Goal: Task Accomplishment & Management: Use online tool/utility

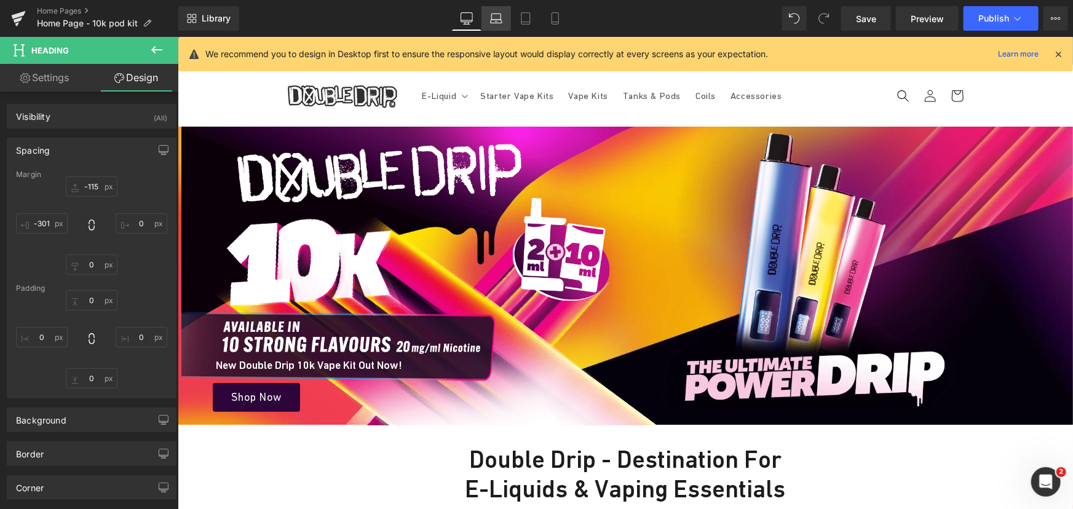
click at [499, 18] on icon at bounding box center [496, 18] width 12 height 12
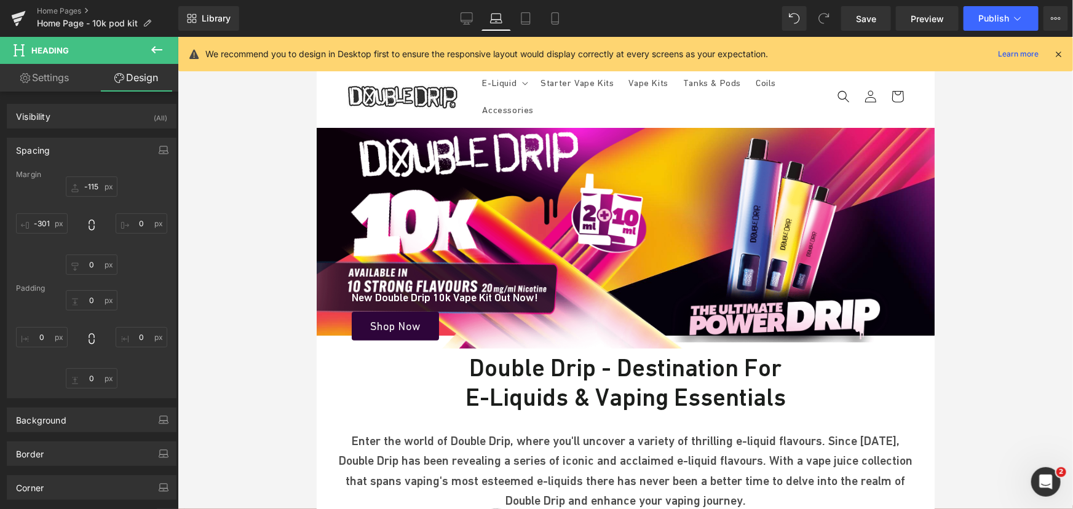
type input "-115"
type input "0"
type input "-301"
type input "0"
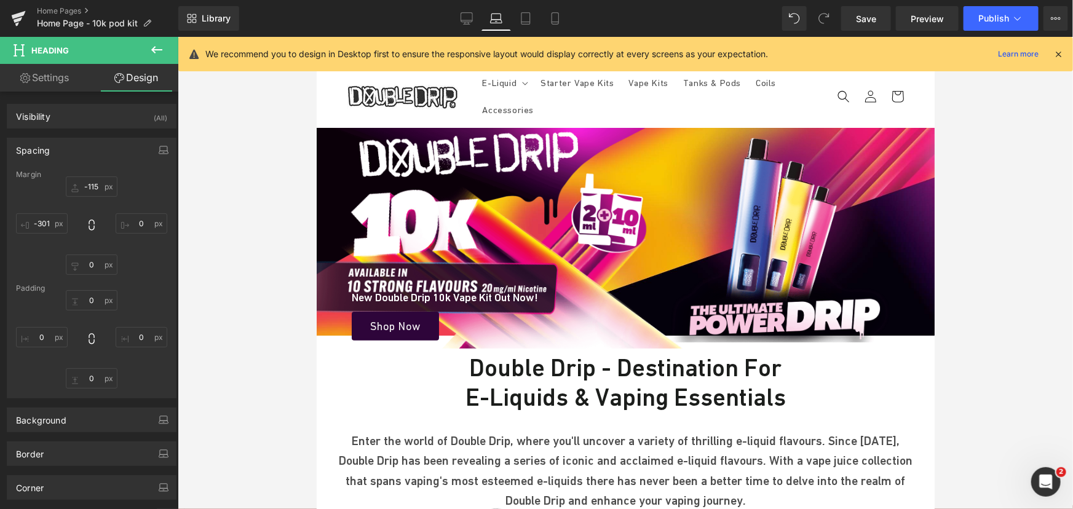
type input "0"
click at [527, 21] on icon at bounding box center [525, 18] width 12 height 12
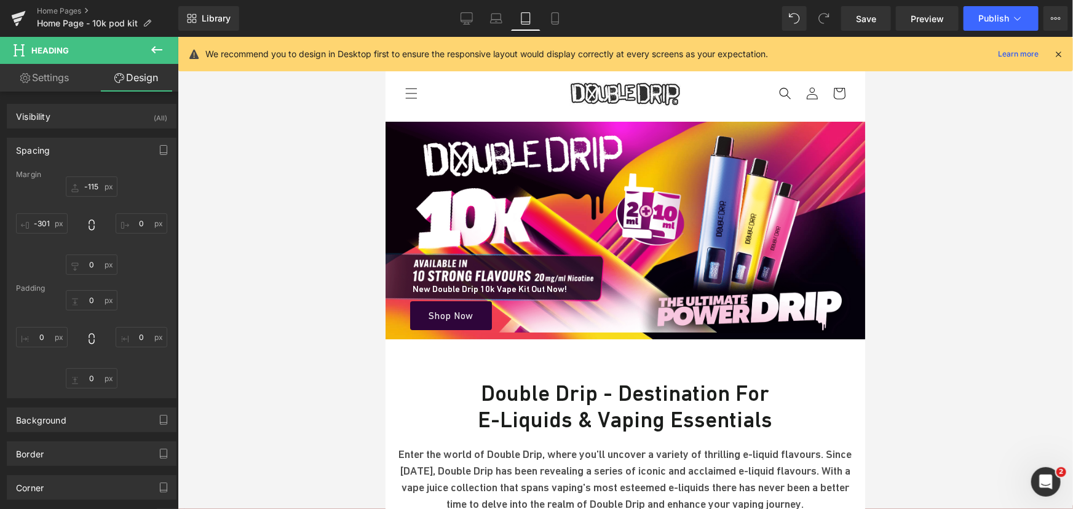
type input "-115"
type input "0"
type input "-301"
type input "0"
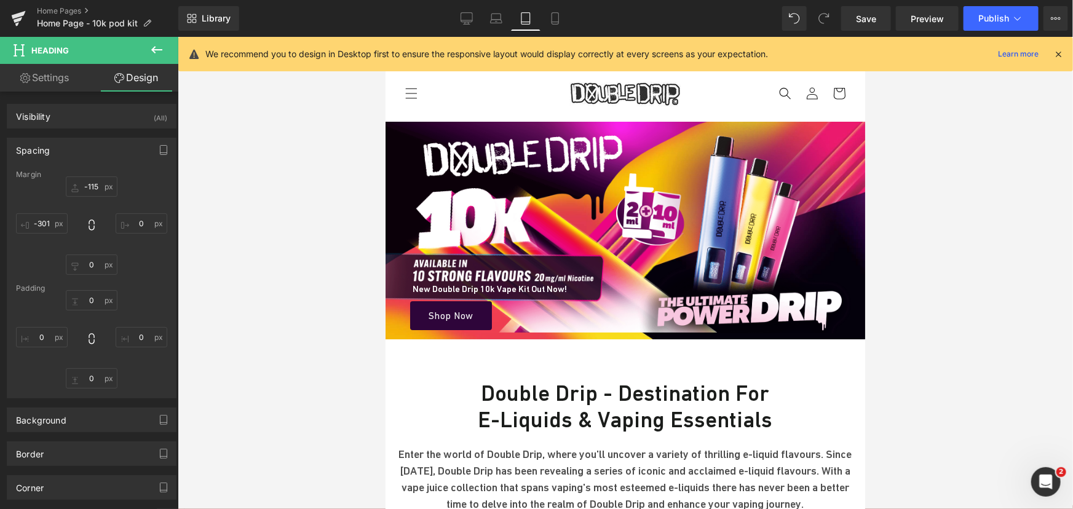
type input "0"
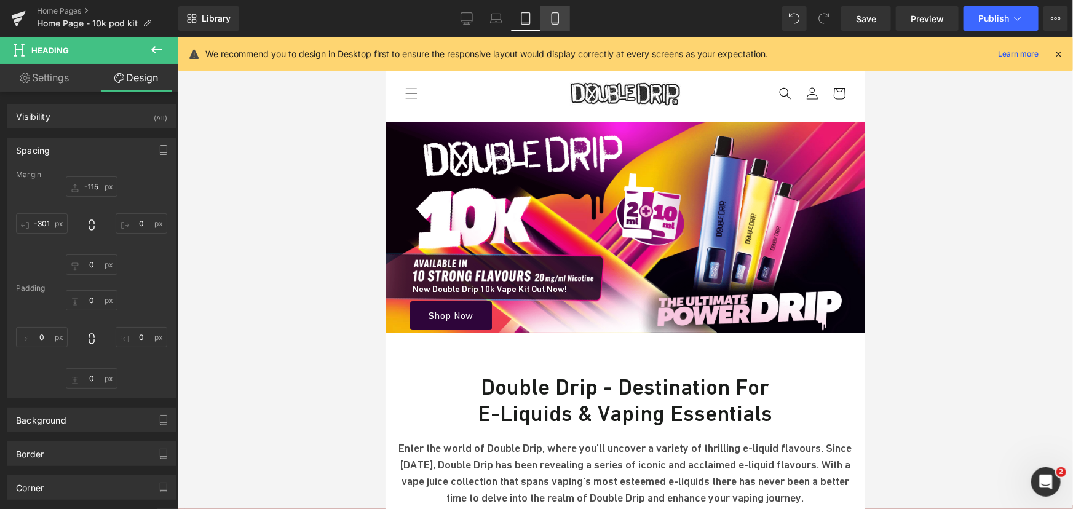
click at [560, 17] on icon at bounding box center [555, 18] width 12 height 12
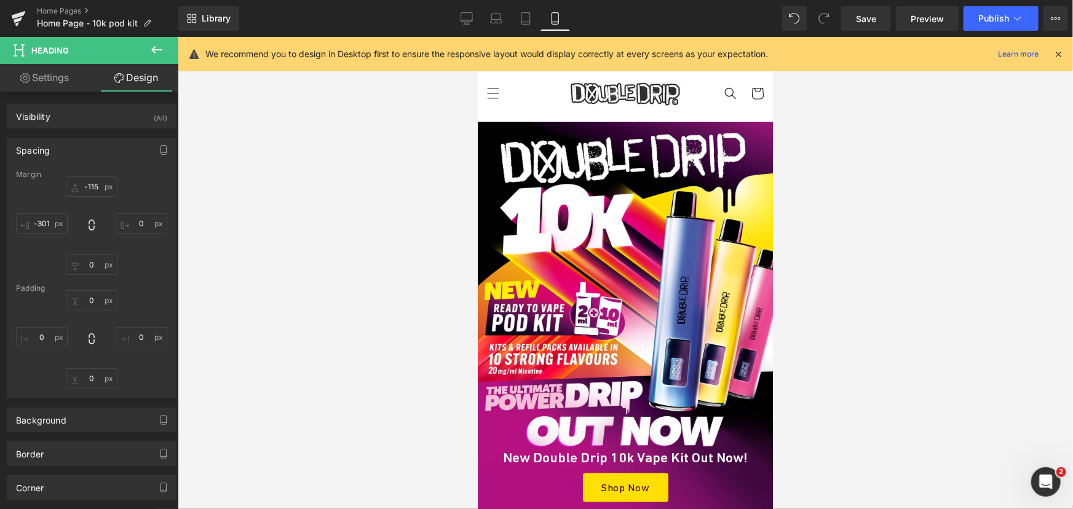
type input "-115"
type input "0"
type input "-301"
type input "0"
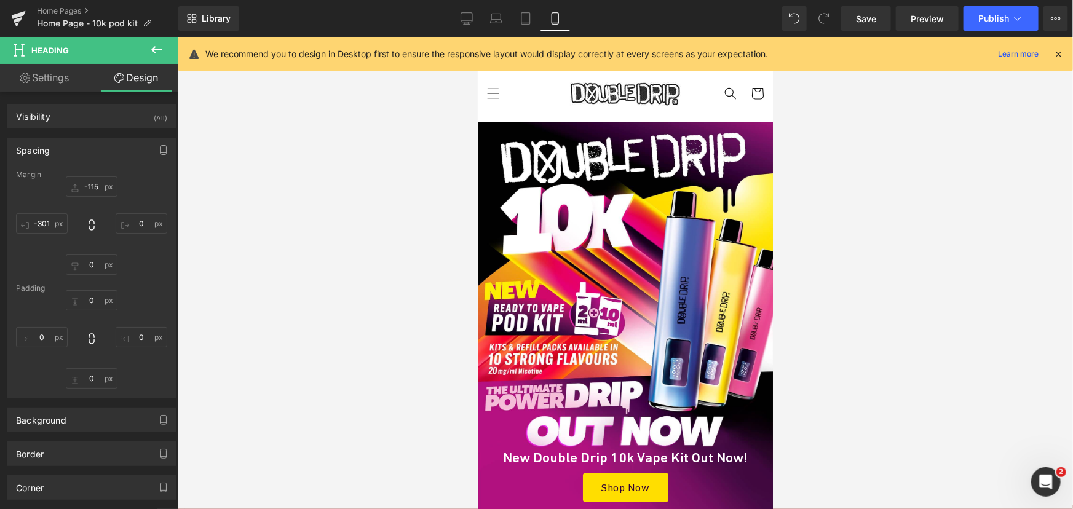
type input "0"
click at [462, 19] on icon at bounding box center [466, 18] width 12 height 12
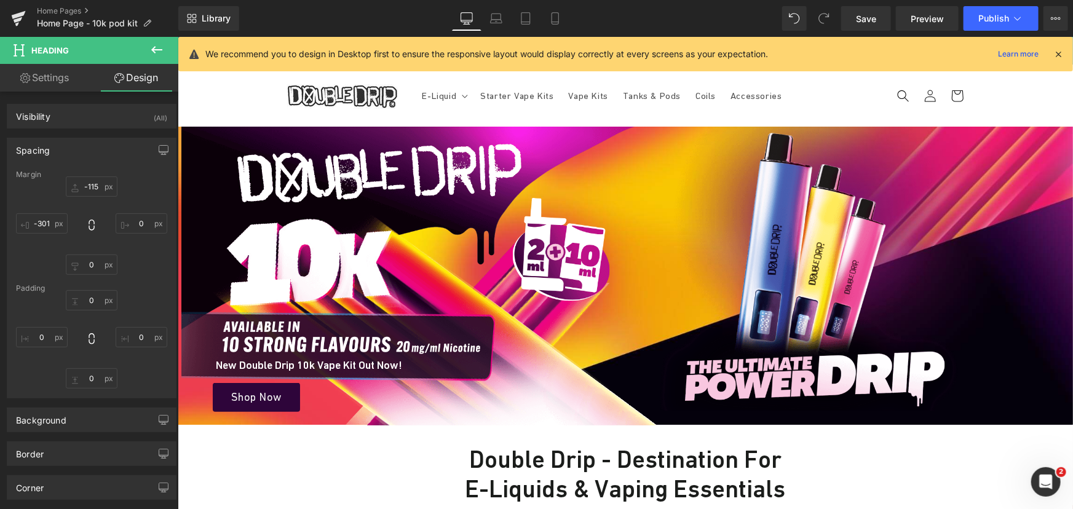
type input "-115"
type input "0"
type input "-301"
type input "0"
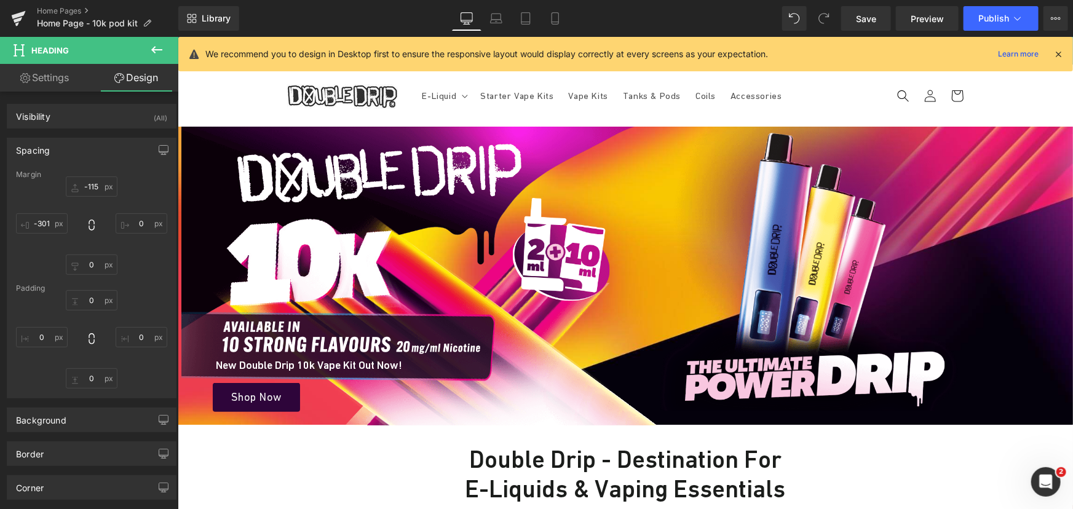
type input "0"
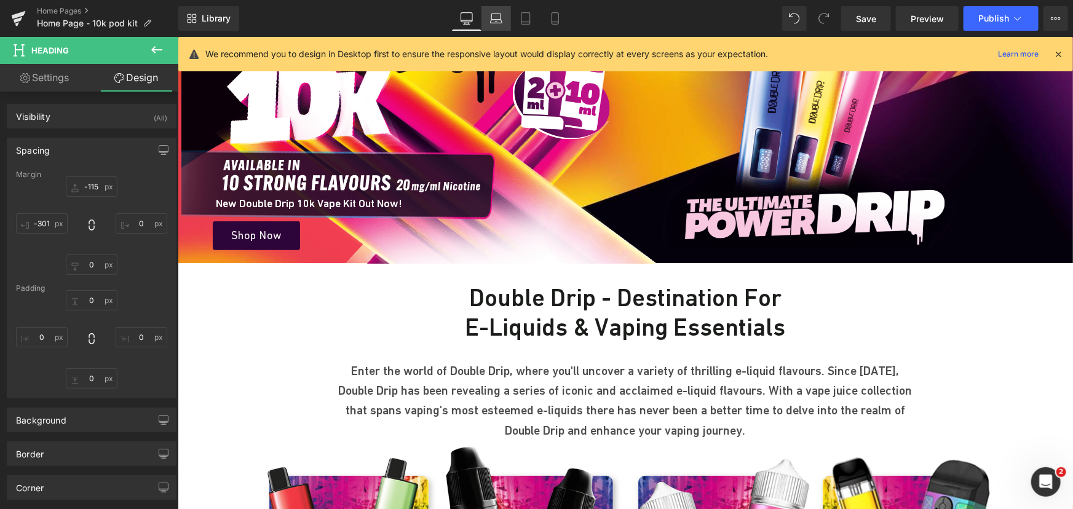
click at [501, 20] on icon at bounding box center [496, 22] width 12 height 4
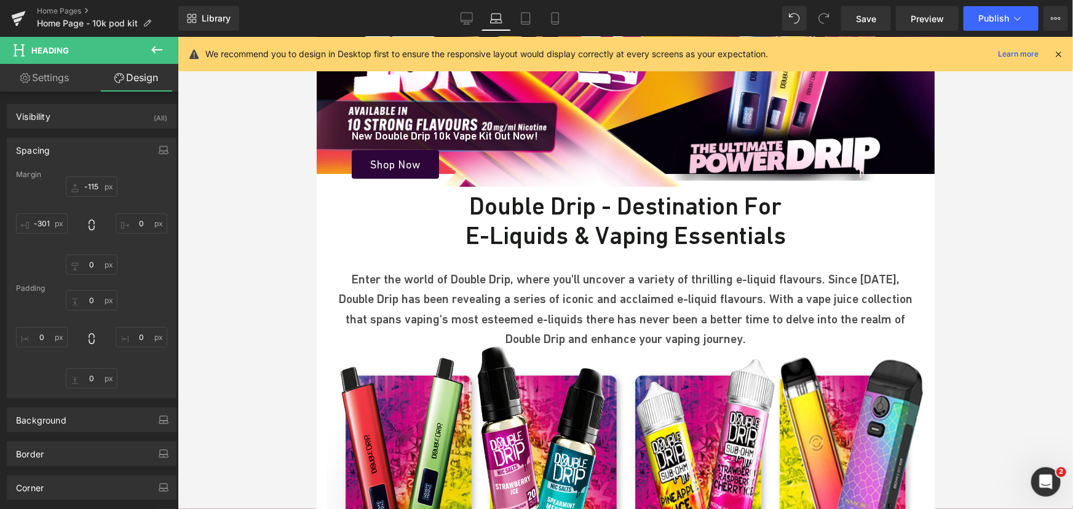
type input "-115"
type input "0"
type input "-301"
type input "0"
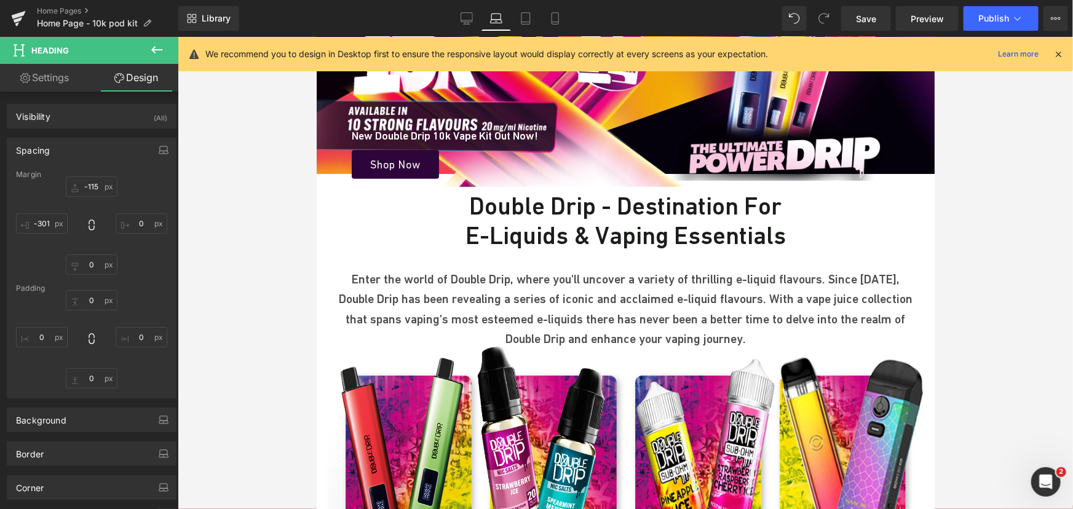
type input "0"
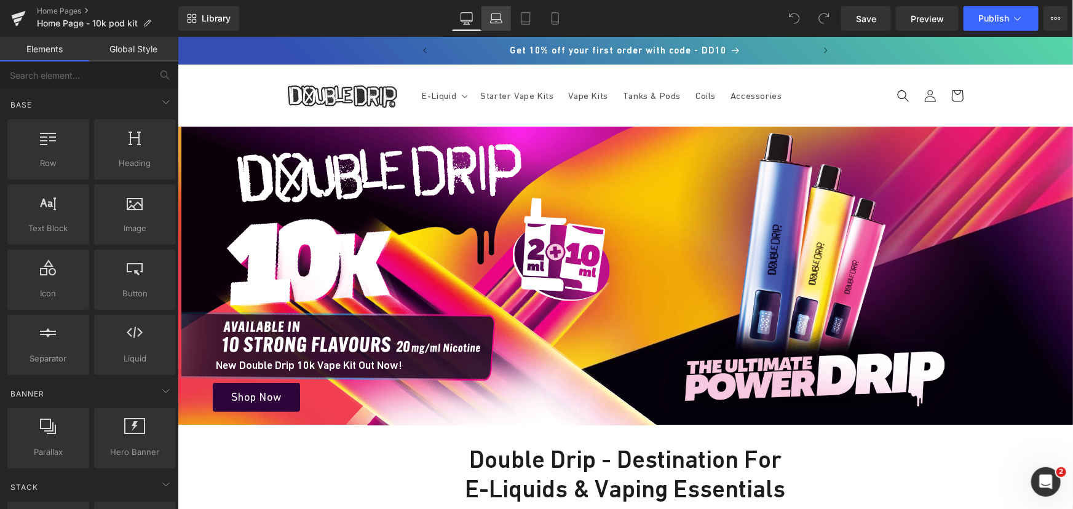
click at [495, 18] on icon at bounding box center [496, 18] width 12 height 12
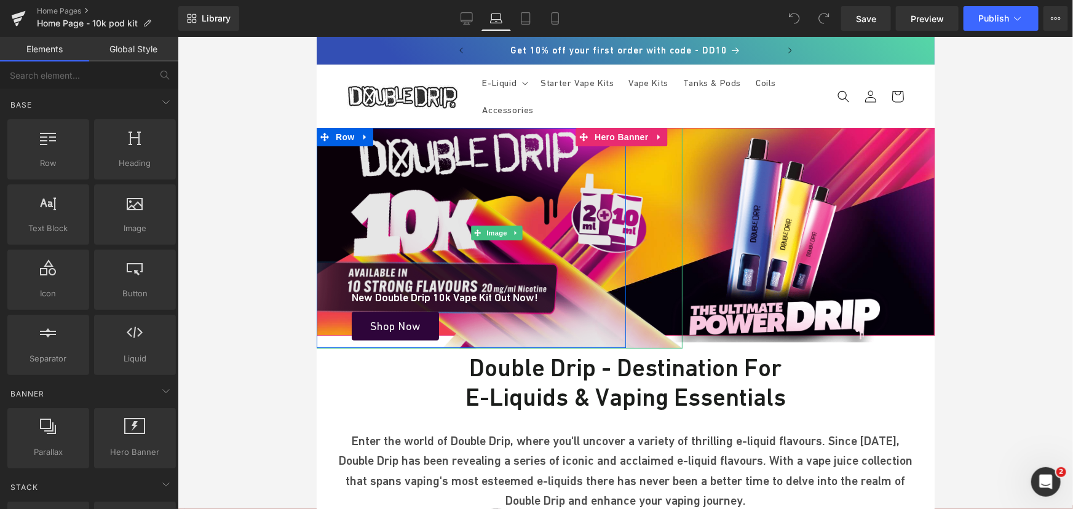
click at [470, 152] on img at bounding box center [498, 232] width 366 height 232
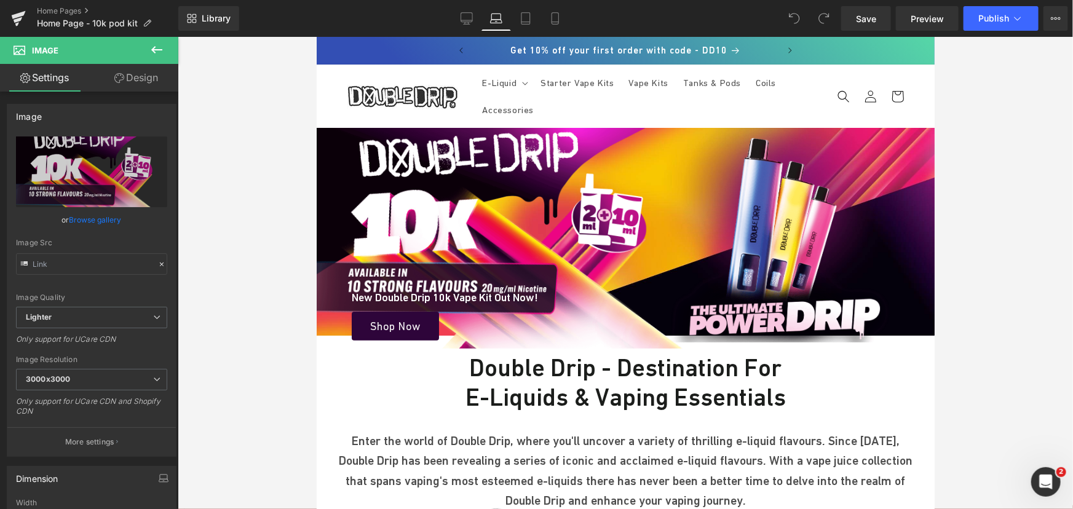
click at [136, 76] on link "Design" at bounding box center [136, 78] width 89 height 28
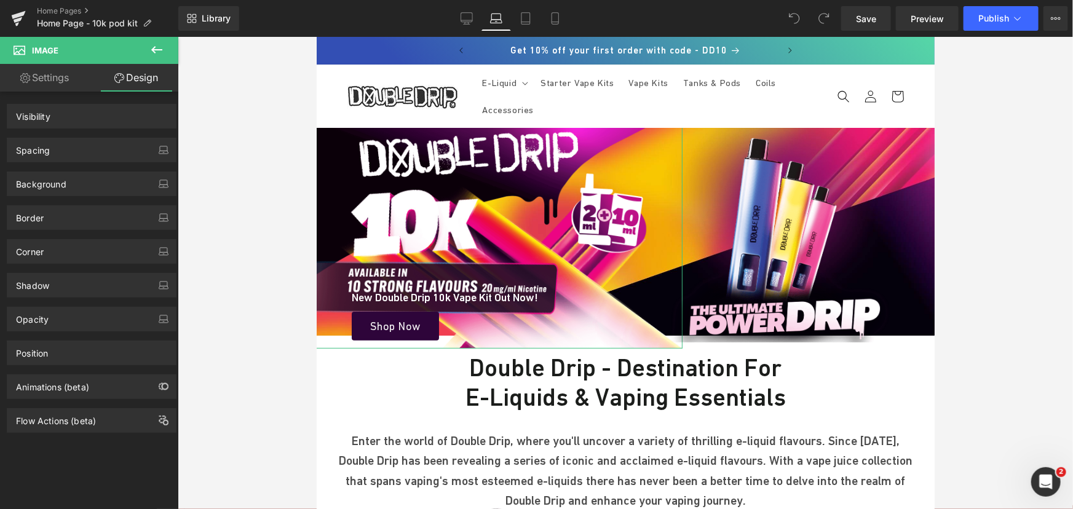
click at [58, 146] on div "Spacing" at bounding box center [91, 149] width 168 height 23
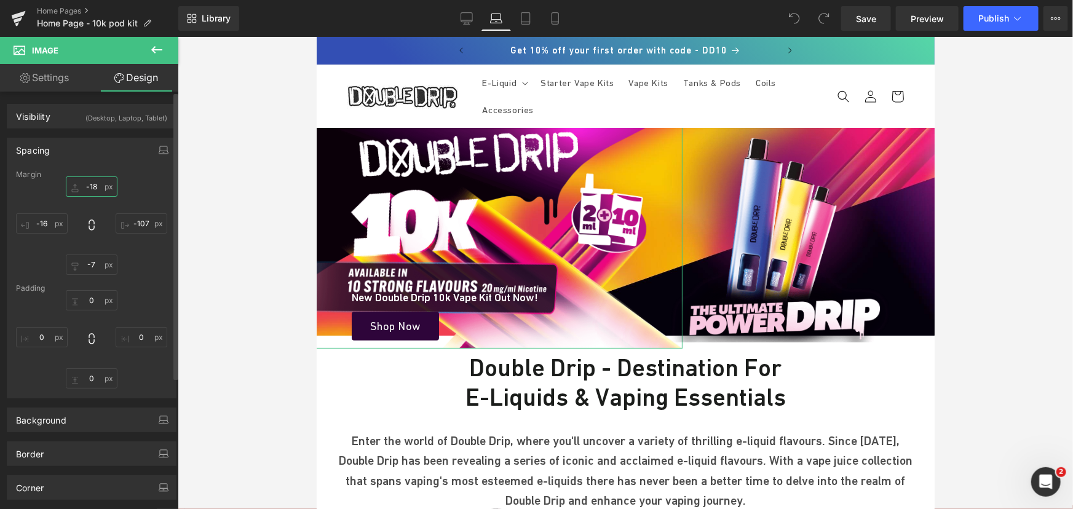
click at [95, 186] on input "text" at bounding box center [92, 186] width 52 height 20
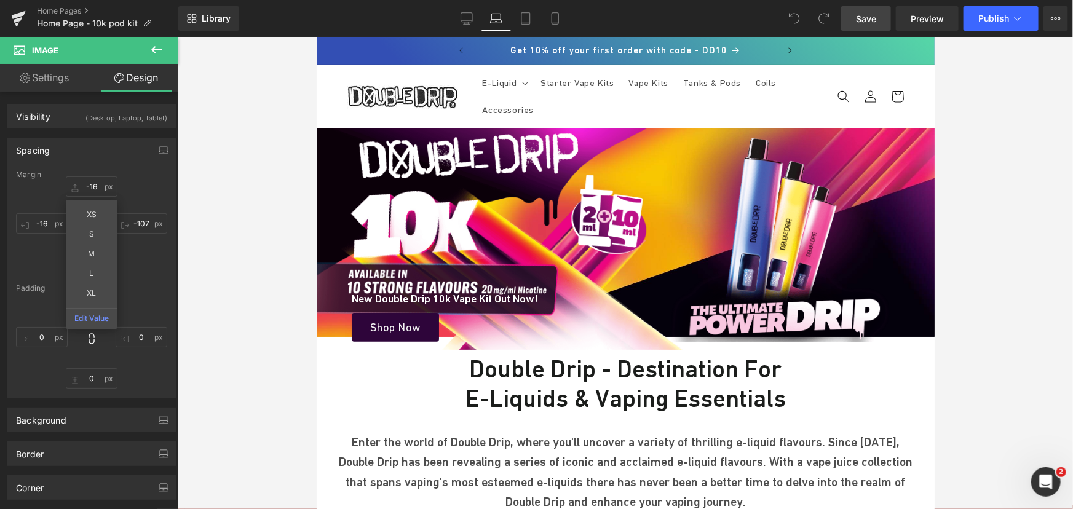
click at [862, 14] on span "Save" at bounding box center [866, 18] width 20 height 13
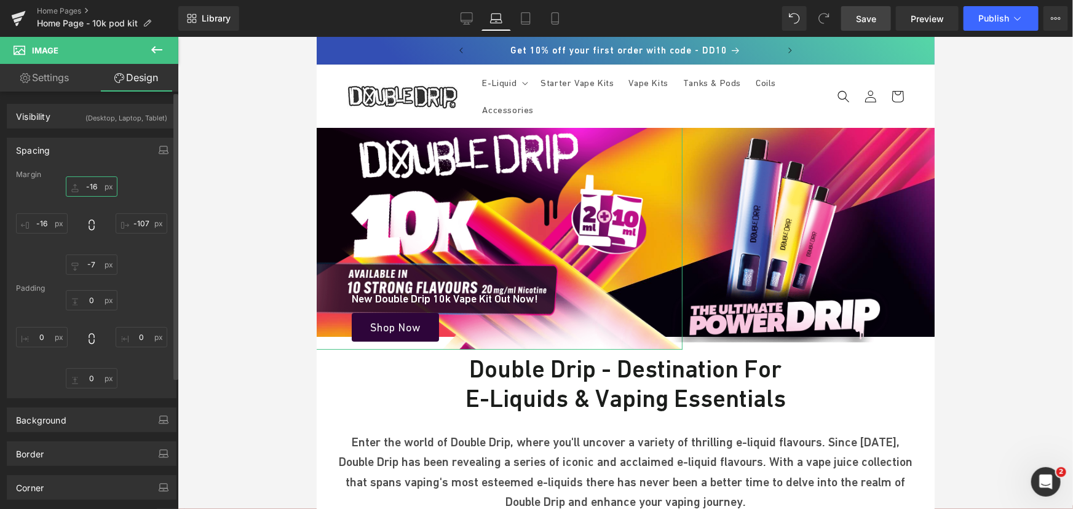
click at [86, 186] on input "-16" at bounding box center [92, 186] width 52 height 20
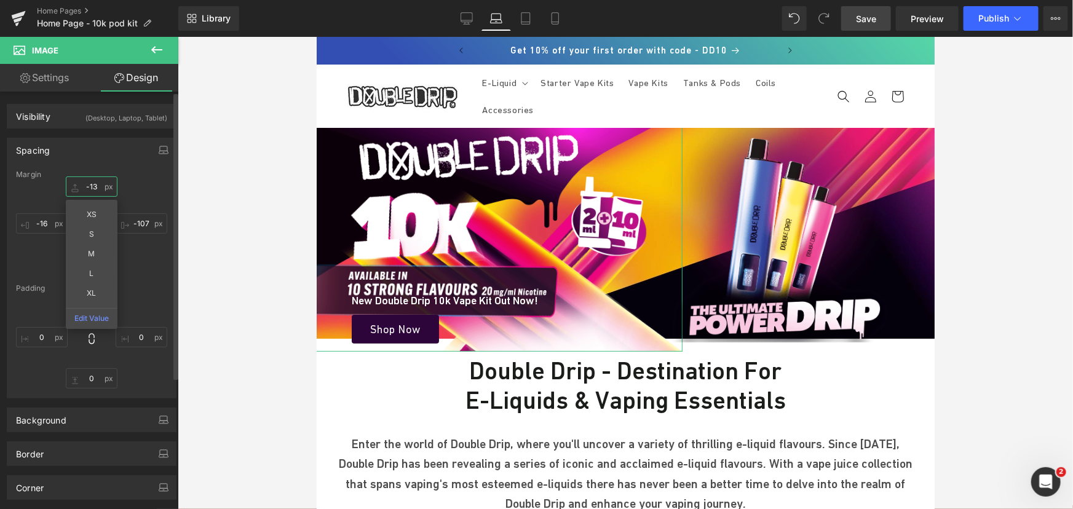
type input "-12"
click at [873, 23] on span "Save" at bounding box center [866, 18] width 20 height 13
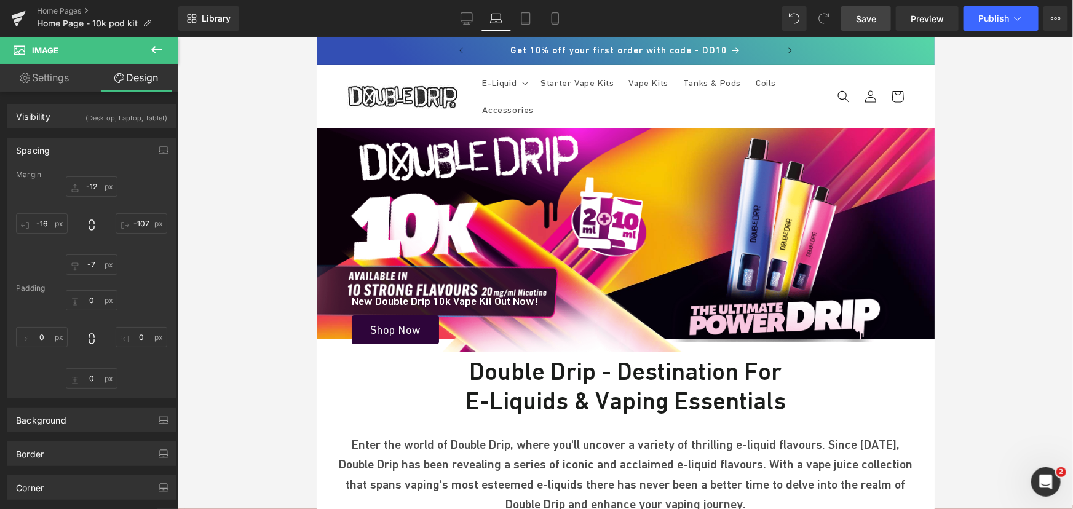
click at [860, 18] on span "Save" at bounding box center [866, 18] width 20 height 13
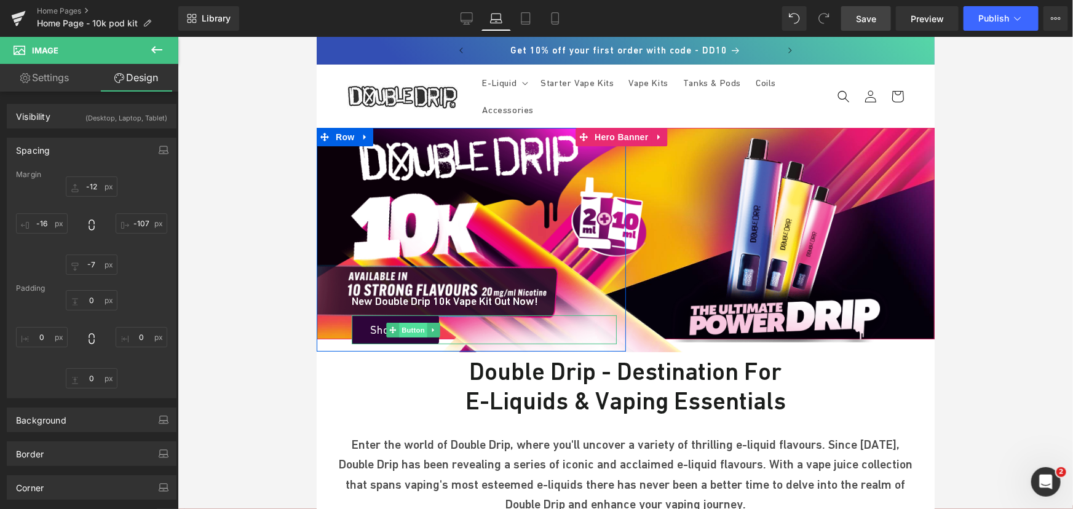
click at [409, 329] on span "Button" at bounding box center [412, 329] width 28 height 15
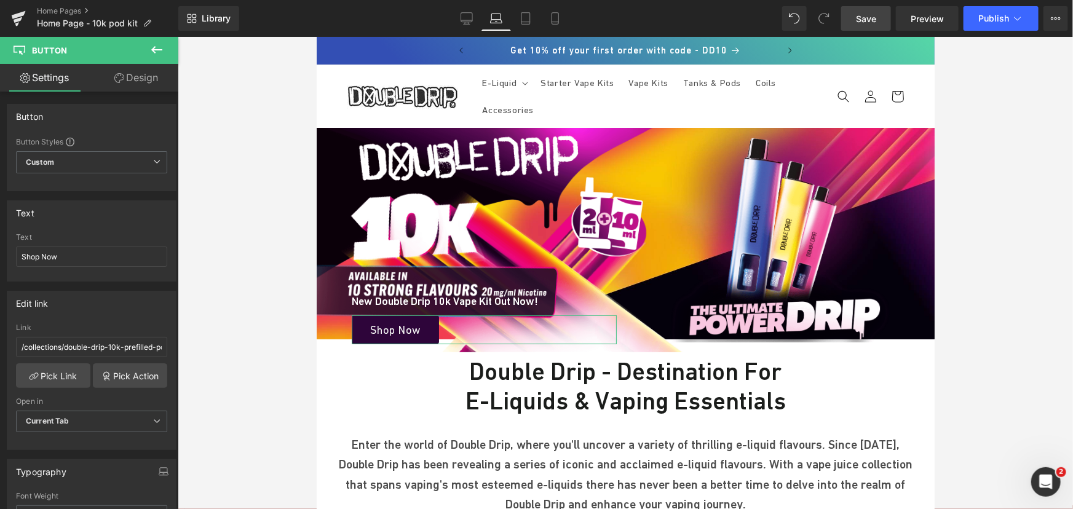
click at [140, 81] on link "Design" at bounding box center [136, 78] width 89 height 28
click at [0, 0] on div "Spacing" at bounding box center [0, 0] width 0 height 0
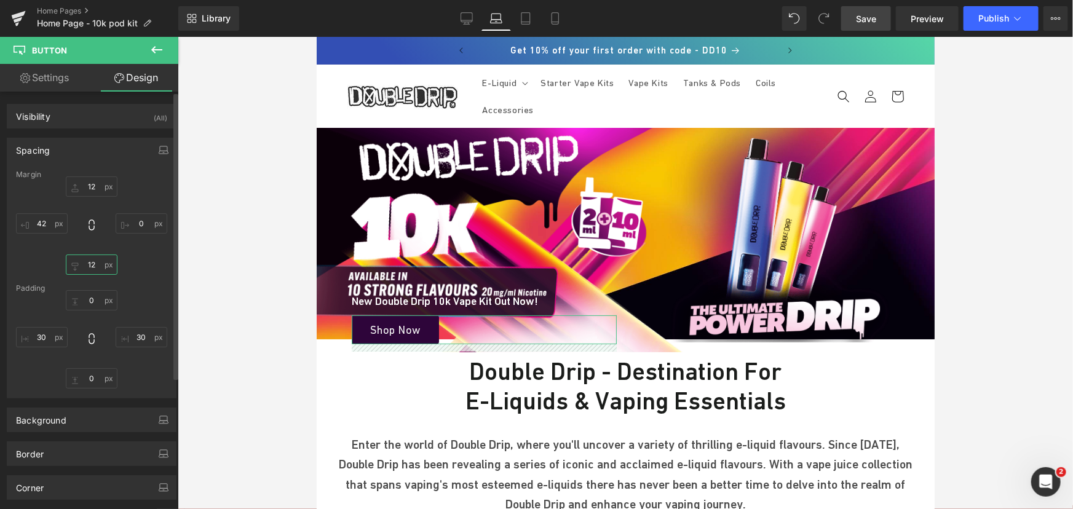
click at [103, 264] on input "text" at bounding box center [92, 264] width 52 height 20
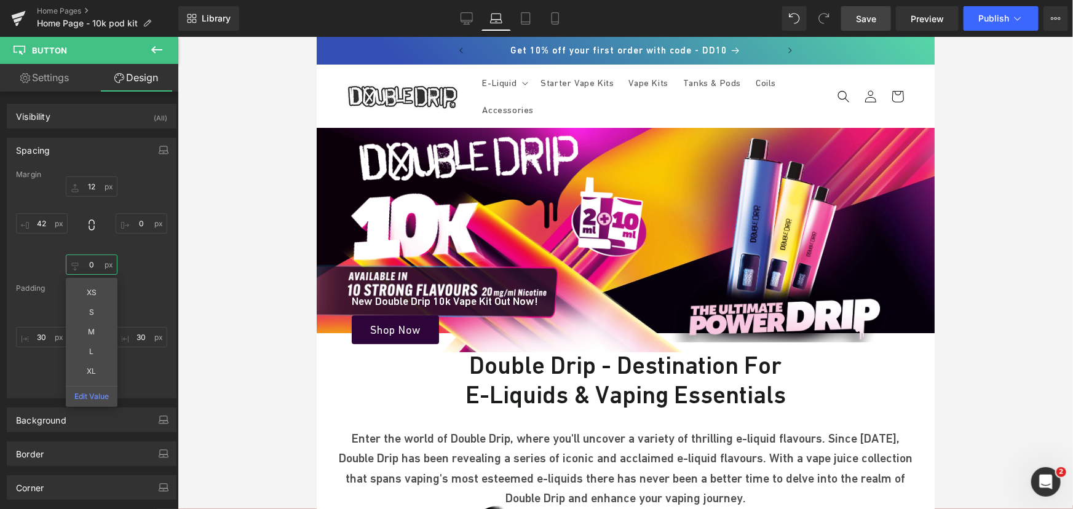
type input "0"
click at [875, 12] on span "Save" at bounding box center [866, 18] width 20 height 13
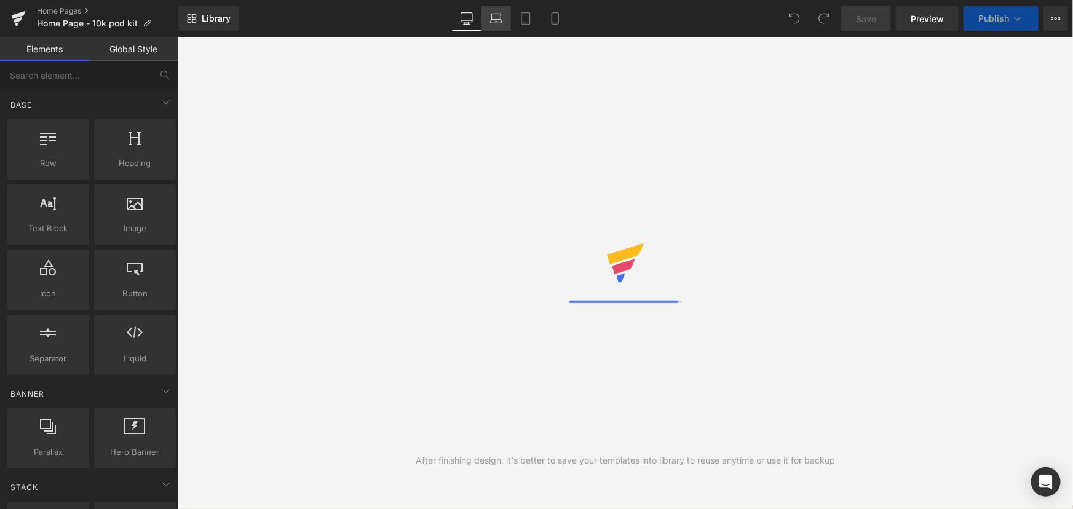
click at [488, 20] on link "Laptop" at bounding box center [496, 18] width 30 height 25
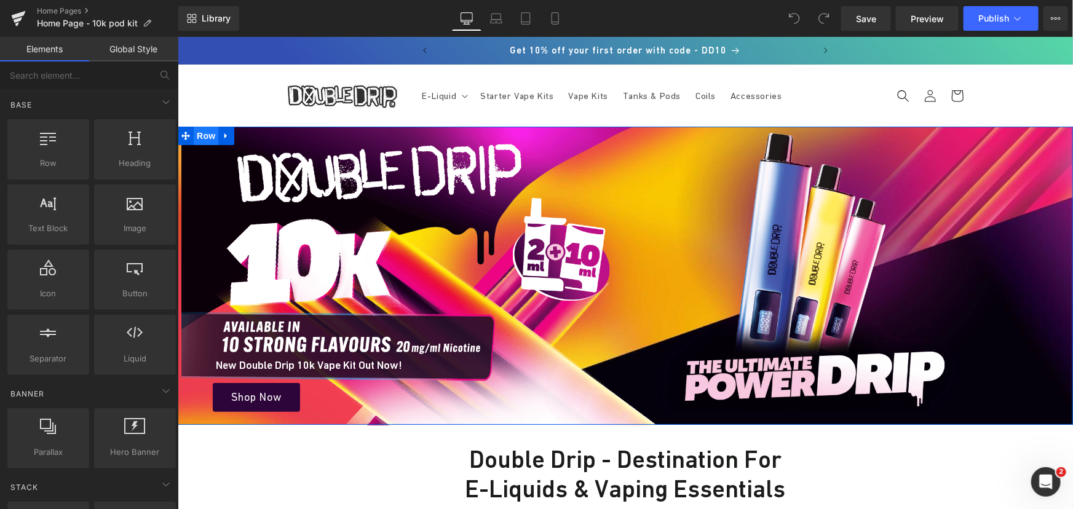
click at [202, 134] on span "Row" at bounding box center [205, 135] width 25 height 18
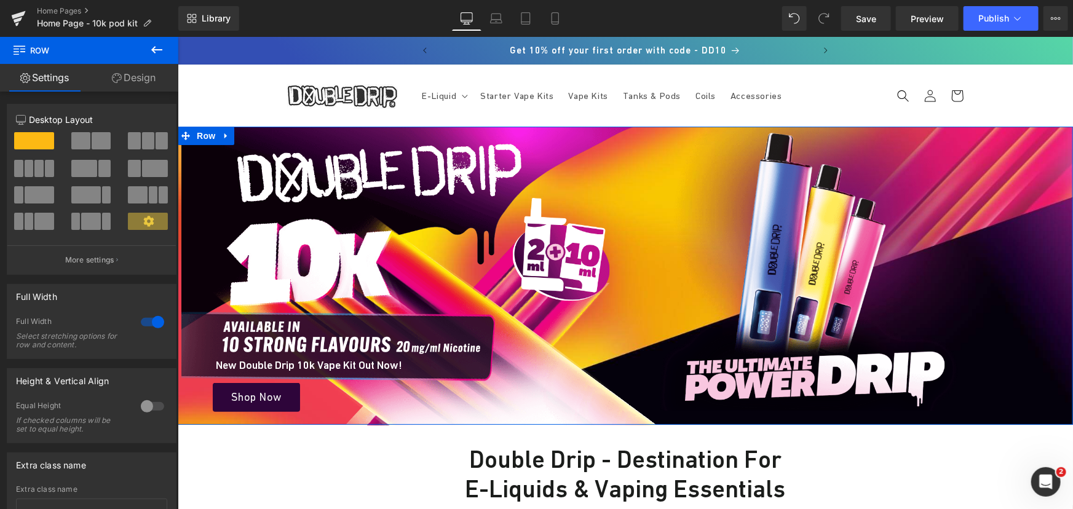
drag, startPoint x: 149, startPoint y: 76, endPoint x: 66, endPoint y: 146, distance: 108.2
click at [149, 76] on link "Design" at bounding box center [133, 78] width 89 height 28
click at [0, 0] on div "Spacing" at bounding box center [0, 0] width 0 height 0
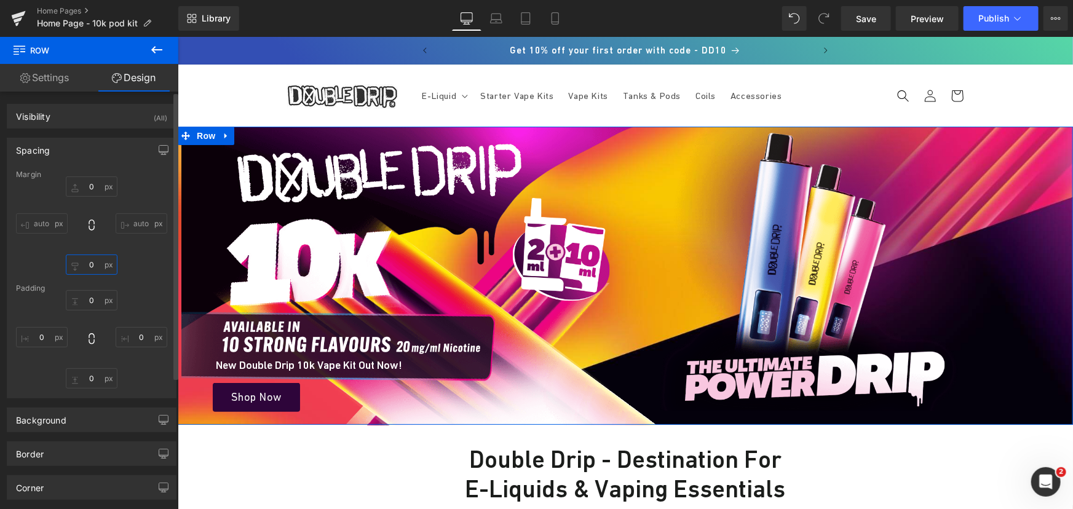
click at [95, 264] on input "text" at bounding box center [92, 264] width 52 height 20
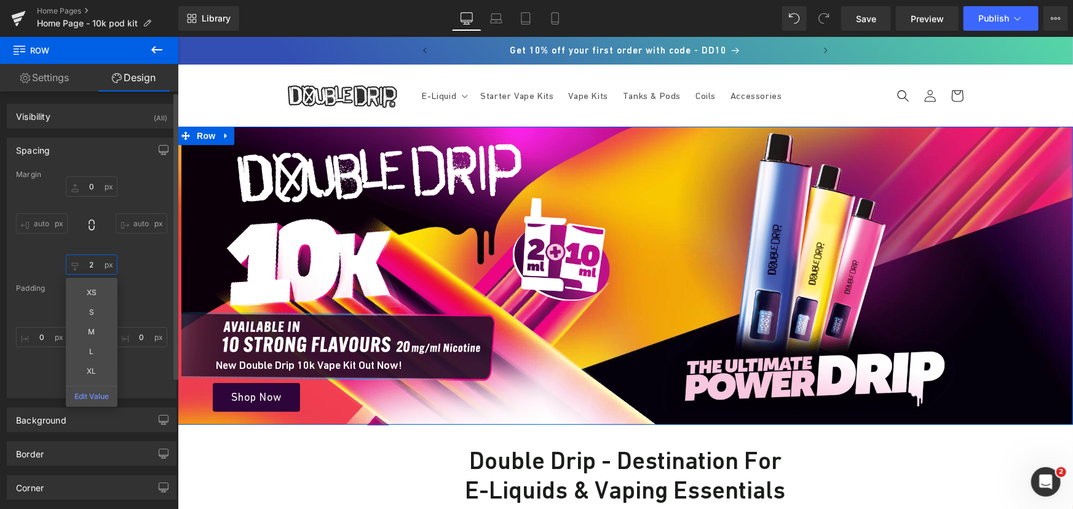
type input "3"
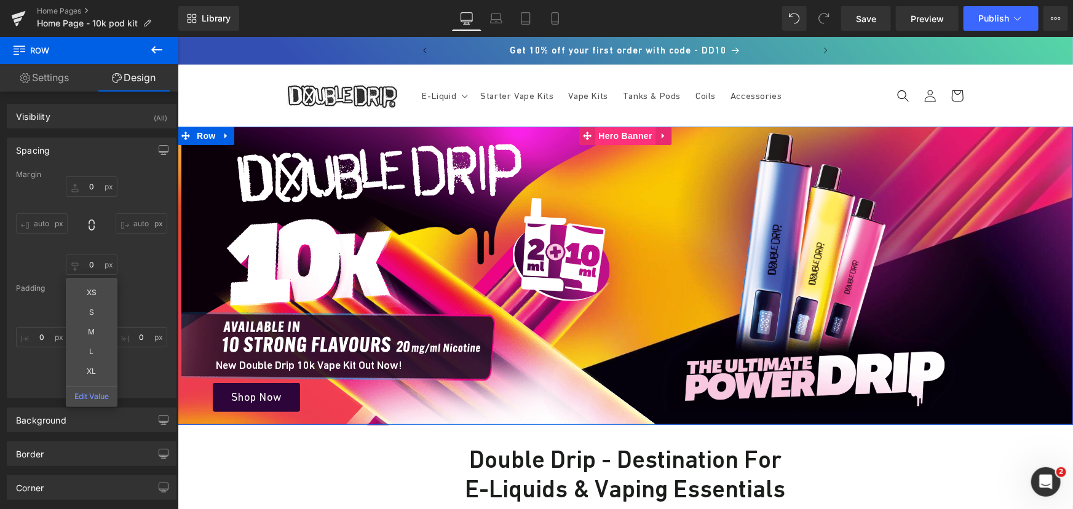
click at [599, 138] on span "Hero Banner" at bounding box center [625, 135] width 60 height 18
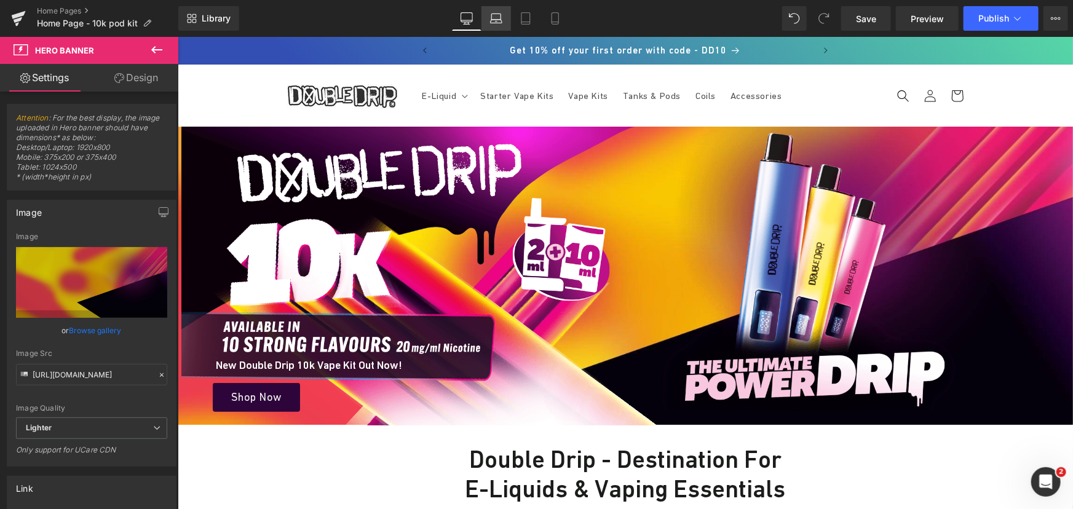
click at [492, 23] on icon at bounding box center [496, 22] width 12 height 4
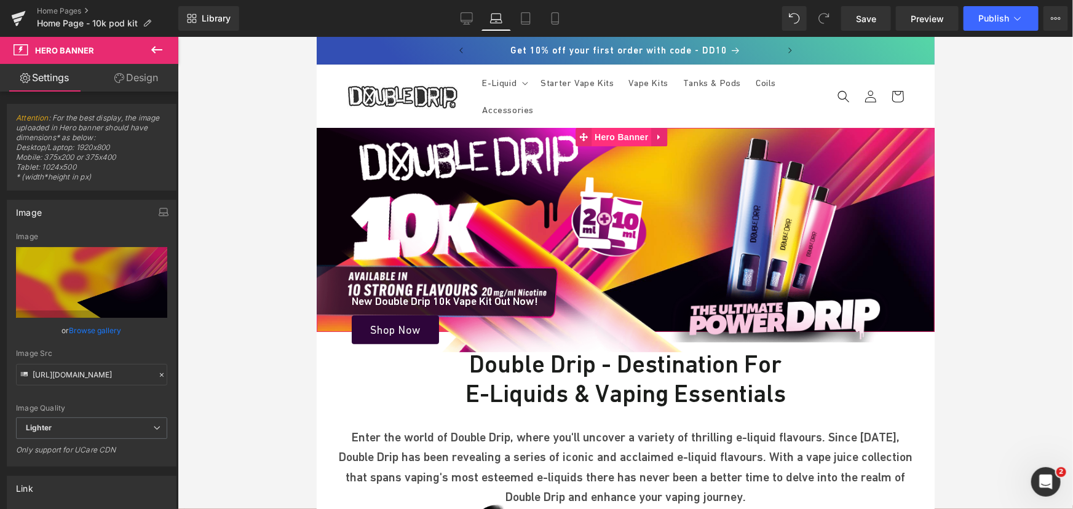
click at [632, 137] on span "Hero Banner" at bounding box center [621, 136] width 60 height 18
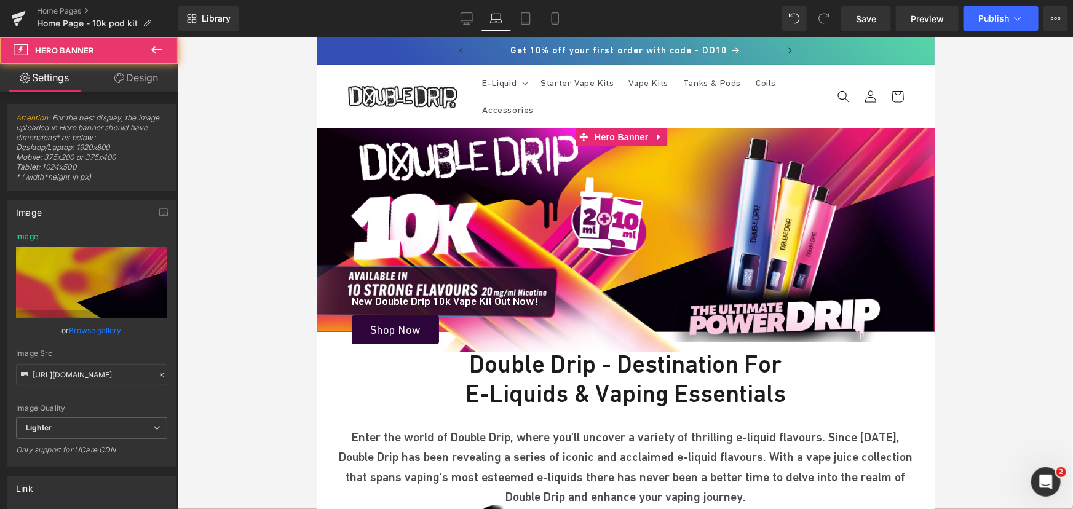
click at [125, 76] on link "Design" at bounding box center [136, 78] width 89 height 28
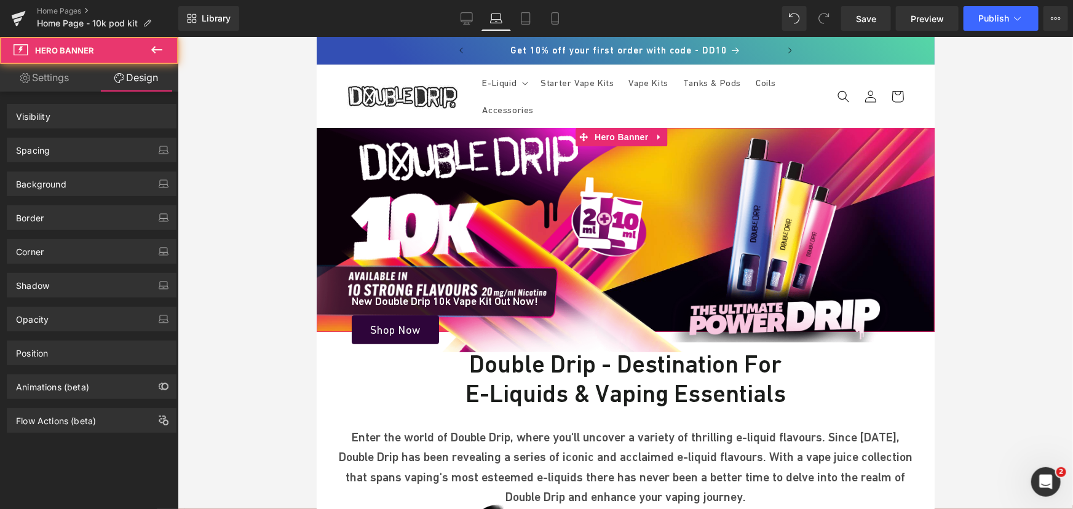
click at [61, 148] on div "Spacing" at bounding box center [91, 149] width 168 height 23
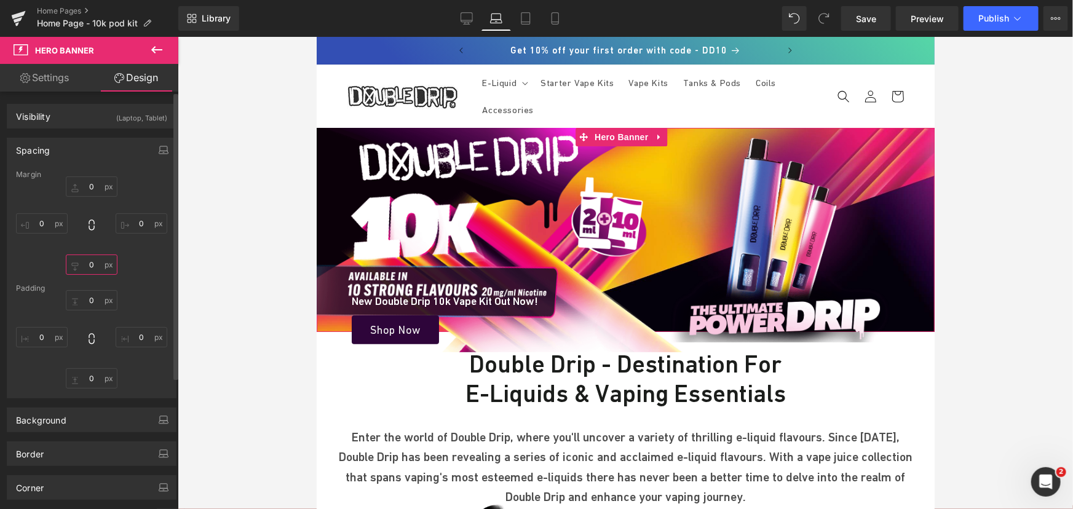
click at [98, 264] on input "0" at bounding box center [92, 264] width 52 height 20
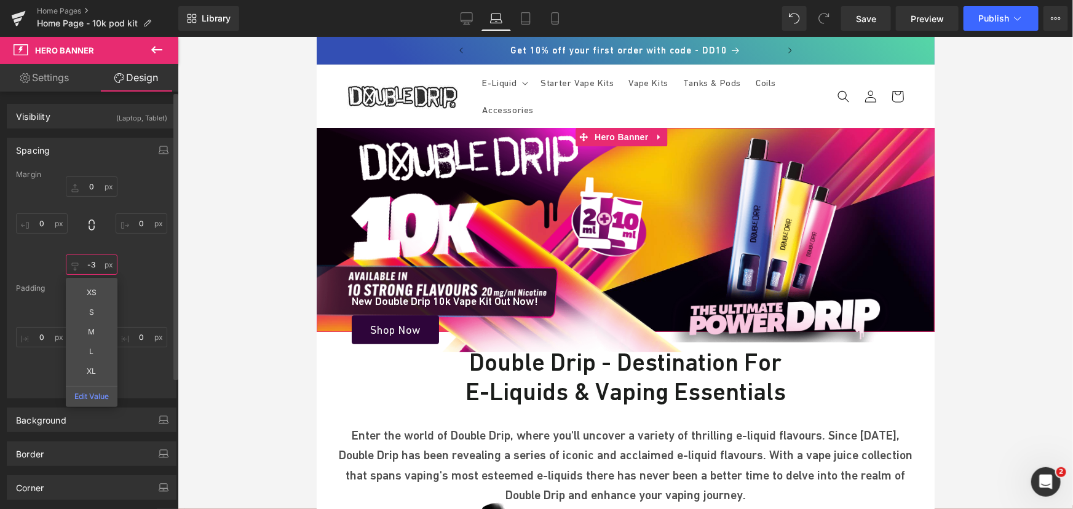
type input "-"
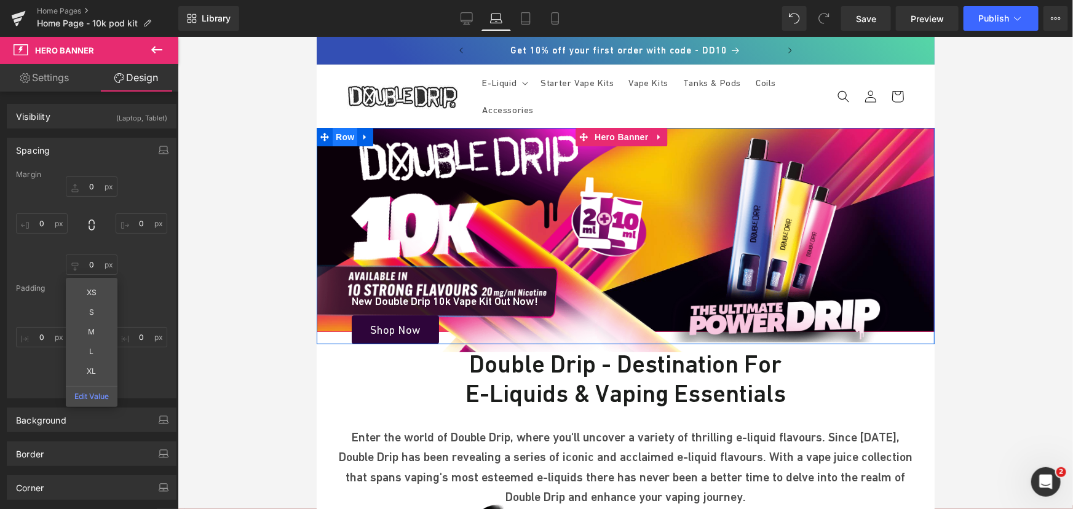
click at [335, 136] on span "Row" at bounding box center [344, 136] width 25 height 18
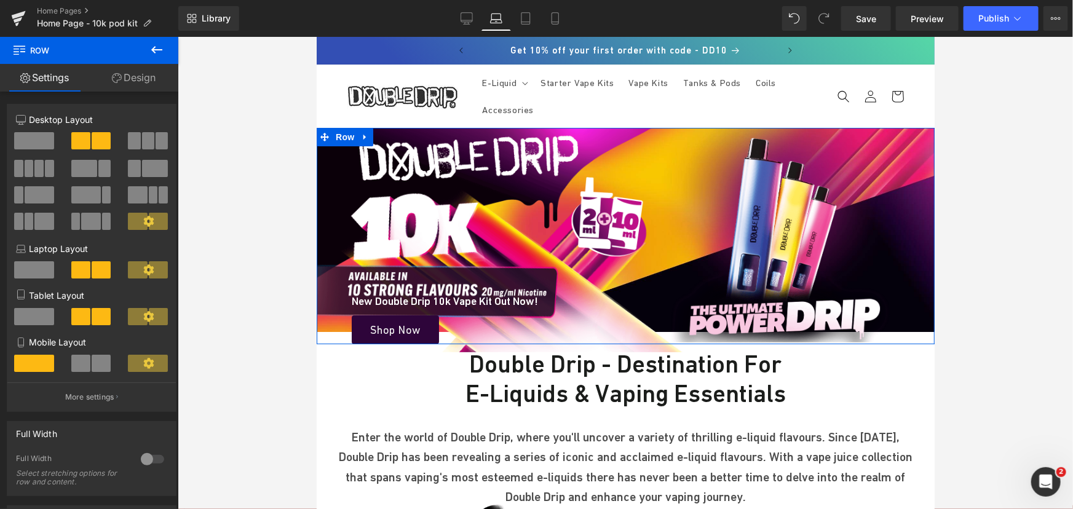
click at [162, 79] on link "Design" at bounding box center [133, 78] width 89 height 28
click at [0, 0] on div "Spacing" at bounding box center [0, 0] width 0 height 0
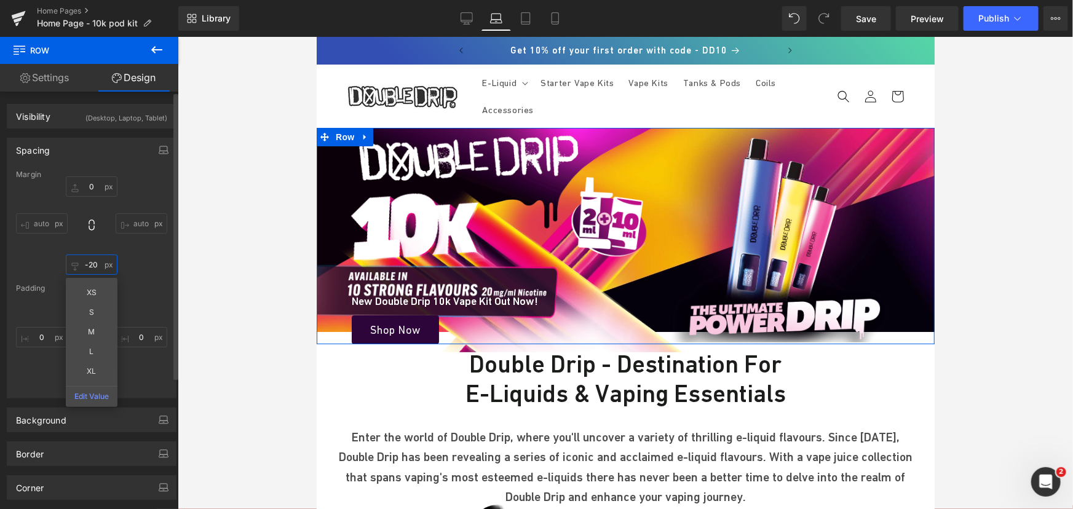
click at [89, 272] on input "text" at bounding box center [92, 264] width 52 height 20
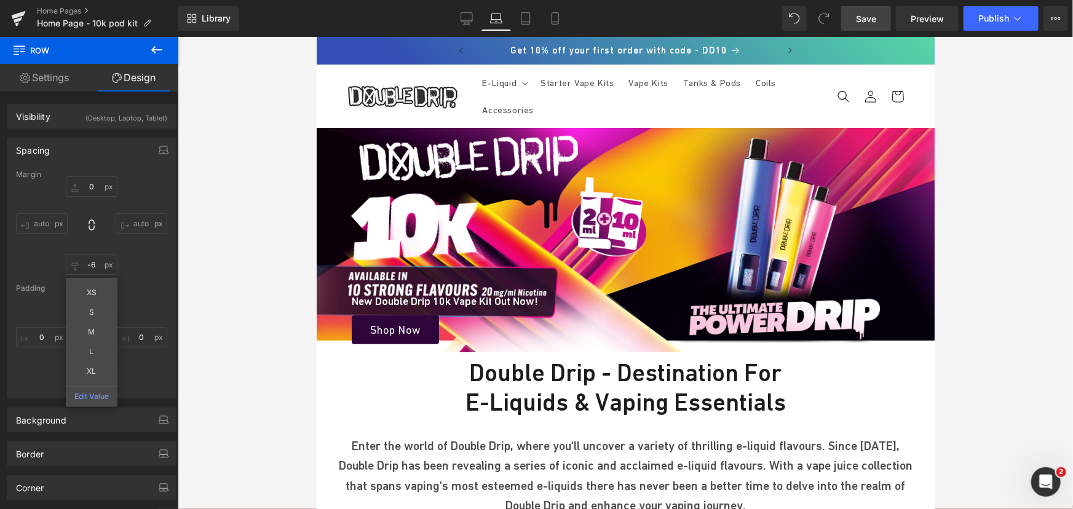
click at [864, 11] on link "Save" at bounding box center [866, 18] width 50 height 25
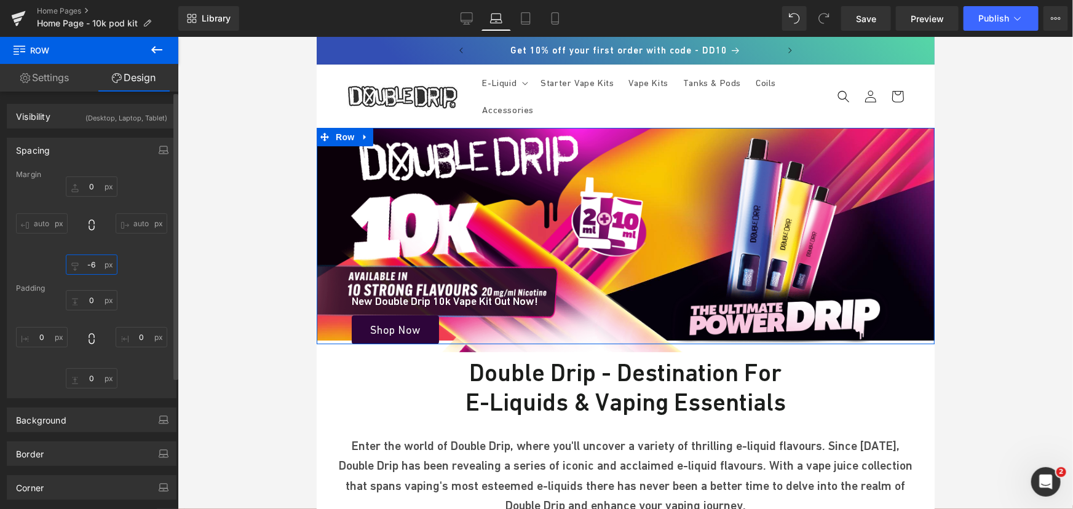
click at [94, 267] on input "-6" at bounding box center [92, 264] width 52 height 20
type input "0"
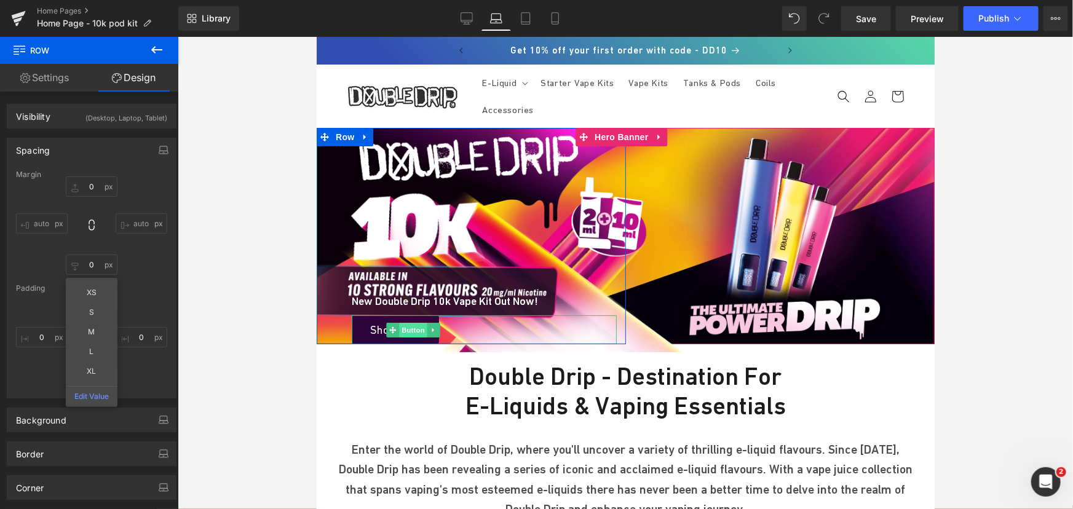
click at [401, 326] on span "Button" at bounding box center [412, 329] width 28 height 15
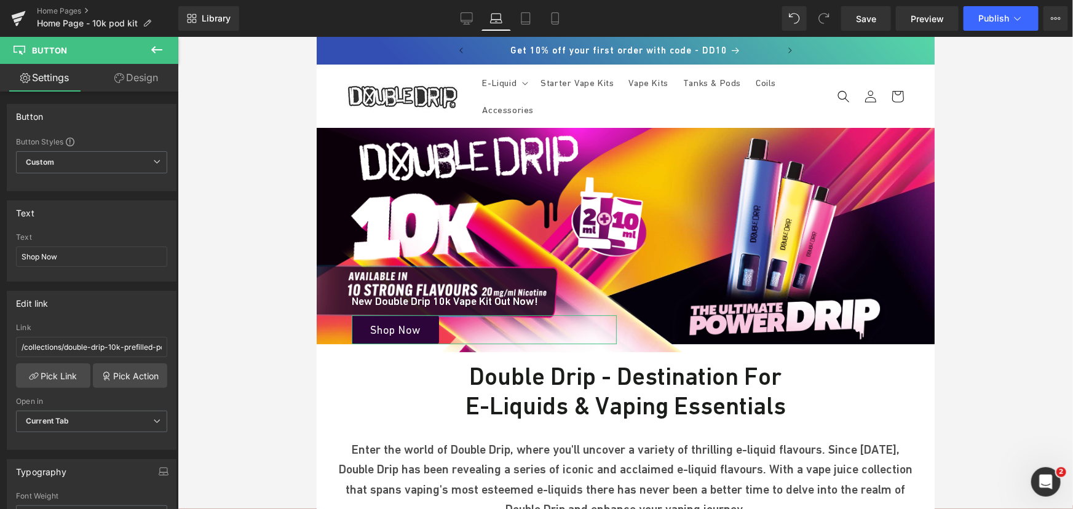
click at [128, 75] on link "Design" at bounding box center [136, 78] width 89 height 28
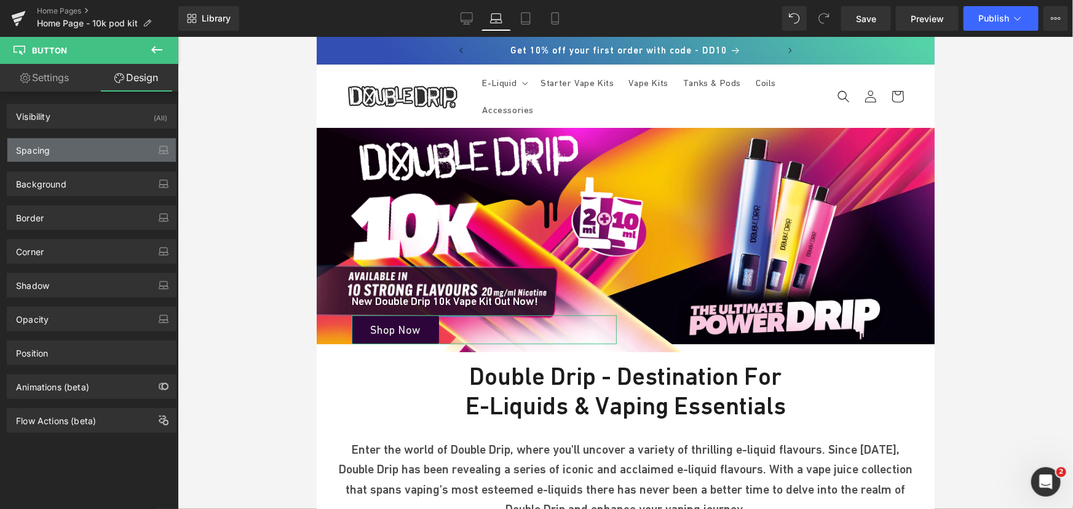
click at [85, 147] on div "Spacing" at bounding box center [91, 149] width 168 height 23
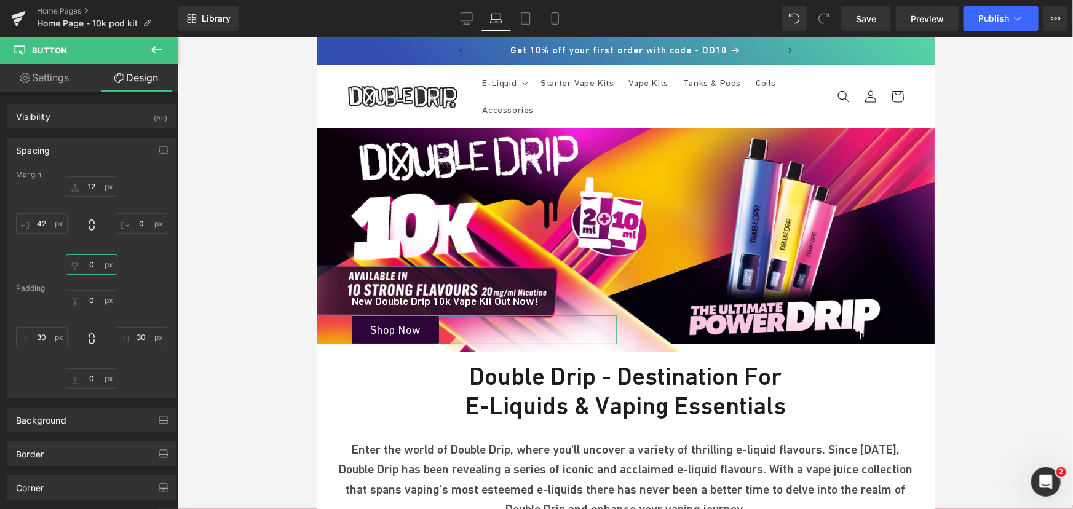
click at [92, 257] on input "text" at bounding box center [92, 264] width 52 height 20
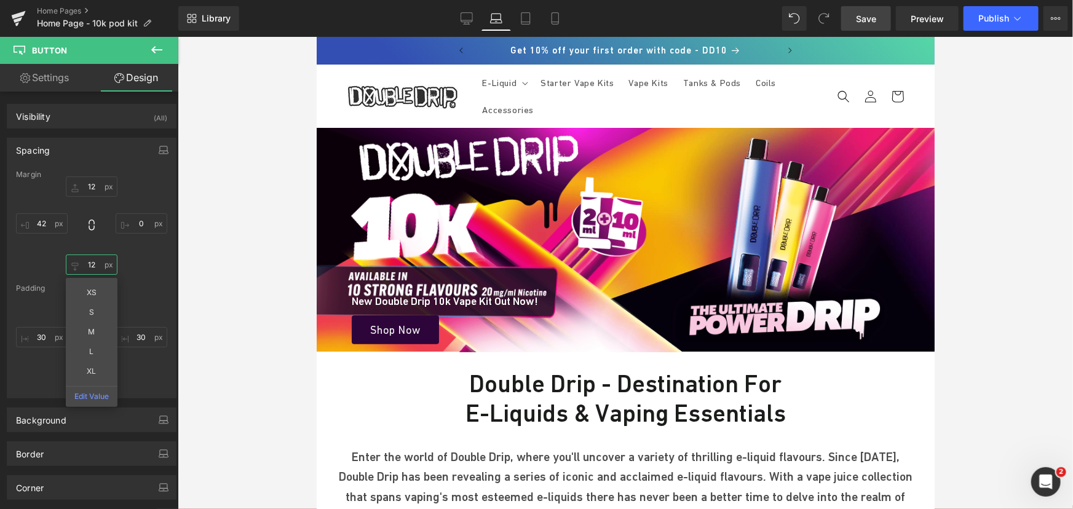
type input "12"
click at [867, 14] on span "Save" at bounding box center [866, 18] width 20 height 13
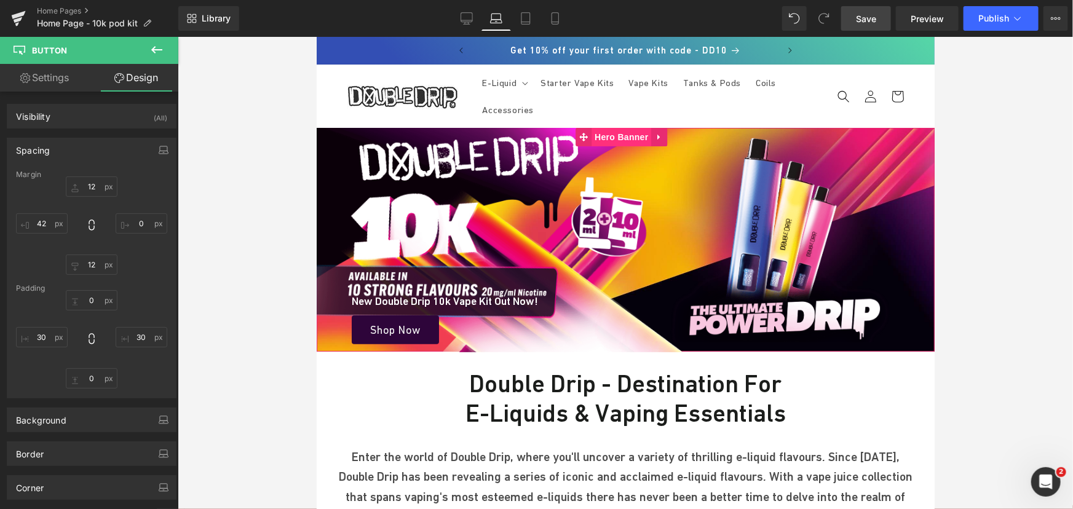
click at [629, 135] on span "Hero Banner" at bounding box center [621, 136] width 60 height 18
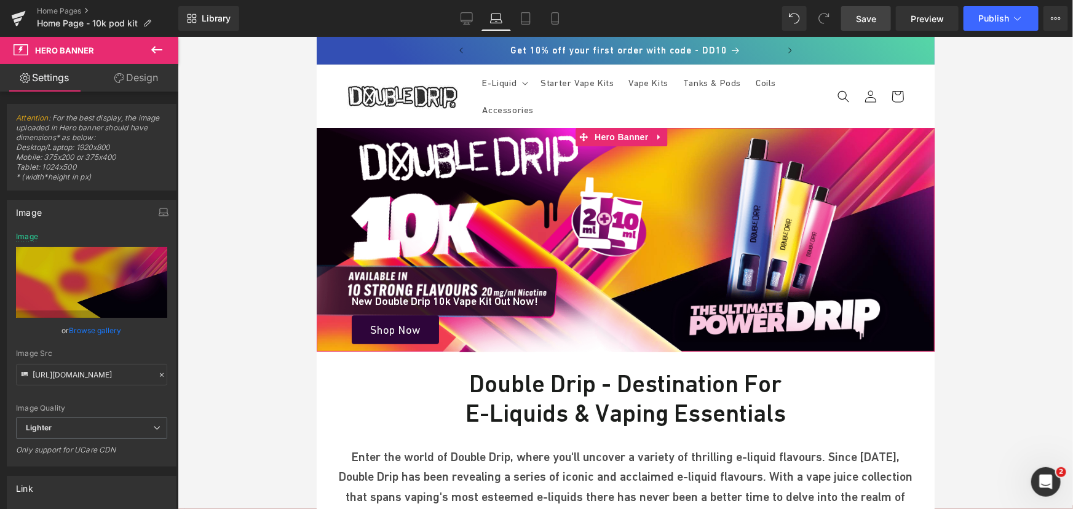
drag, startPoint x: 313, startPoint y: 98, endPoint x: 144, endPoint y: 83, distance: 169.7
click at [144, 83] on link "Design" at bounding box center [136, 78] width 89 height 28
click at [0, 0] on div "Spacing" at bounding box center [0, 0] width 0 height 0
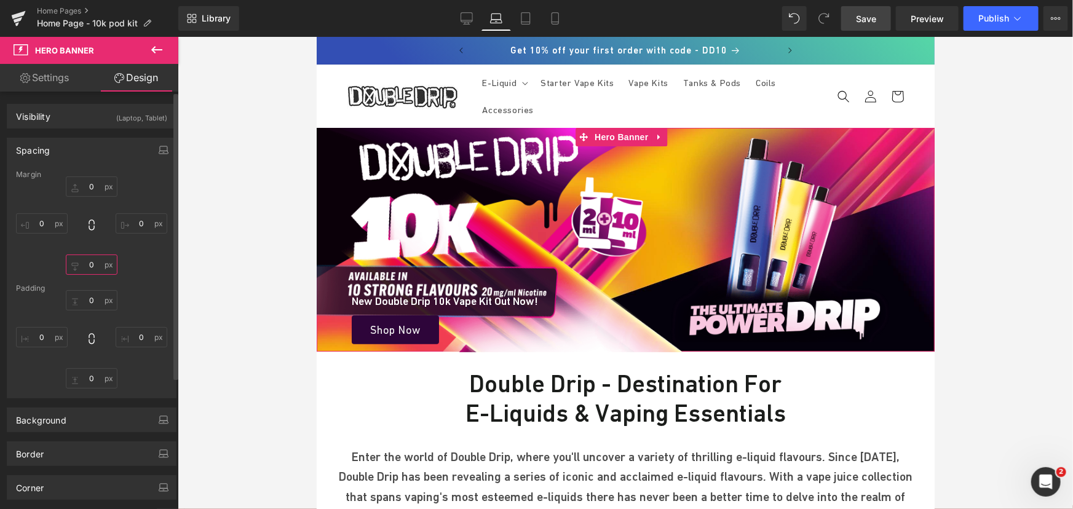
click at [93, 262] on input "text" at bounding box center [92, 264] width 52 height 20
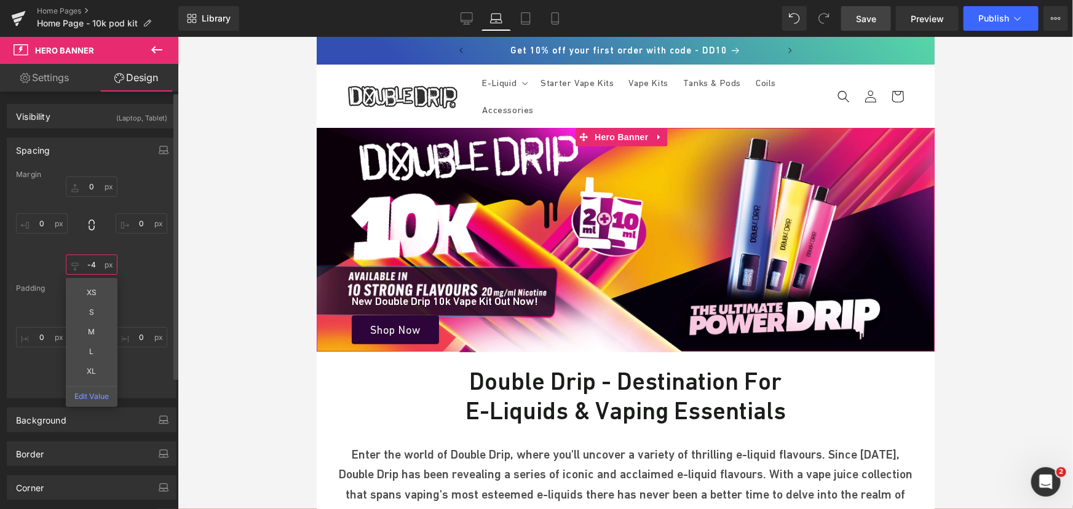
type input "-"
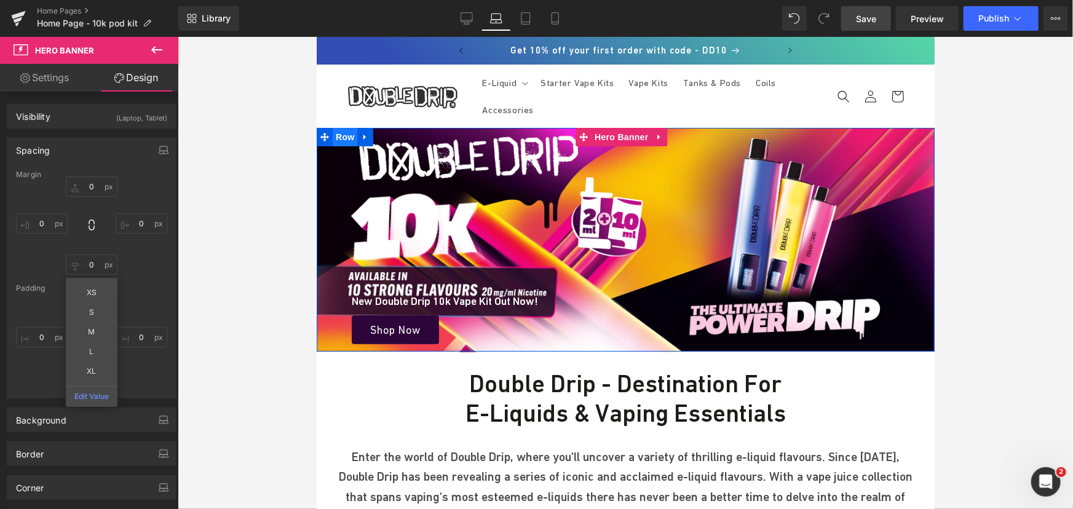
click at [338, 136] on span "Row" at bounding box center [344, 136] width 25 height 18
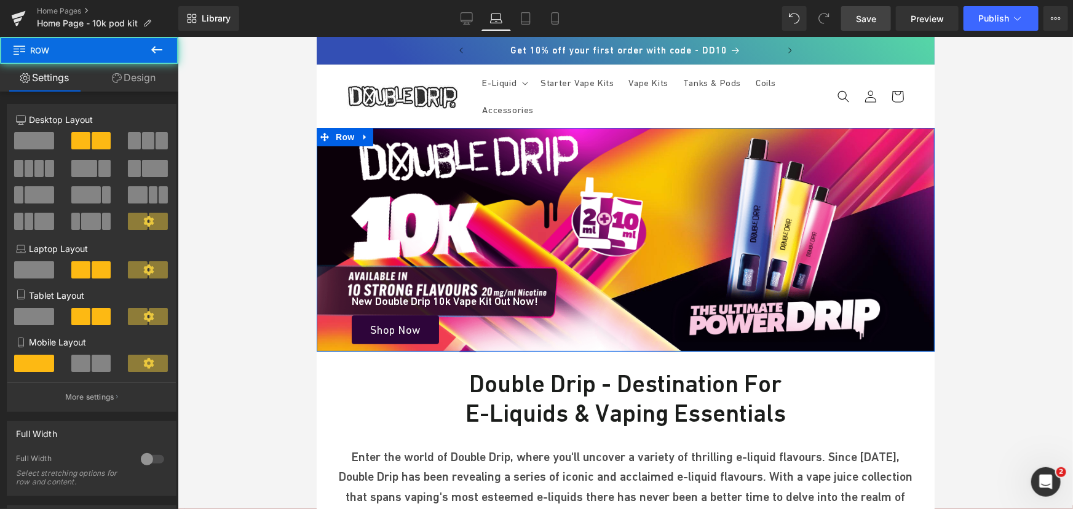
click at [158, 73] on link "Design" at bounding box center [133, 78] width 89 height 28
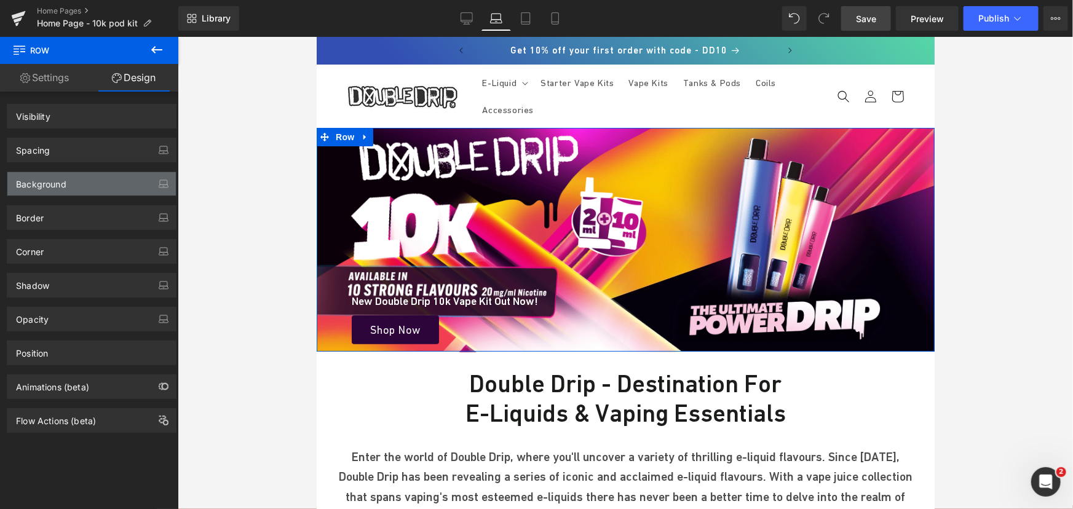
click at [68, 187] on div "Background" at bounding box center [91, 183] width 168 height 23
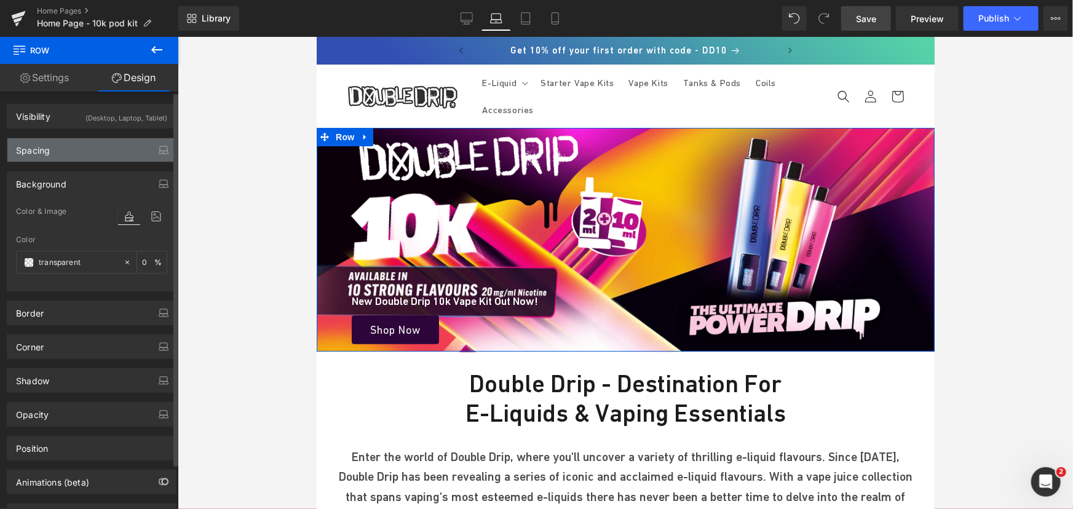
click at [86, 146] on div "Spacing" at bounding box center [91, 149] width 168 height 23
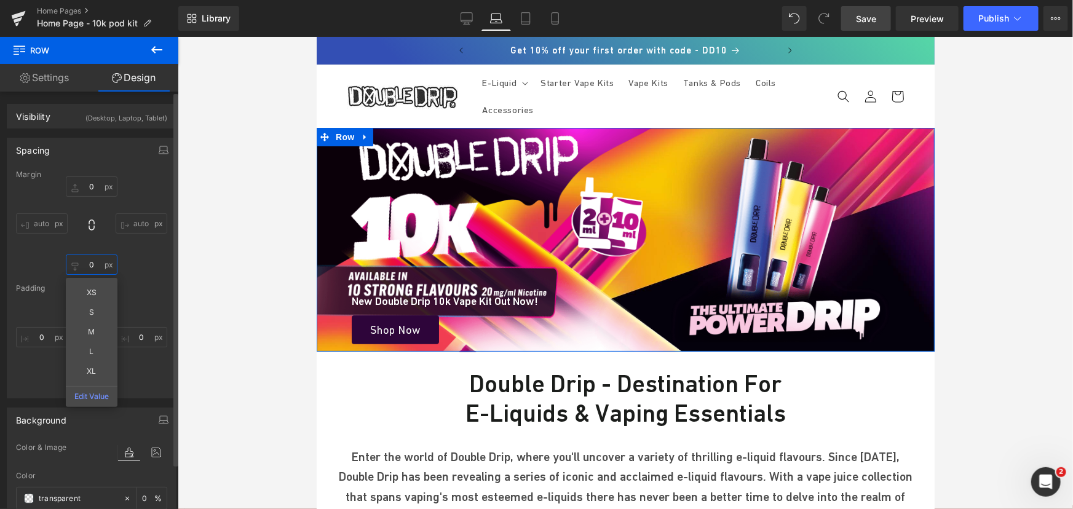
click at [84, 260] on input "text" at bounding box center [92, 264] width 52 height 20
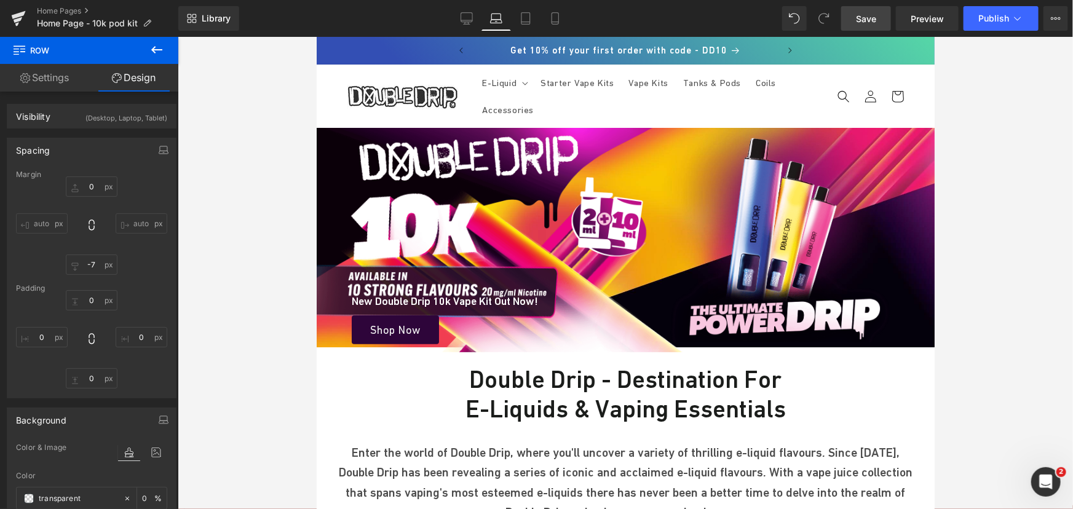
click at [869, 15] on span "Save" at bounding box center [866, 18] width 20 height 13
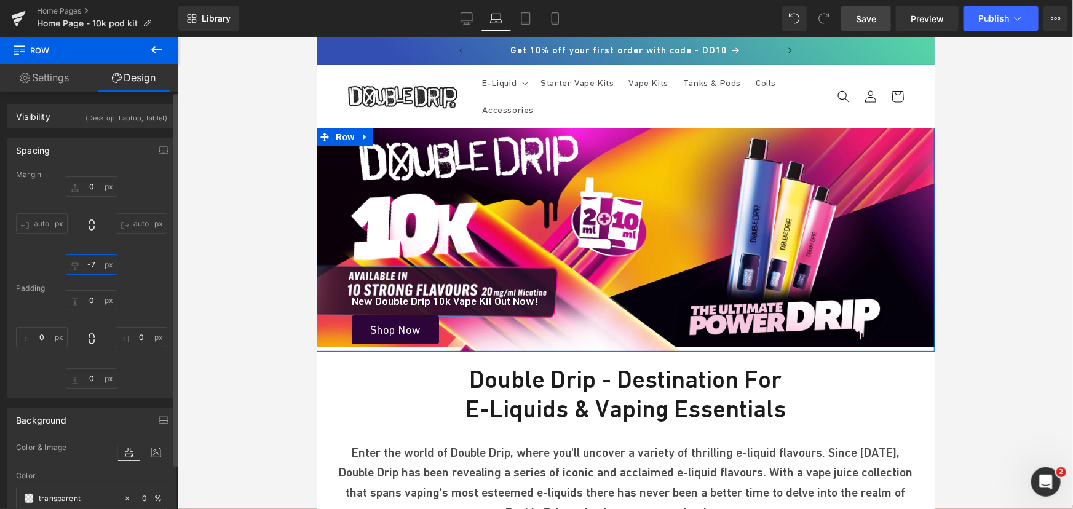
click at [80, 269] on input "-7" at bounding box center [92, 264] width 52 height 20
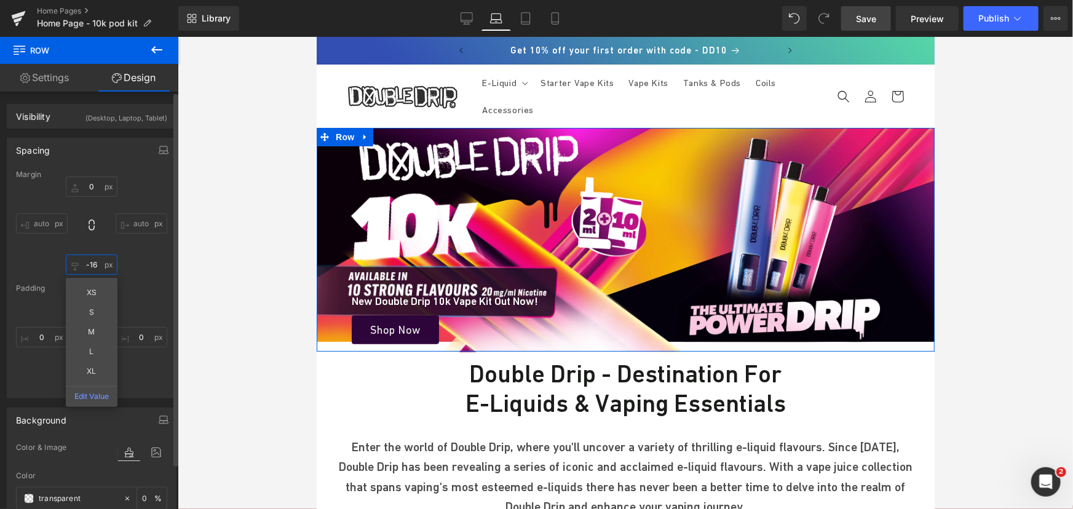
type input "-17"
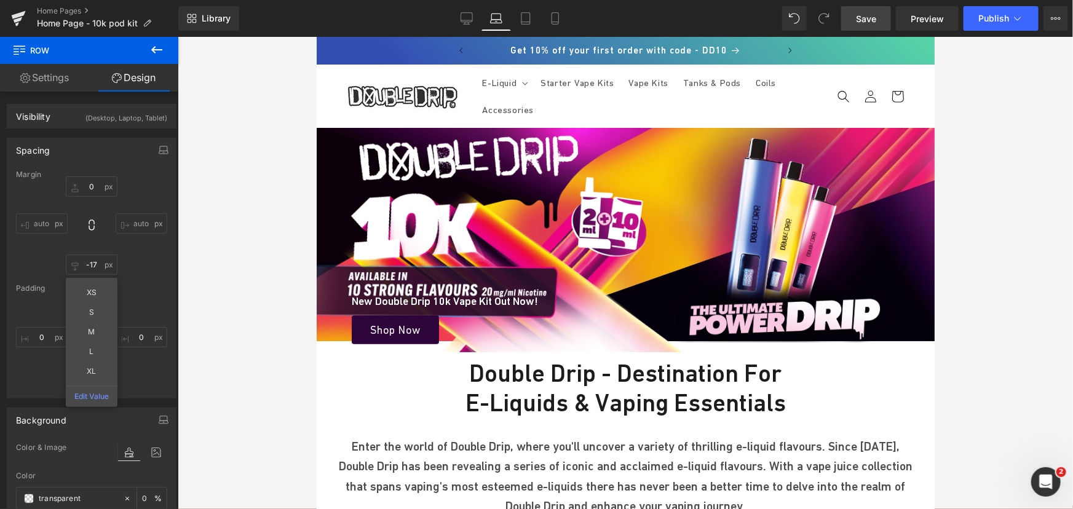
click at [868, 18] on span "Save" at bounding box center [866, 18] width 20 height 13
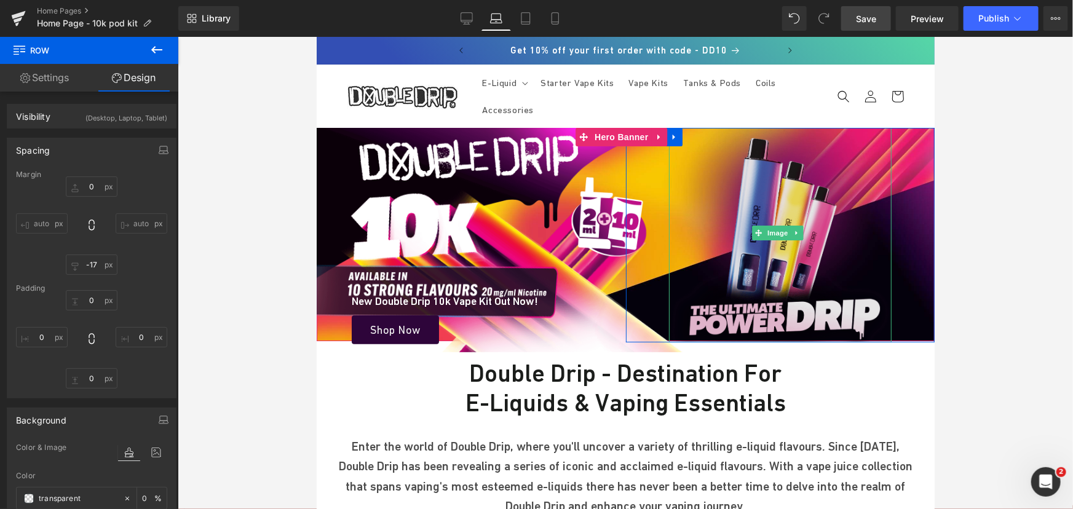
drag, startPoint x: 790, startPoint y: 267, endPoint x: 817, endPoint y: 275, distance: 28.2
click at [790, 267] on img at bounding box center [779, 232] width 223 height 219
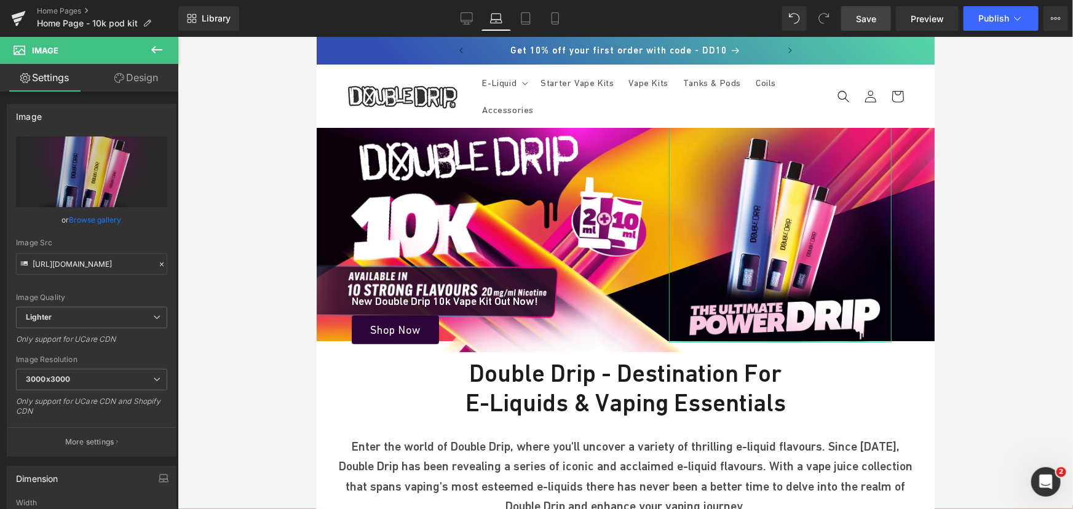
click at [124, 74] on link "Design" at bounding box center [136, 78] width 89 height 28
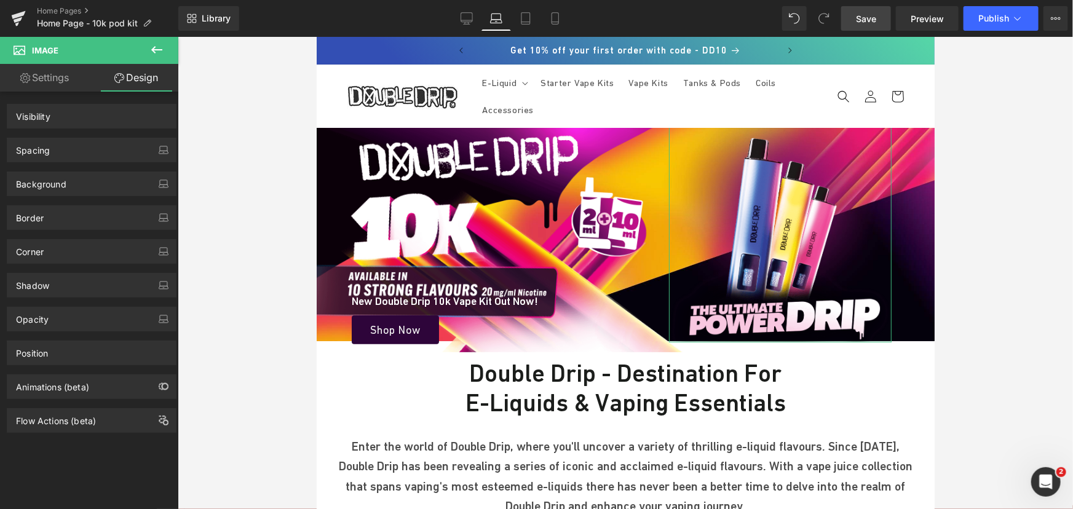
click at [68, 149] on div "Spacing" at bounding box center [91, 149] width 168 height 23
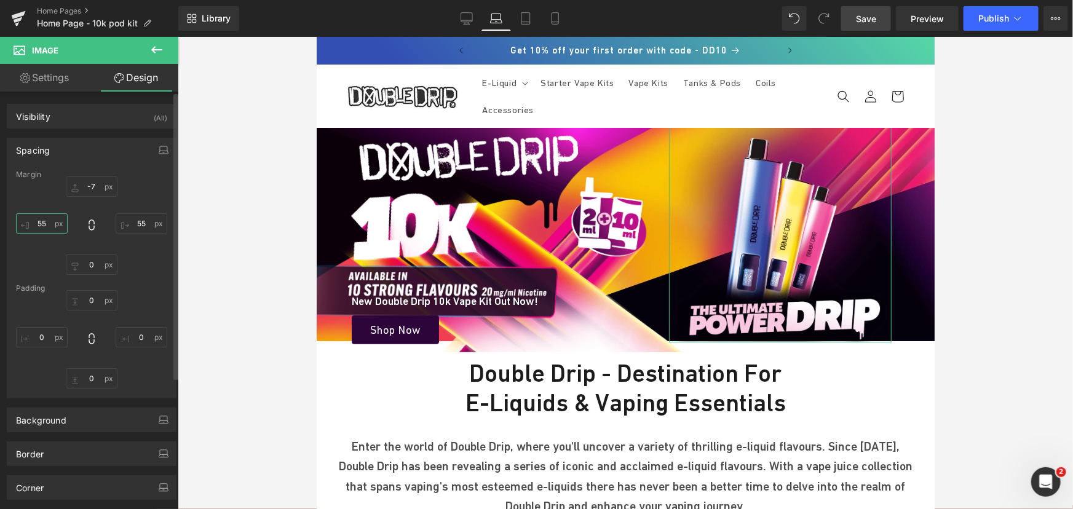
click at [49, 222] on input "text" at bounding box center [42, 223] width 52 height 20
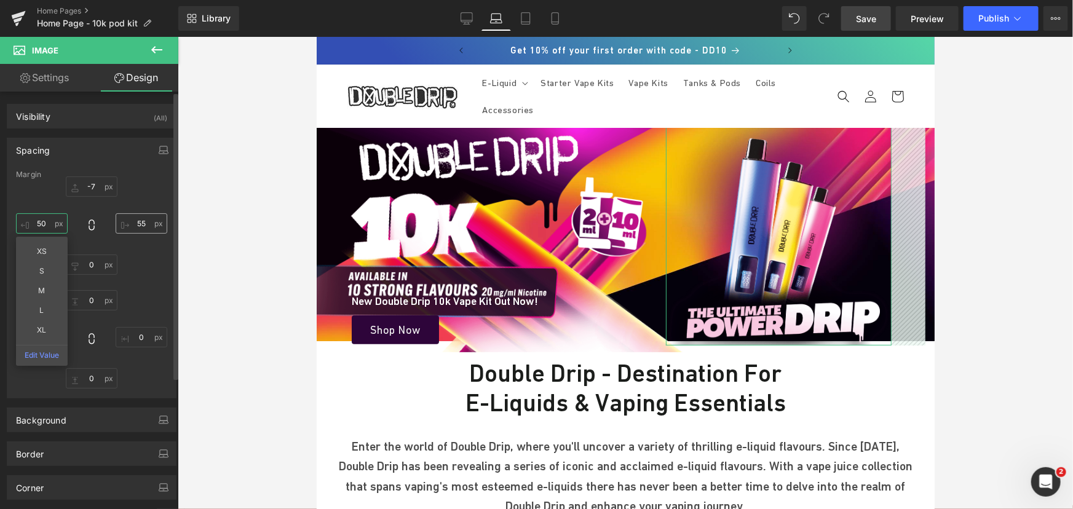
type input "50"
click at [140, 222] on input "text" at bounding box center [142, 223] width 52 height 20
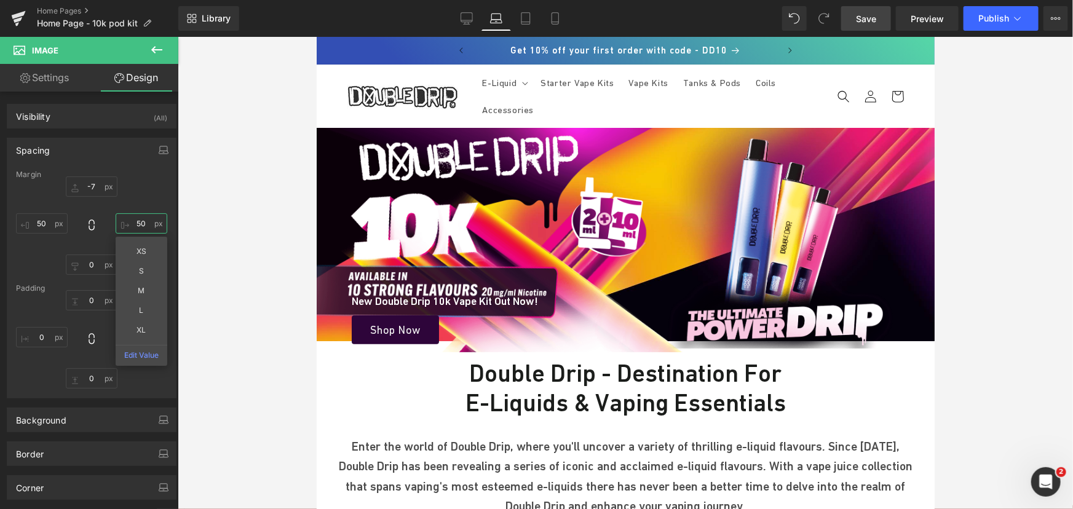
type input "50"
click at [860, 17] on span "Save" at bounding box center [866, 18] width 20 height 13
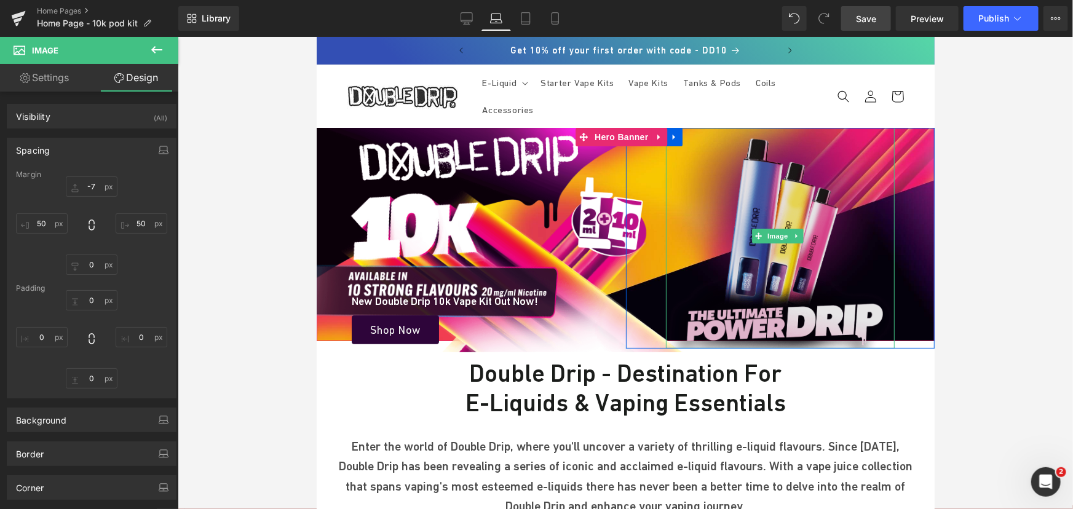
click at [750, 210] on img at bounding box center [779, 235] width 229 height 225
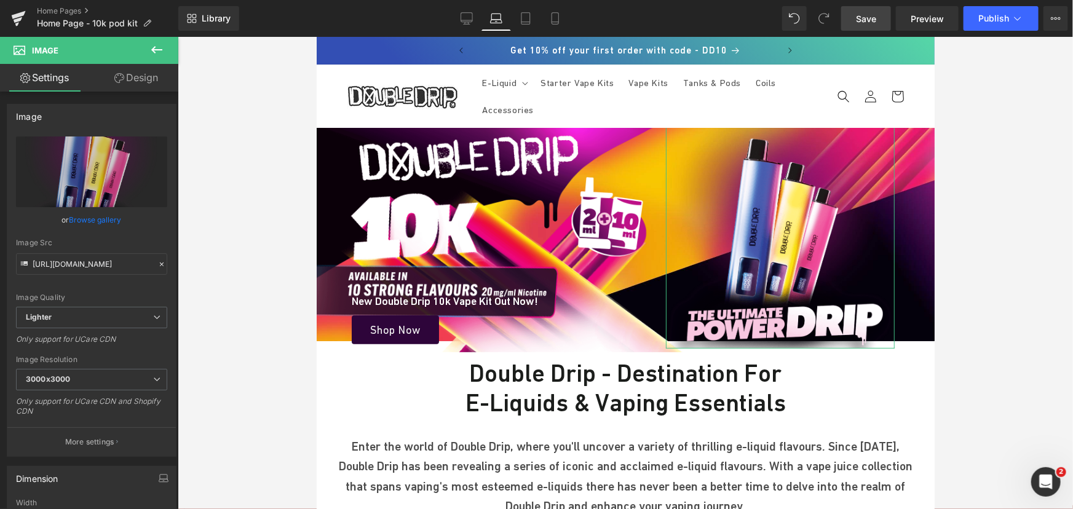
click at [135, 74] on link "Design" at bounding box center [136, 78] width 89 height 28
click at [0, 0] on div "Spacing" at bounding box center [0, 0] width 0 height 0
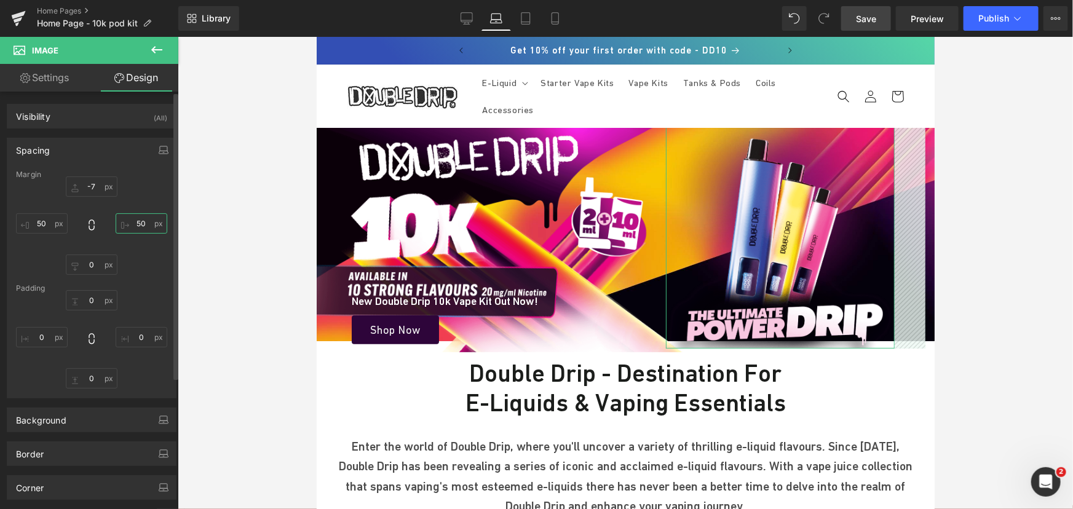
click at [144, 227] on input "text" at bounding box center [142, 223] width 52 height 20
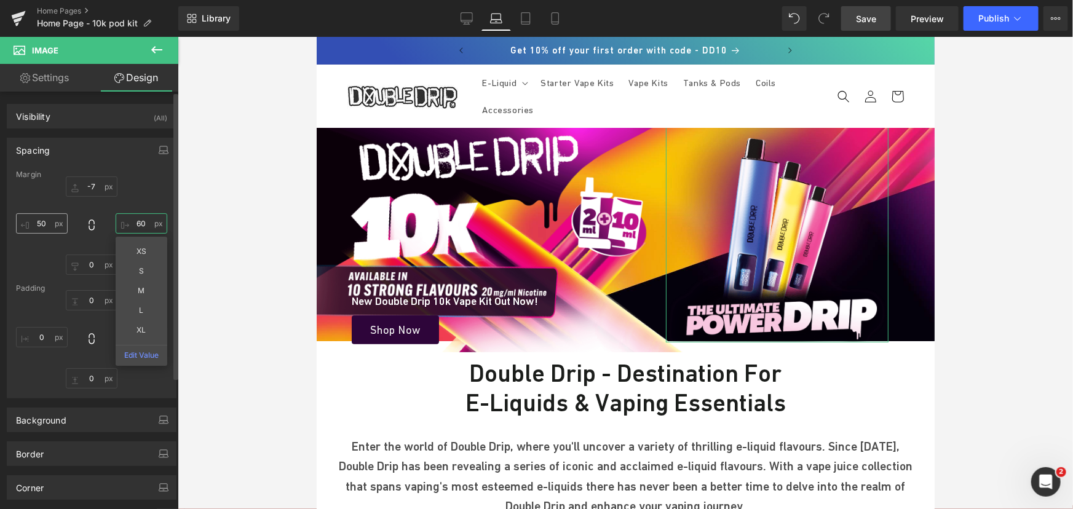
type input "60"
click at [51, 222] on input "text" at bounding box center [42, 223] width 52 height 20
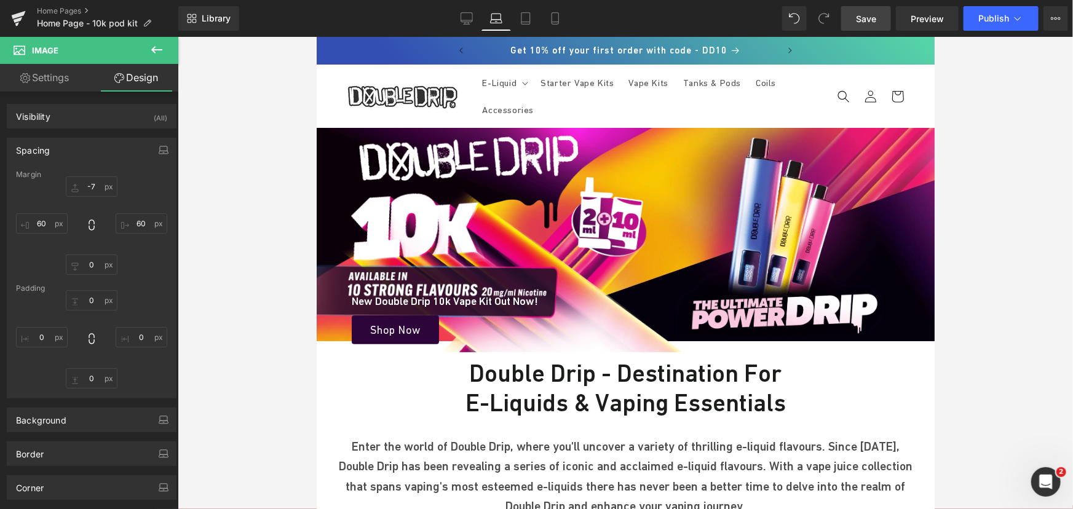
click at [867, 20] on span "Save" at bounding box center [866, 18] width 20 height 13
click at [49, 221] on input "60" at bounding box center [42, 223] width 52 height 20
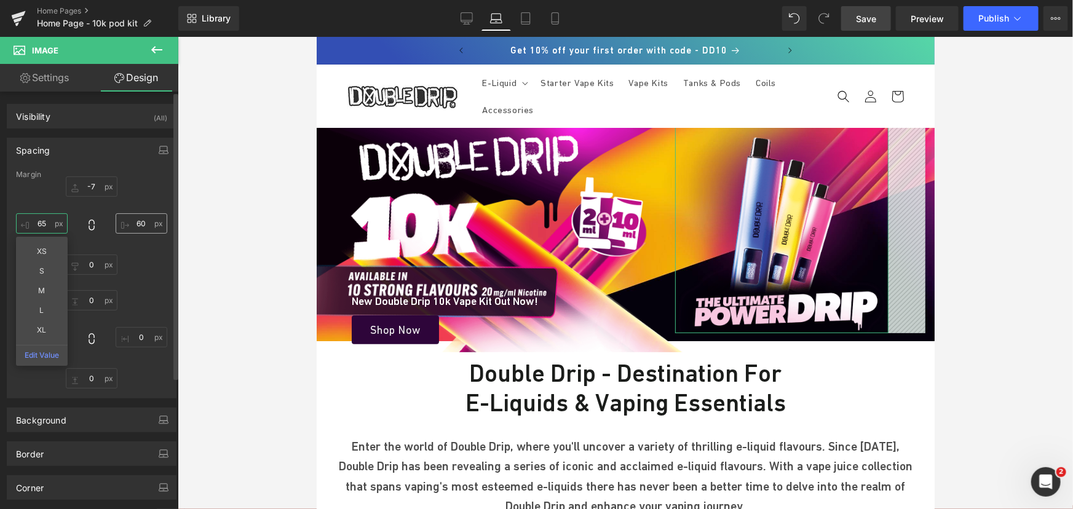
type input "65"
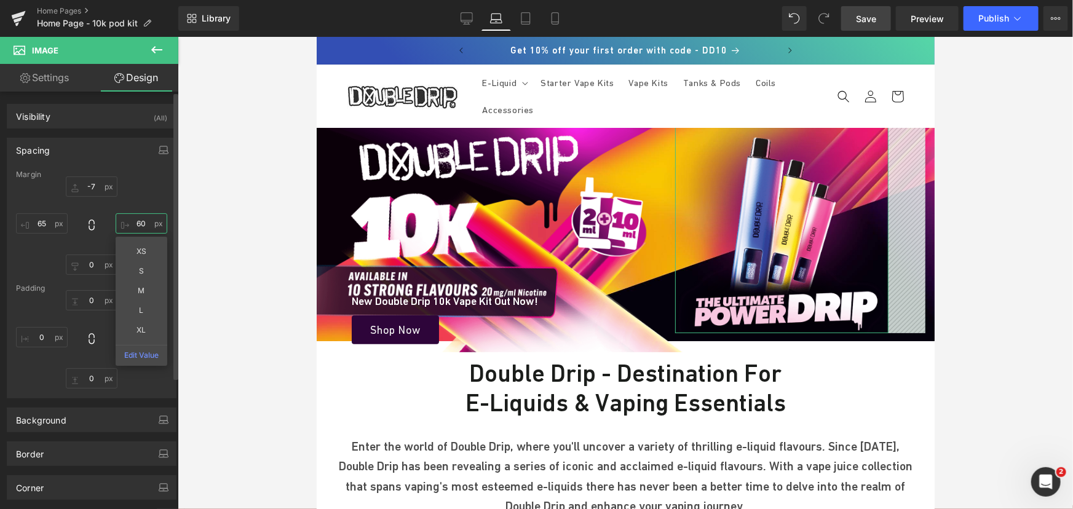
click at [136, 224] on input "60" at bounding box center [142, 223] width 52 height 20
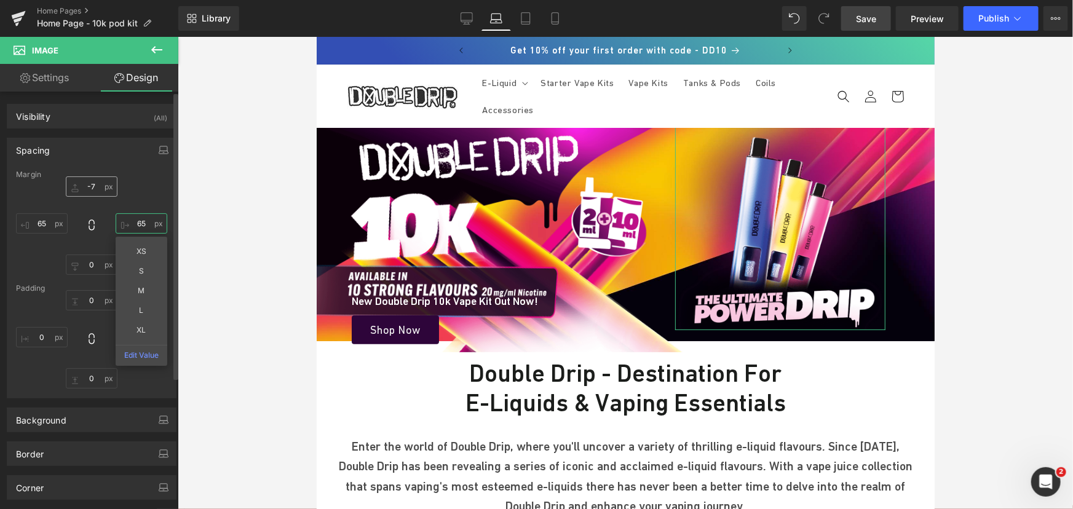
type input "65"
click at [96, 186] on input "text" at bounding box center [92, 186] width 52 height 20
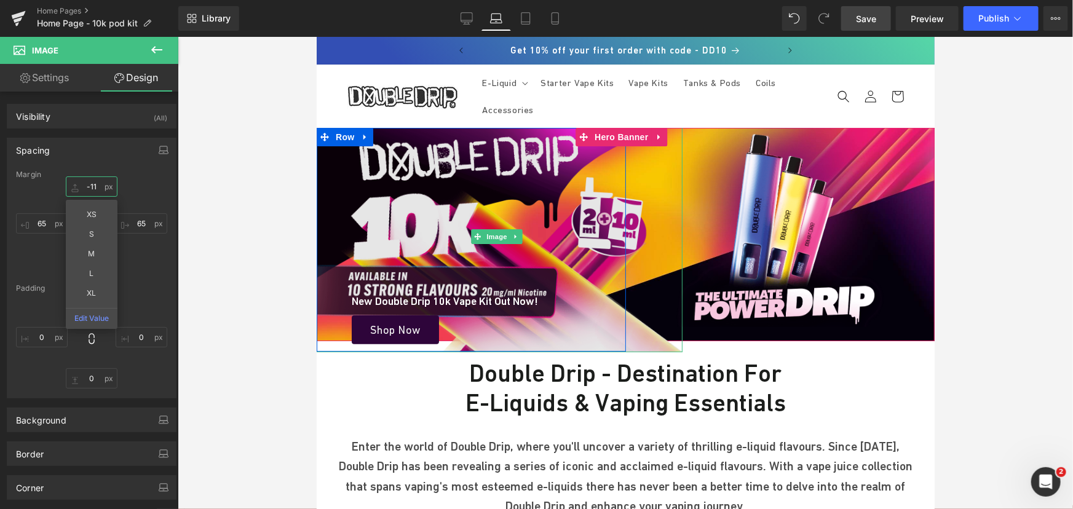
type input "-12"
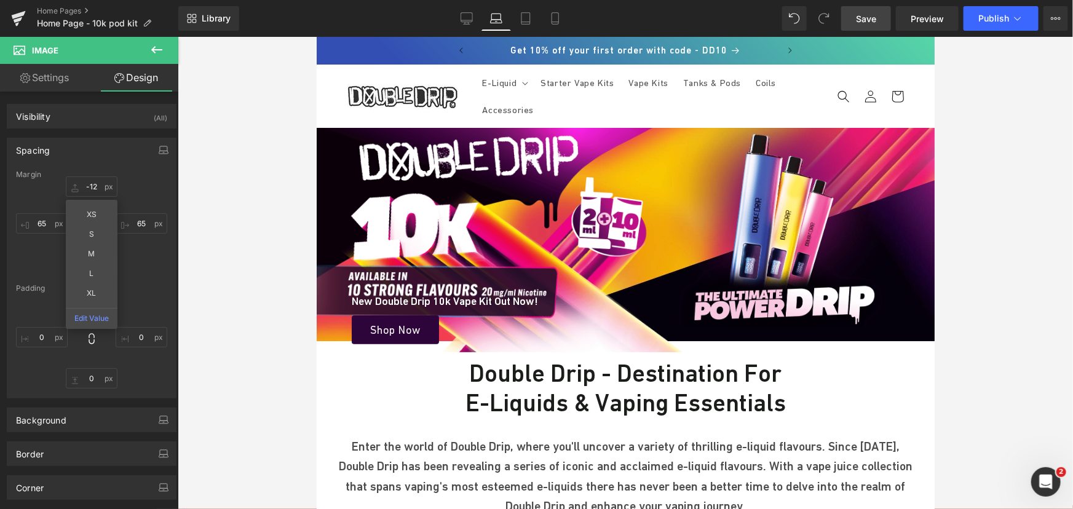
click at [880, 12] on link "Save" at bounding box center [866, 18] width 50 height 25
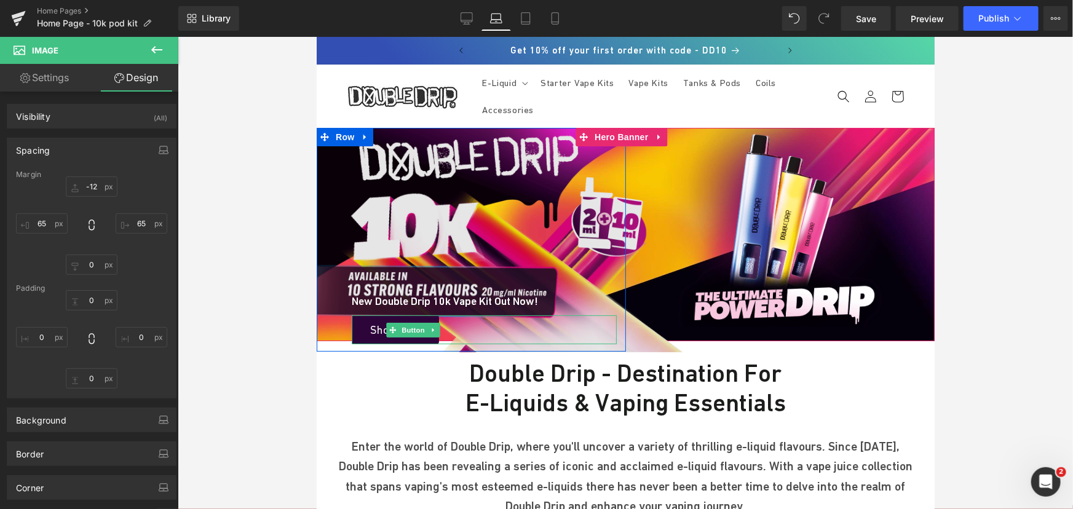
drag, startPoint x: 411, startPoint y: 325, endPoint x: 419, endPoint y: 309, distance: 17.3
click at [411, 325] on span "Button" at bounding box center [412, 329] width 28 height 15
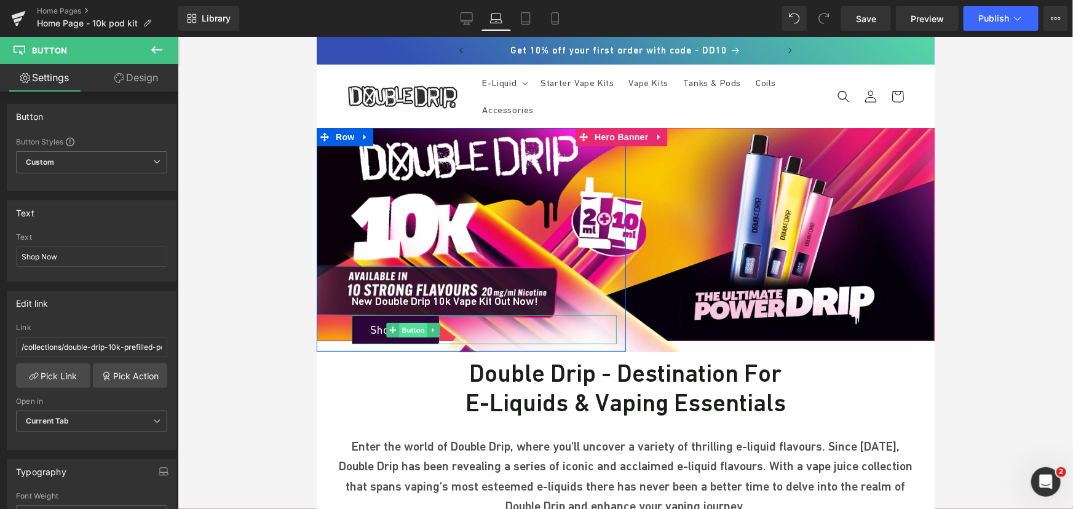
click at [401, 327] on span "Button" at bounding box center [412, 329] width 28 height 15
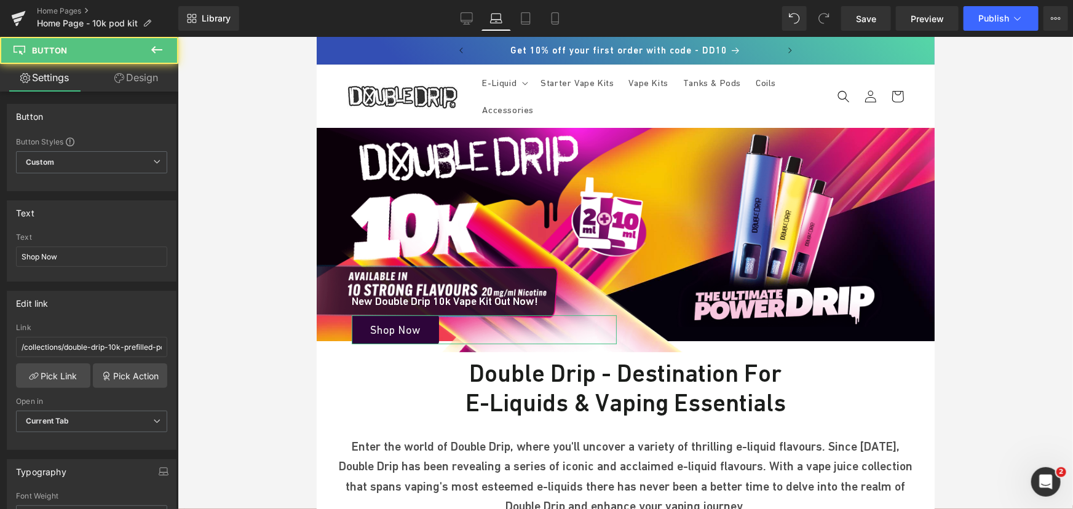
click at [148, 79] on link "Design" at bounding box center [136, 78] width 89 height 28
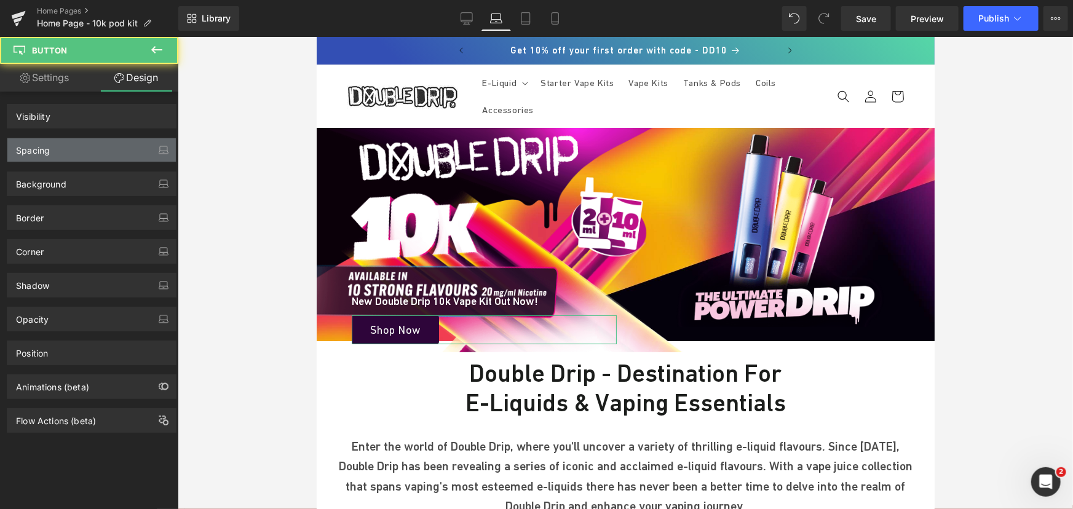
click at [77, 155] on div "Spacing" at bounding box center [91, 149] width 168 height 23
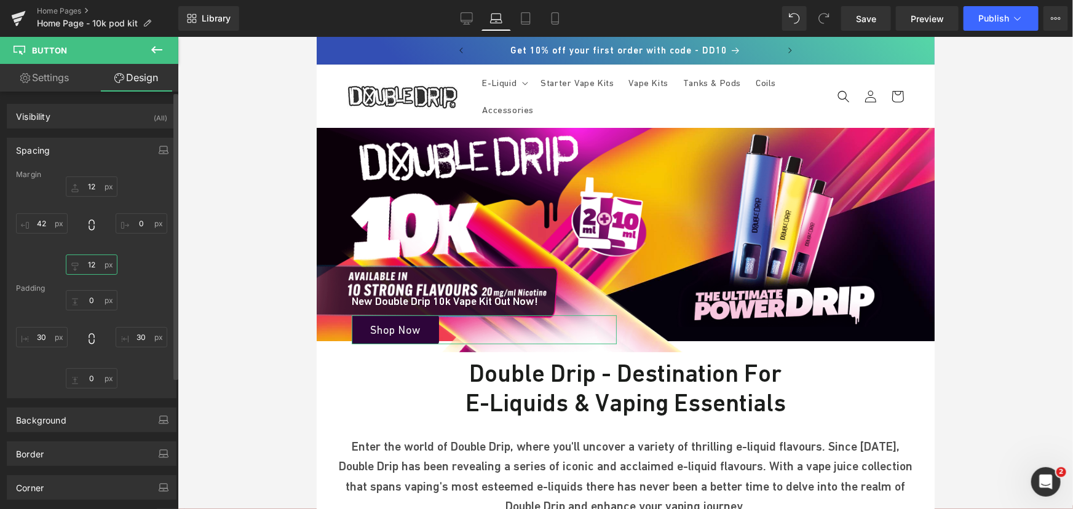
click at [90, 264] on input "12" at bounding box center [92, 264] width 52 height 20
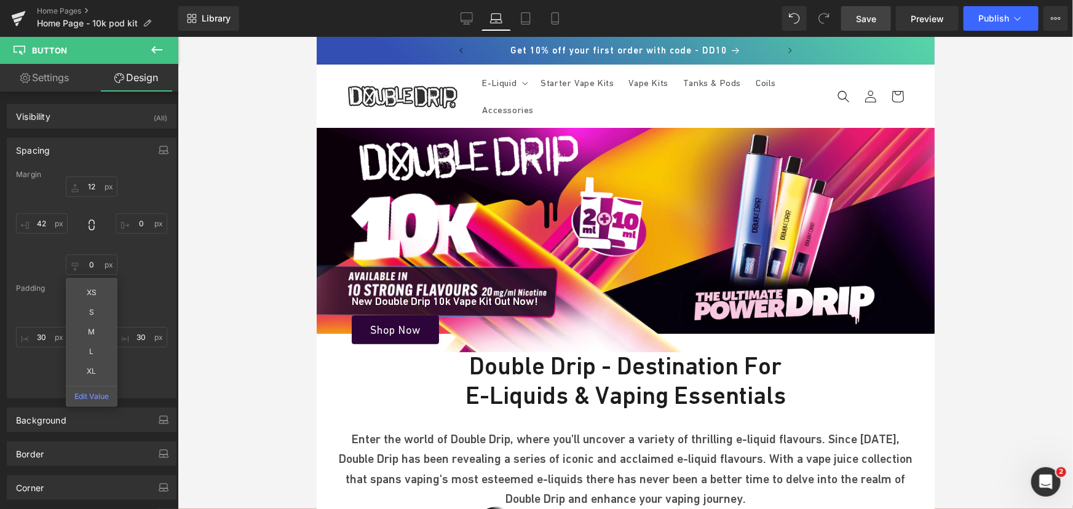
click at [860, 13] on span "Save" at bounding box center [866, 18] width 20 height 13
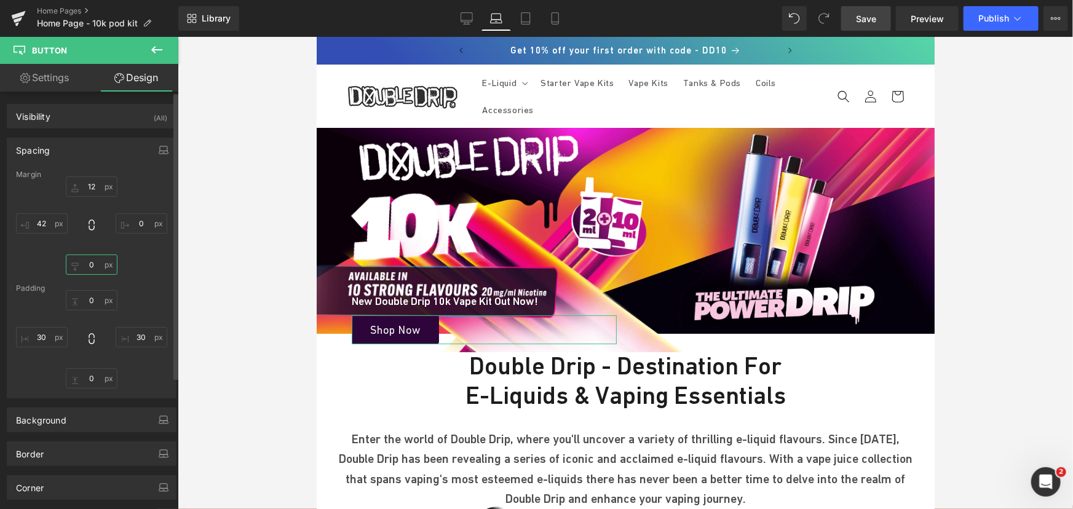
click at [89, 264] on input "0" at bounding box center [92, 264] width 52 height 20
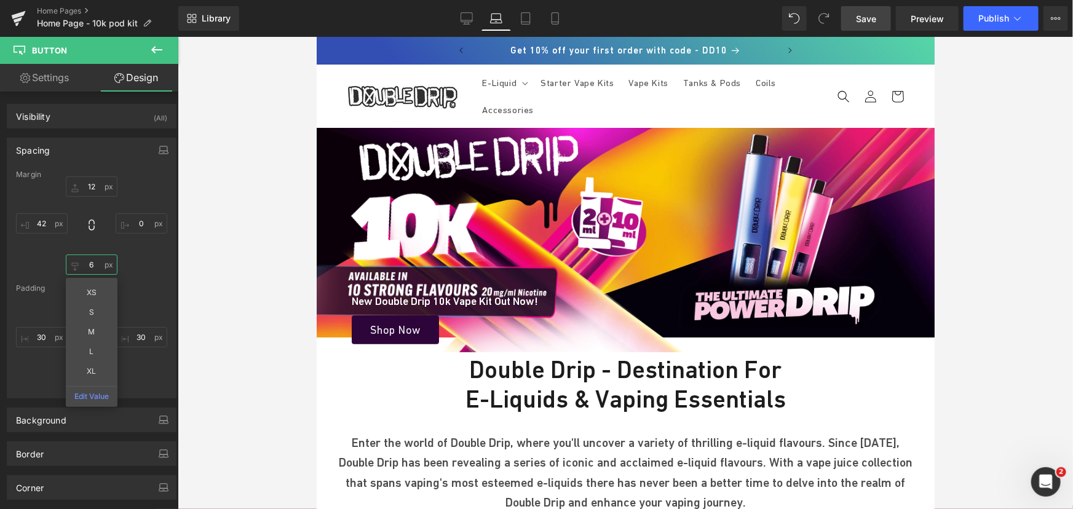
type input "6"
click at [860, 20] on span "Save" at bounding box center [866, 18] width 20 height 13
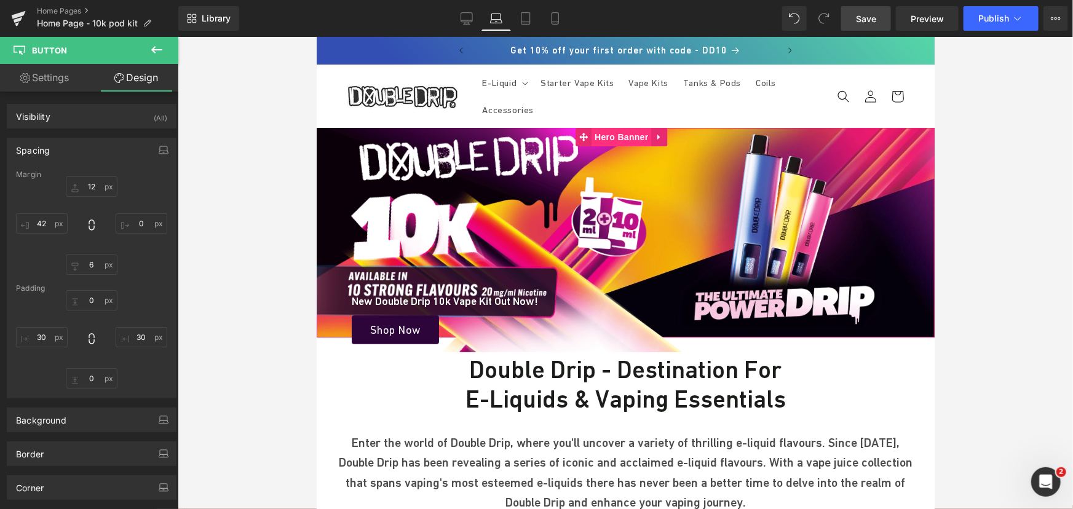
click at [610, 134] on span "Hero Banner" at bounding box center [621, 136] width 60 height 18
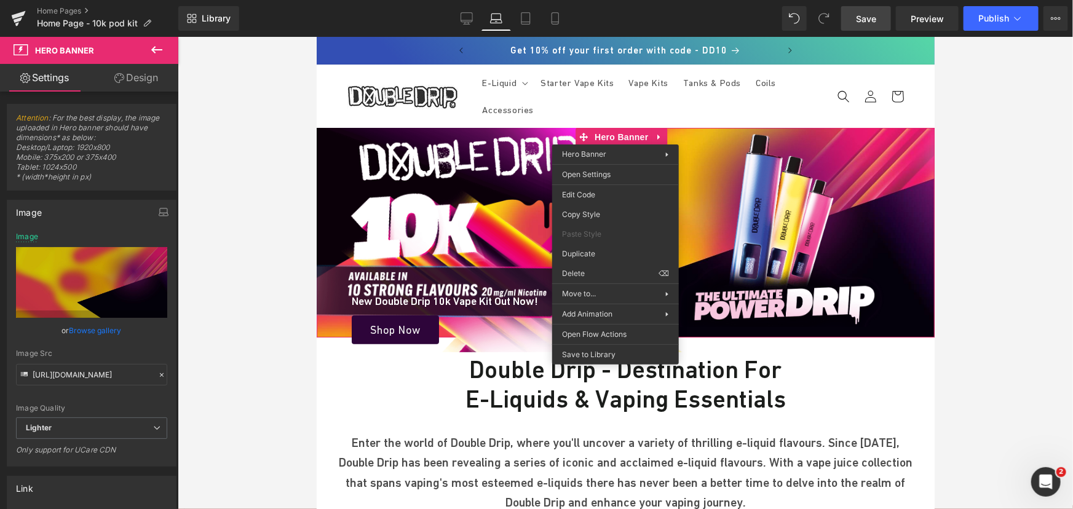
click at [286, 123] on div at bounding box center [625, 273] width 895 height 472
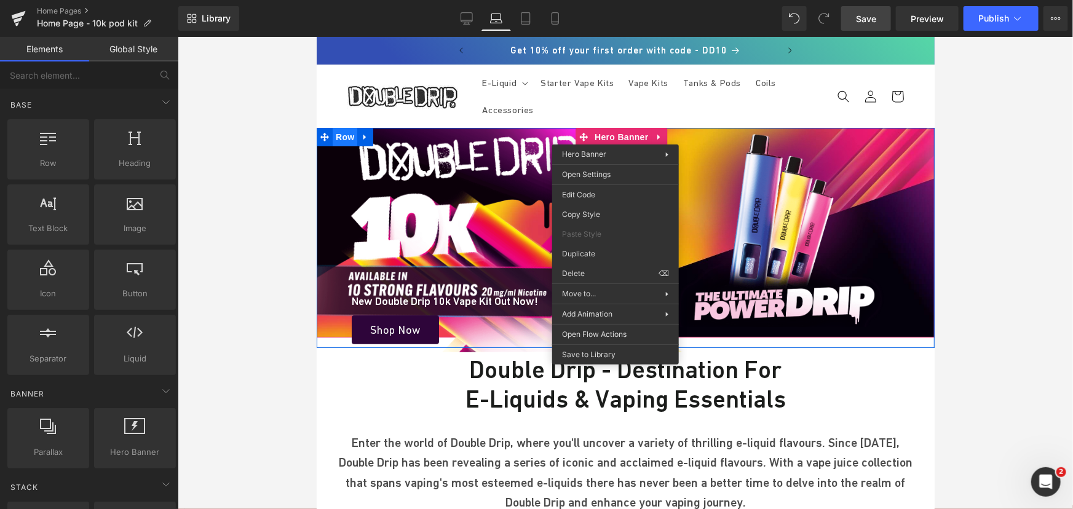
click at [339, 136] on span "Row" at bounding box center [344, 136] width 25 height 18
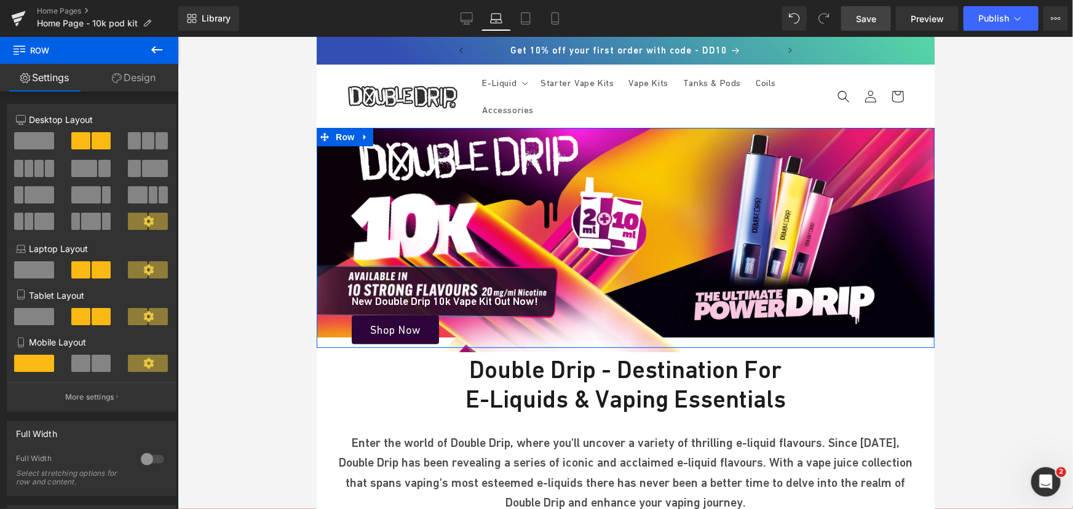
click at [149, 67] on link "Design" at bounding box center [133, 78] width 89 height 28
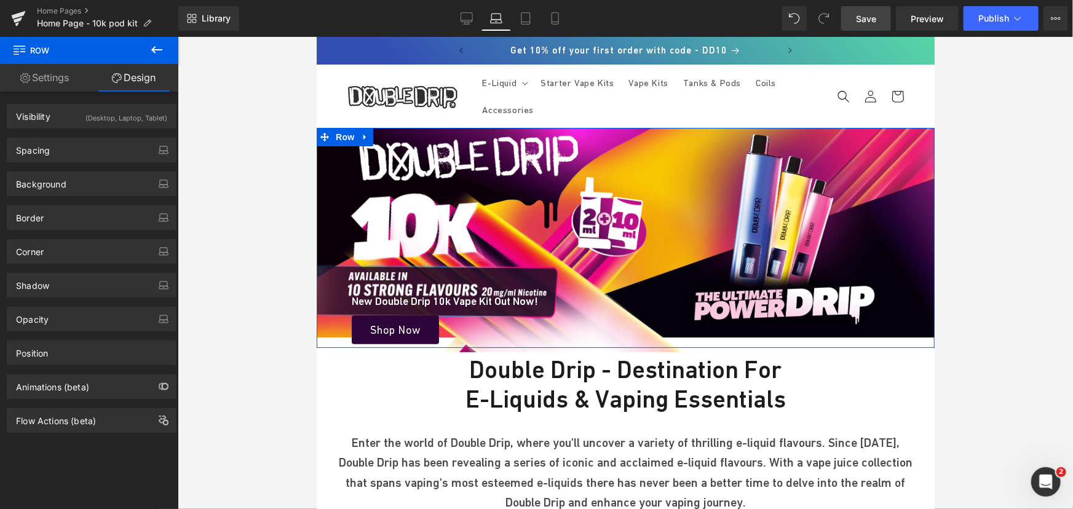
click at [129, 119] on div "(Desktop, Laptop, Tablet)" at bounding box center [126, 114] width 82 height 20
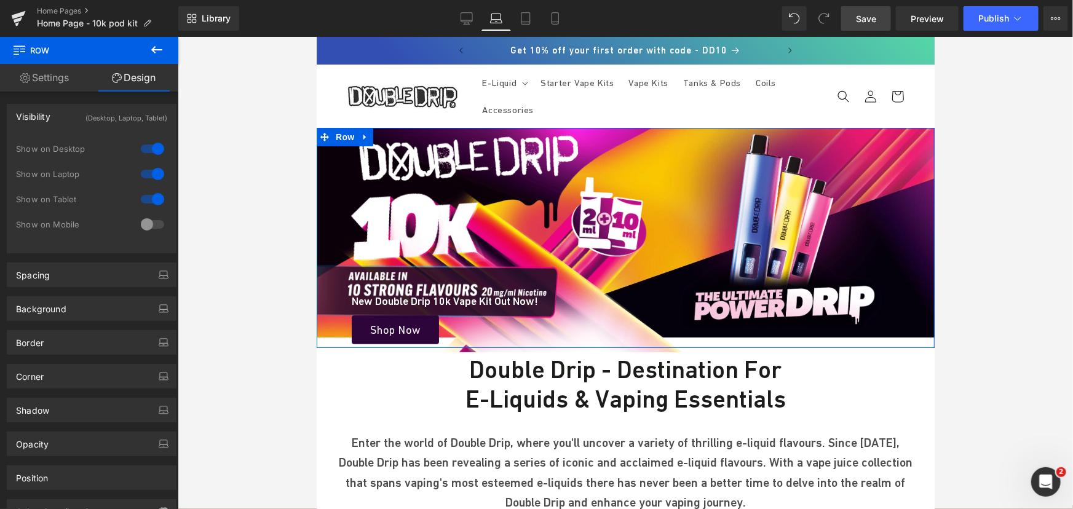
click at [151, 170] on div at bounding box center [153, 174] width 30 height 20
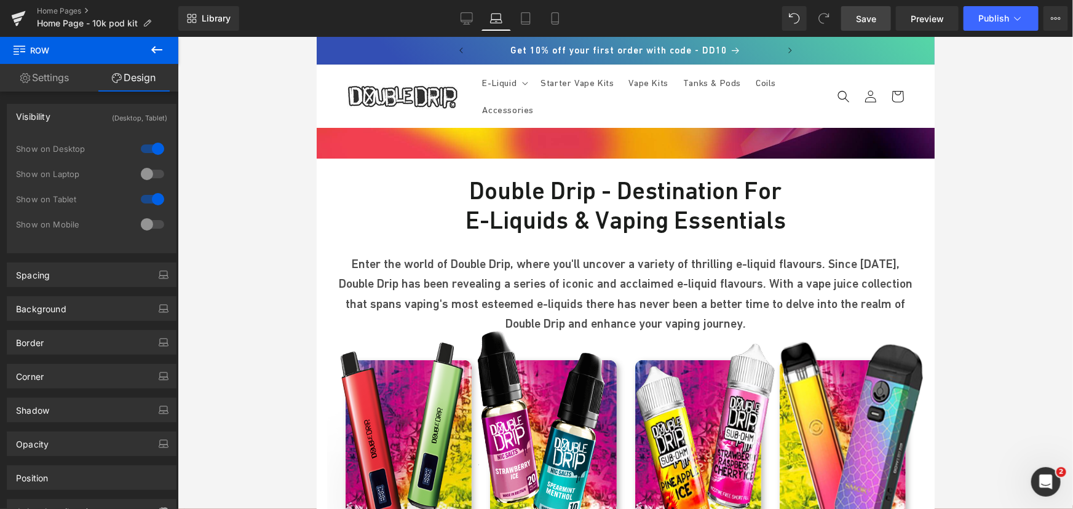
click at [151, 170] on div at bounding box center [153, 174] width 30 height 20
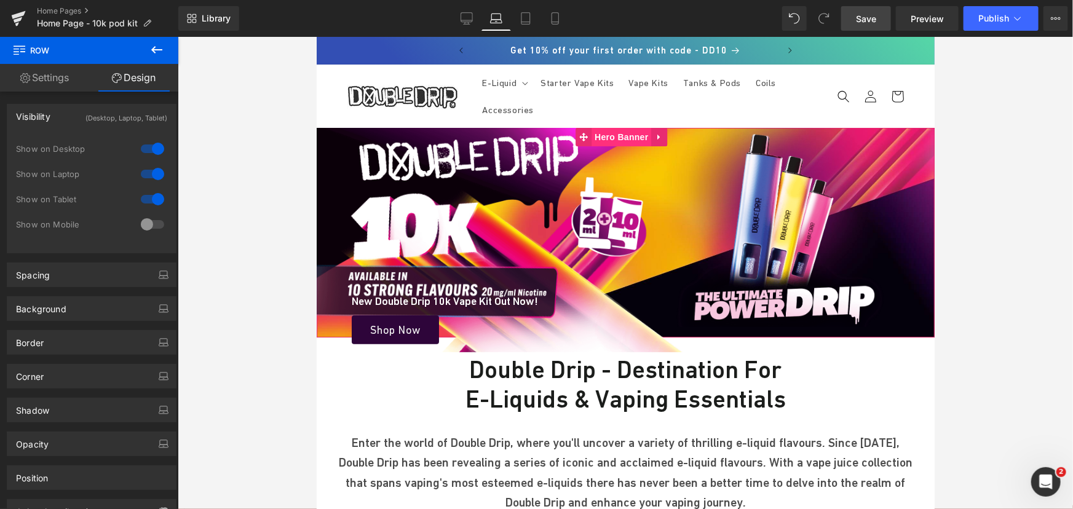
click at [608, 131] on span "Hero Banner" at bounding box center [621, 136] width 60 height 18
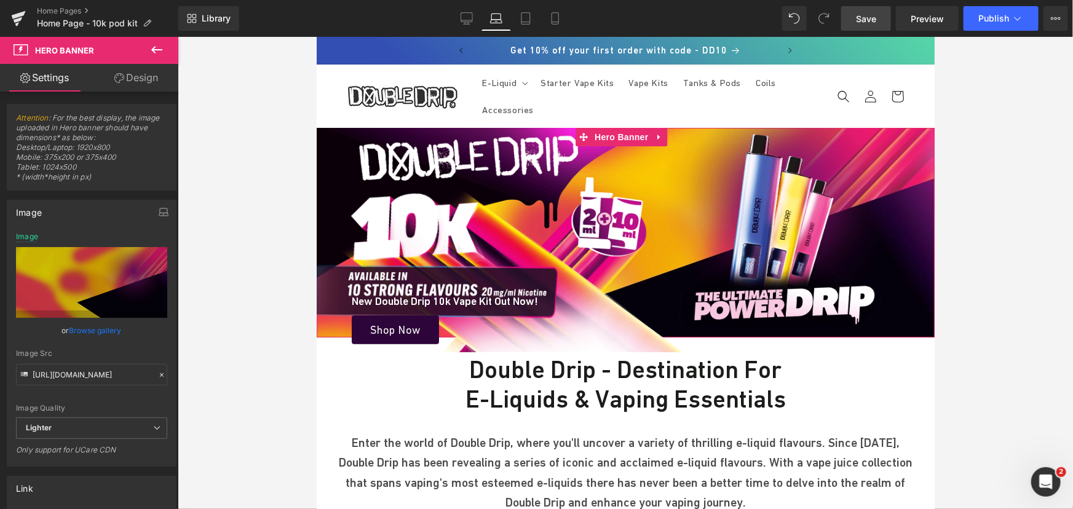
click at [148, 82] on link "Design" at bounding box center [136, 78] width 89 height 28
click at [0, 0] on div "Spacing" at bounding box center [0, 0] width 0 height 0
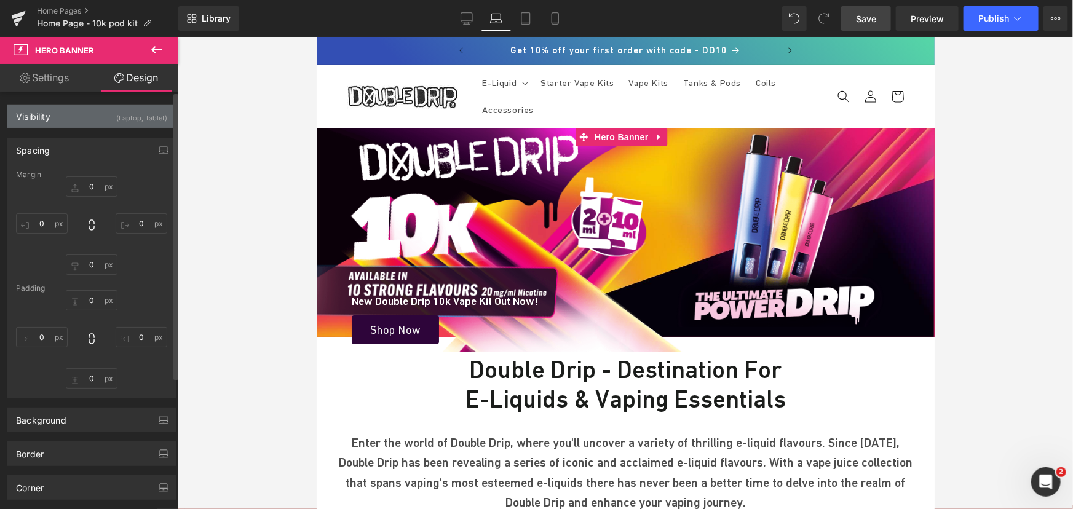
click at [122, 121] on div "(Laptop, Tablet)" at bounding box center [141, 114] width 51 height 20
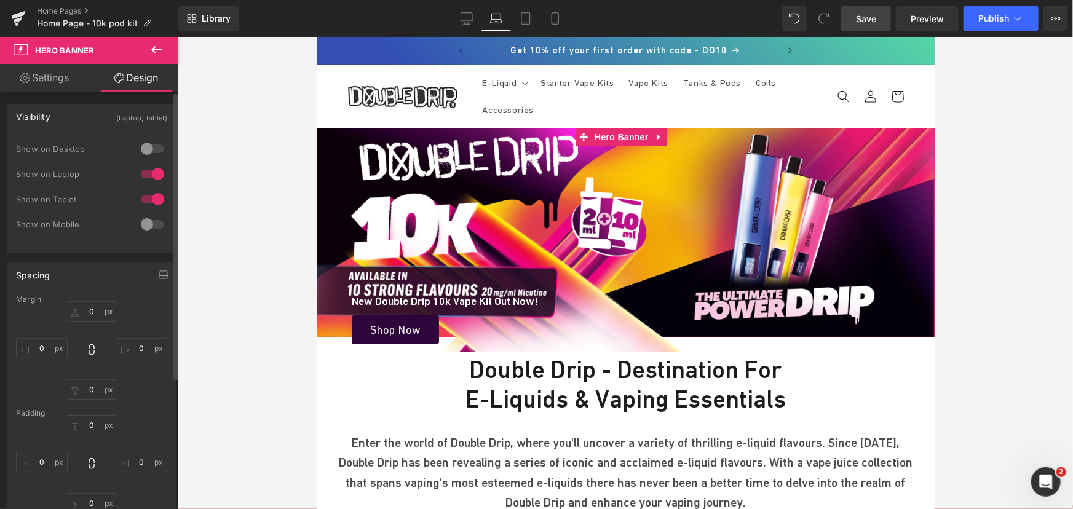
click at [149, 170] on div at bounding box center [153, 174] width 30 height 20
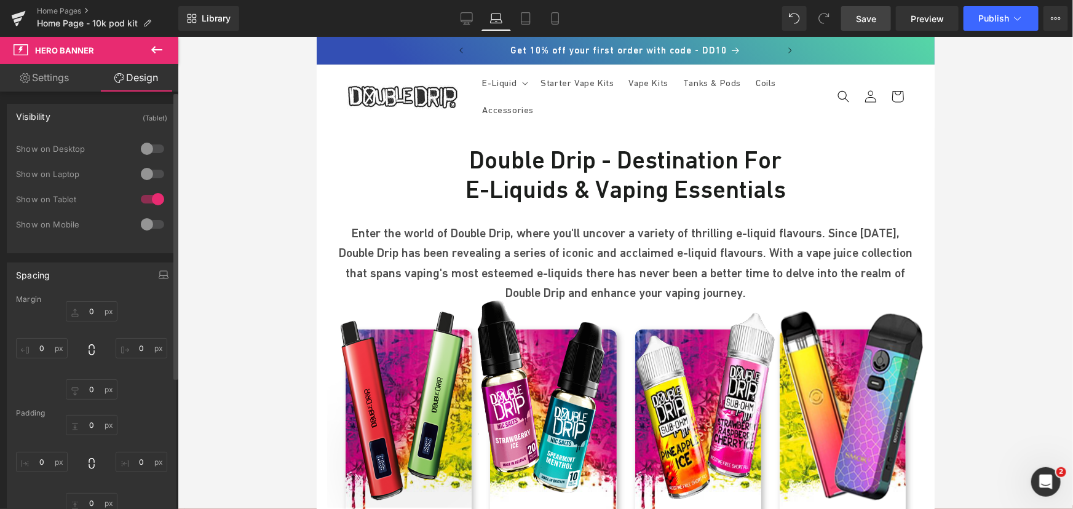
click at [149, 170] on div at bounding box center [153, 174] width 30 height 20
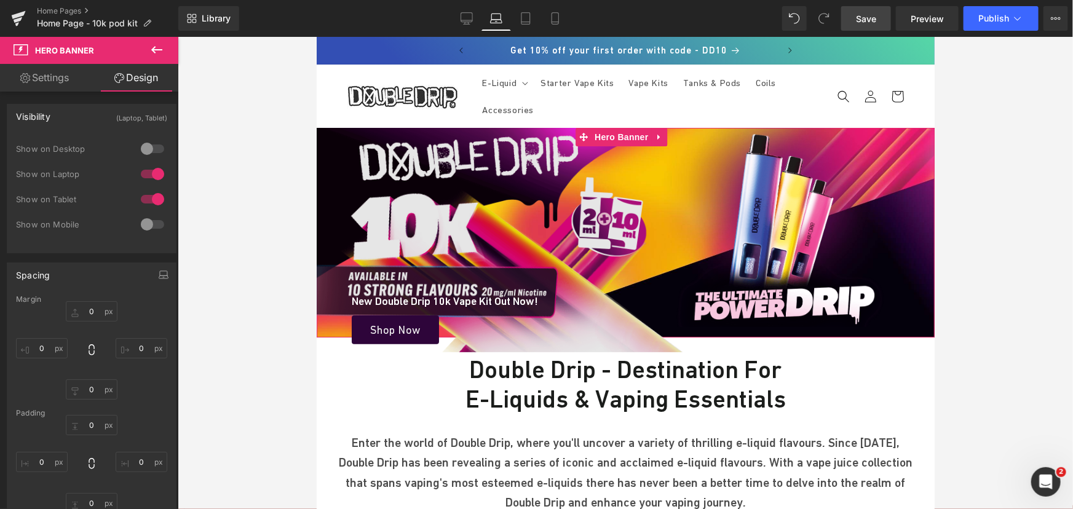
drag, startPoint x: 606, startPoint y: 135, endPoint x: 605, endPoint y: 155, distance: 20.3
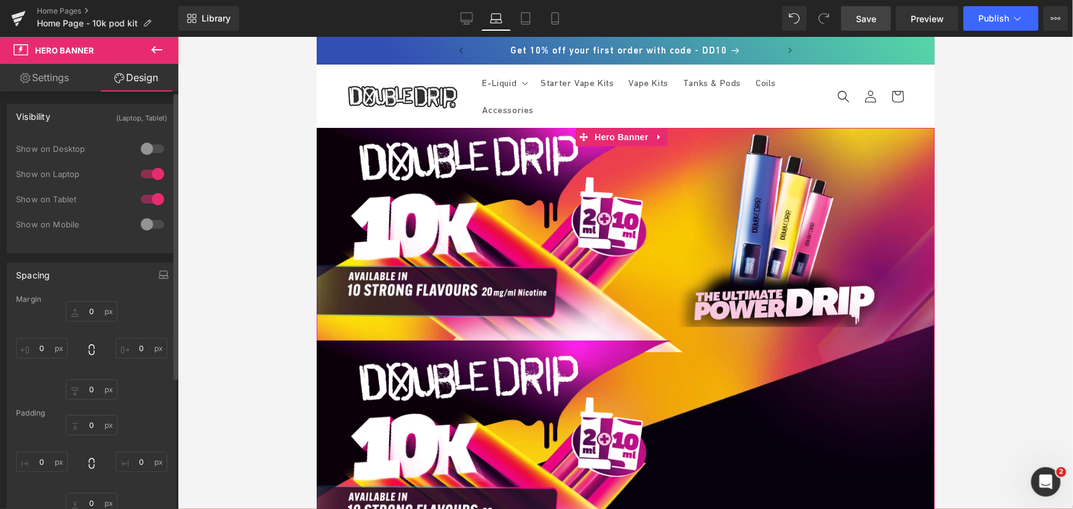
click at [152, 202] on div at bounding box center [153, 199] width 30 height 20
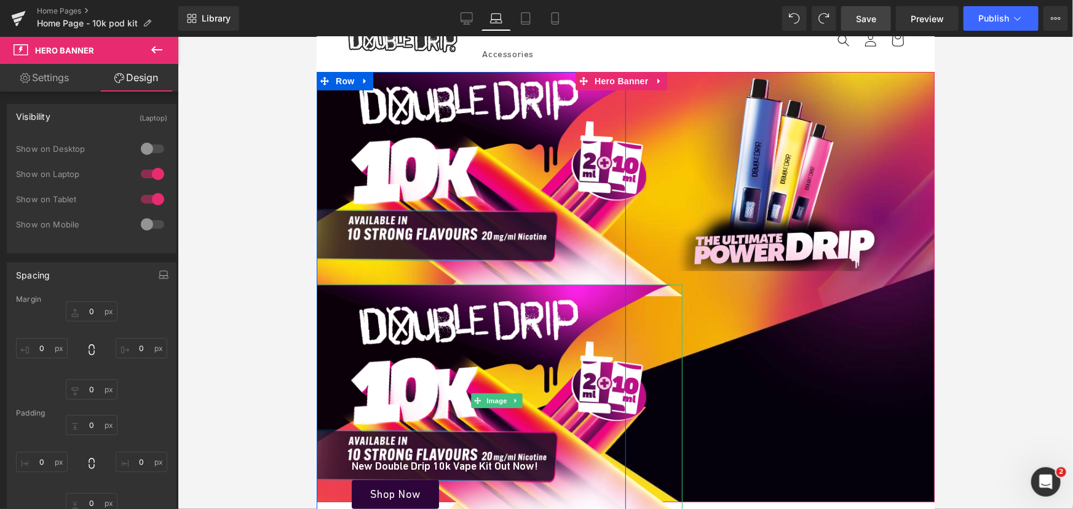
scroll to position [167, 0]
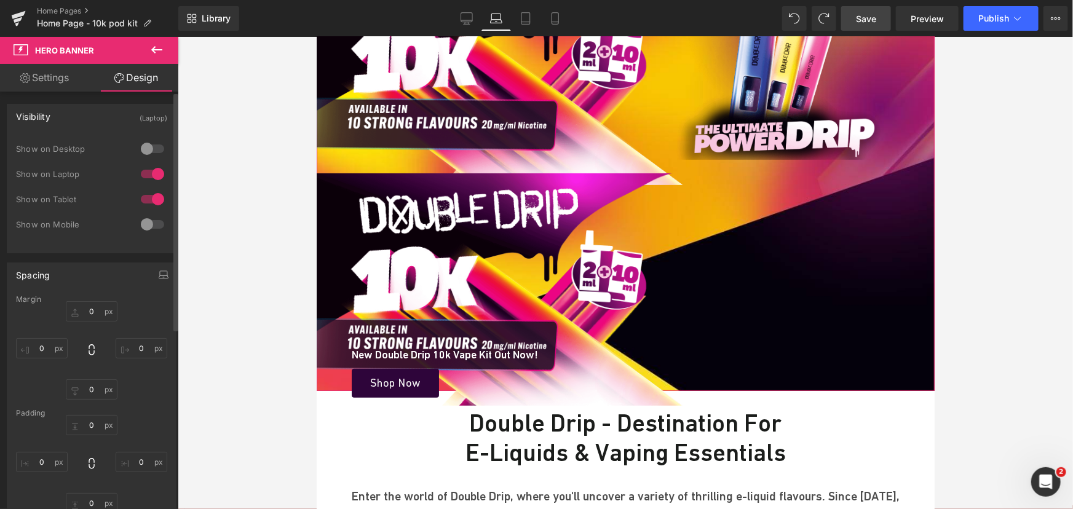
click at [149, 198] on div at bounding box center [153, 199] width 30 height 20
click at [152, 171] on div at bounding box center [153, 174] width 30 height 20
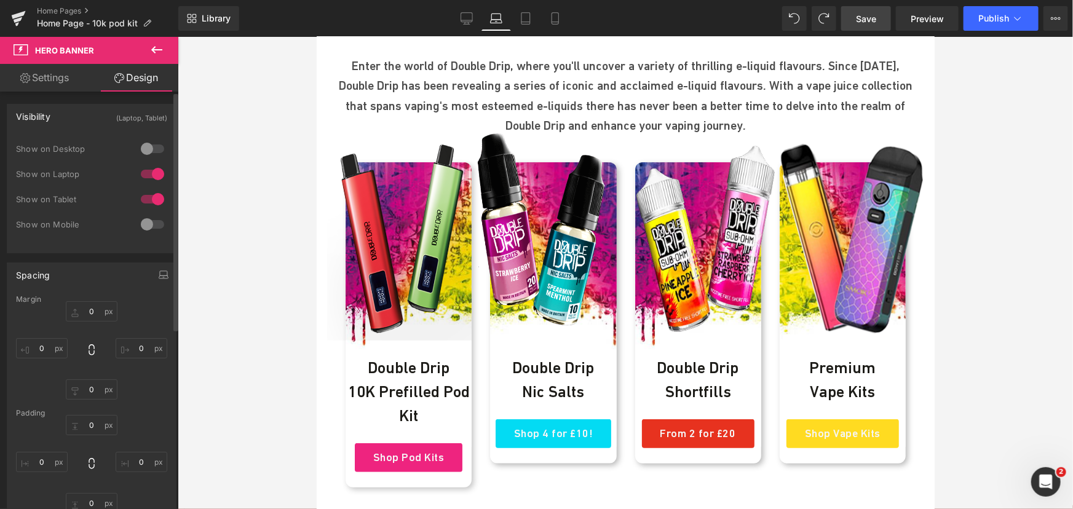
scroll to position [0, 0]
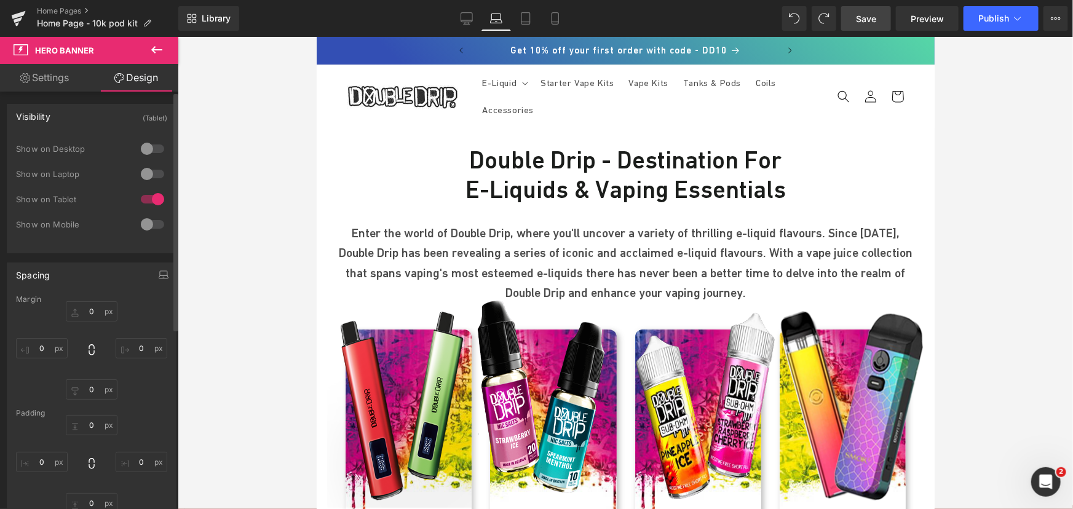
click at [153, 175] on div at bounding box center [153, 174] width 30 height 20
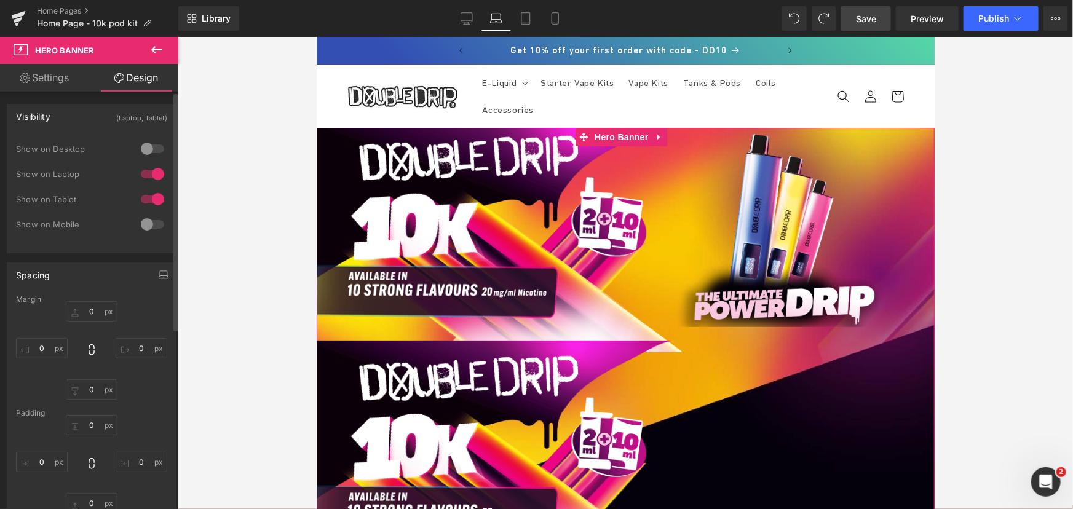
click at [153, 192] on div at bounding box center [153, 199] width 30 height 20
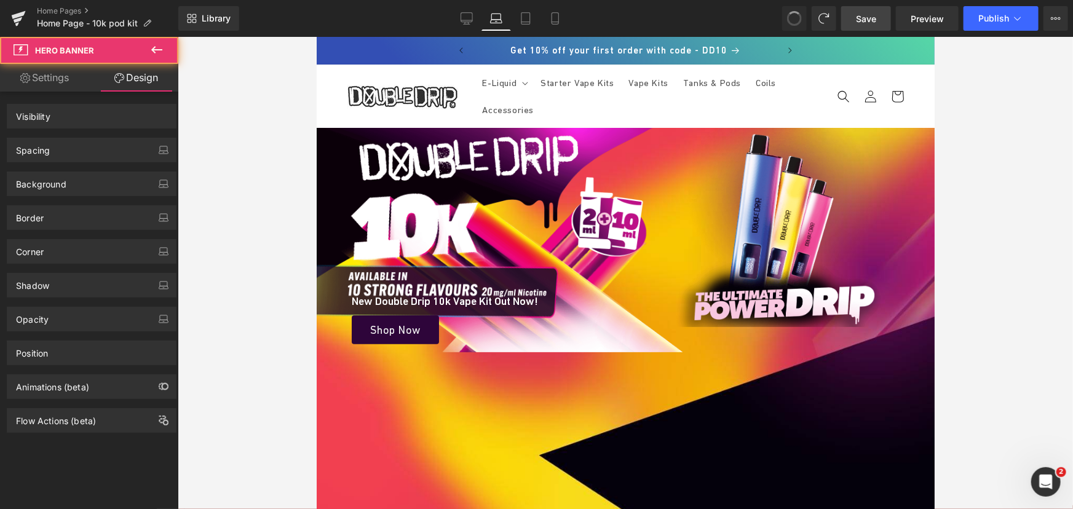
click at [794, 23] on span at bounding box center [794, 18] width 18 height 18
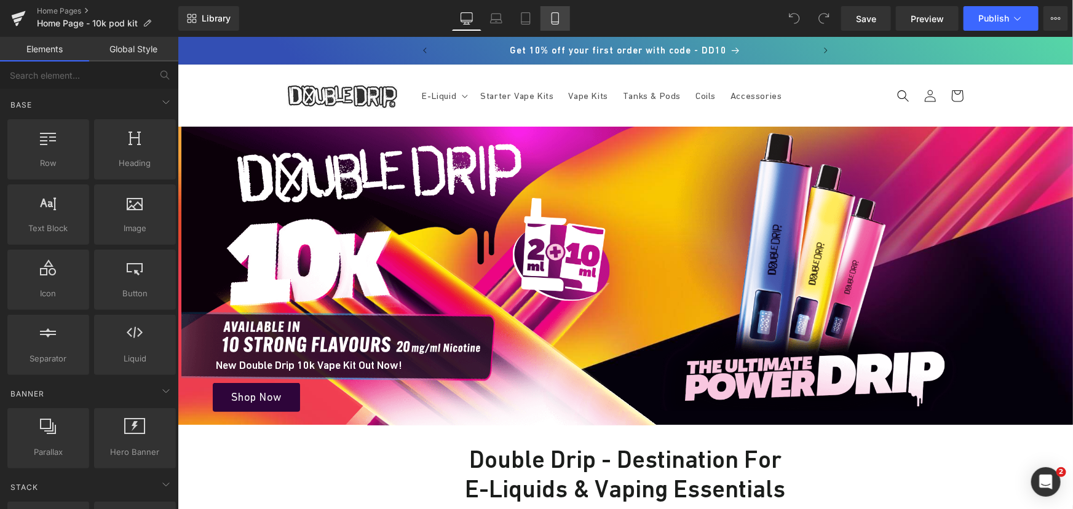
click at [555, 25] on link "Mobile" at bounding box center [555, 18] width 30 height 25
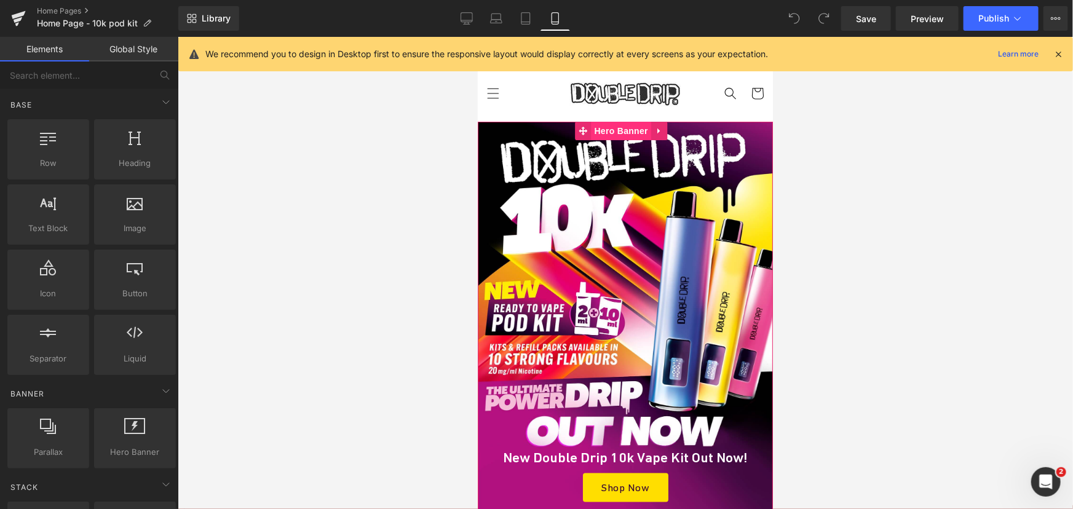
click at [623, 127] on span "Hero Banner" at bounding box center [621, 130] width 60 height 18
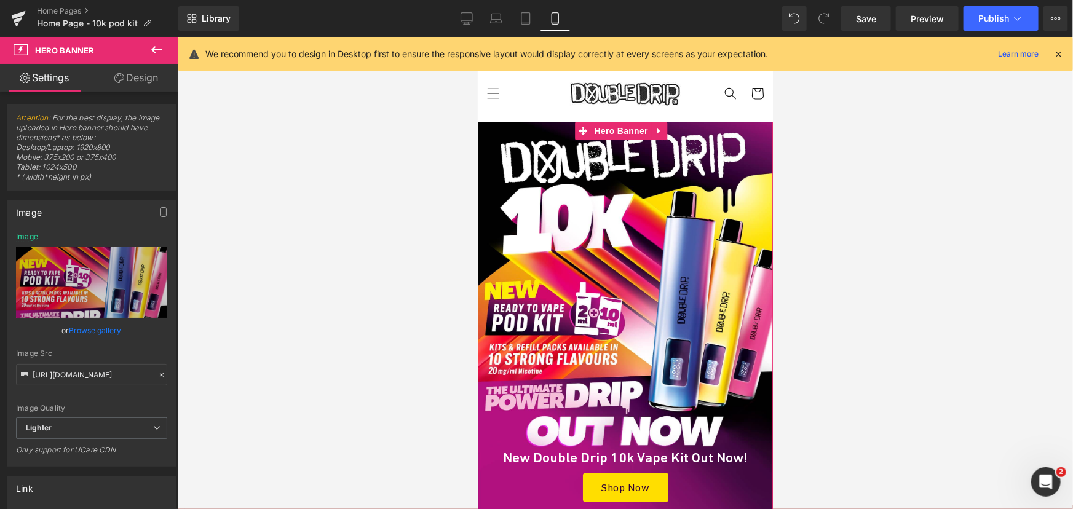
click at [149, 85] on link "Design" at bounding box center [136, 78] width 89 height 28
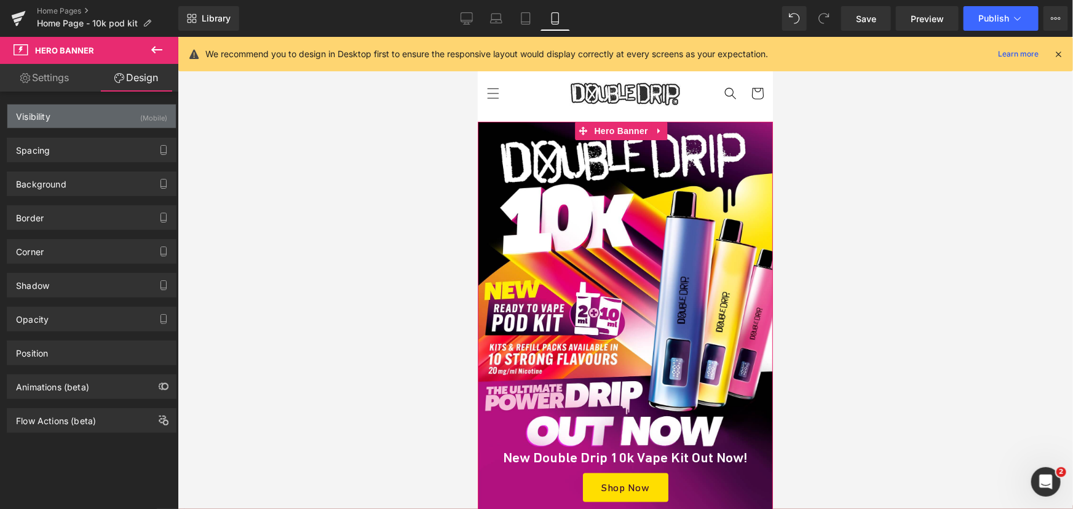
click at [100, 110] on div "Visibility (Mobile)" at bounding box center [91, 115] width 168 height 23
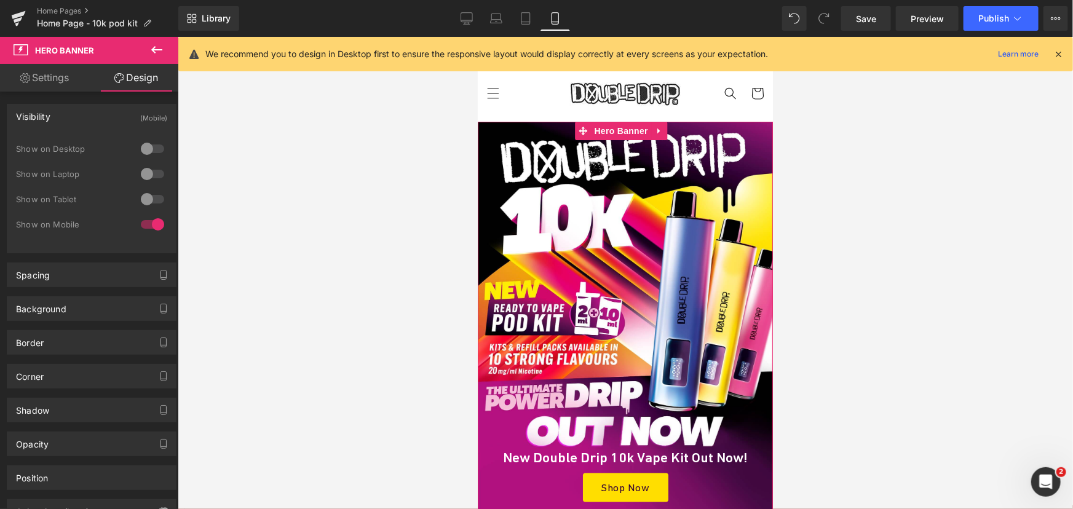
click at [138, 191] on div at bounding box center [153, 199] width 30 height 20
drag, startPoint x: 527, startPoint y: 28, endPoint x: 240, endPoint y: 224, distance: 347.6
click at [527, 28] on link "Tablet" at bounding box center [526, 18] width 30 height 25
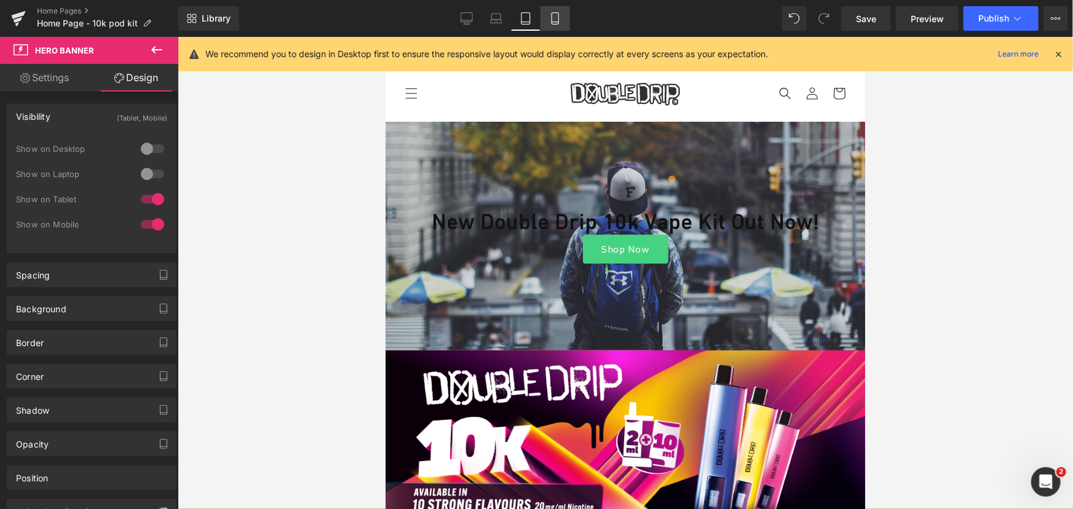
click at [549, 17] on icon at bounding box center [555, 18] width 12 height 12
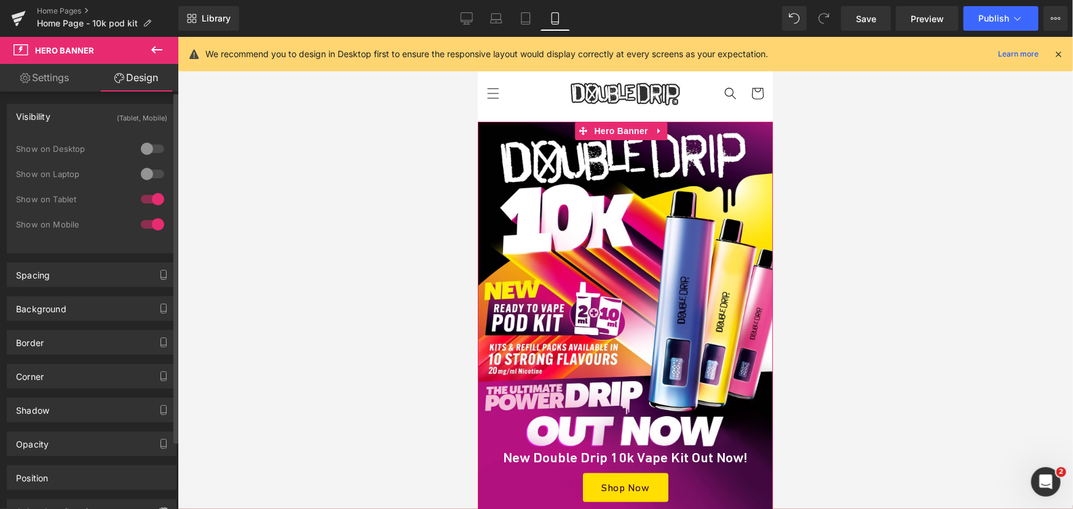
click at [147, 202] on div at bounding box center [153, 199] width 30 height 20
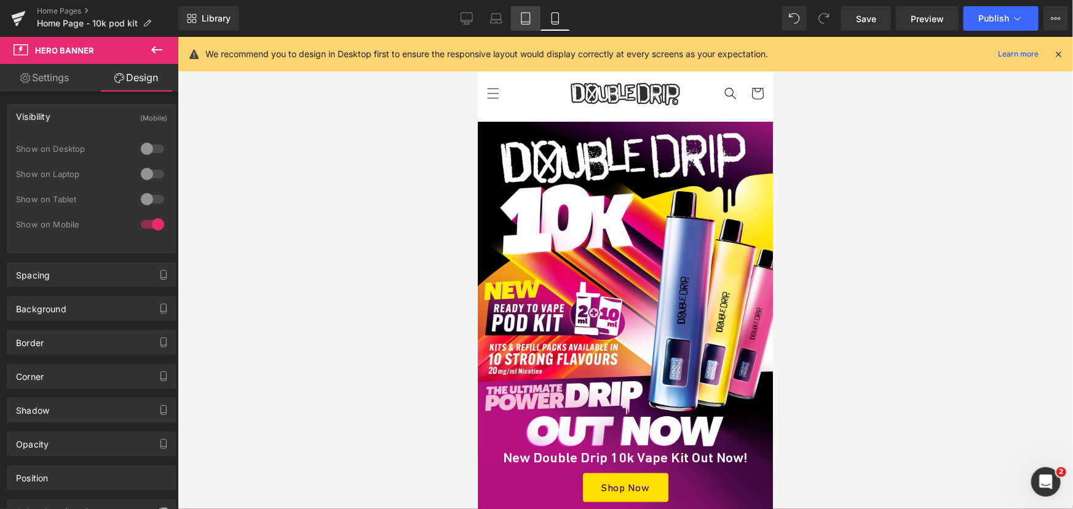
click at [529, 18] on icon at bounding box center [525, 19] width 9 height 12
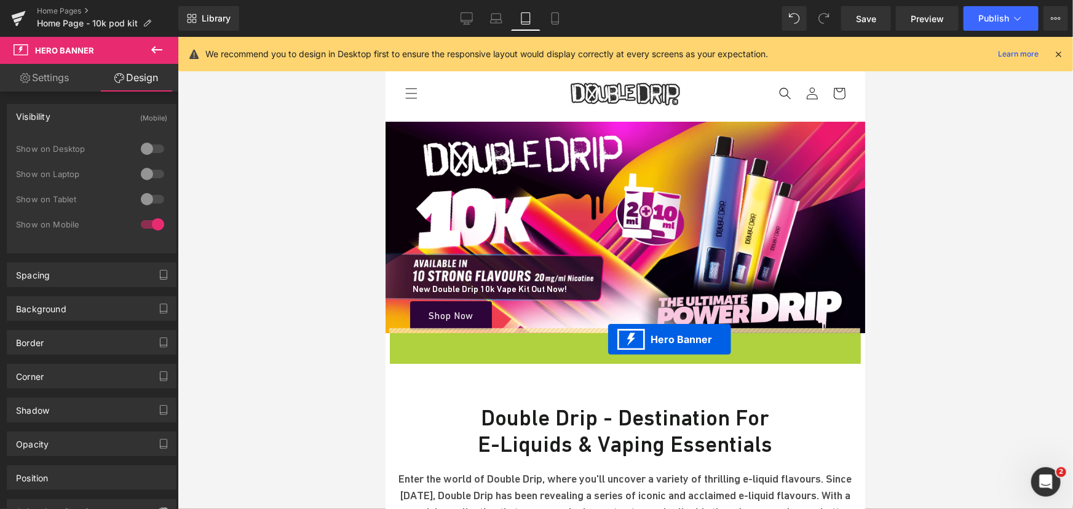
drag, startPoint x: 586, startPoint y: 339, endPoint x: 607, endPoint y: 339, distance: 21.5
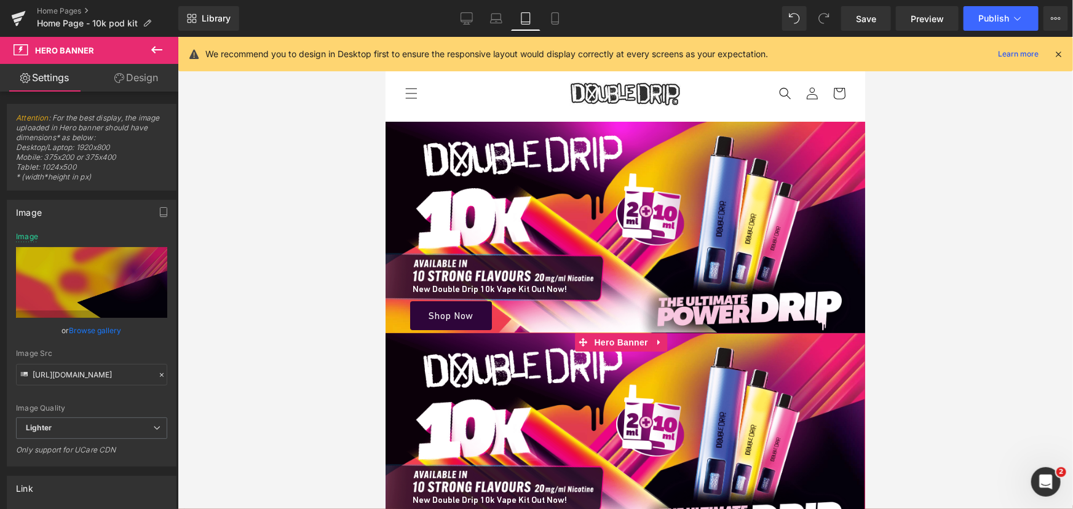
click at [157, 77] on link "Design" at bounding box center [136, 78] width 89 height 28
click at [0, 0] on div "Visibility" at bounding box center [0, 0] width 0 height 0
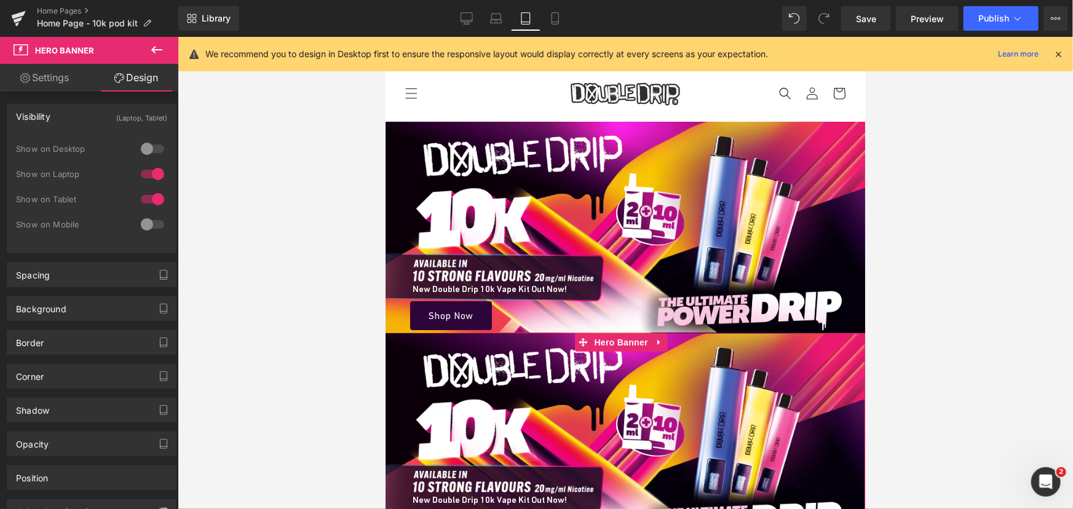
click at [152, 173] on div at bounding box center [153, 174] width 30 height 20
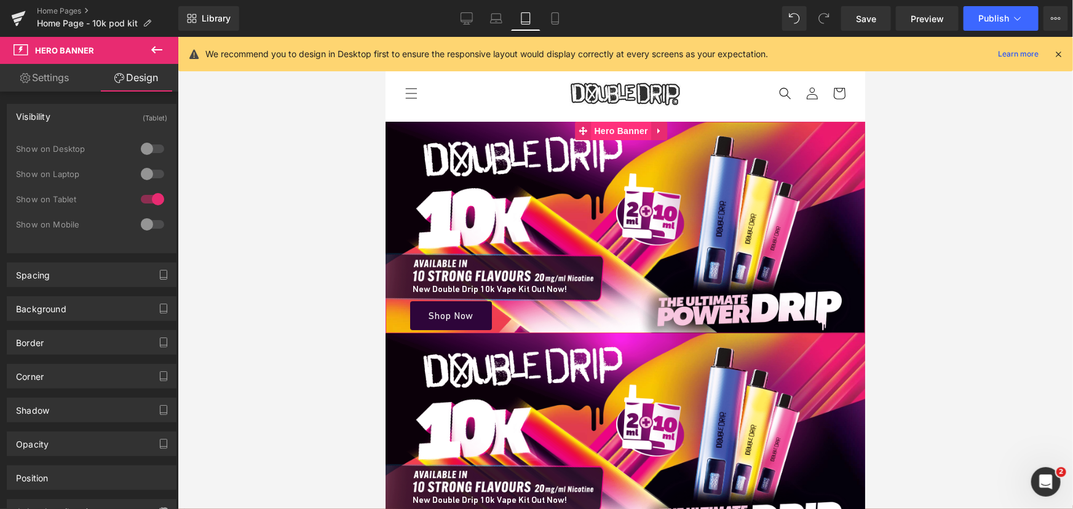
click at [613, 127] on span "Hero Banner" at bounding box center [621, 130] width 60 height 18
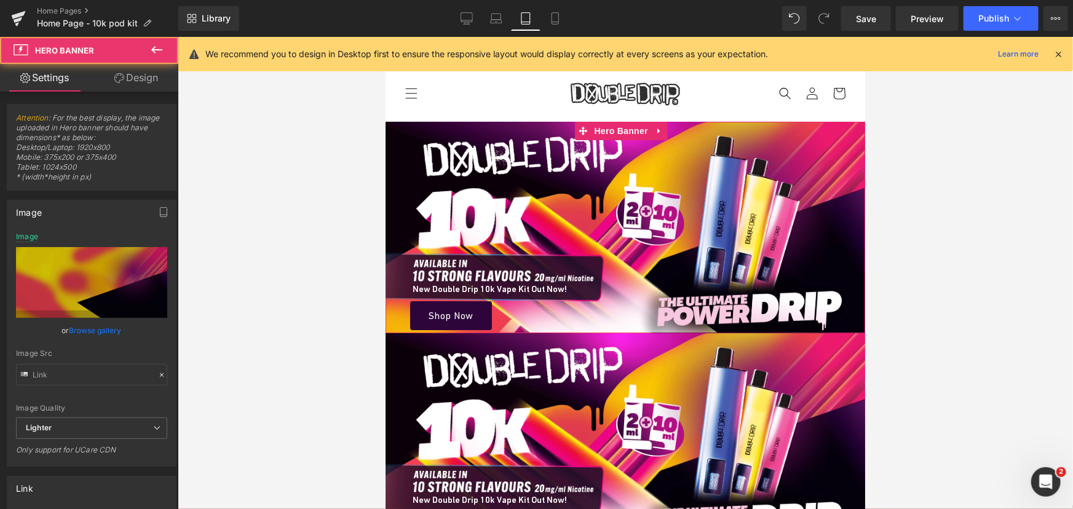
click at [156, 76] on link "Design" at bounding box center [136, 78] width 89 height 28
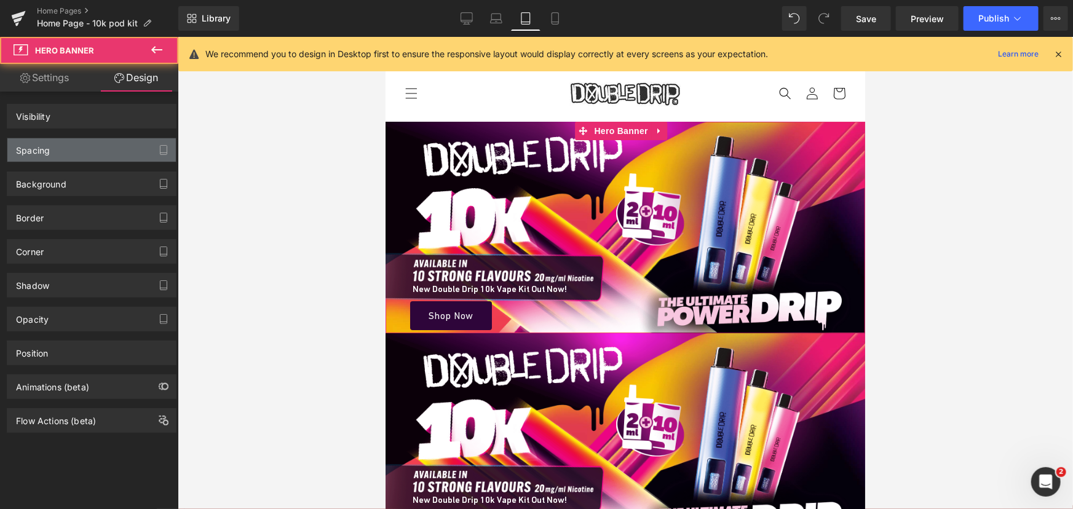
click at [86, 147] on div "Spacing" at bounding box center [91, 149] width 168 height 23
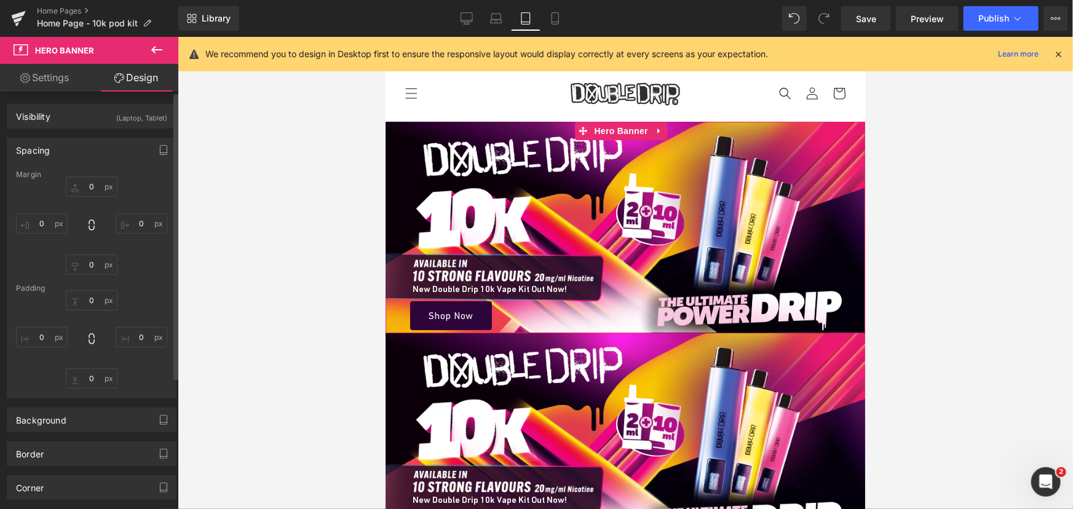
click at [86, 147] on div "Spacing" at bounding box center [91, 149] width 168 height 23
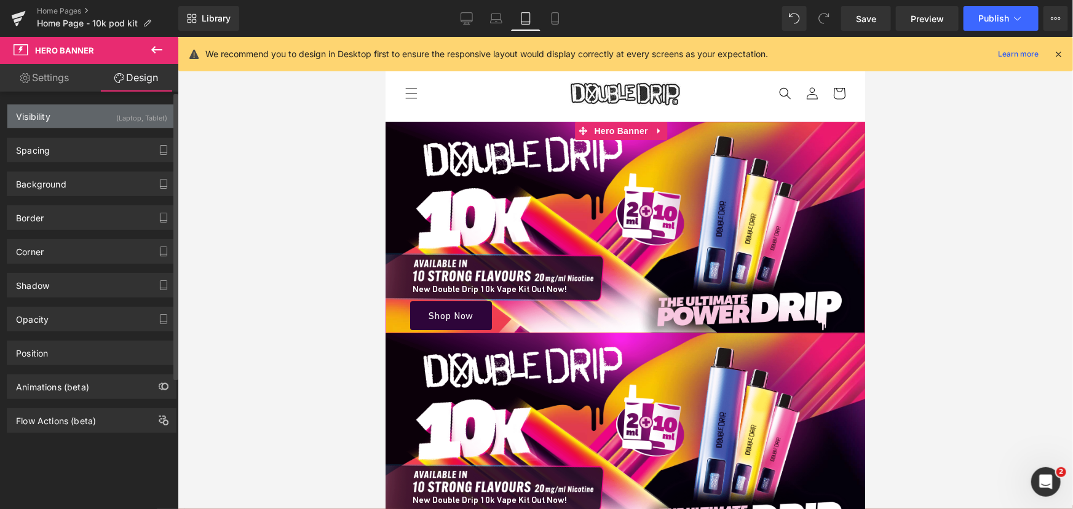
click at [81, 124] on div "Visibility (Laptop, Tablet)" at bounding box center [91, 115] width 168 height 23
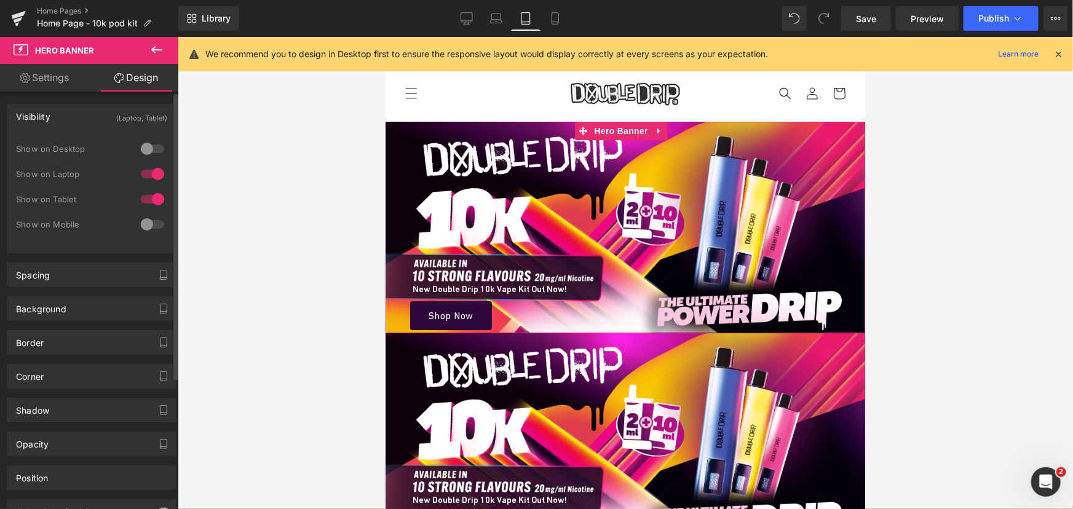
click at [155, 199] on div at bounding box center [153, 199] width 30 height 20
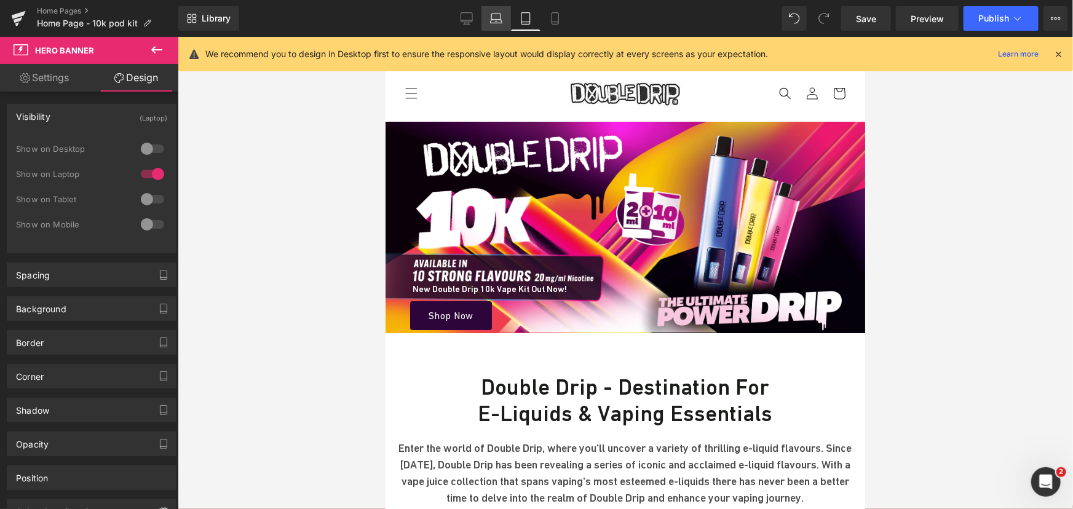
click at [497, 18] on icon at bounding box center [496, 18] width 12 height 12
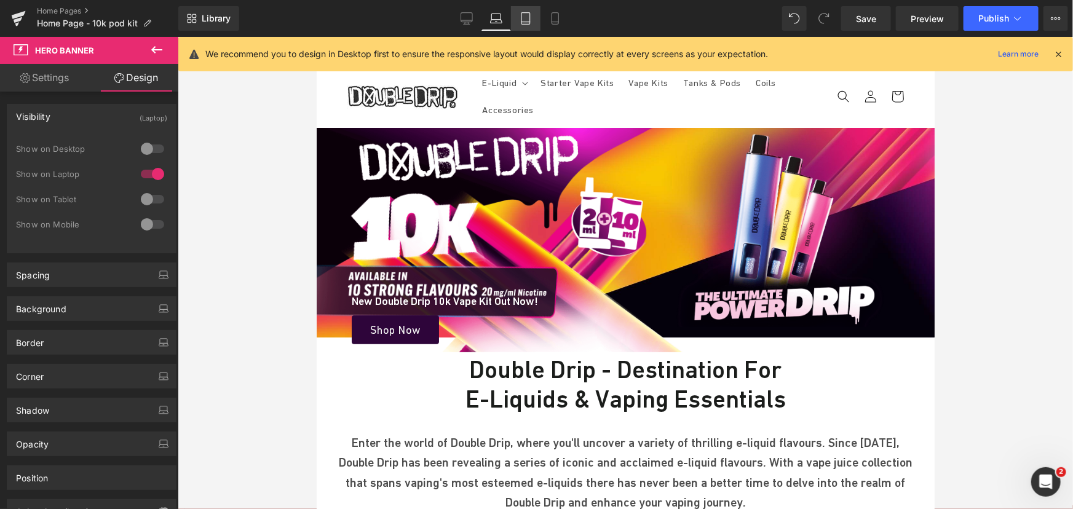
click at [514, 19] on link "Tablet" at bounding box center [526, 18] width 30 height 25
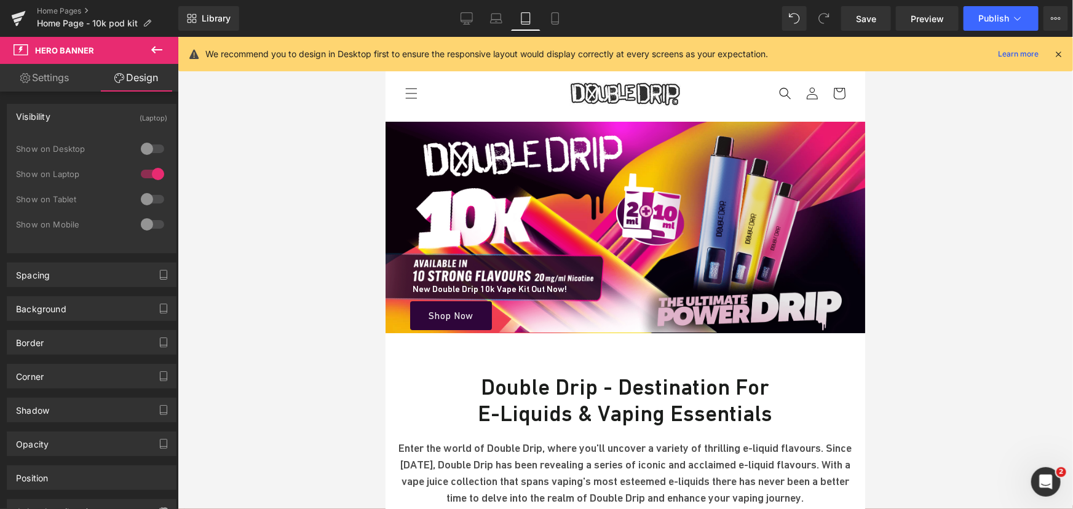
click at [744, 188] on img at bounding box center [744, 226] width 215 height 211
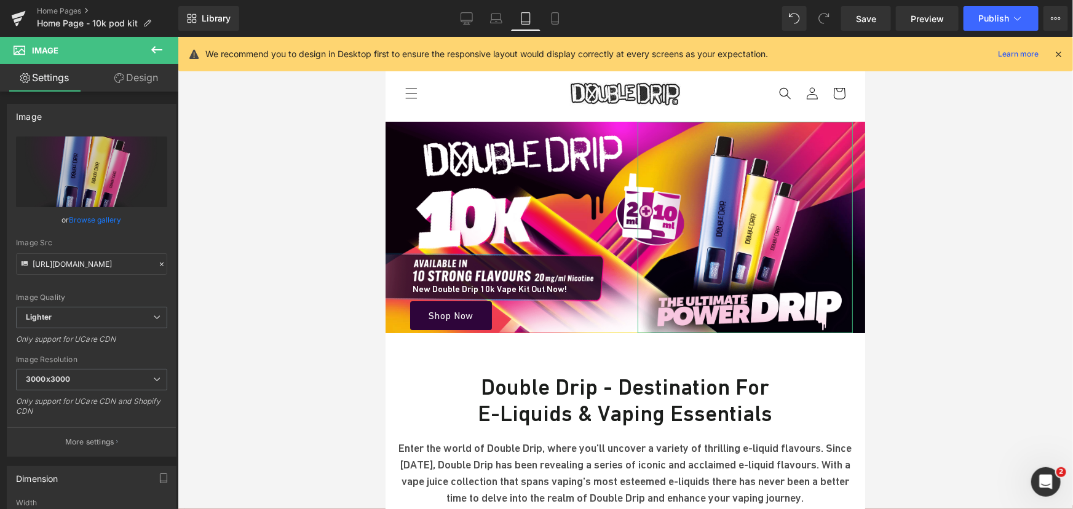
click at [155, 88] on link "Design" at bounding box center [136, 78] width 89 height 28
click at [0, 0] on div "Spacing" at bounding box center [0, 0] width 0 height 0
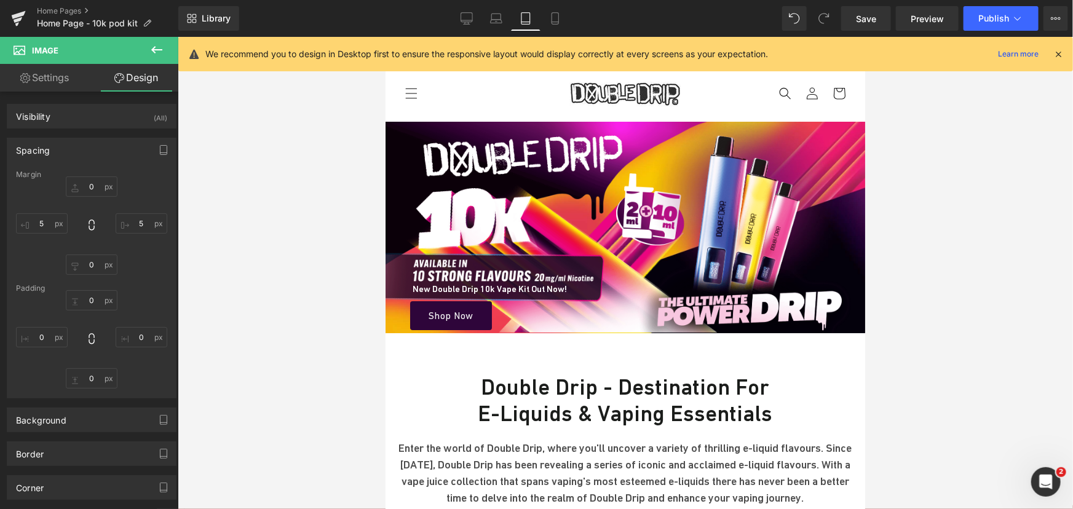
click at [529, 25] on link "Tablet" at bounding box center [526, 18] width 30 height 25
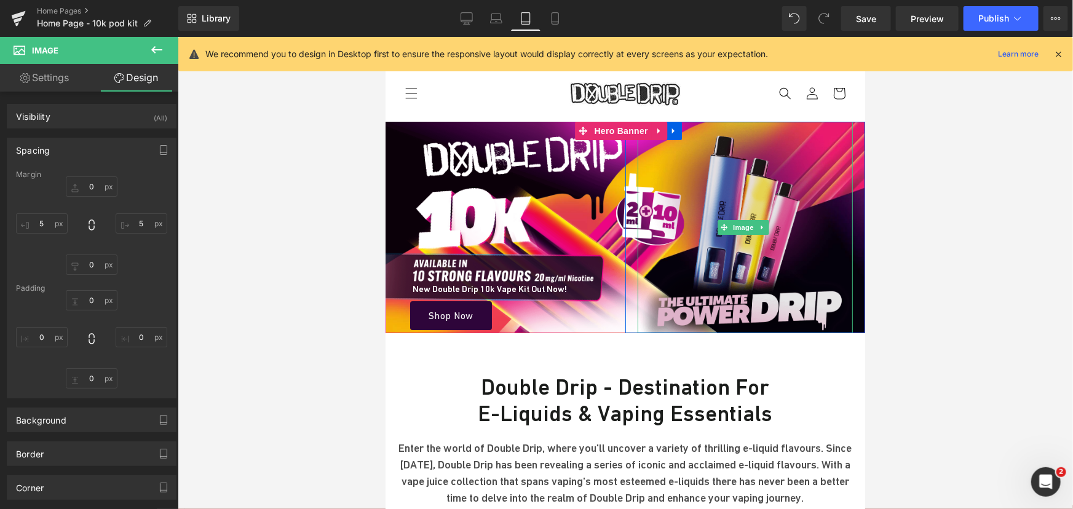
click at [744, 197] on img at bounding box center [744, 226] width 215 height 211
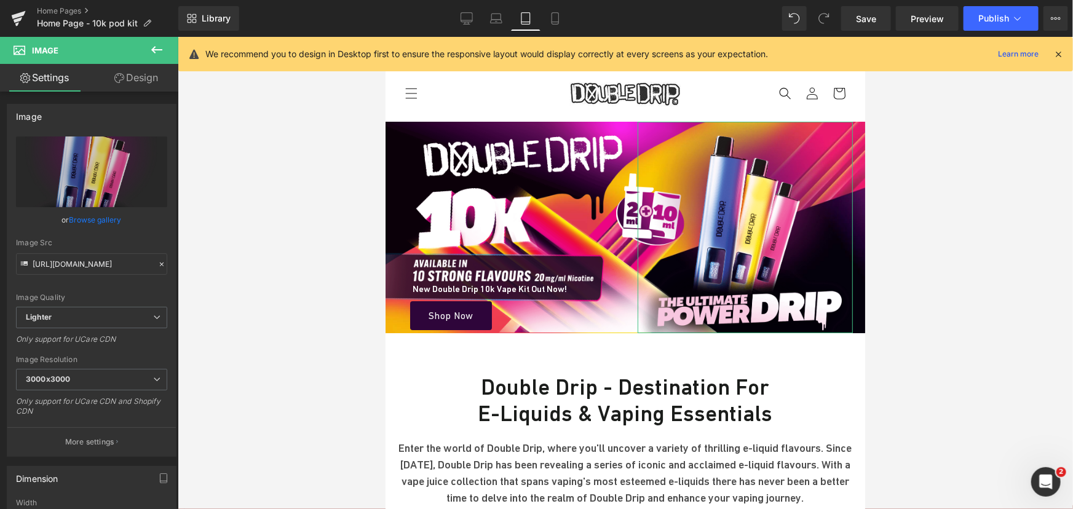
click at [149, 79] on link "Design" at bounding box center [136, 78] width 89 height 28
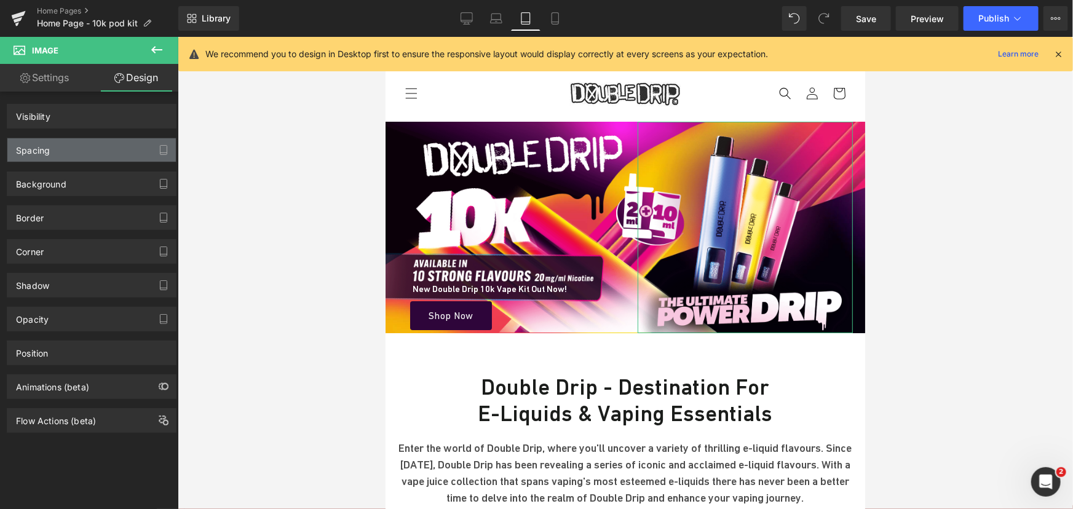
click at [63, 140] on div "Spacing" at bounding box center [91, 149] width 168 height 23
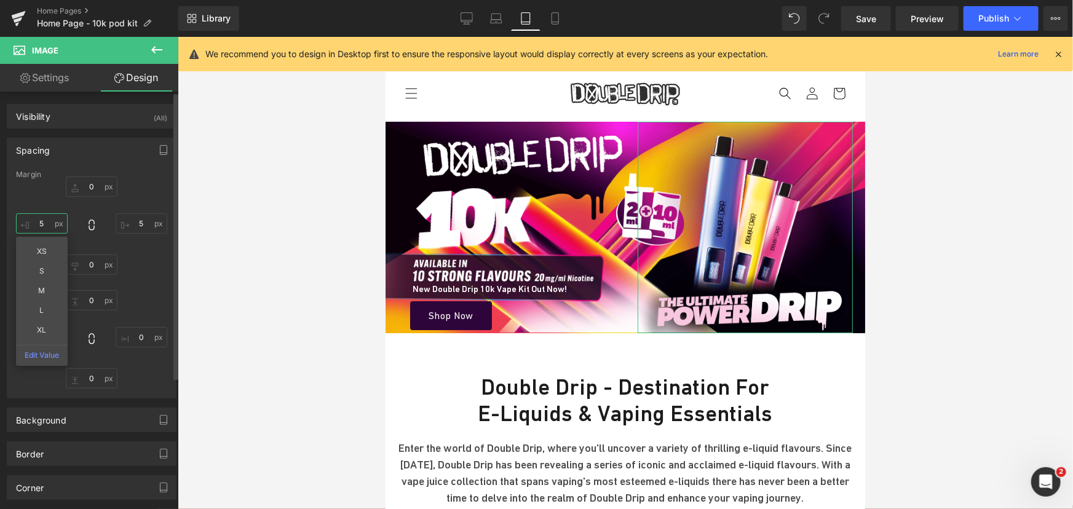
click at [43, 218] on input "text" at bounding box center [42, 223] width 52 height 20
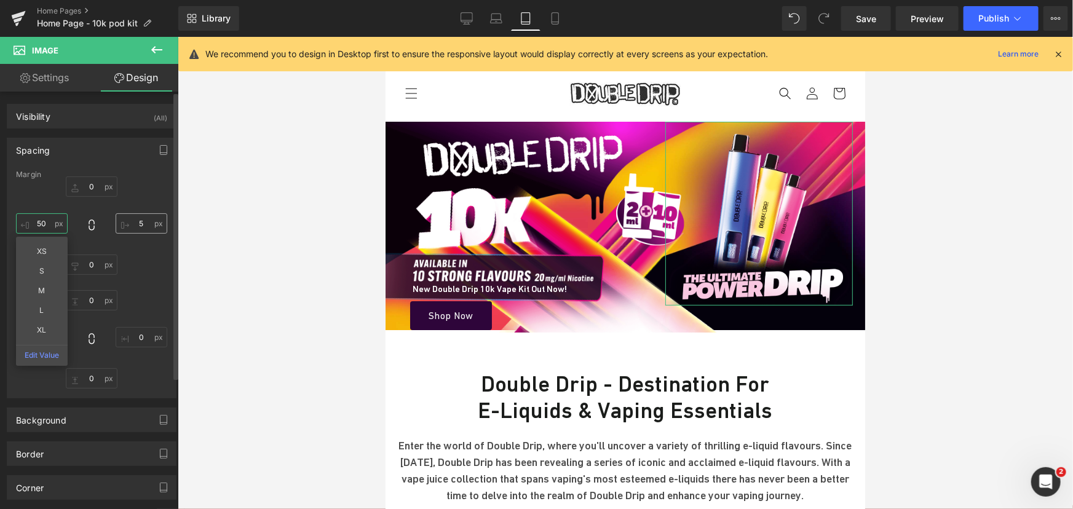
type input "50"
click at [145, 220] on input "text" at bounding box center [142, 223] width 52 height 20
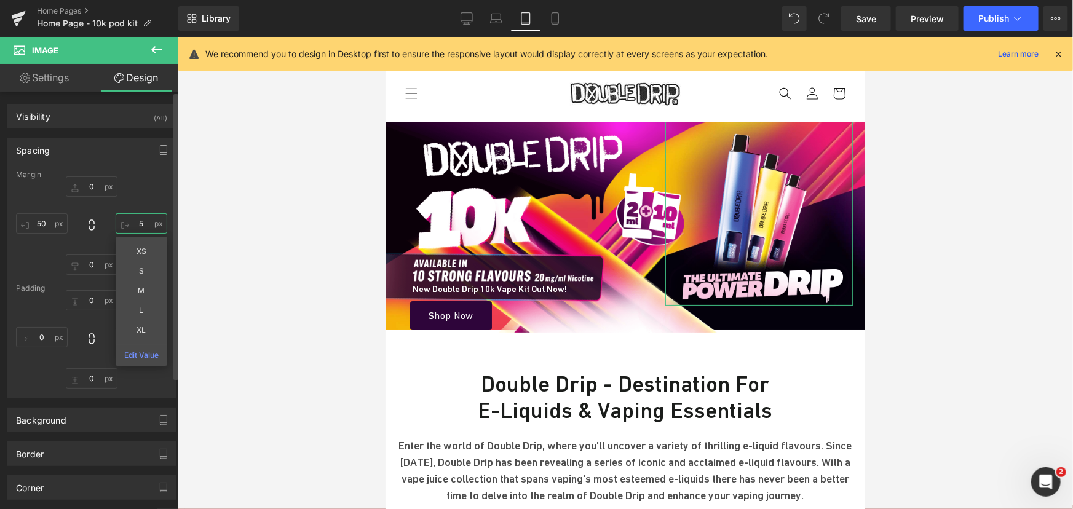
type input "50"
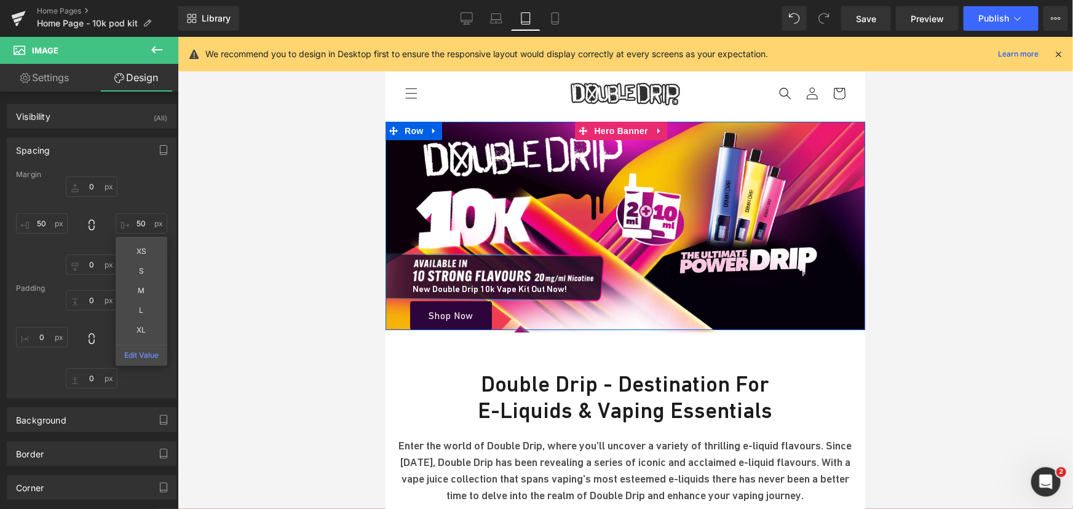
click at [644, 303] on div "Image Row" at bounding box center [744, 225] width 240 height 208
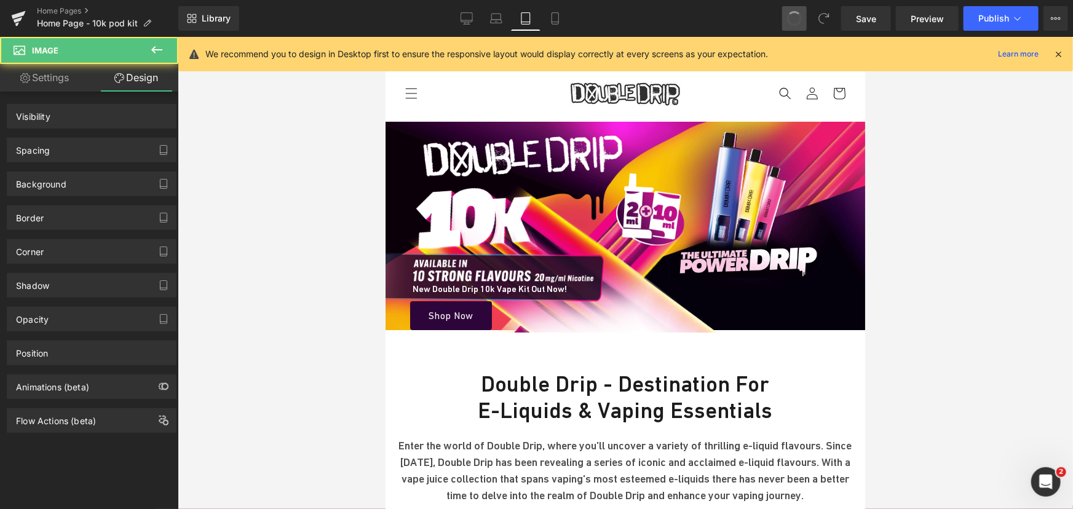
click at [800, 23] on span at bounding box center [794, 18] width 17 height 17
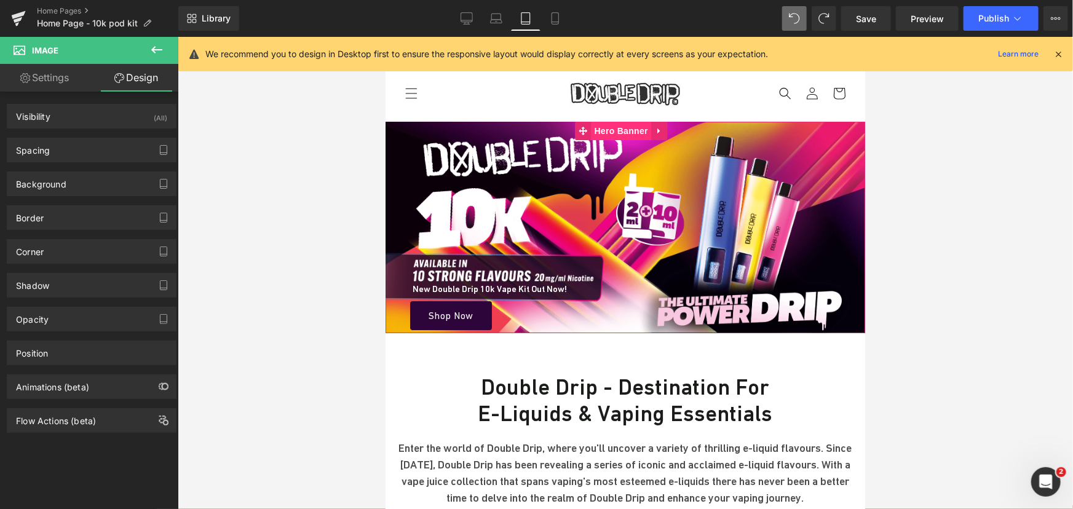
click at [626, 133] on span "Hero Banner" at bounding box center [621, 130] width 60 height 18
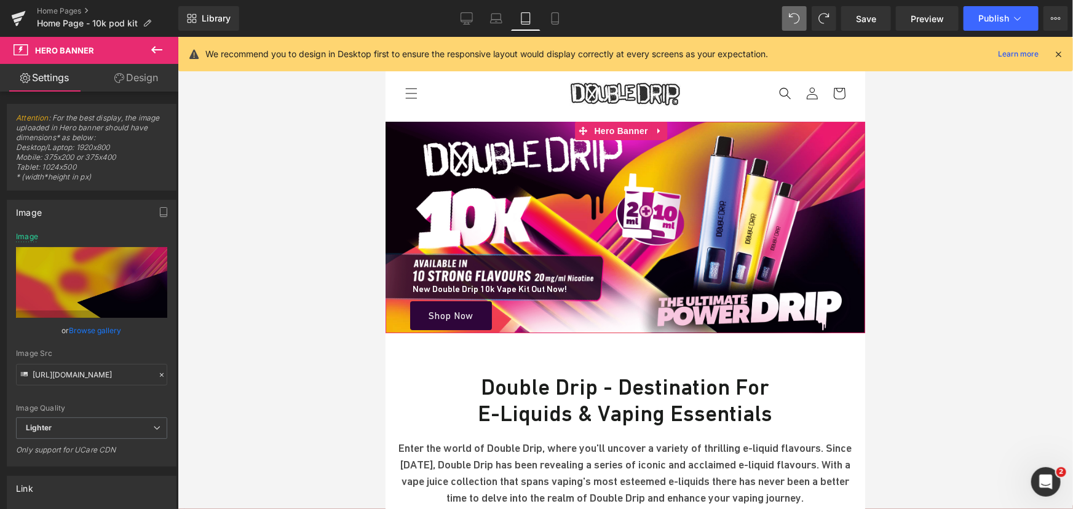
click at [135, 79] on link "Design" at bounding box center [136, 78] width 89 height 28
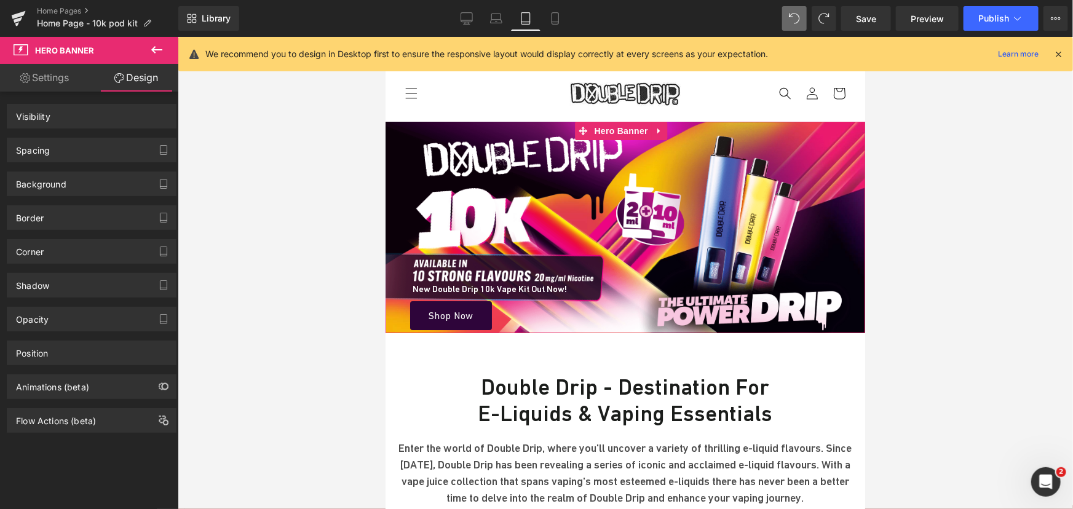
click at [49, 151] on div "Spacing" at bounding box center [33, 146] width 34 height 17
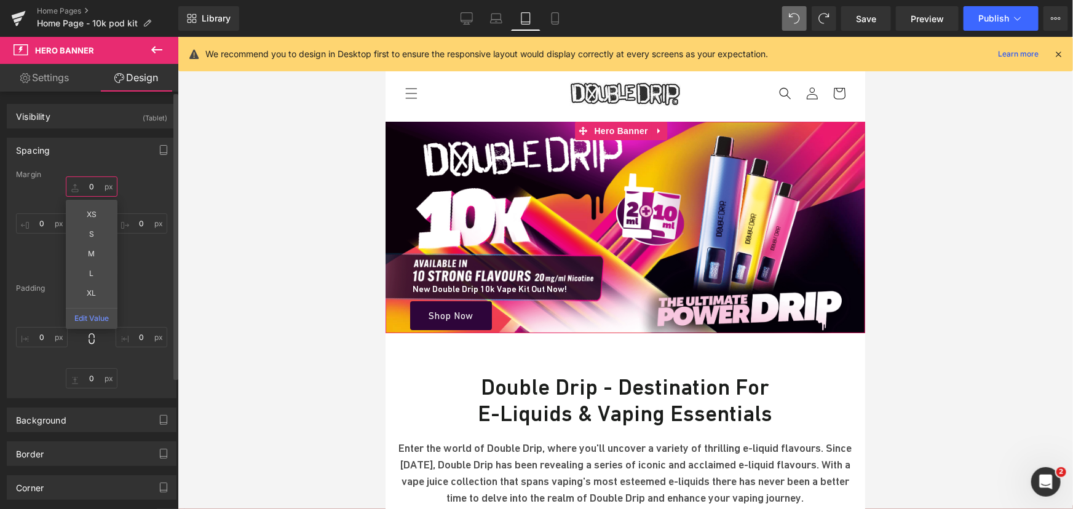
click at [88, 186] on input "text" at bounding box center [92, 186] width 52 height 20
type input "-22"
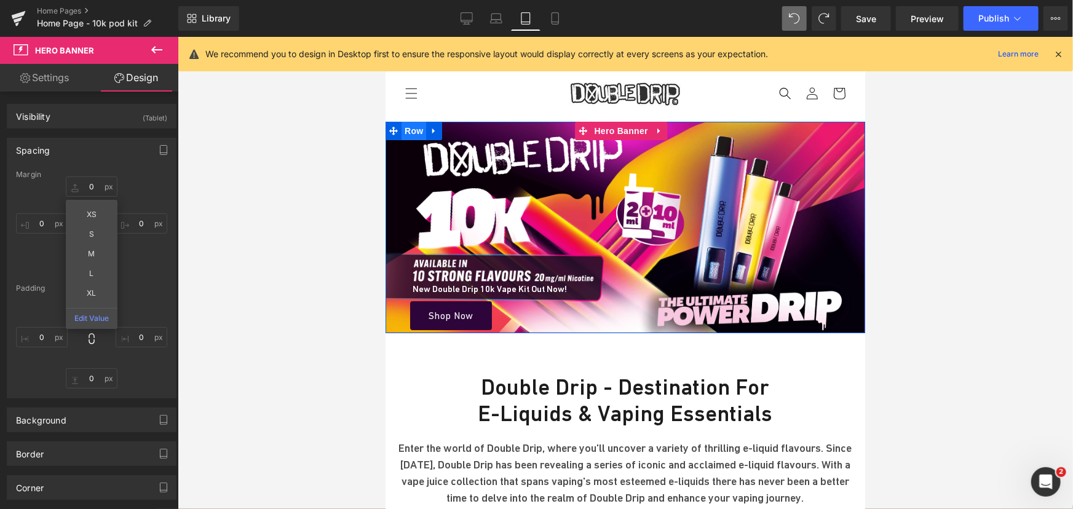
click at [410, 128] on span "Row" at bounding box center [413, 130] width 25 height 18
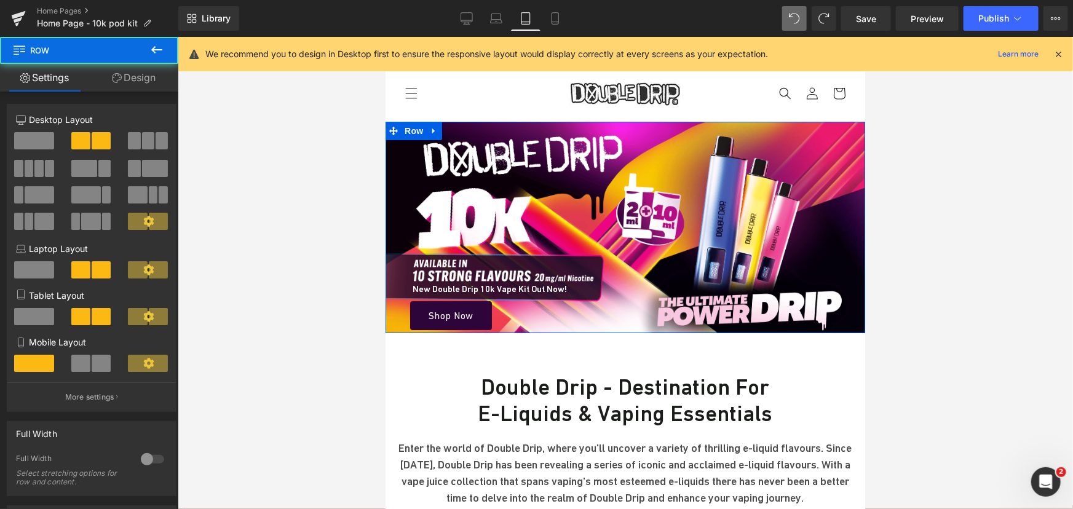
click at [151, 77] on link "Design" at bounding box center [133, 78] width 89 height 28
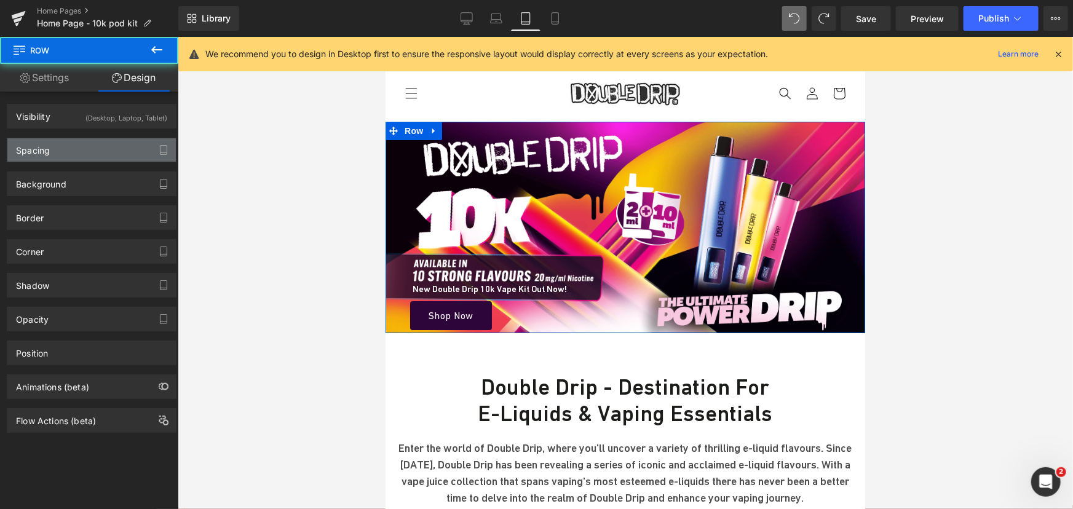
click at [66, 146] on div "Spacing" at bounding box center [91, 149] width 168 height 23
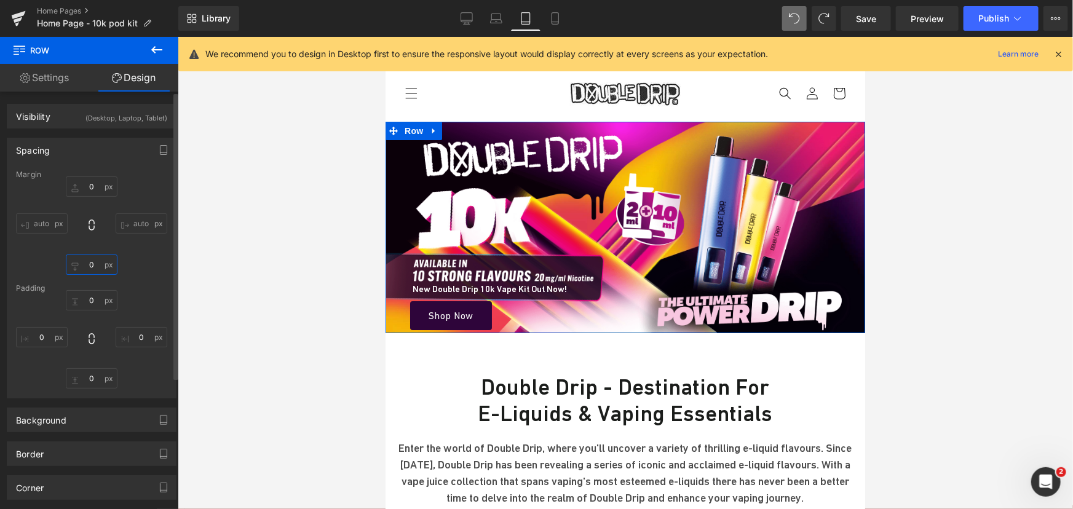
click at [93, 255] on input "text" at bounding box center [92, 264] width 52 height 20
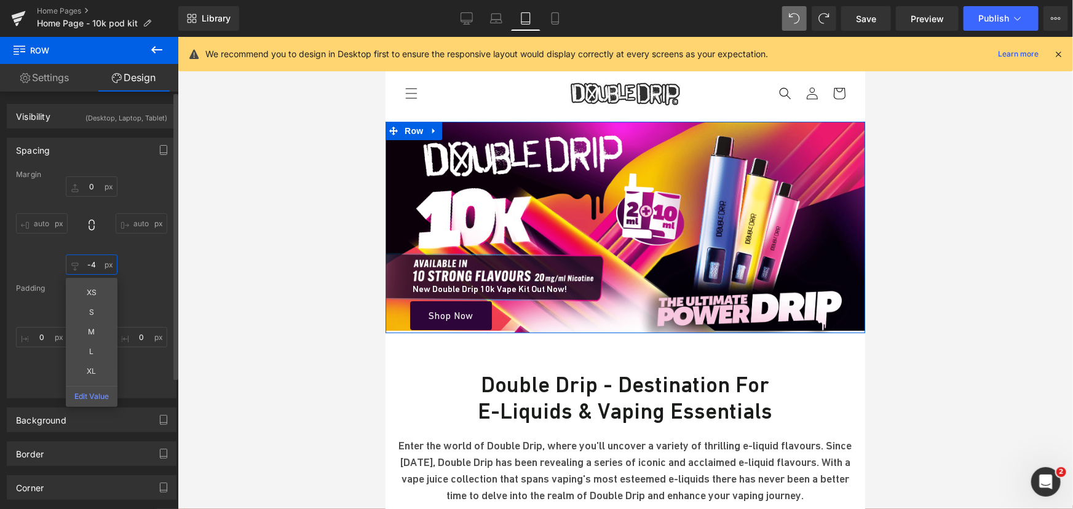
type input "-"
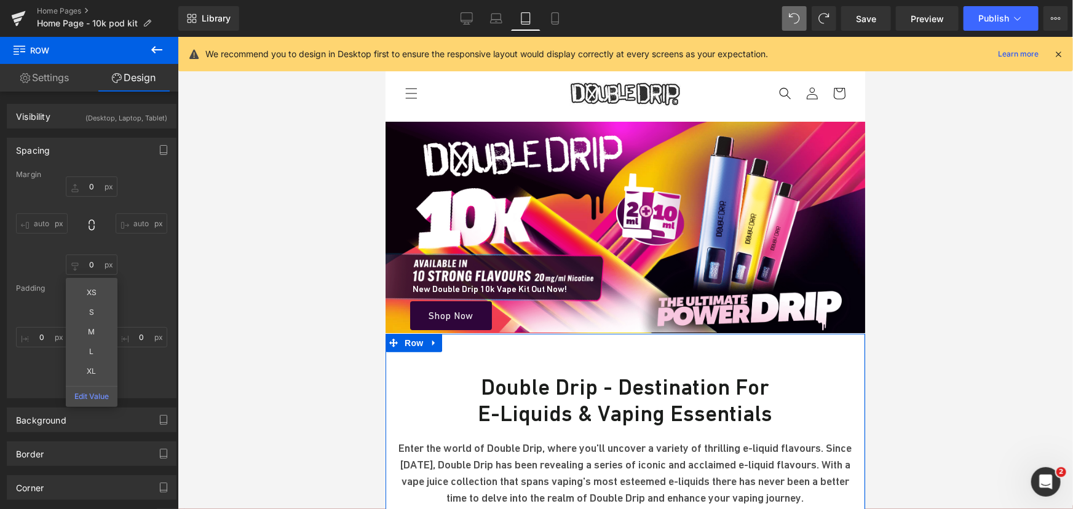
click at [615, 343] on div "Double Drip - Destination for E-Liquids & Vaping Essentials Heading Enter the w…" at bounding box center [624, 422] width 479 height 178
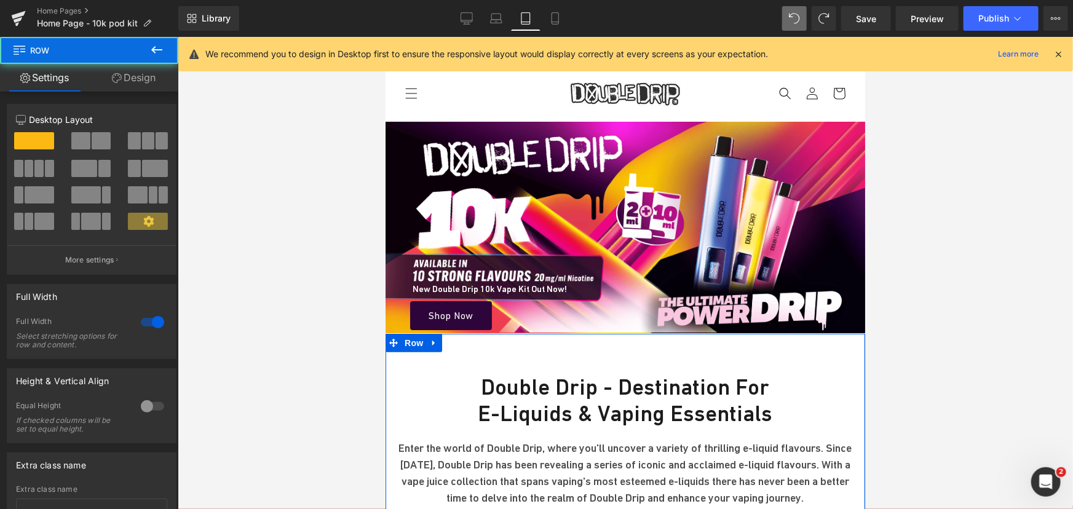
click at [135, 78] on link "Design" at bounding box center [133, 78] width 89 height 28
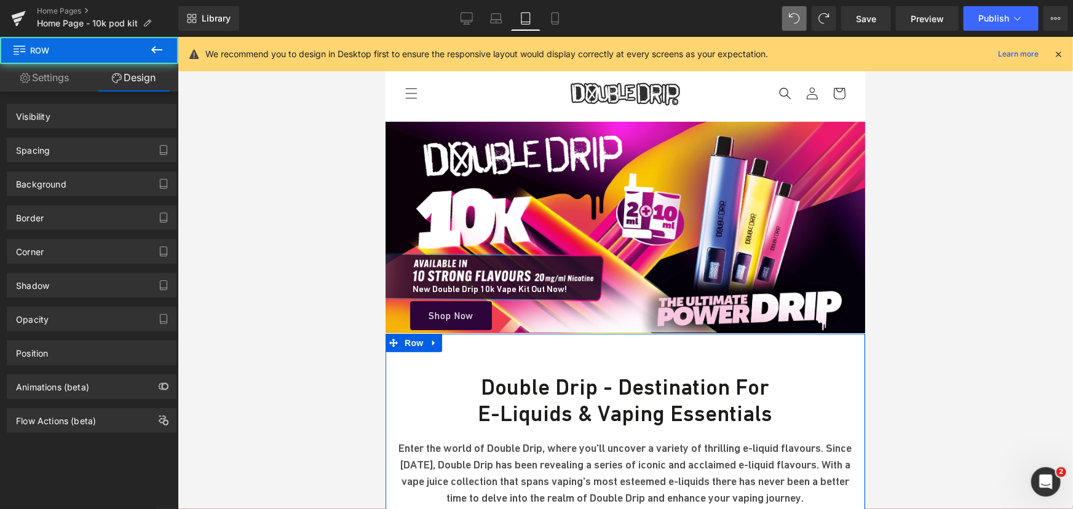
click at [58, 149] on div "Spacing" at bounding box center [91, 149] width 168 height 23
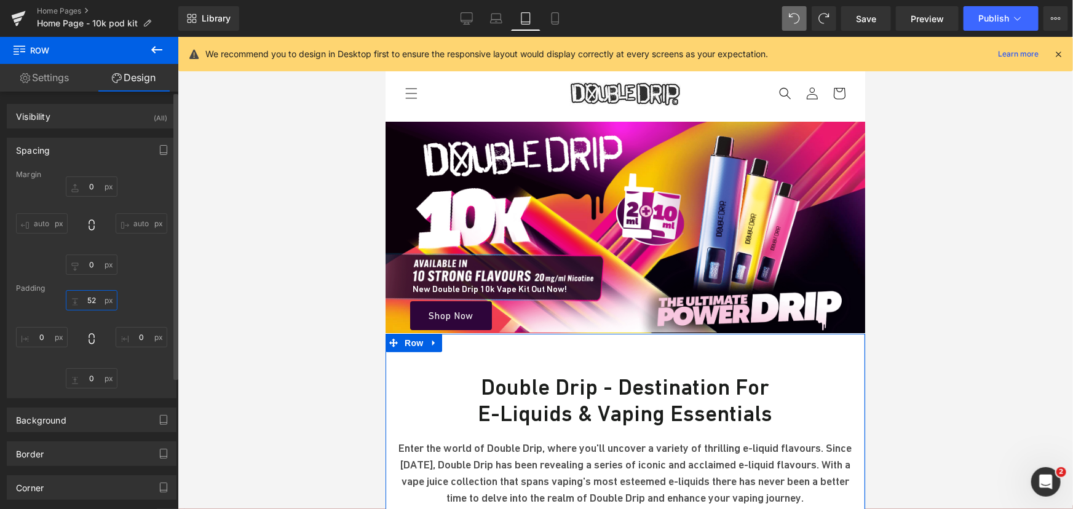
click at [93, 297] on input "text" at bounding box center [92, 300] width 52 height 20
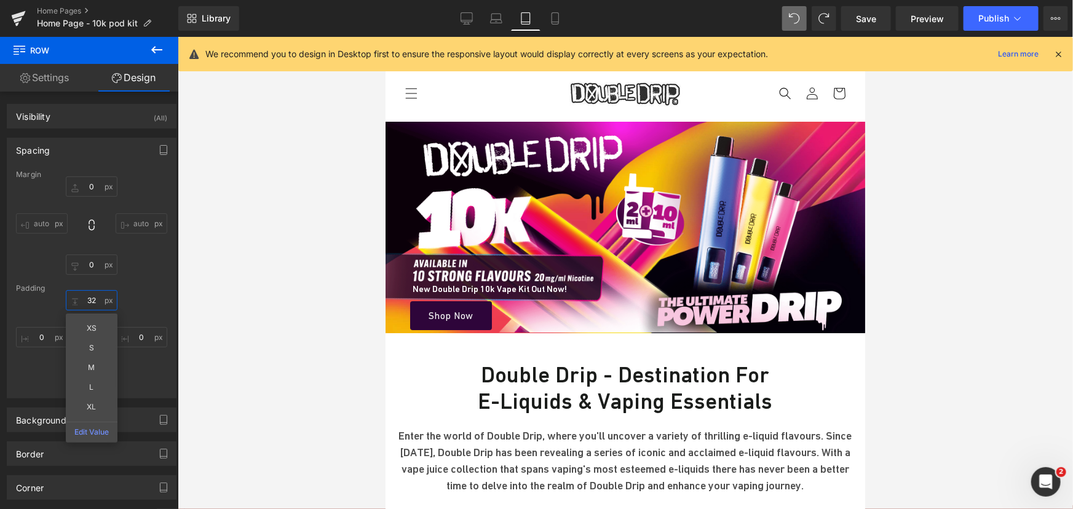
type input "3"
type input "22"
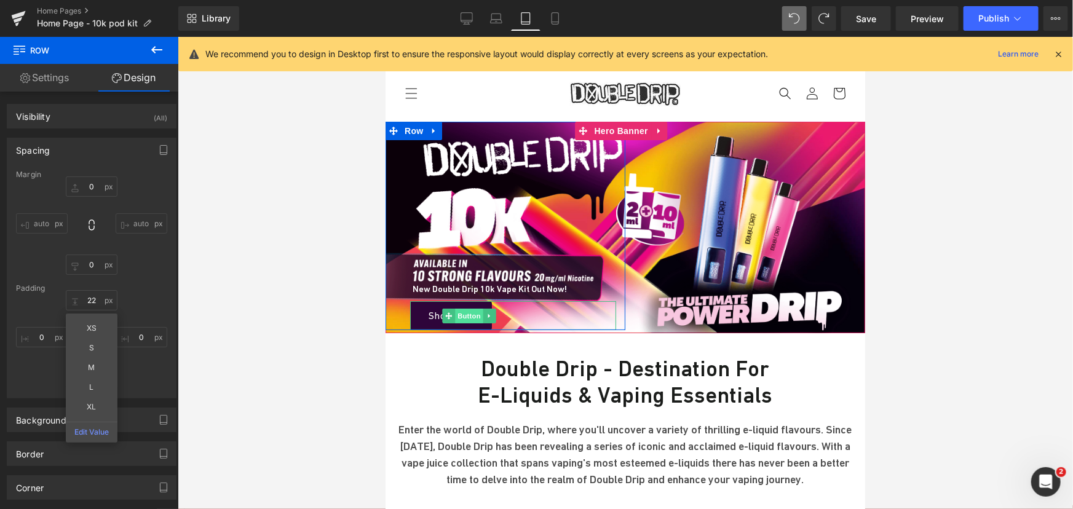
click at [461, 308] on span "Button" at bounding box center [468, 315] width 28 height 15
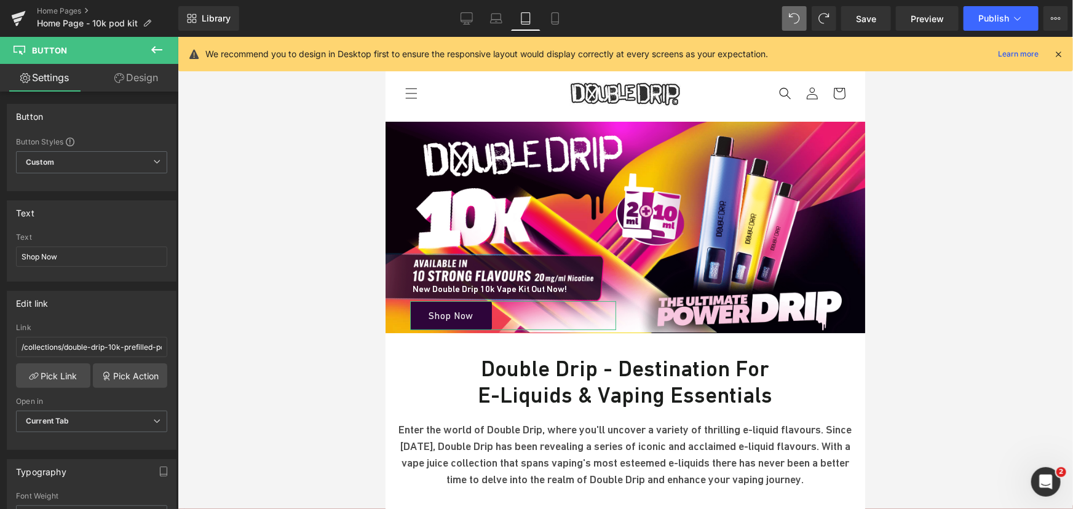
click at [136, 65] on link "Design" at bounding box center [136, 78] width 89 height 28
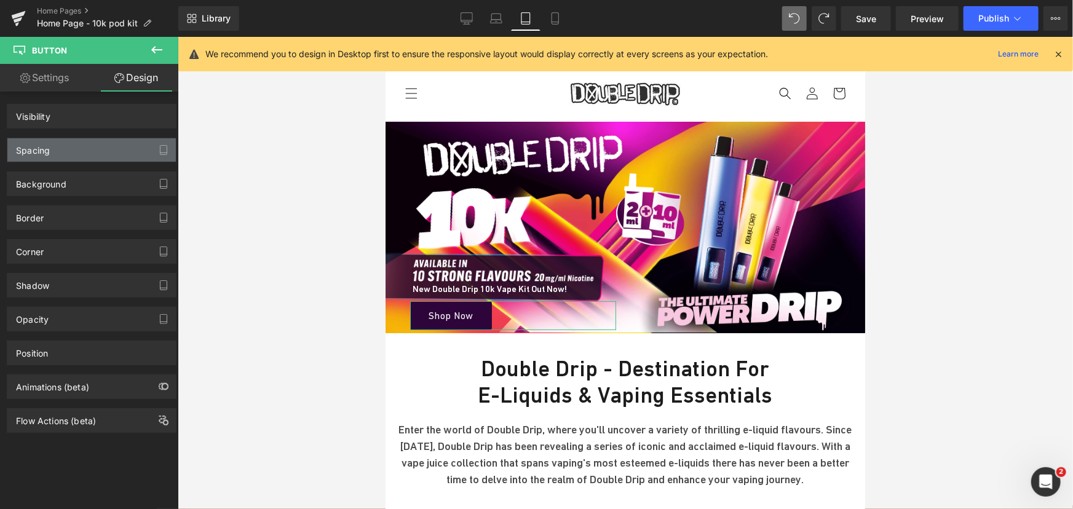
click at [60, 147] on div "Spacing" at bounding box center [91, 149] width 168 height 23
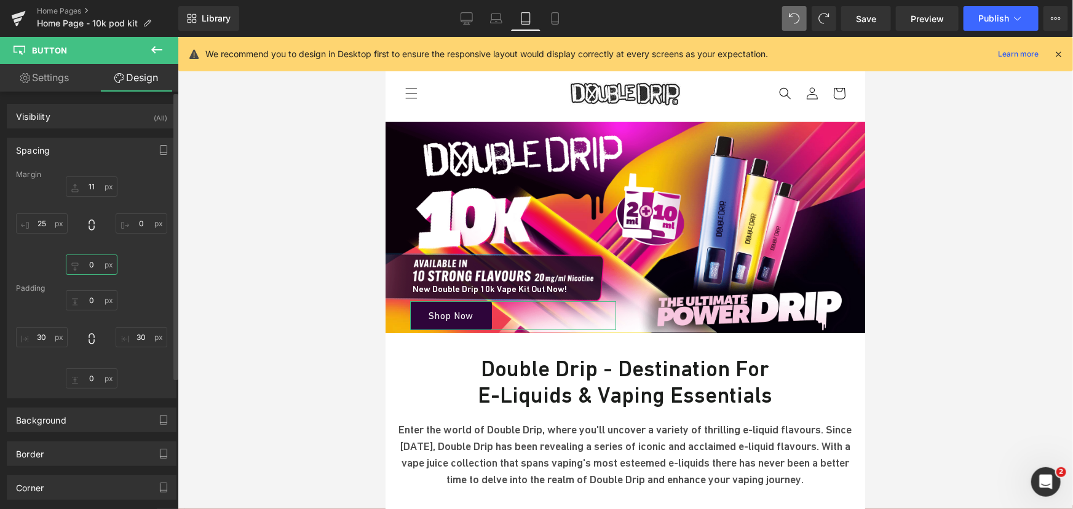
click at [96, 266] on input "text" at bounding box center [92, 264] width 52 height 20
type input "6"
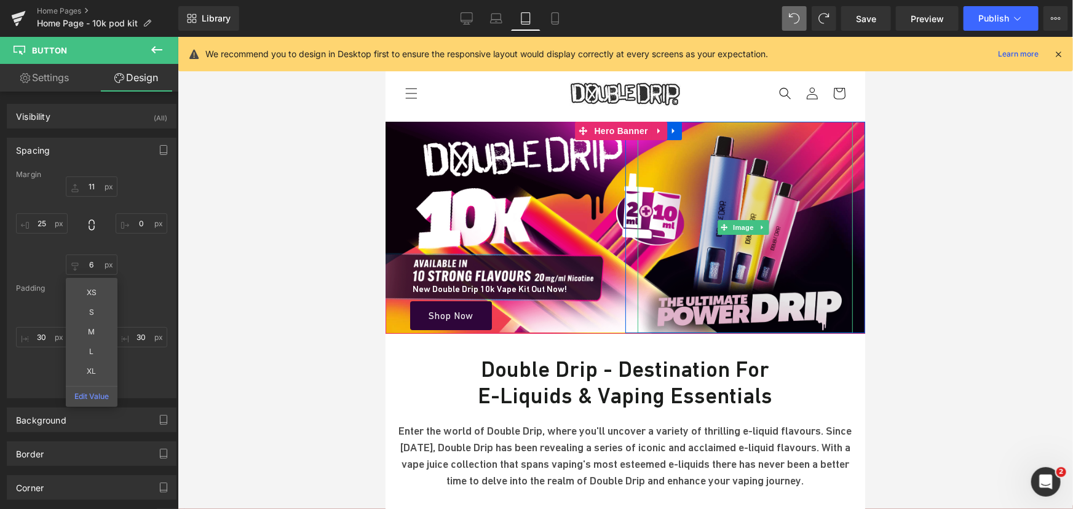
click at [736, 262] on img at bounding box center [744, 226] width 215 height 211
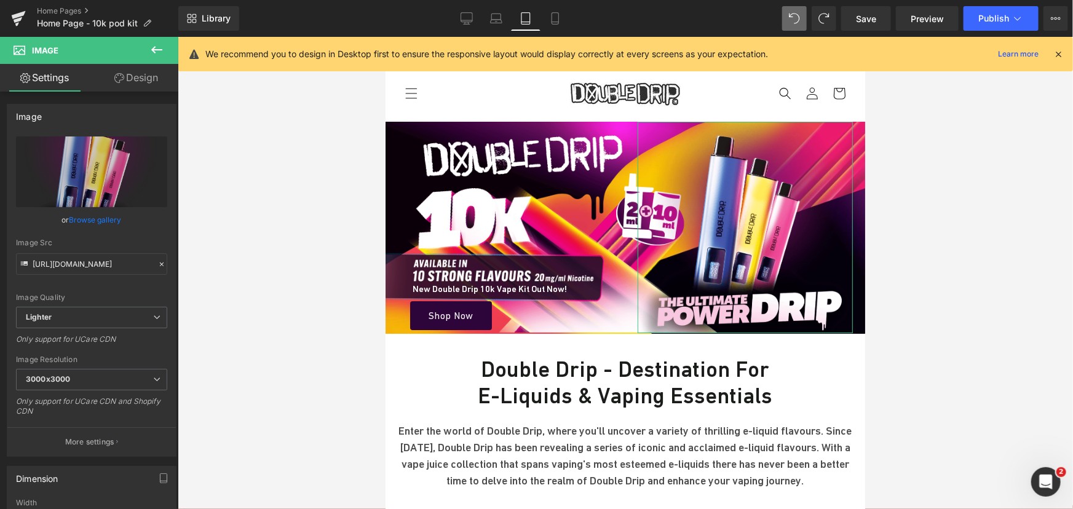
click at [133, 84] on link "Design" at bounding box center [136, 78] width 89 height 28
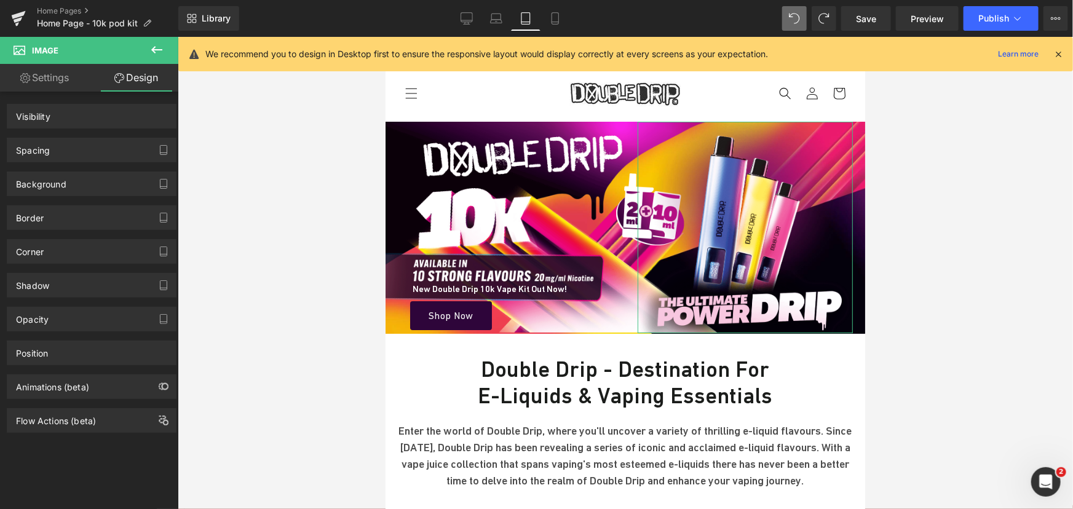
click at [69, 151] on div "Spacing" at bounding box center [91, 149] width 168 height 23
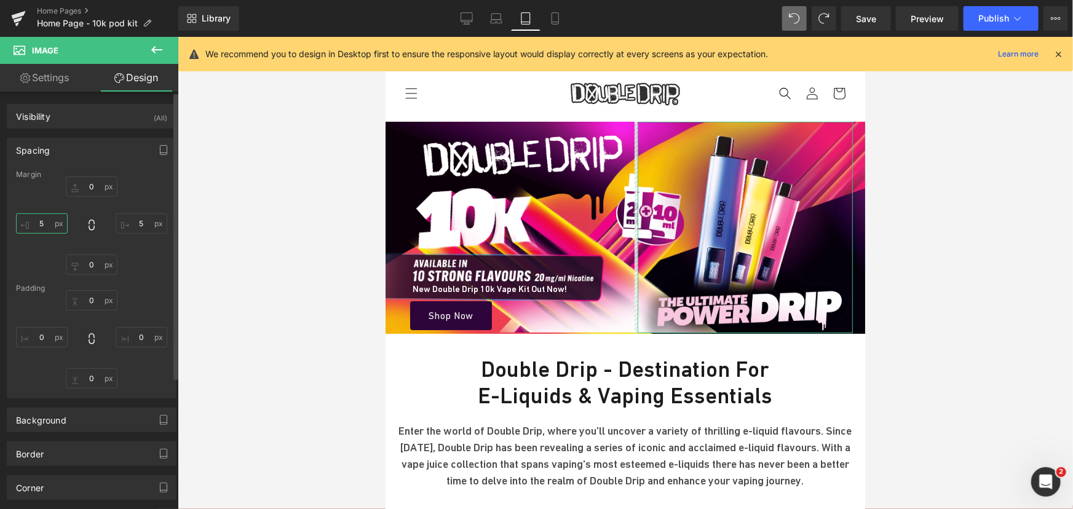
click at [48, 220] on input "text" at bounding box center [42, 223] width 52 height 20
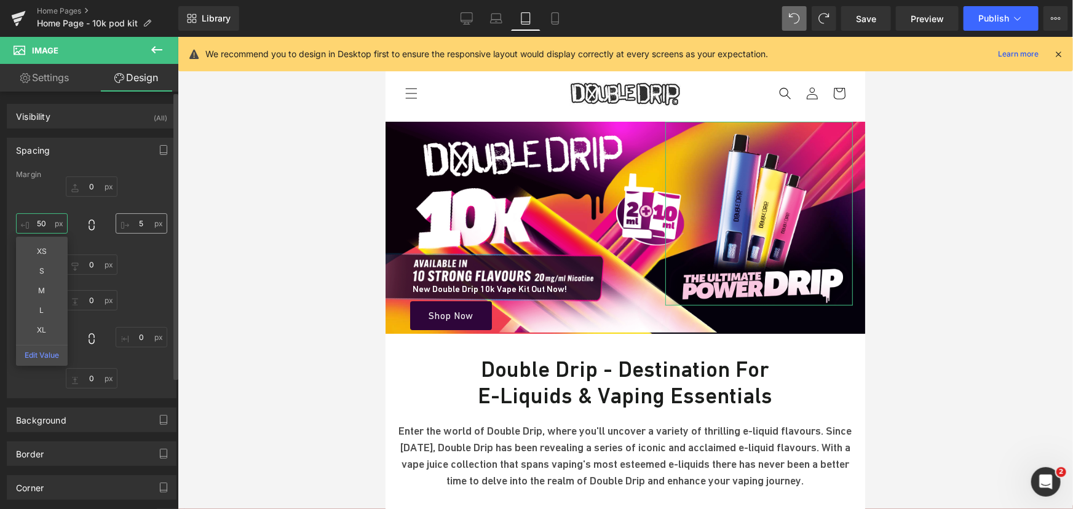
type input "50"
click at [148, 224] on input "text" at bounding box center [142, 223] width 52 height 20
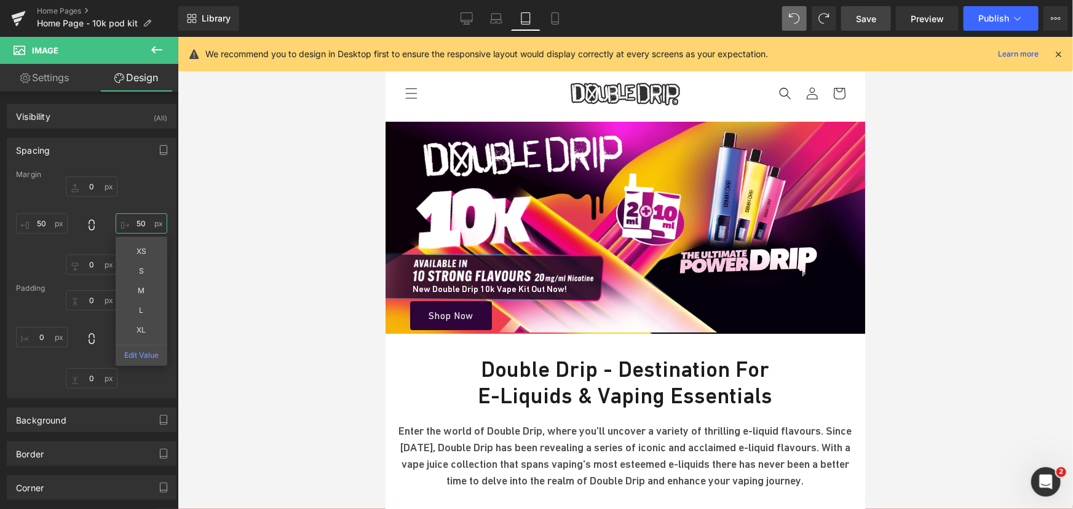
type input "50"
click at [854, 14] on link "Save" at bounding box center [866, 18] width 50 height 25
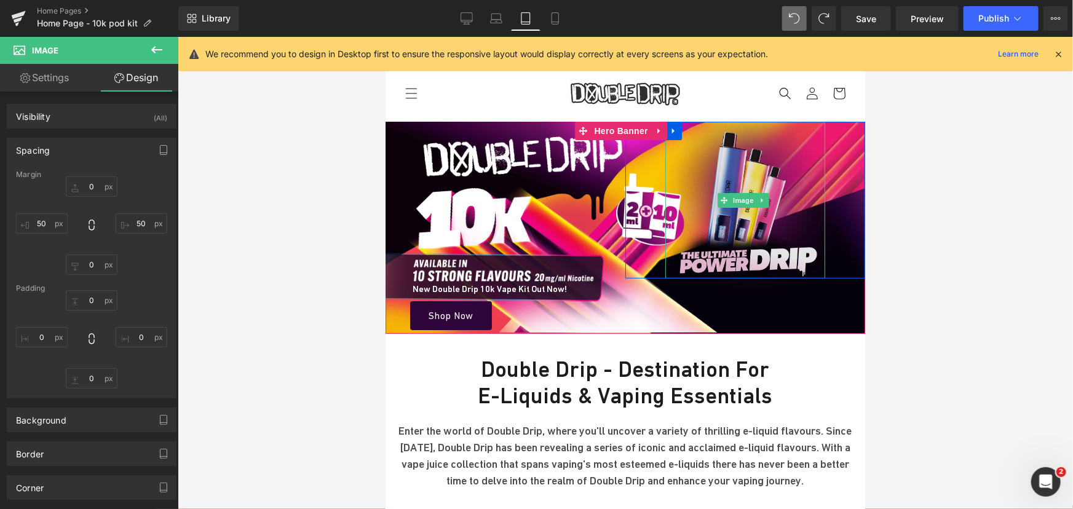
click at [733, 173] on img at bounding box center [744, 199] width 160 height 157
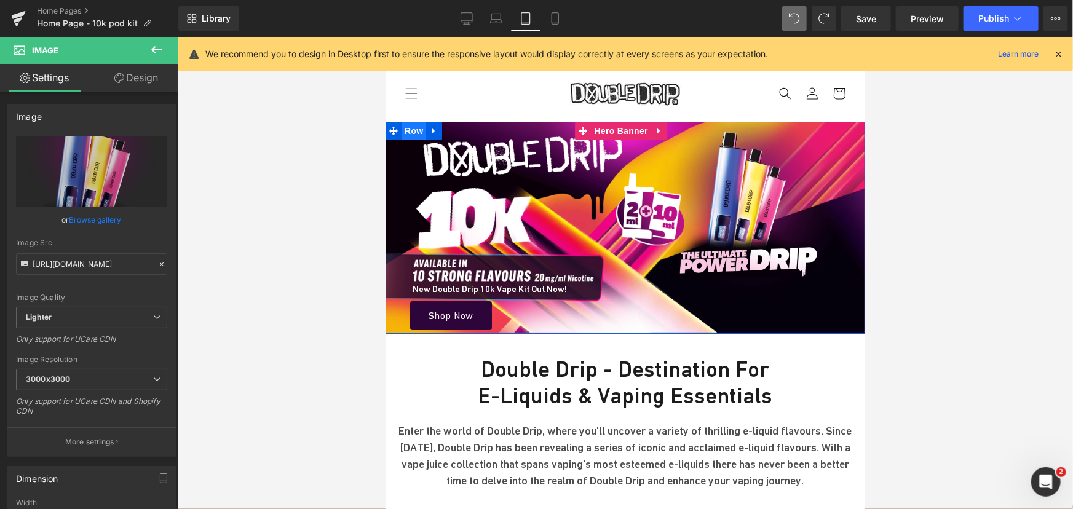
click at [412, 130] on span "Row" at bounding box center [413, 130] width 25 height 18
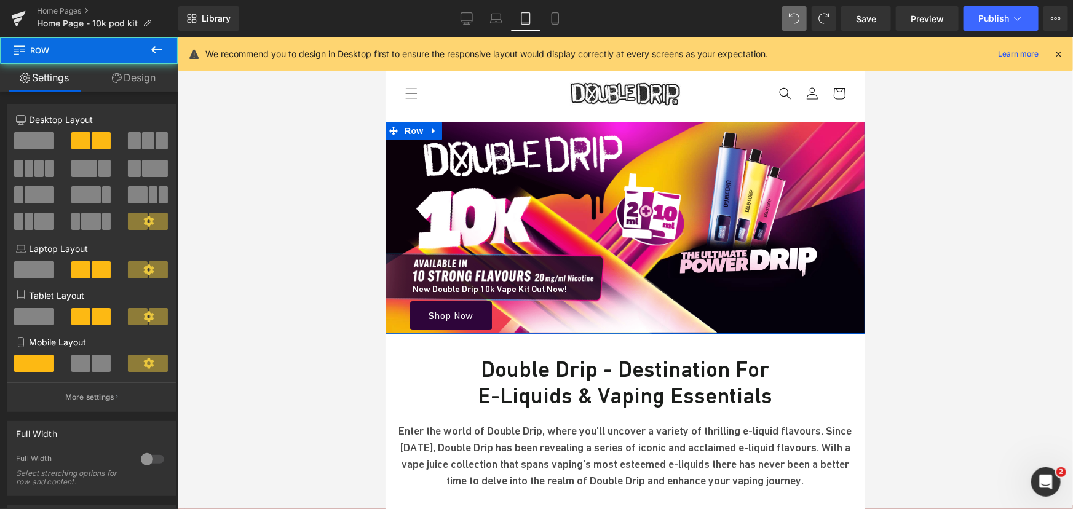
click at [136, 86] on link "Design" at bounding box center [133, 78] width 89 height 28
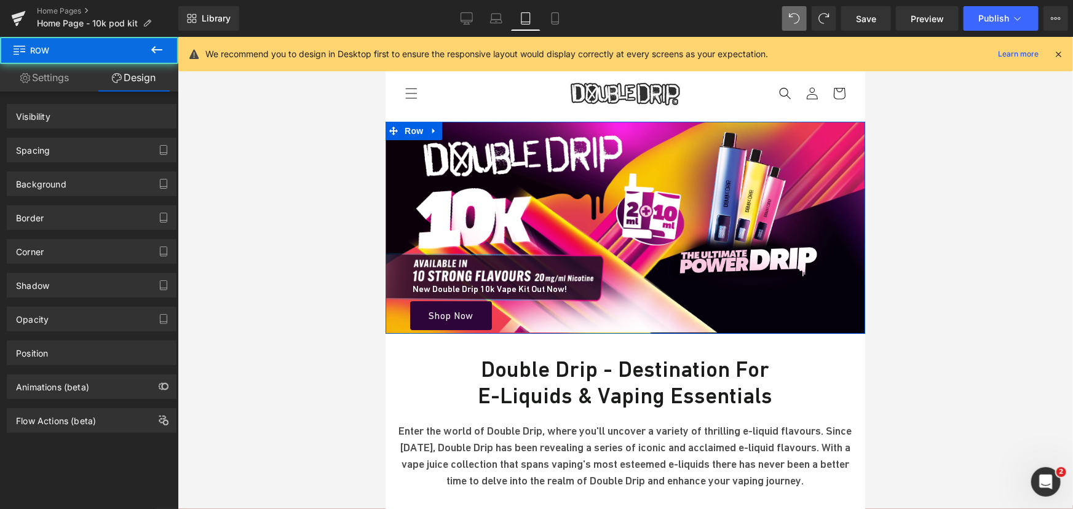
click at [72, 149] on div "Spacing" at bounding box center [91, 149] width 168 height 23
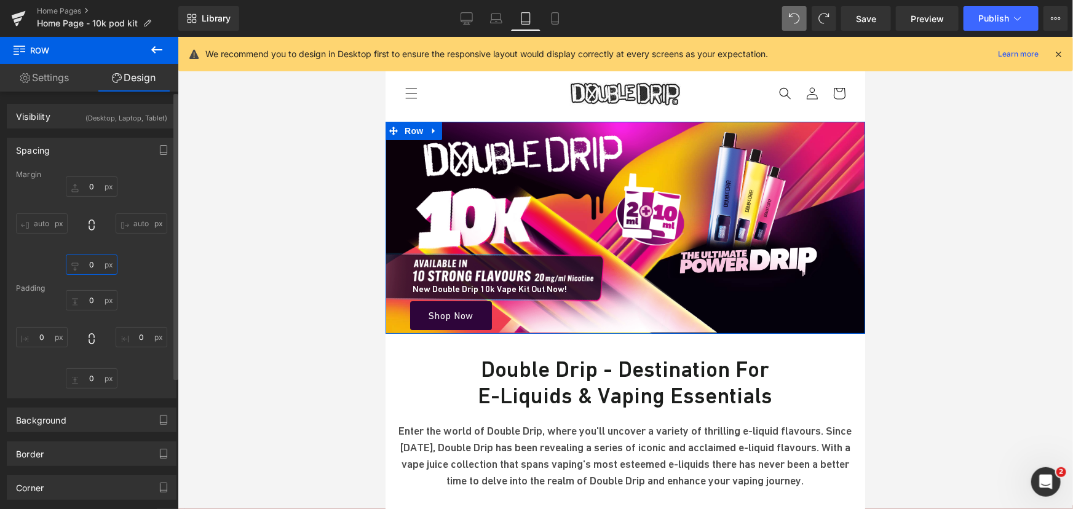
click at [92, 259] on input "0" at bounding box center [92, 264] width 52 height 20
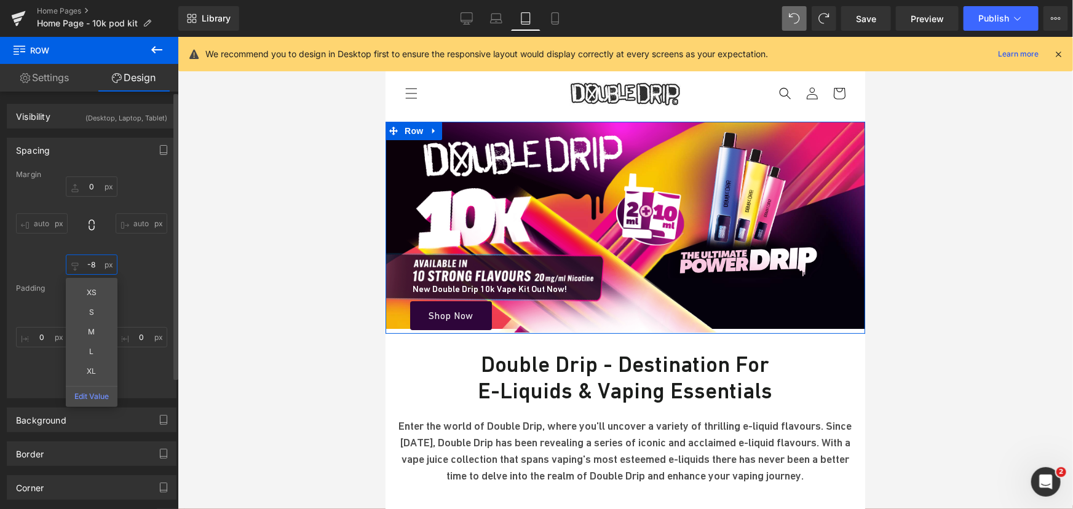
type input "-7"
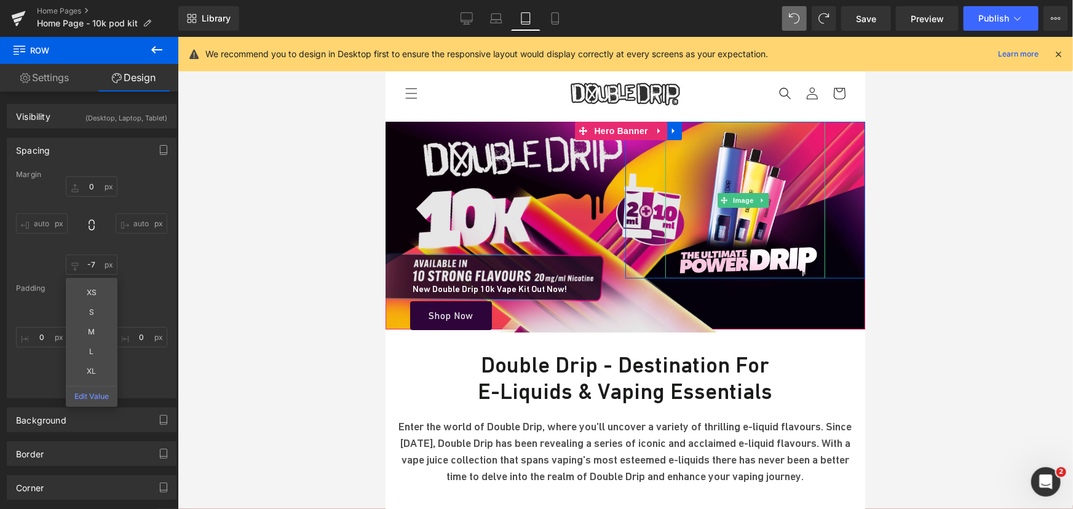
click at [721, 203] on span at bounding box center [723, 199] width 13 height 15
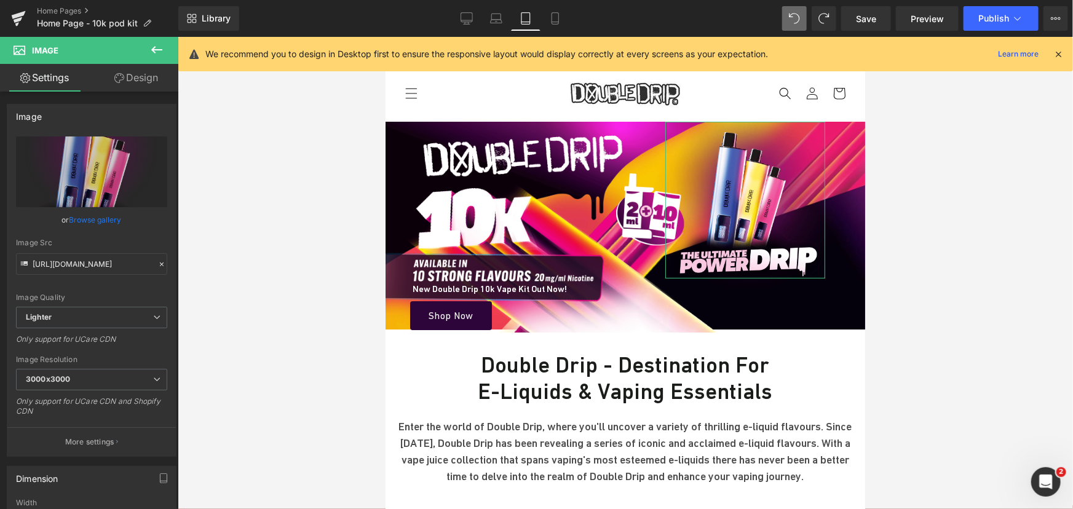
click at [157, 68] on link "Design" at bounding box center [136, 78] width 89 height 28
click at [0, 0] on div "Spacing" at bounding box center [0, 0] width 0 height 0
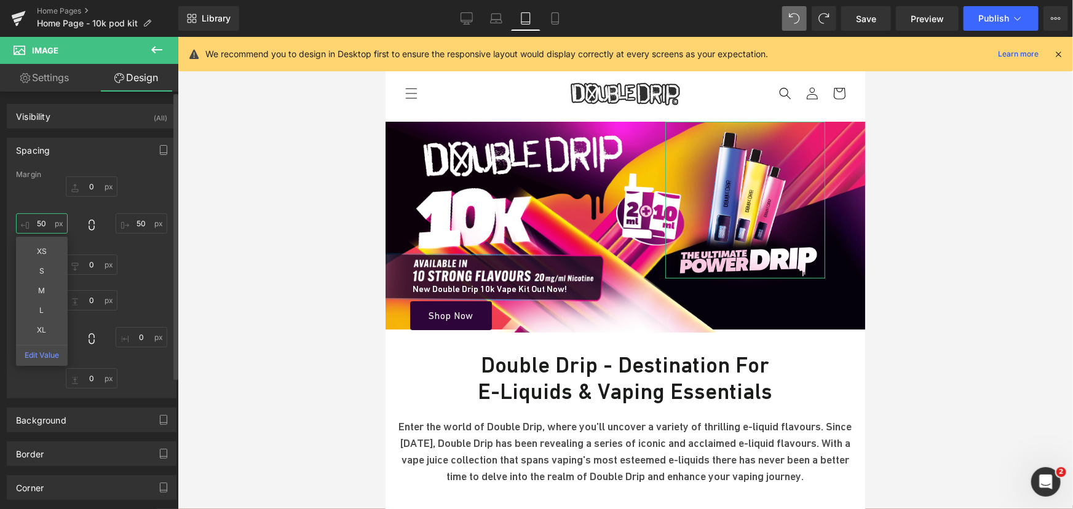
click at [45, 221] on input "text" at bounding box center [42, 223] width 52 height 20
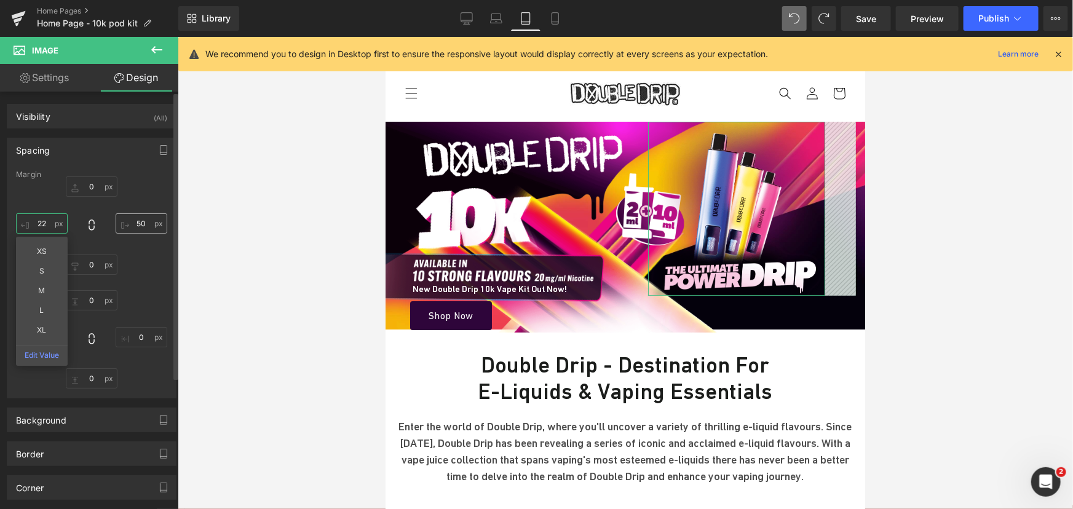
type input "22"
click at [149, 225] on input "text" at bounding box center [142, 223] width 52 height 20
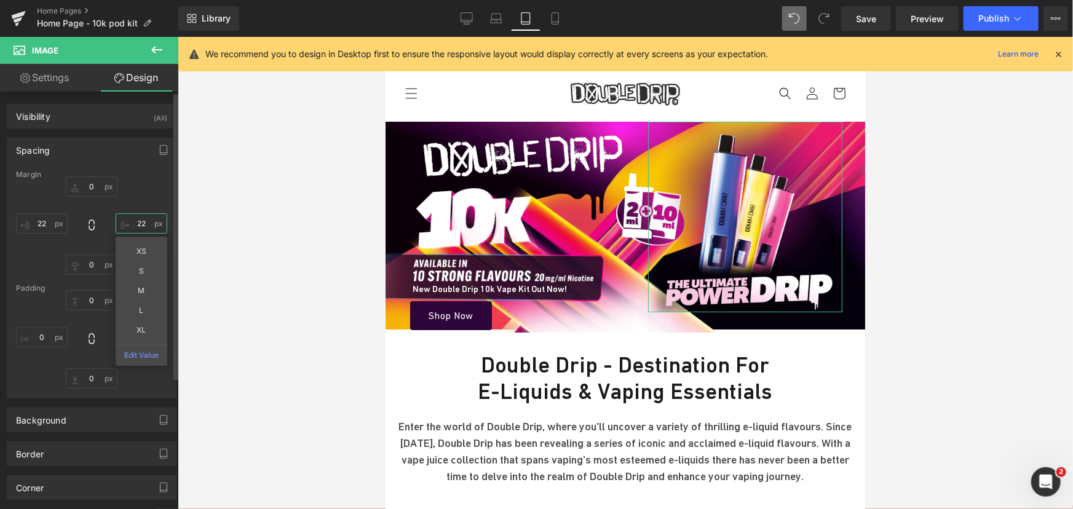
type input "2"
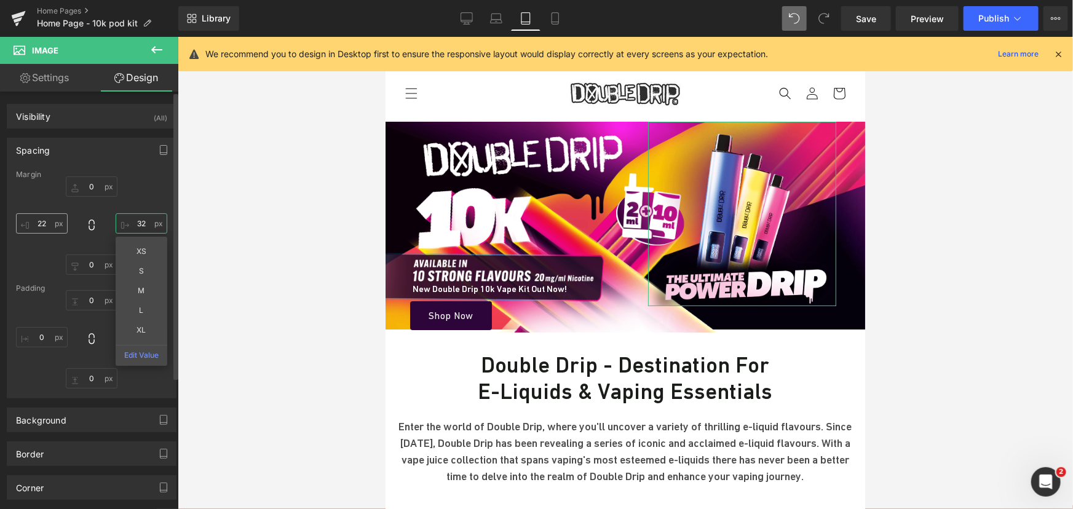
type input "32"
click at [51, 224] on input "22" at bounding box center [42, 223] width 52 height 20
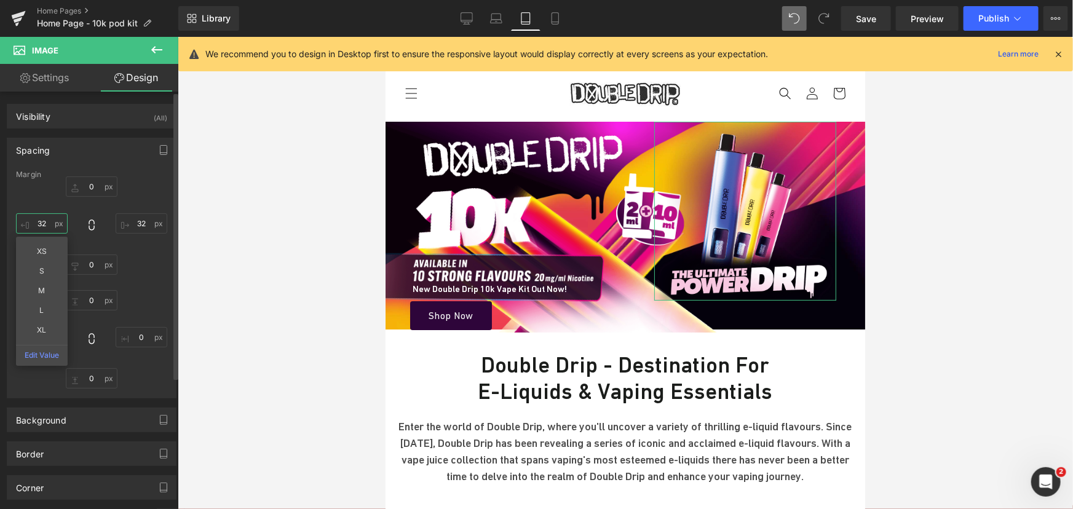
type input "3"
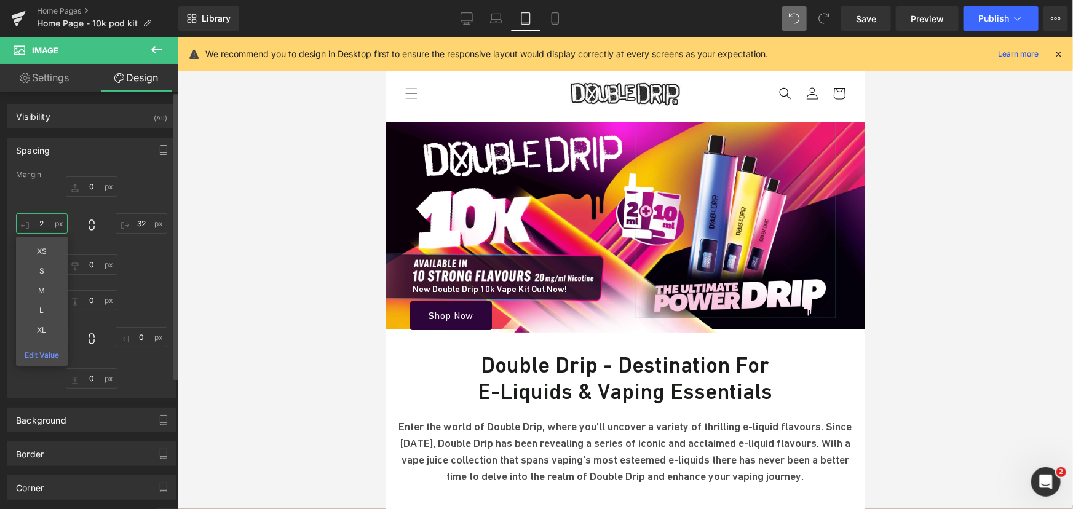
type input "22"
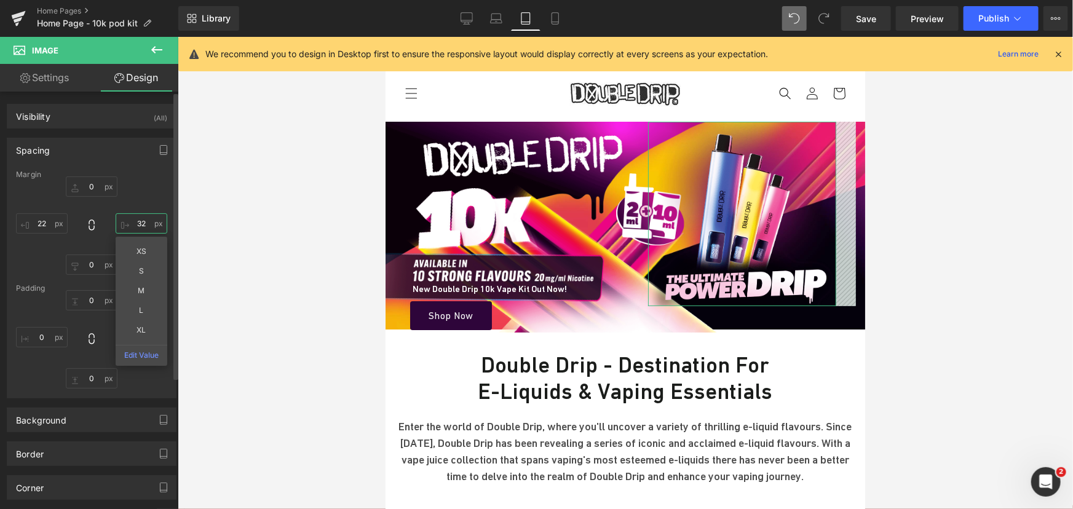
click at [133, 224] on input "32" at bounding box center [142, 223] width 52 height 20
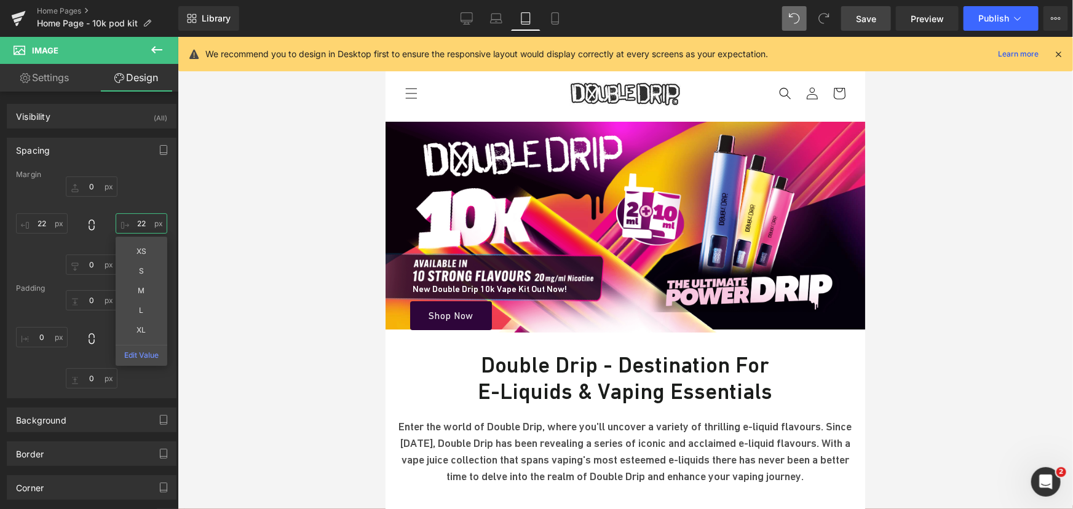
type input "22"
click at [861, 16] on span "Save" at bounding box center [866, 18] width 20 height 13
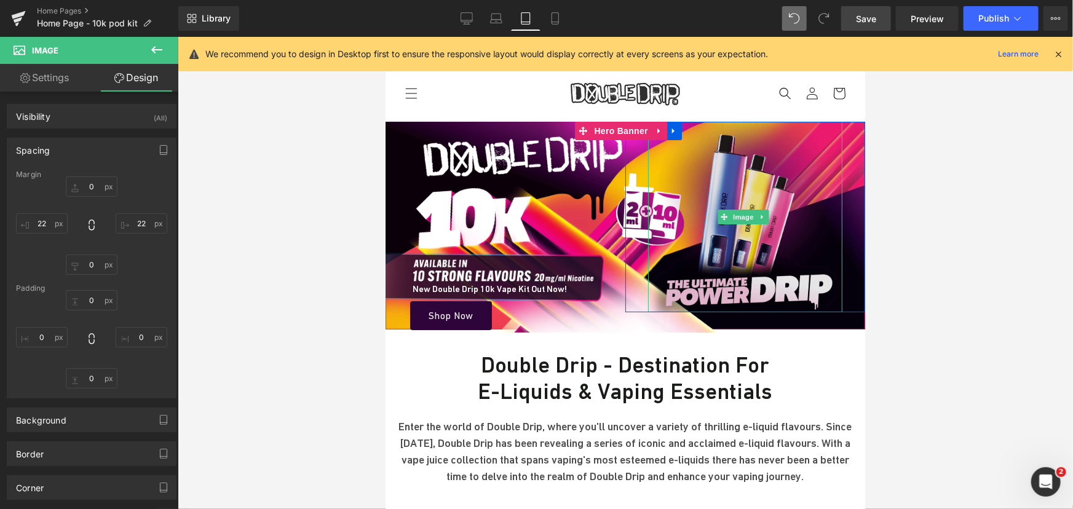
click at [746, 234] on img at bounding box center [744, 216] width 194 height 191
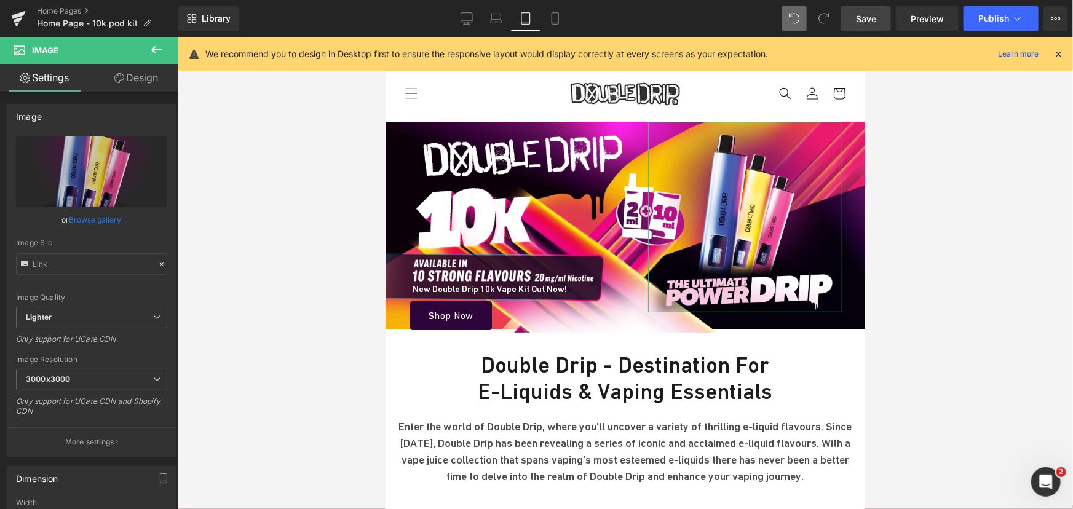
click at [126, 79] on link "Design" at bounding box center [136, 78] width 89 height 28
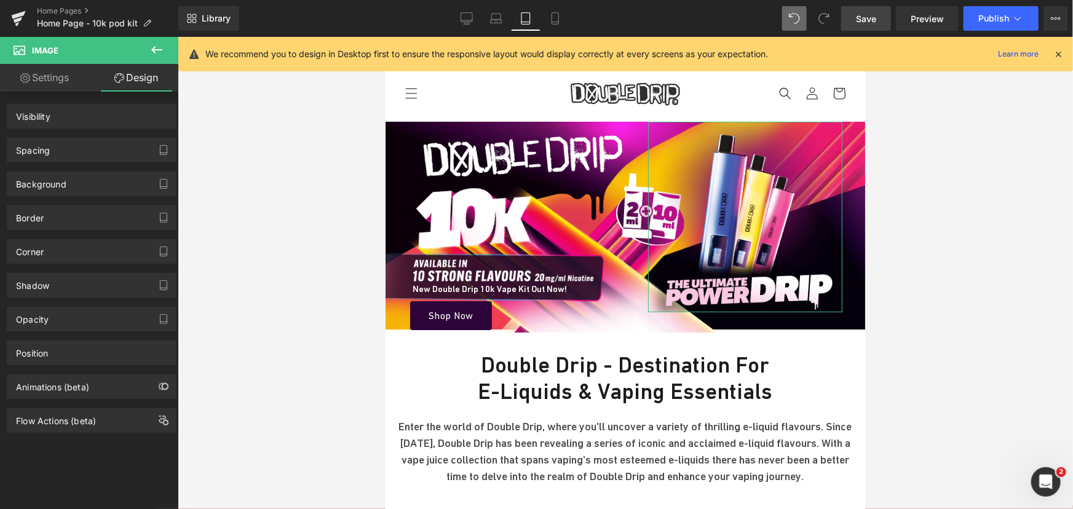
click at [39, 154] on div "Spacing" at bounding box center [33, 146] width 34 height 17
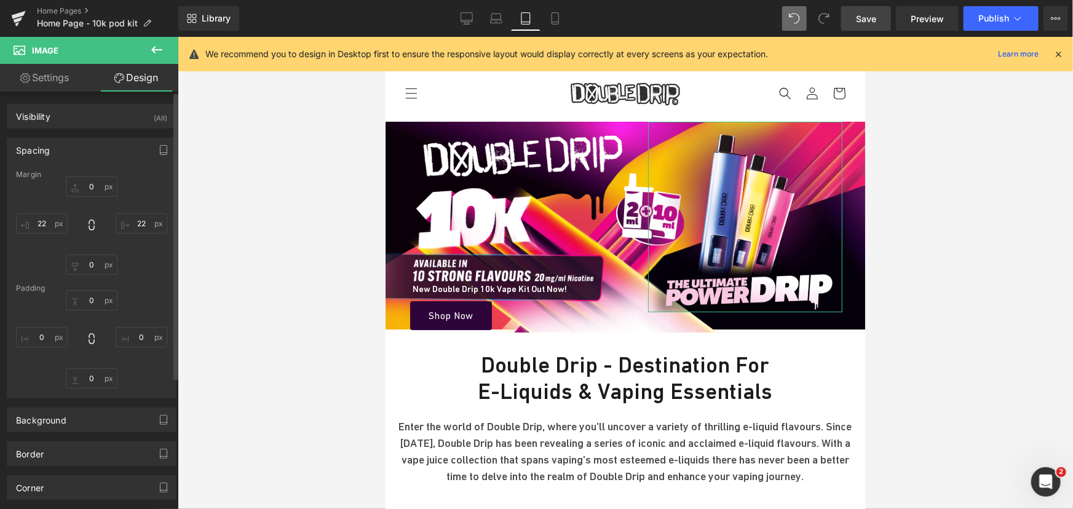
click at [42, 211] on div "0 22 0 22" at bounding box center [91, 225] width 151 height 98
click at [43, 219] on input "22" at bounding box center [42, 223] width 52 height 20
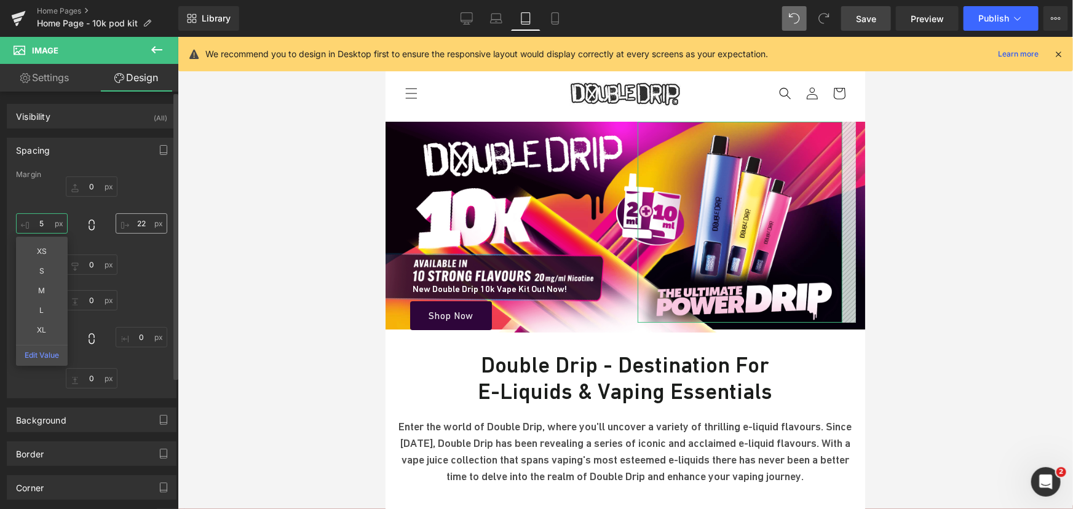
type input "5"
click at [143, 226] on input "22" at bounding box center [142, 223] width 52 height 20
type input "5"
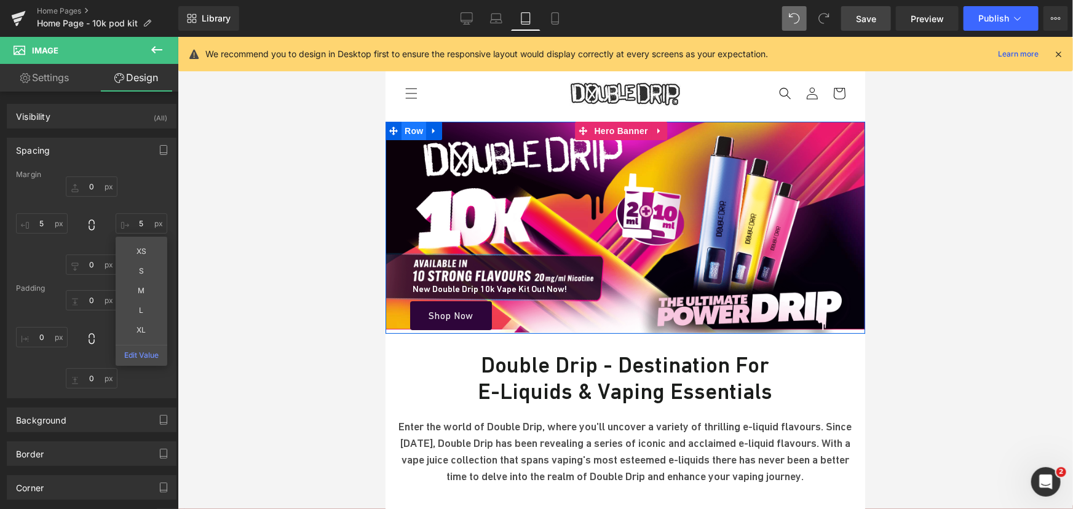
click at [406, 126] on span "Row" at bounding box center [413, 130] width 25 height 18
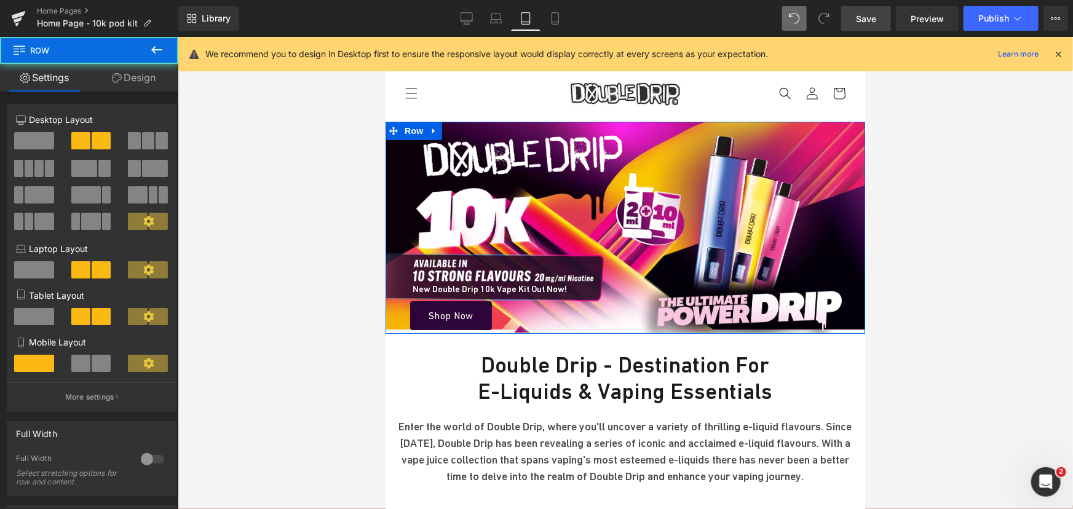
click at [141, 81] on link "Design" at bounding box center [133, 78] width 89 height 28
click at [0, 0] on div "Spacing" at bounding box center [0, 0] width 0 height 0
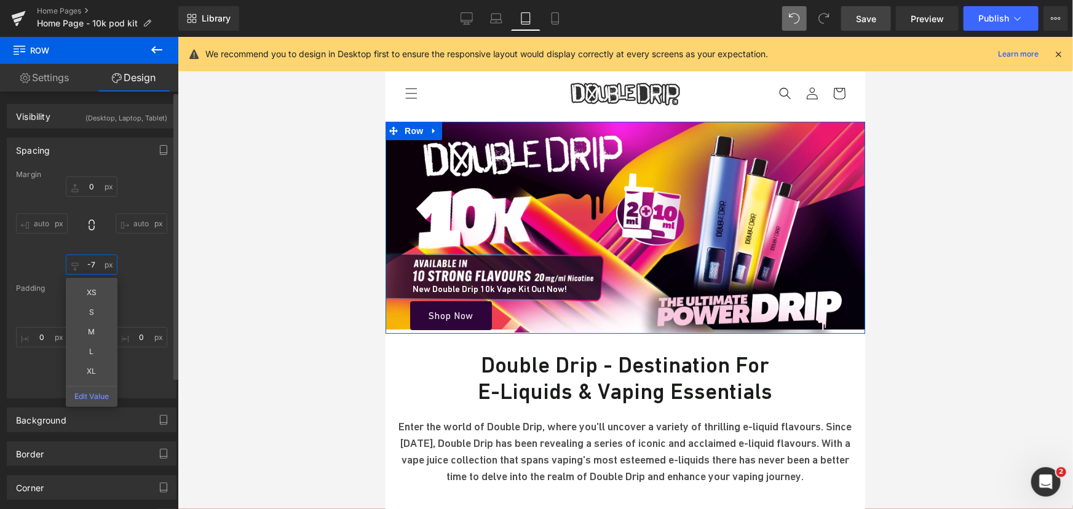
click at [92, 267] on input "text" at bounding box center [92, 264] width 52 height 20
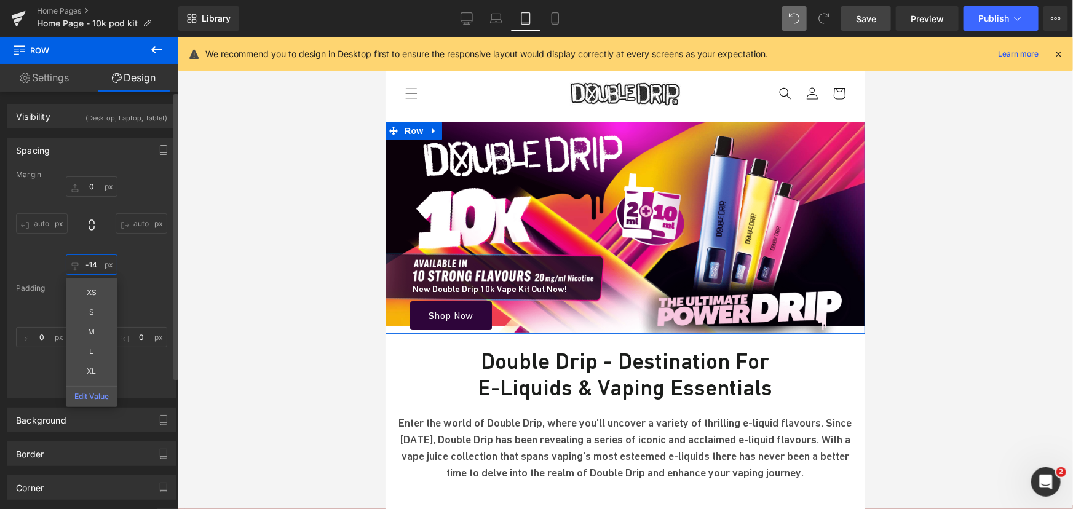
type input "-15"
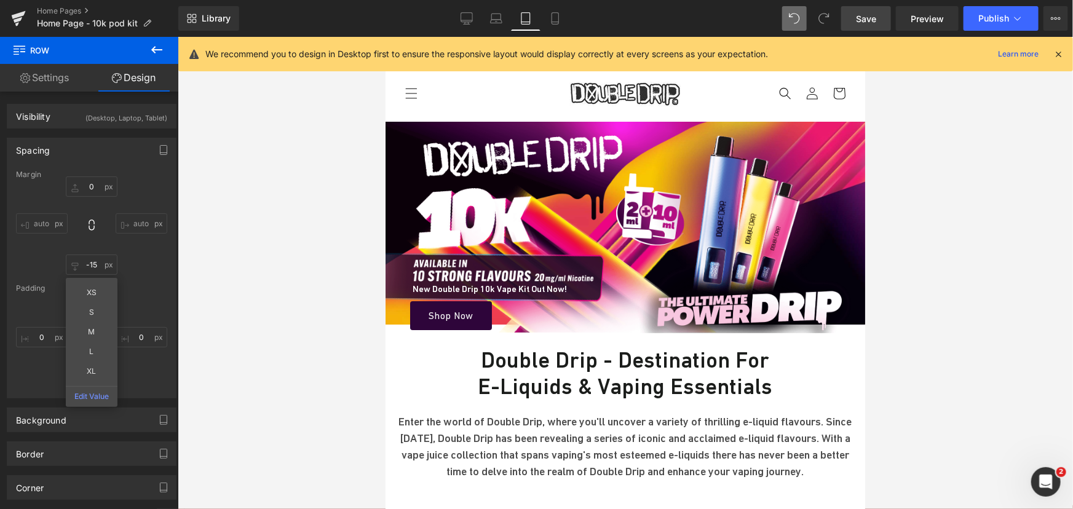
click at [868, 23] on span "Save" at bounding box center [866, 18] width 20 height 13
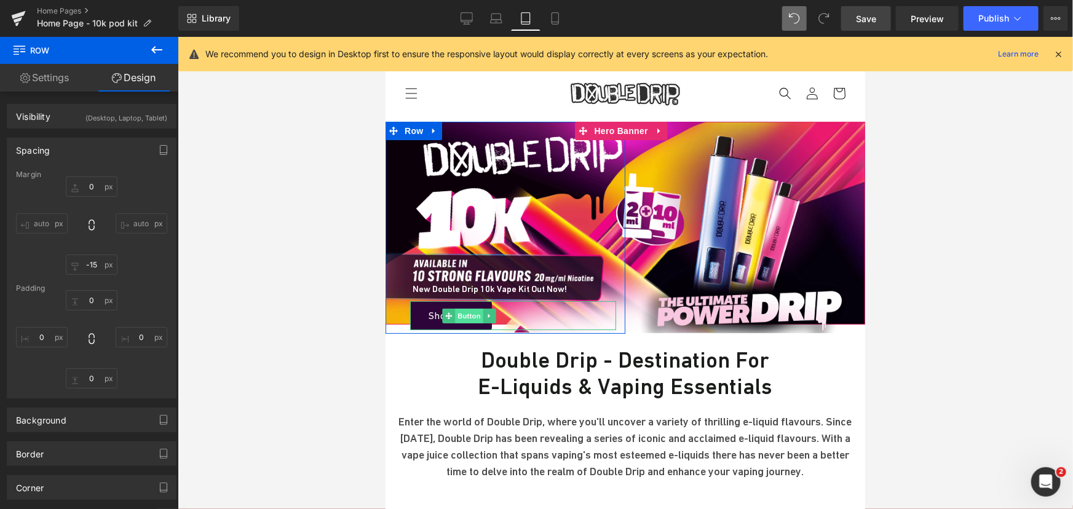
drag, startPoint x: 451, startPoint y: 311, endPoint x: 464, endPoint y: 313, distance: 13.0
click at [451, 312] on icon at bounding box center [447, 315] width 7 height 7
click at [464, 313] on span "Button" at bounding box center [468, 315] width 28 height 15
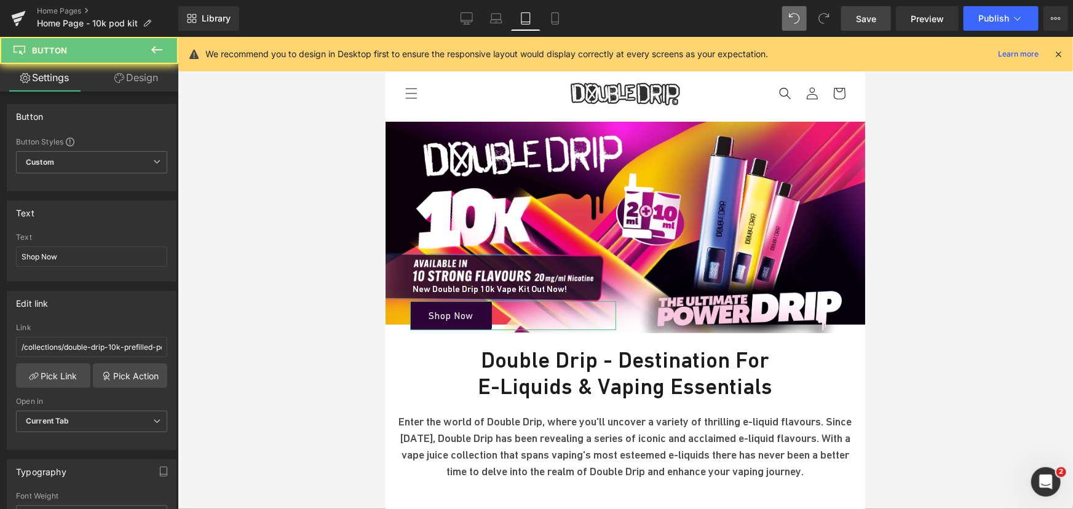
click at [123, 73] on link "Design" at bounding box center [136, 78] width 89 height 28
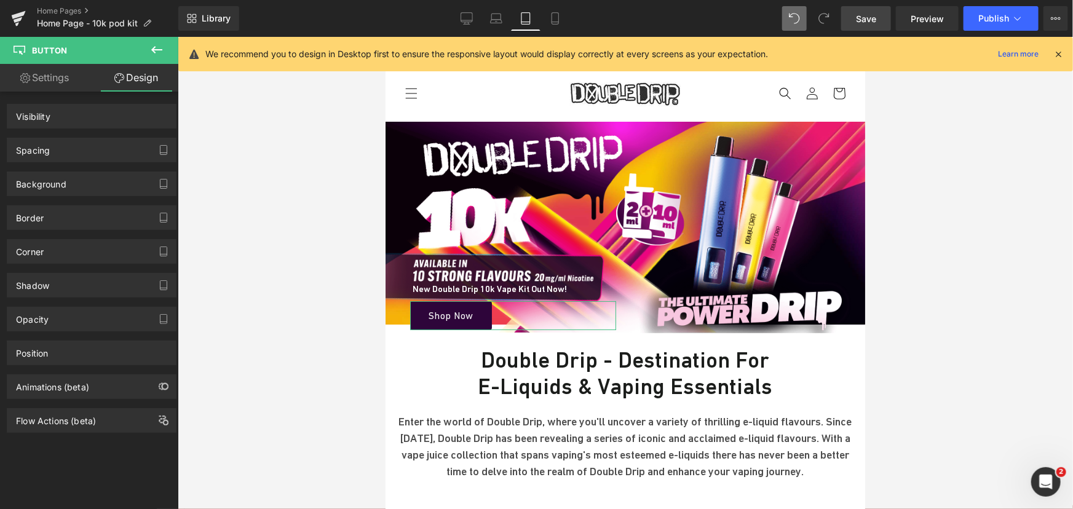
click at [64, 142] on div "Spacing" at bounding box center [91, 149] width 168 height 23
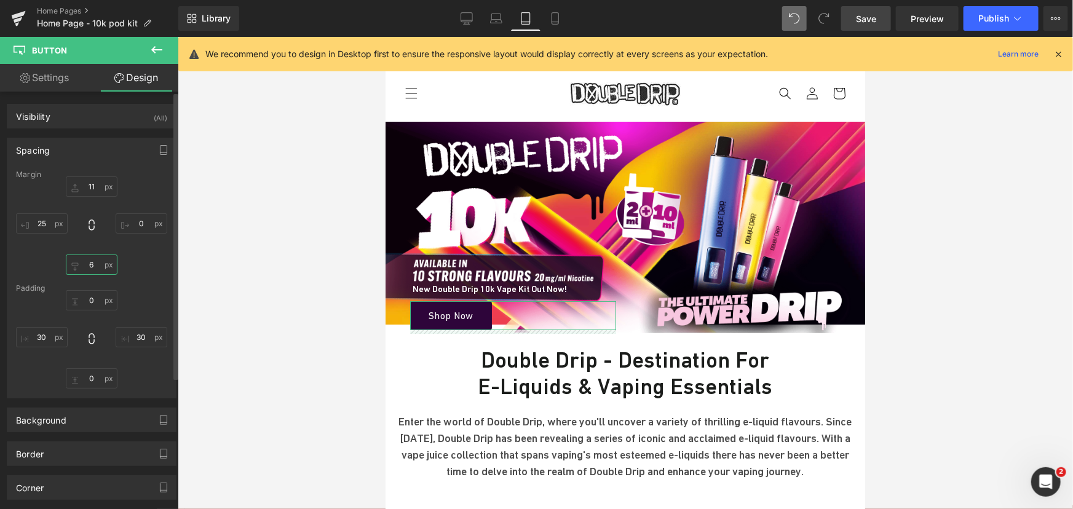
click at [102, 266] on input "text" at bounding box center [92, 264] width 52 height 20
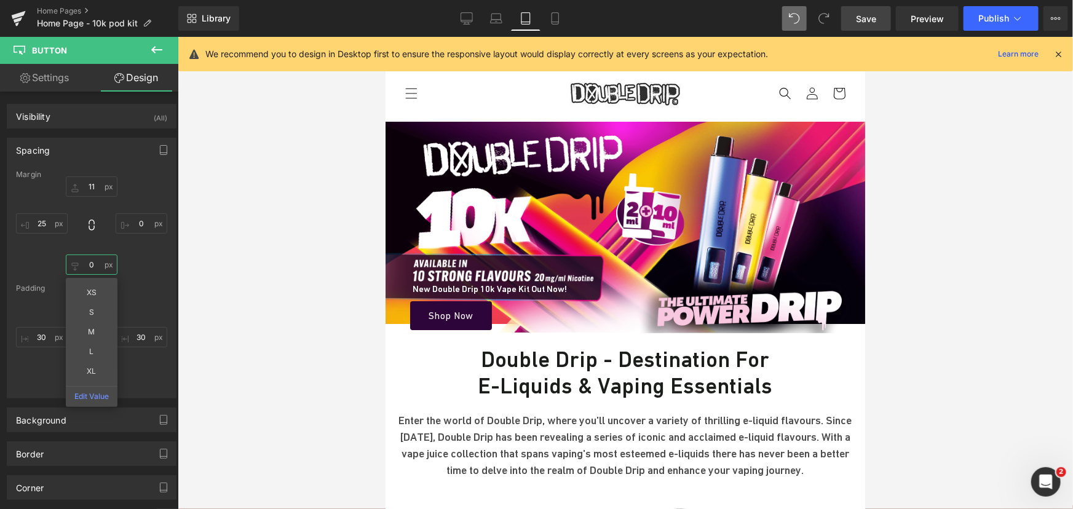
type input "0"
click at [864, 22] on span "Save" at bounding box center [866, 18] width 20 height 13
click at [551, 17] on icon at bounding box center [555, 18] width 12 height 12
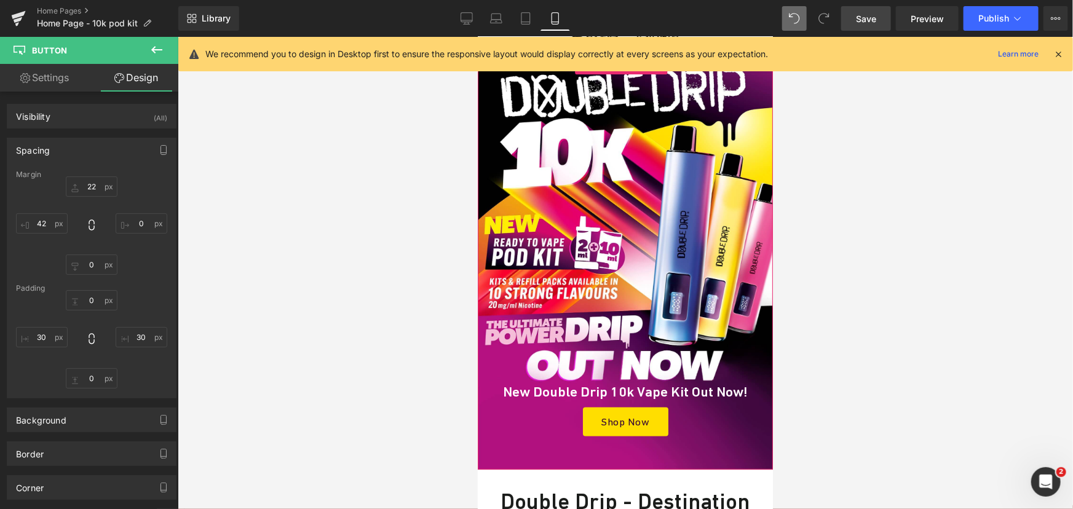
scroll to position [111, 0]
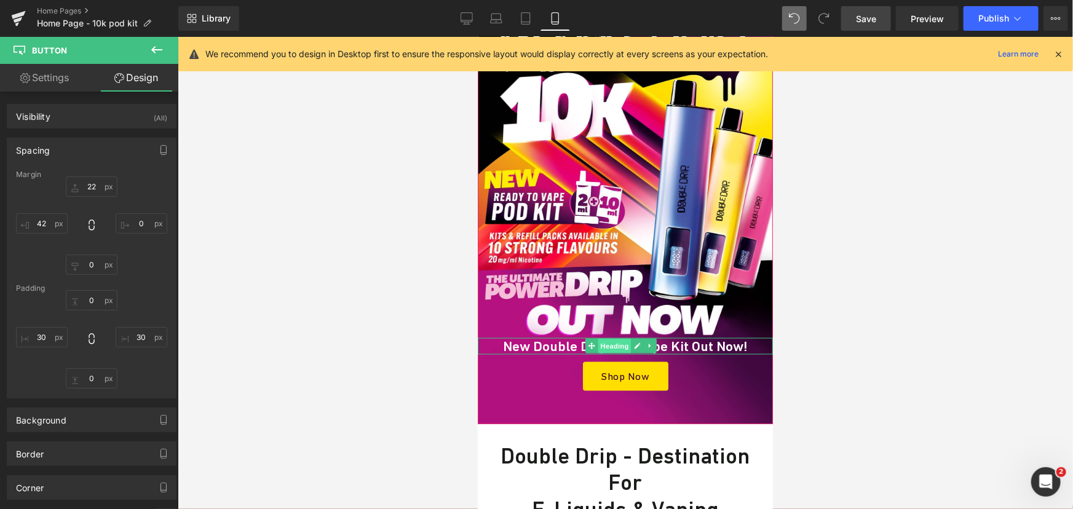
click at [605, 338] on span "Heading" at bounding box center [613, 345] width 33 height 15
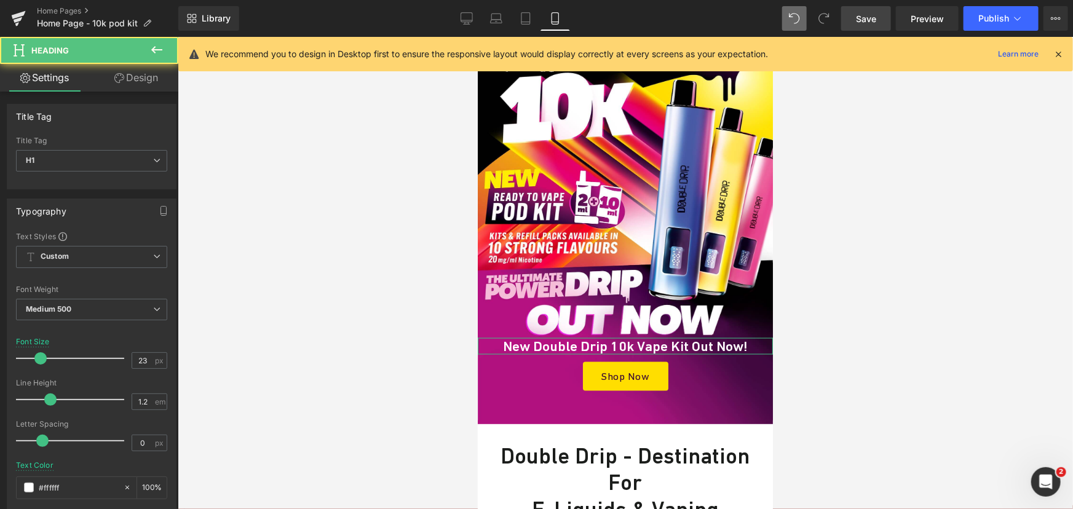
click at [143, 76] on link "Design" at bounding box center [136, 78] width 89 height 28
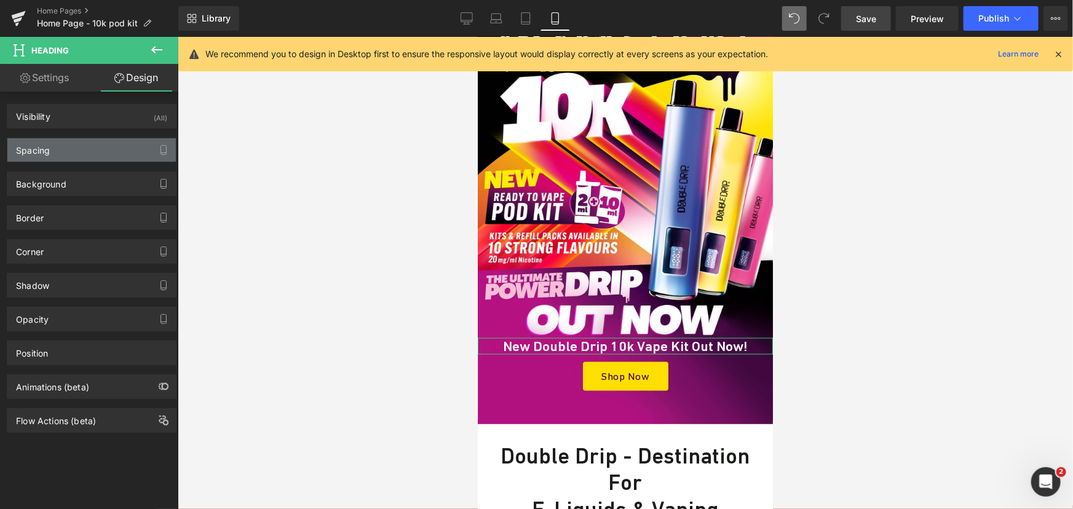
click at [65, 152] on div "Spacing" at bounding box center [91, 149] width 168 height 23
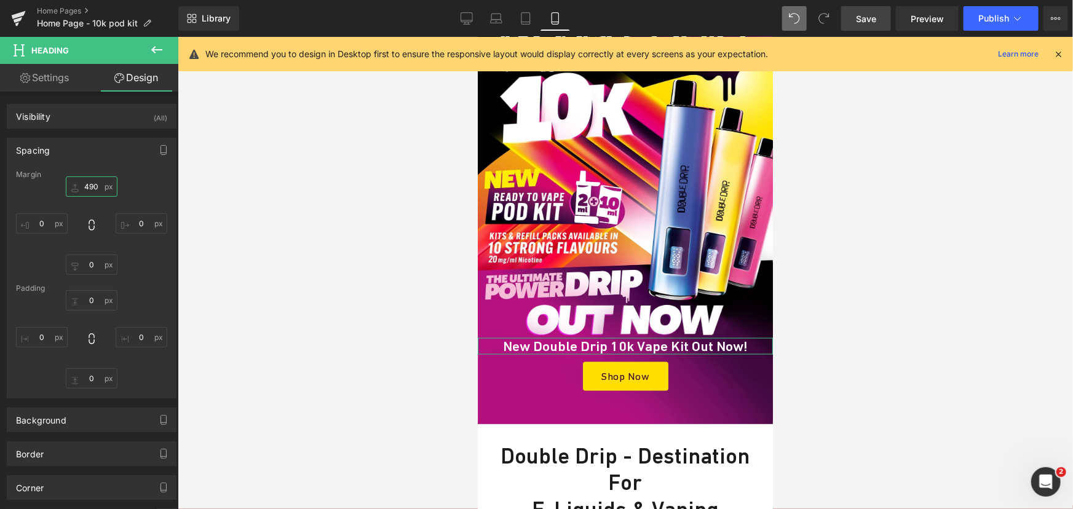
click at [102, 188] on input "490" at bounding box center [92, 186] width 52 height 20
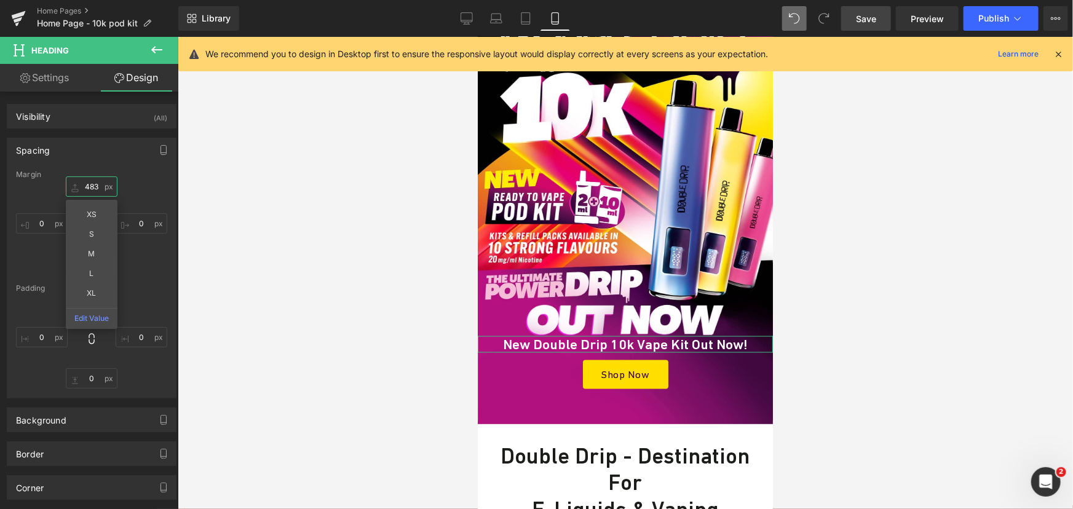
type input "482"
click at [872, 18] on span "Save" at bounding box center [866, 18] width 20 height 13
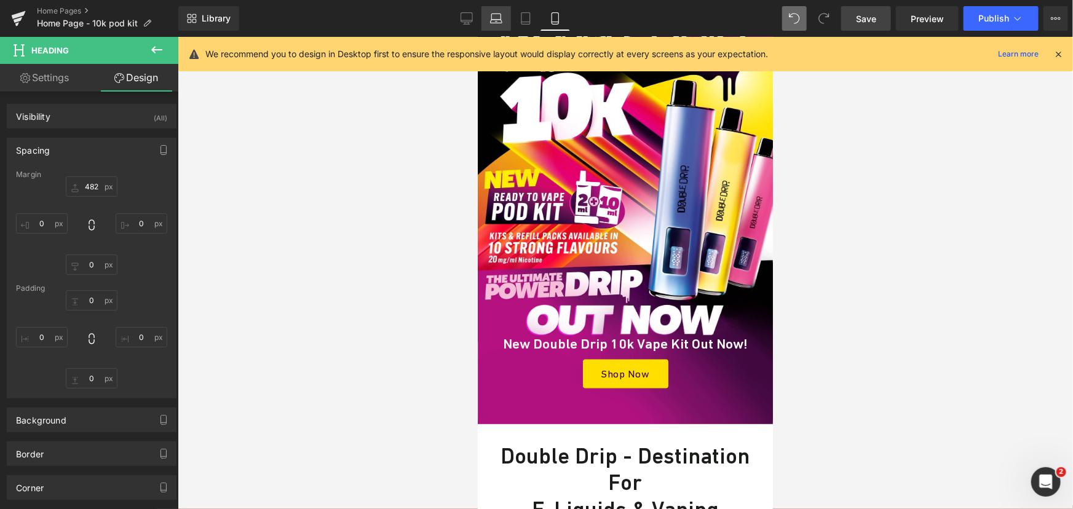
drag, startPoint x: 458, startPoint y: 19, endPoint x: 482, endPoint y: 23, distance: 24.3
click at [458, 19] on link "Desktop" at bounding box center [467, 18] width 30 height 25
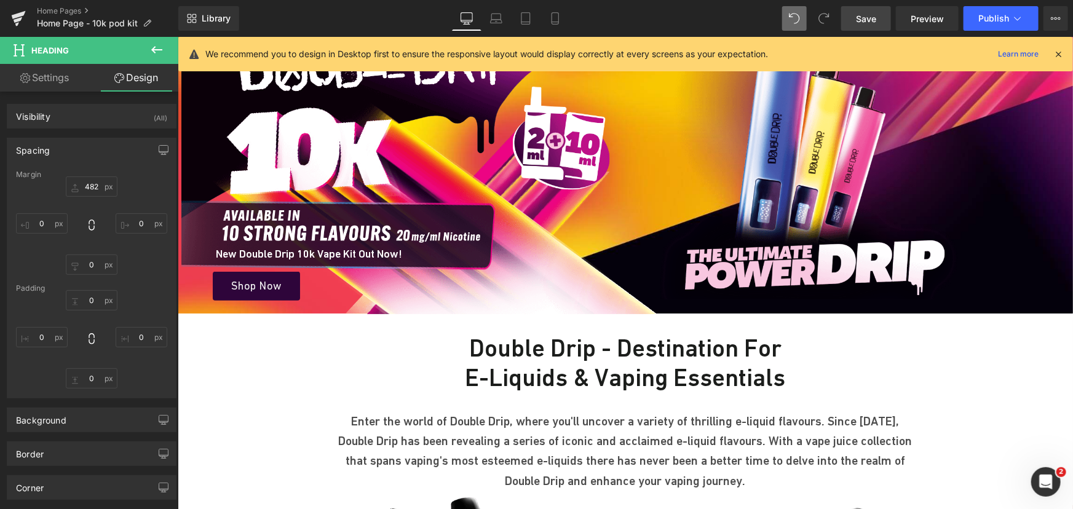
scroll to position [0, 0]
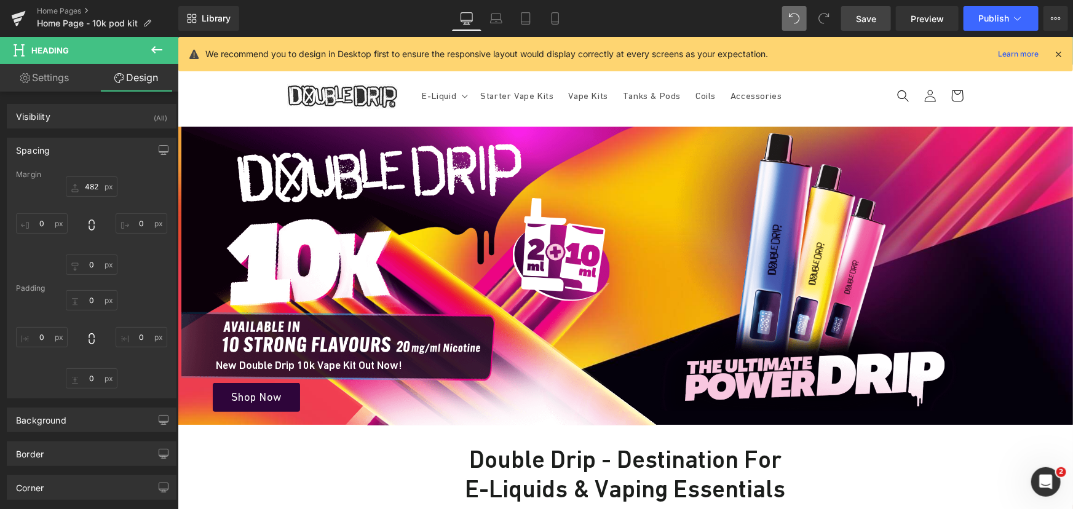
drag, startPoint x: 878, startPoint y: 18, endPoint x: 559, endPoint y: 193, distance: 364.5
click at [878, 18] on link "Save" at bounding box center [866, 18] width 50 height 25
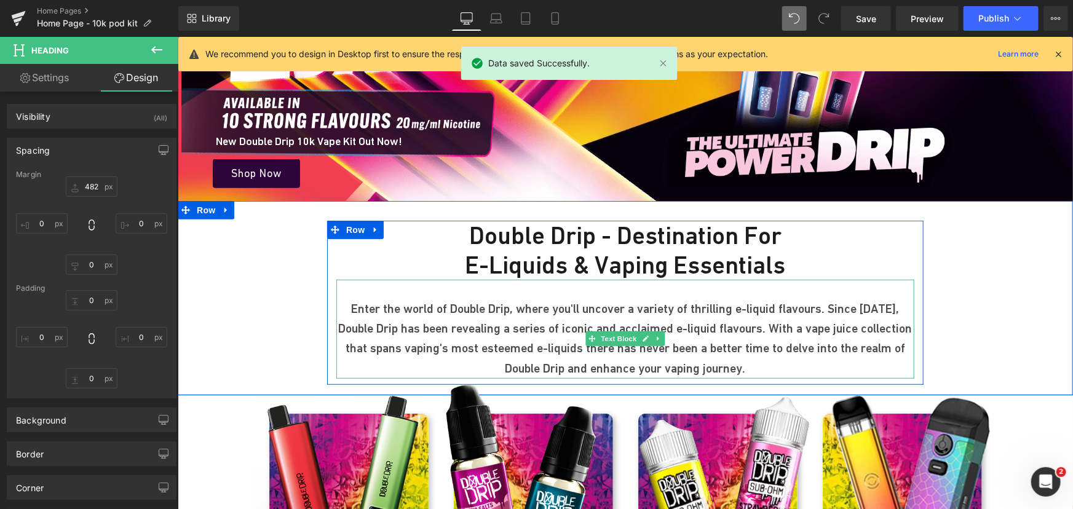
scroll to position [335, 0]
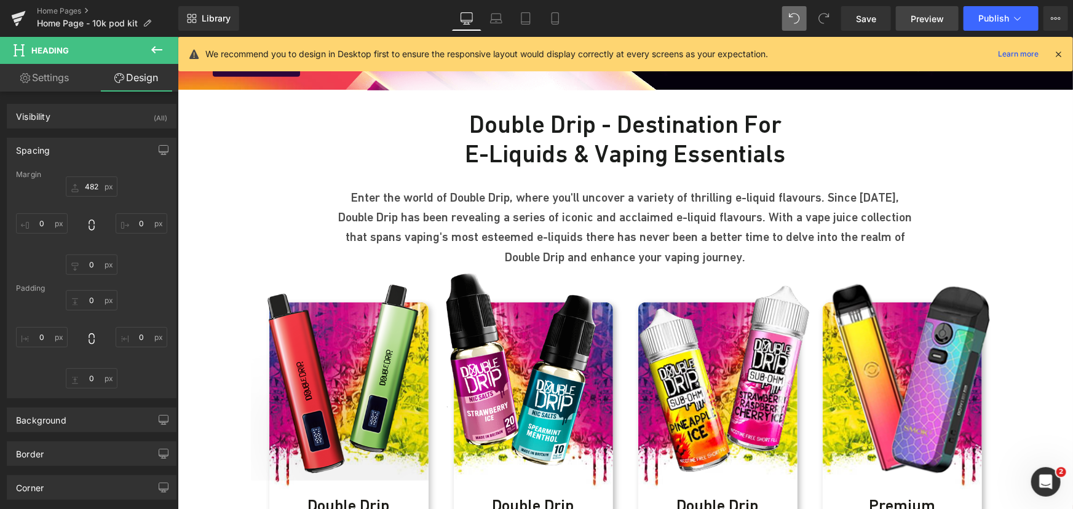
click at [913, 20] on span "Preview" at bounding box center [926, 18] width 33 height 13
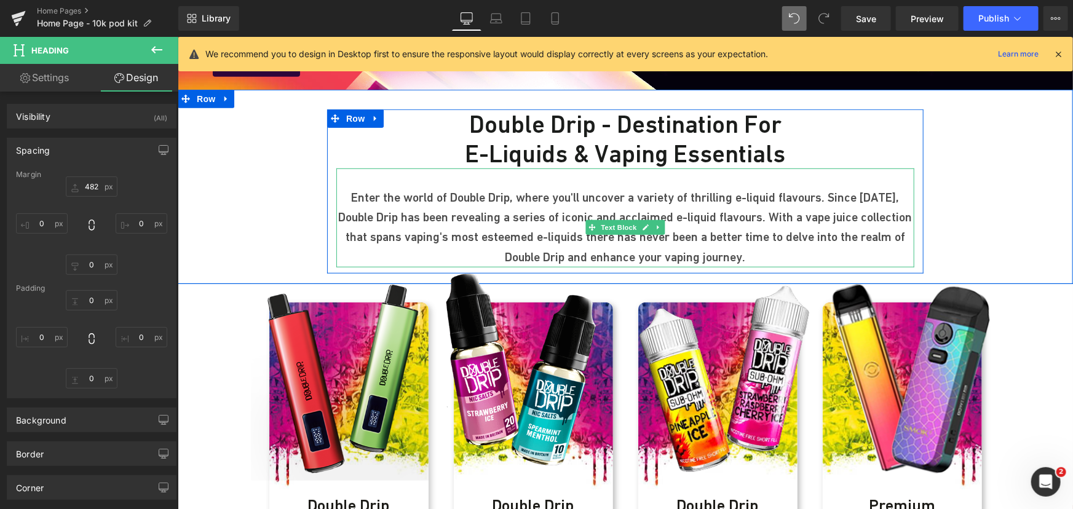
scroll to position [0, 0]
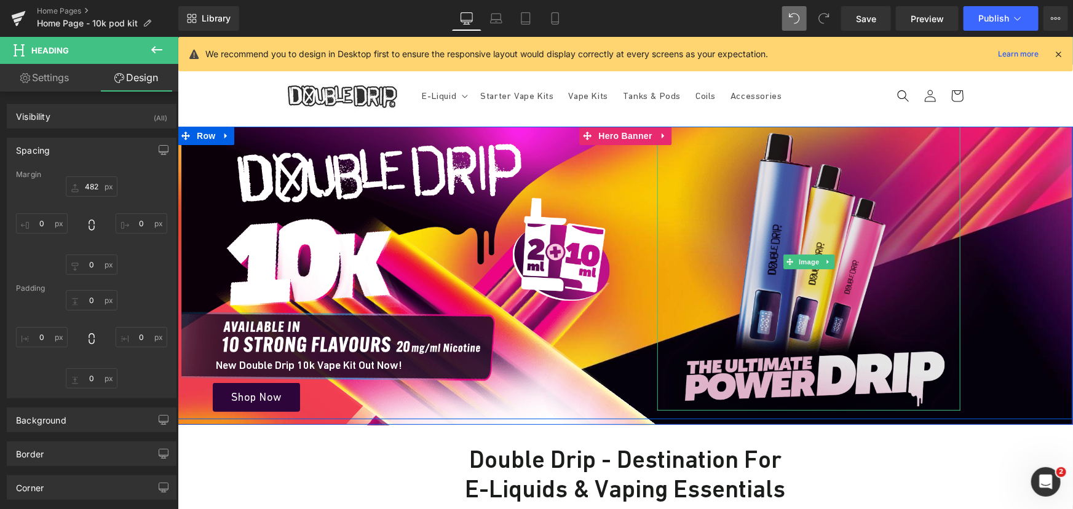
click at [778, 209] on img at bounding box center [807, 260] width 303 height 297
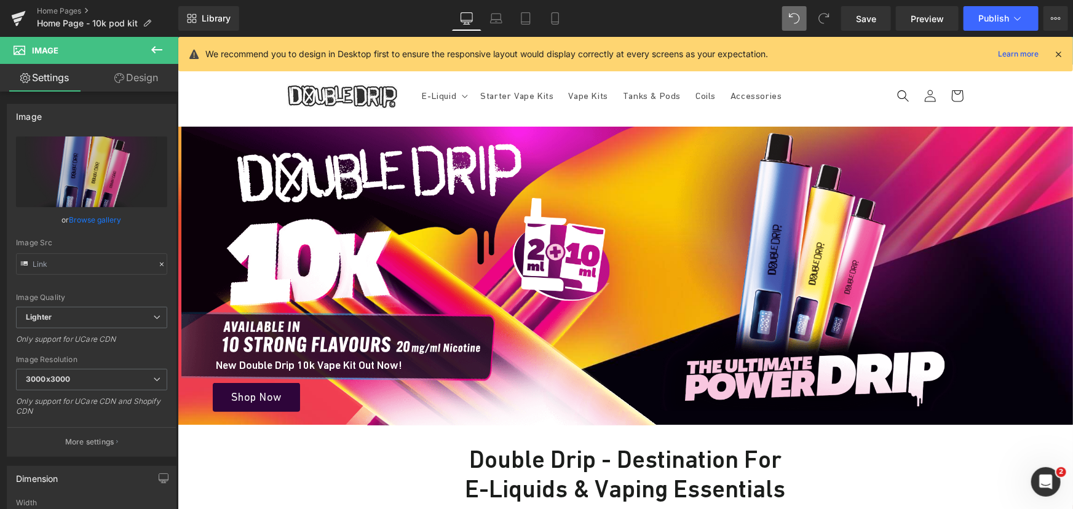
click at [136, 71] on link "Design" at bounding box center [136, 78] width 89 height 28
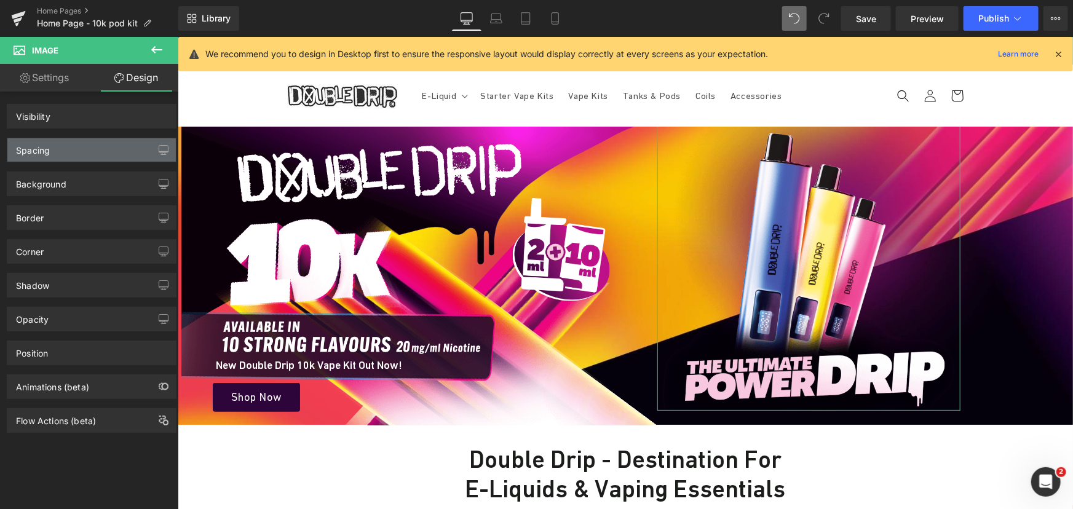
click at [88, 147] on div "Spacing" at bounding box center [91, 149] width 168 height 23
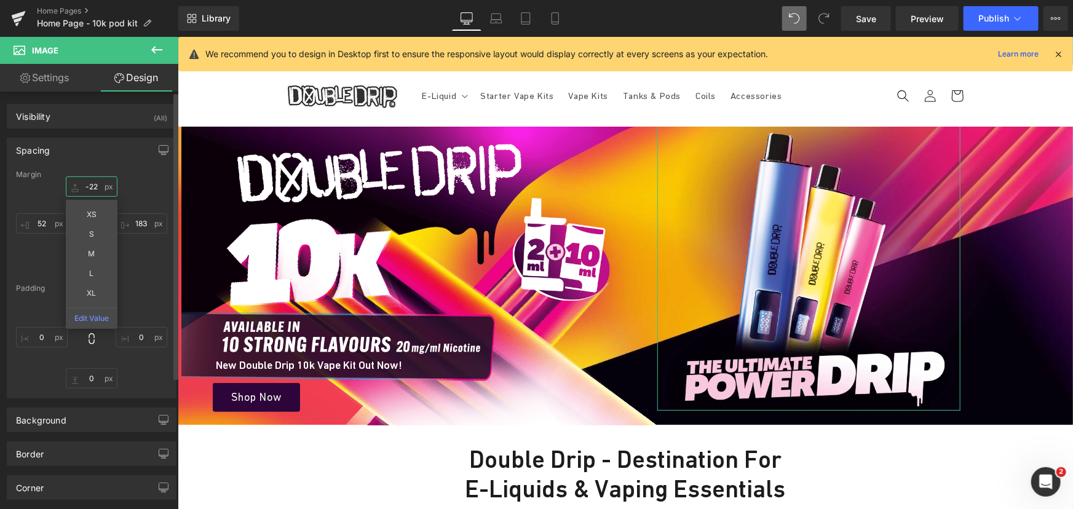
click at [92, 182] on input "text" at bounding box center [92, 186] width 52 height 20
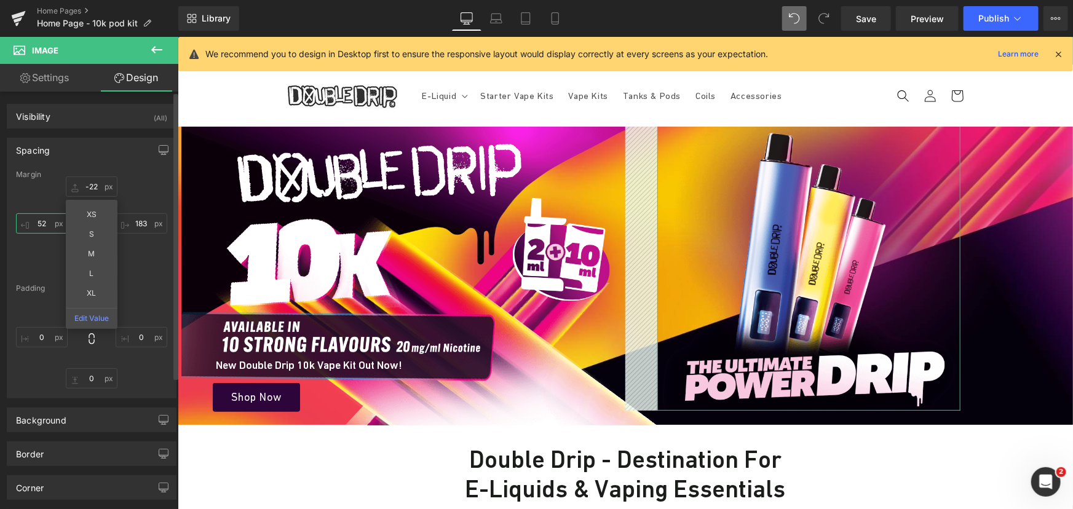
click at [47, 225] on input "text" at bounding box center [42, 223] width 52 height 20
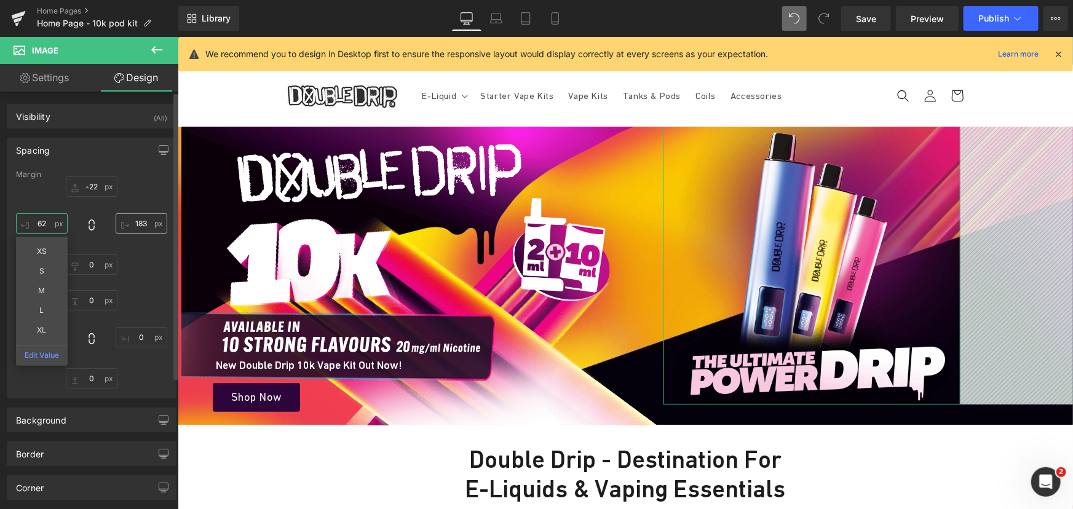
type input "62"
click at [143, 226] on input "text" at bounding box center [142, 223] width 52 height 20
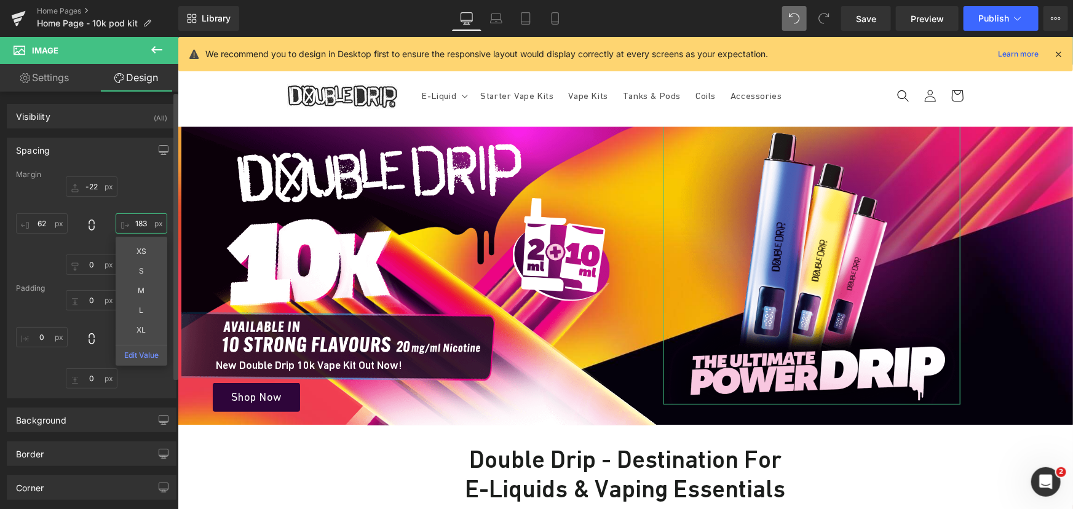
click at [140, 221] on input "text" at bounding box center [142, 223] width 52 height 20
type input "193"
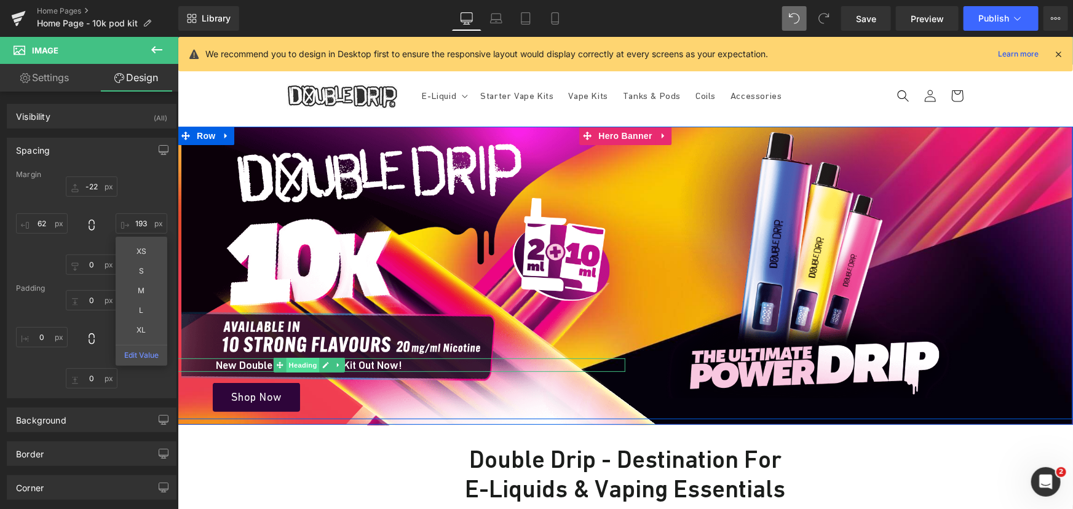
click at [299, 359] on span "Heading" at bounding box center [301, 364] width 33 height 15
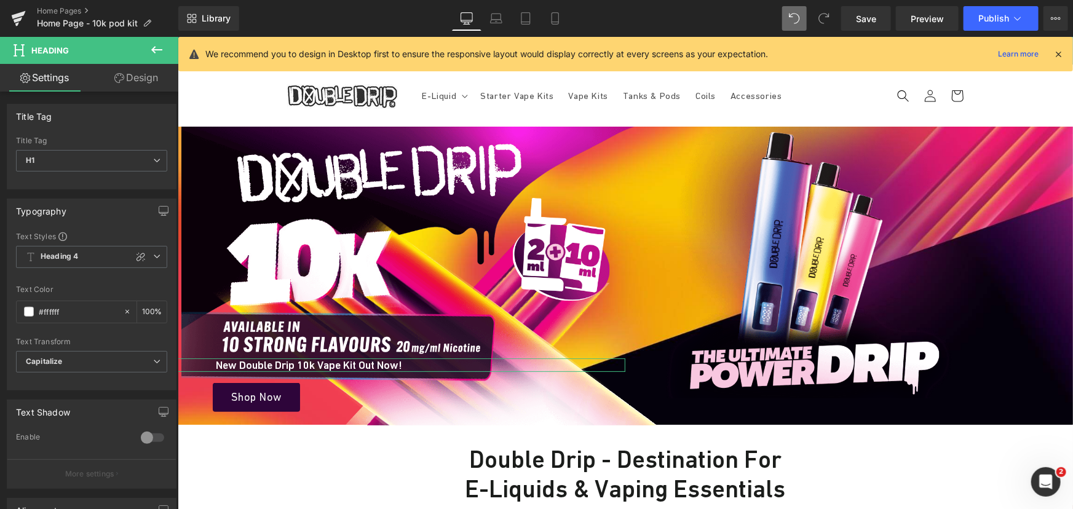
click at [138, 84] on link "Design" at bounding box center [136, 78] width 89 height 28
click at [0, 0] on div "Spacing" at bounding box center [0, 0] width 0 height 0
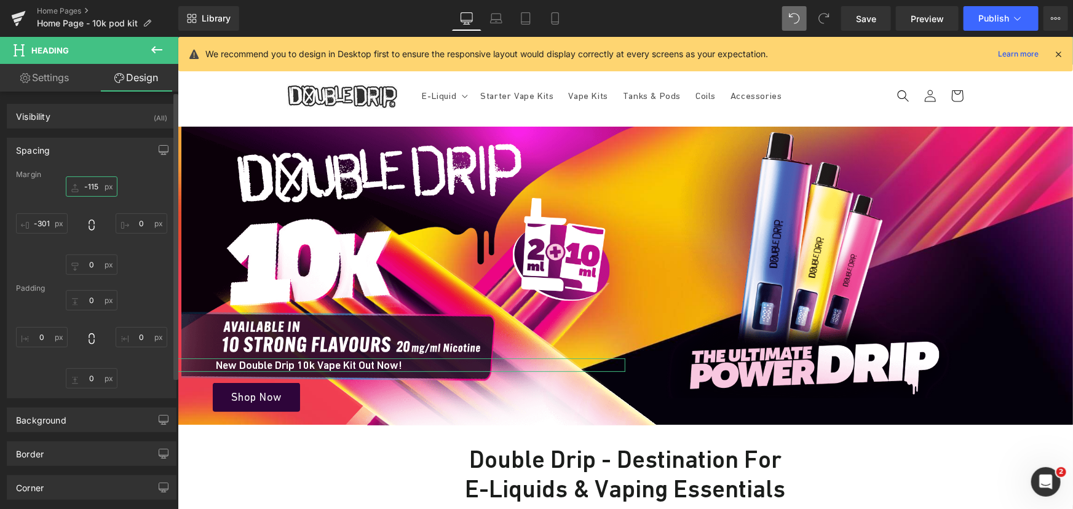
click at [93, 179] on input "-115" at bounding box center [92, 186] width 52 height 20
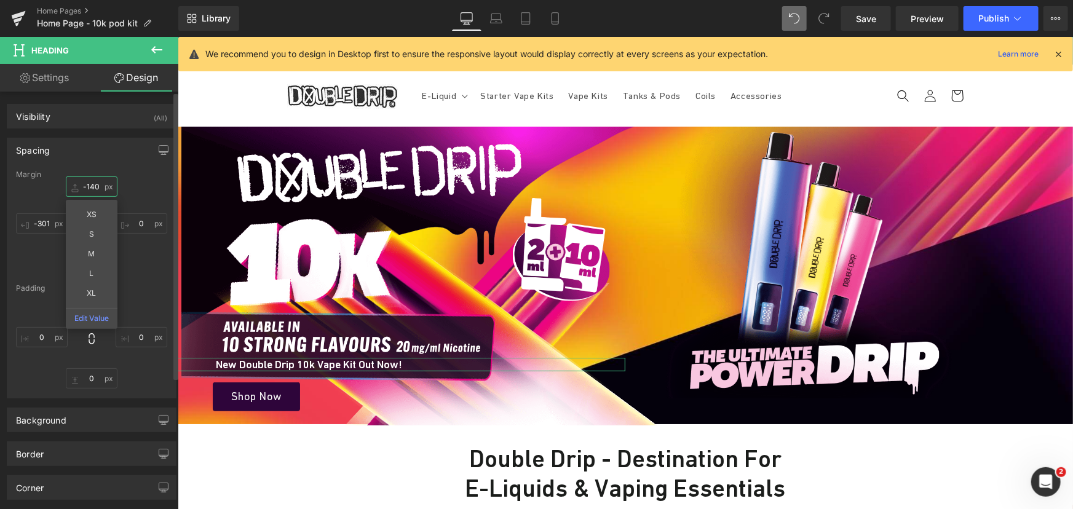
type input "-141"
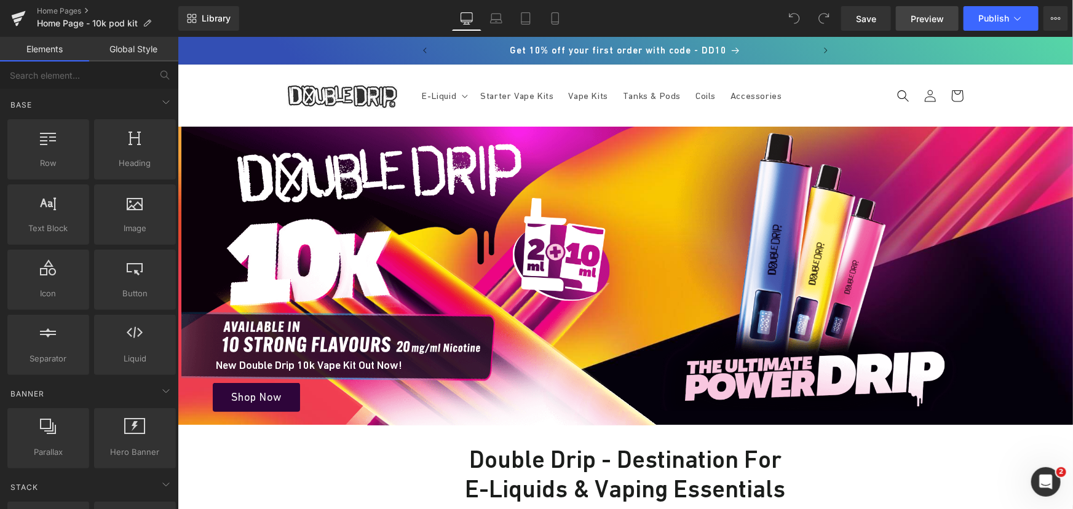
click at [920, 21] on span "Preview" at bounding box center [926, 18] width 33 height 13
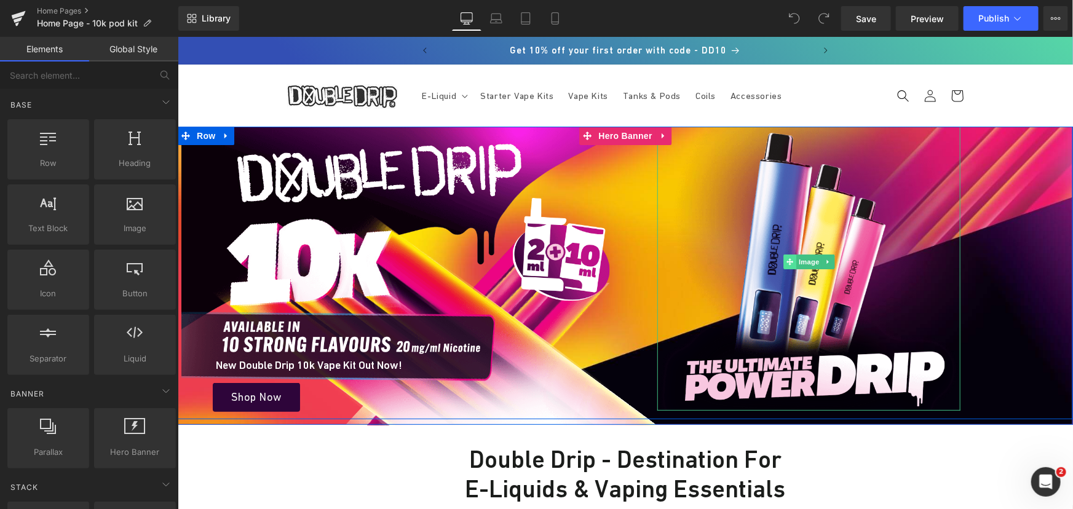
click at [786, 258] on icon at bounding box center [789, 261] width 7 height 7
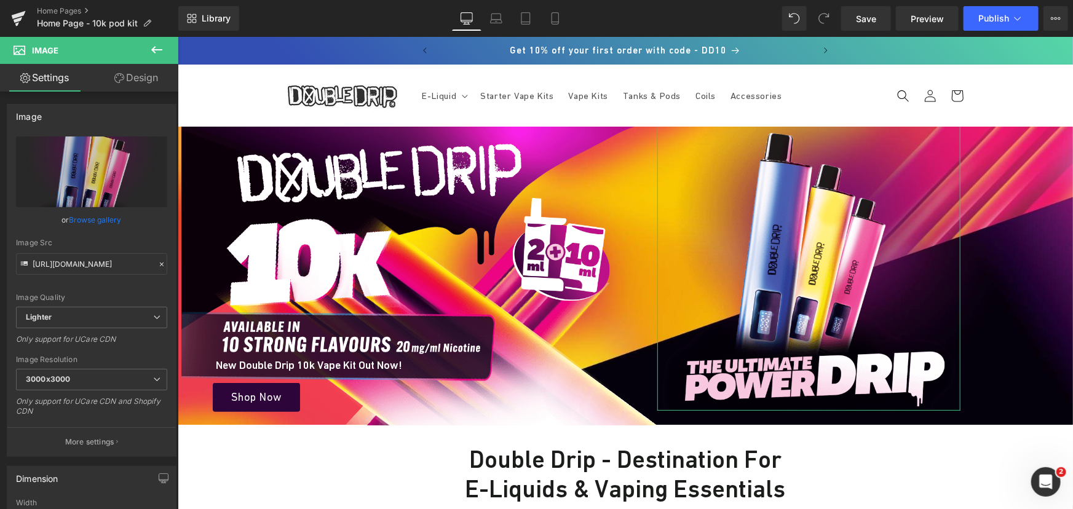
drag, startPoint x: 142, startPoint y: 73, endPoint x: 137, endPoint y: 199, distance: 126.1
click at [142, 73] on link "Design" at bounding box center [136, 78] width 89 height 28
click at [0, 0] on div "Spacing" at bounding box center [0, 0] width 0 height 0
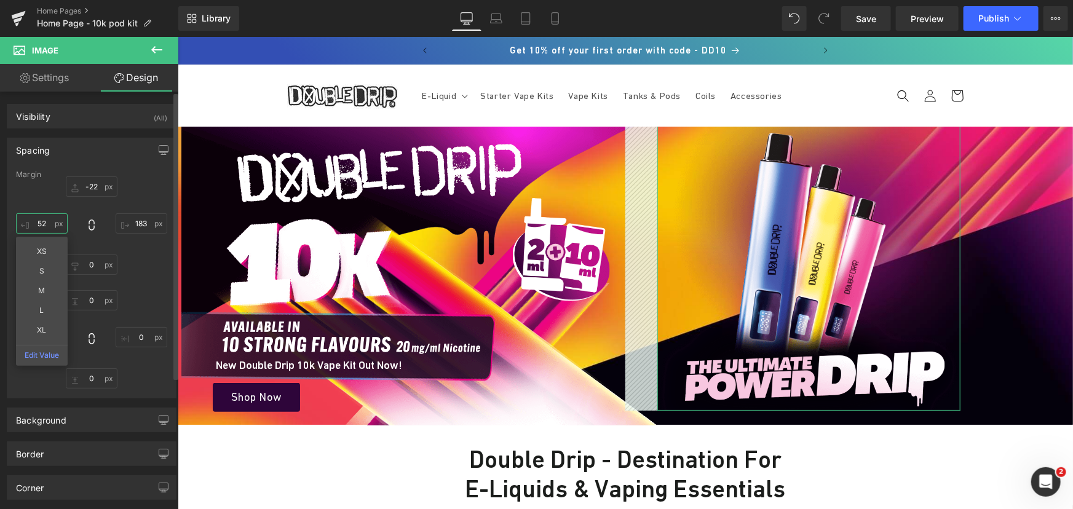
click at [50, 221] on input "52" at bounding box center [42, 223] width 52 height 20
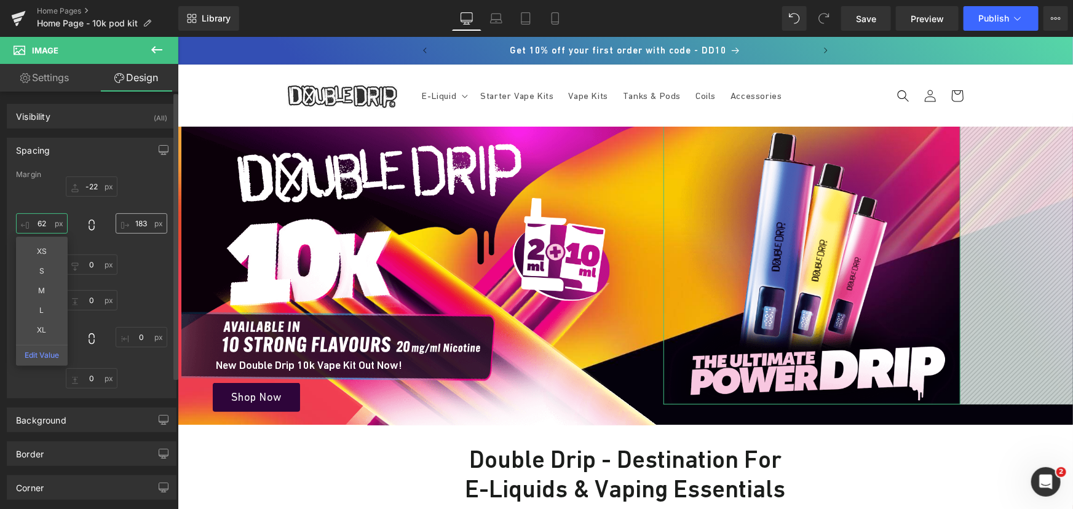
type input "62"
click at [141, 221] on input "183" at bounding box center [142, 223] width 52 height 20
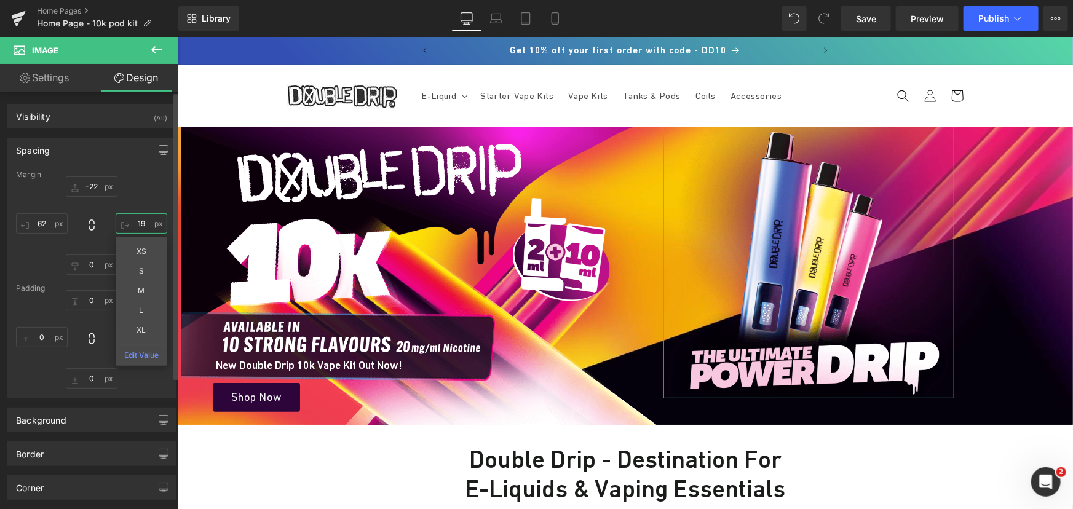
type input "1"
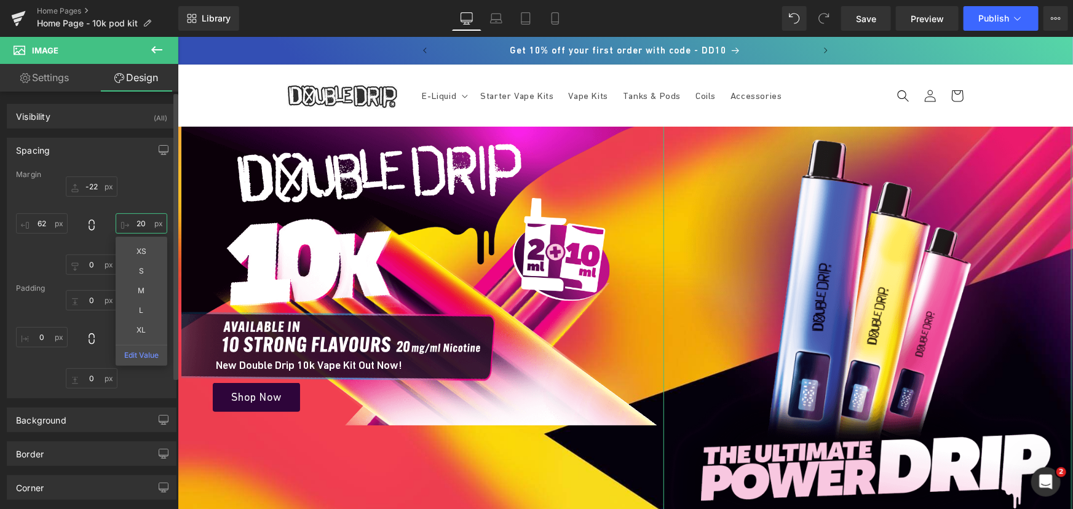
type input "200"
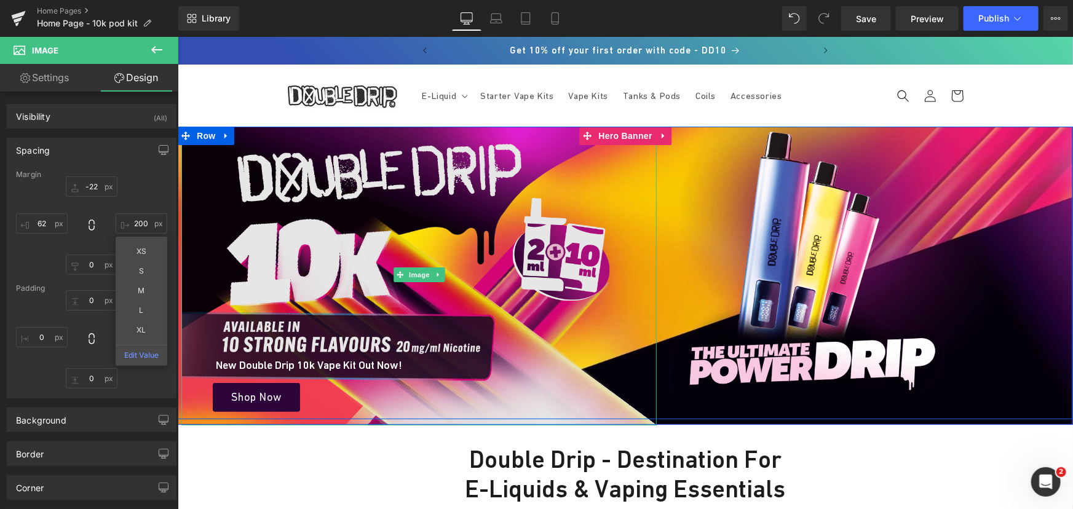
click at [359, 165] on img at bounding box center [418, 274] width 475 height 301
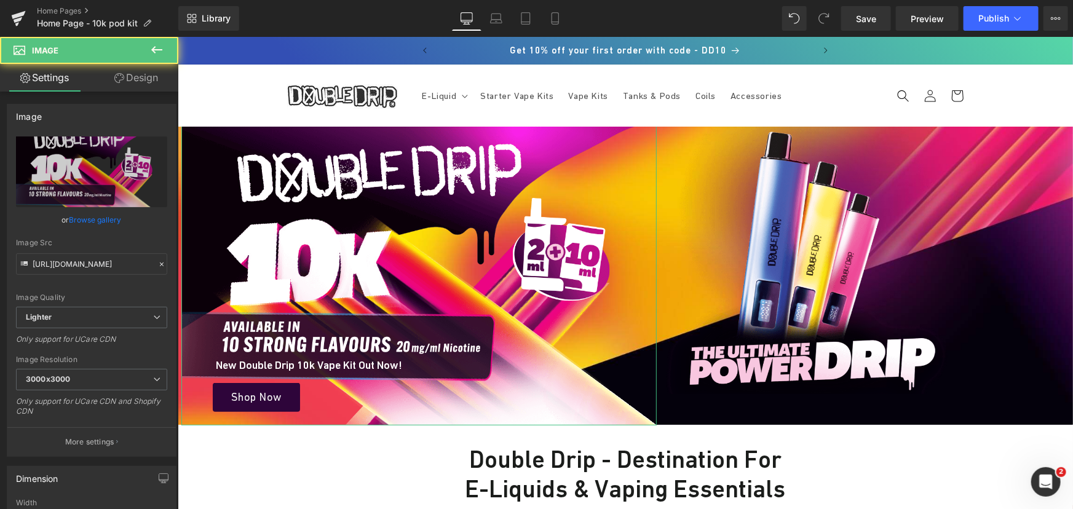
click at [152, 84] on link "Design" at bounding box center [136, 78] width 89 height 28
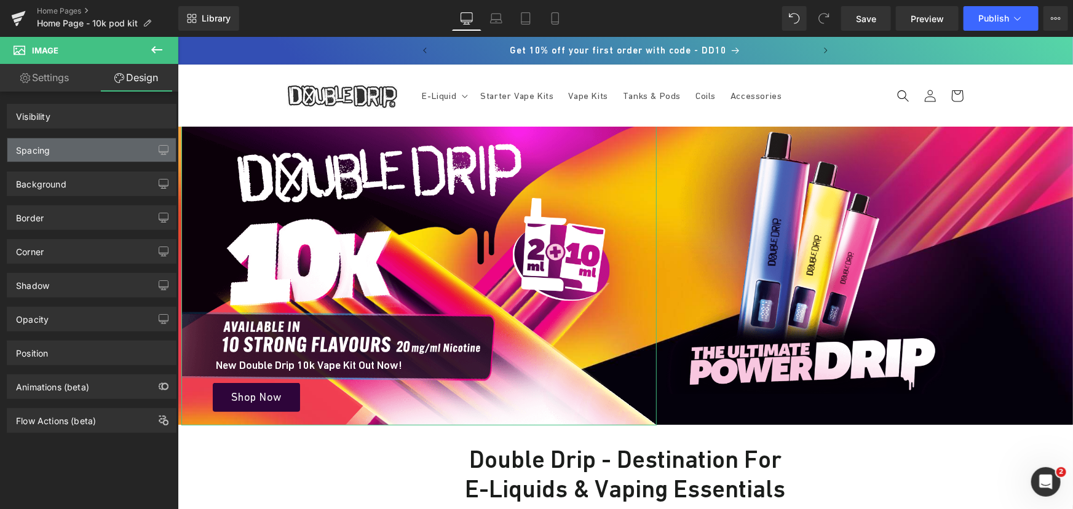
click at [92, 143] on div "Spacing" at bounding box center [91, 149] width 168 height 23
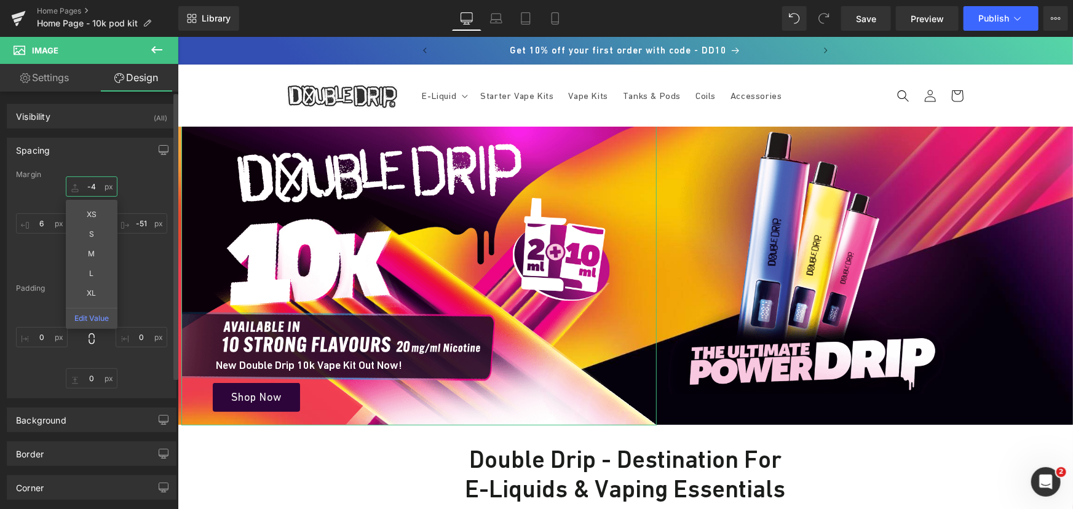
click at [98, 186] on input "text" at bounding box center [92, 186] width 52 height 20
type input "0"
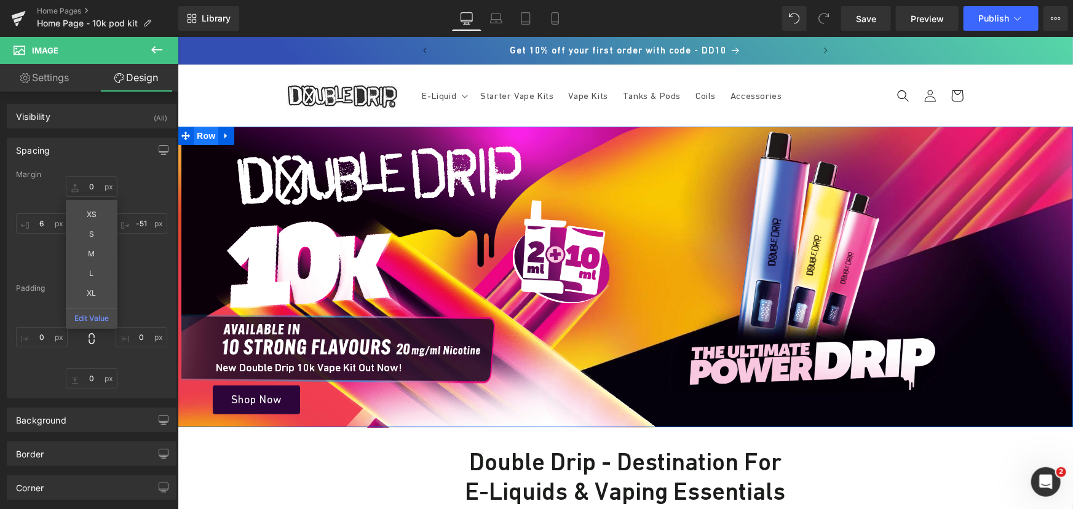
click at [211, 135] on span "Row" at bounding box center [205, 135] width 25 height 18
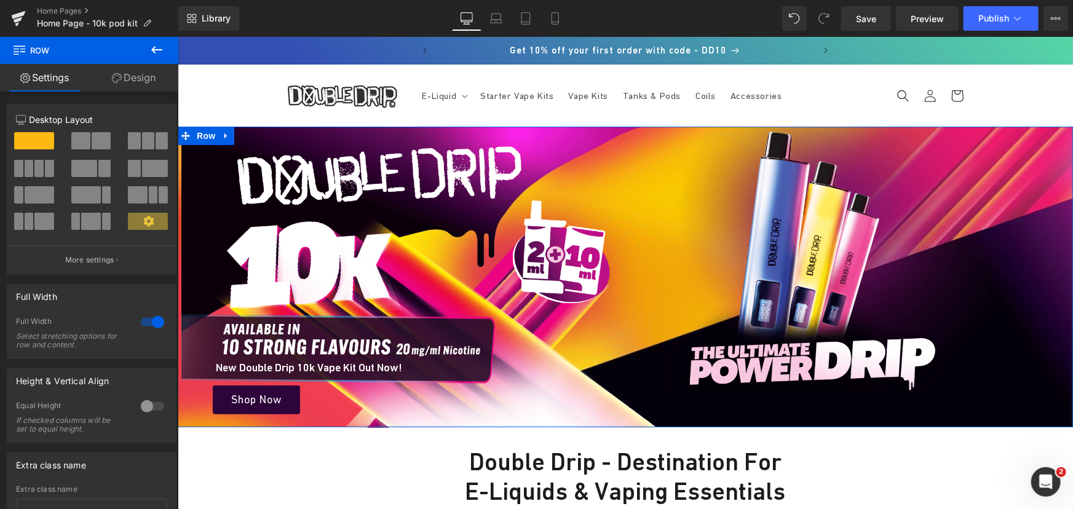
click at [133, 73] on link "Design" at bounding box center [133, 78] width 89 height 28
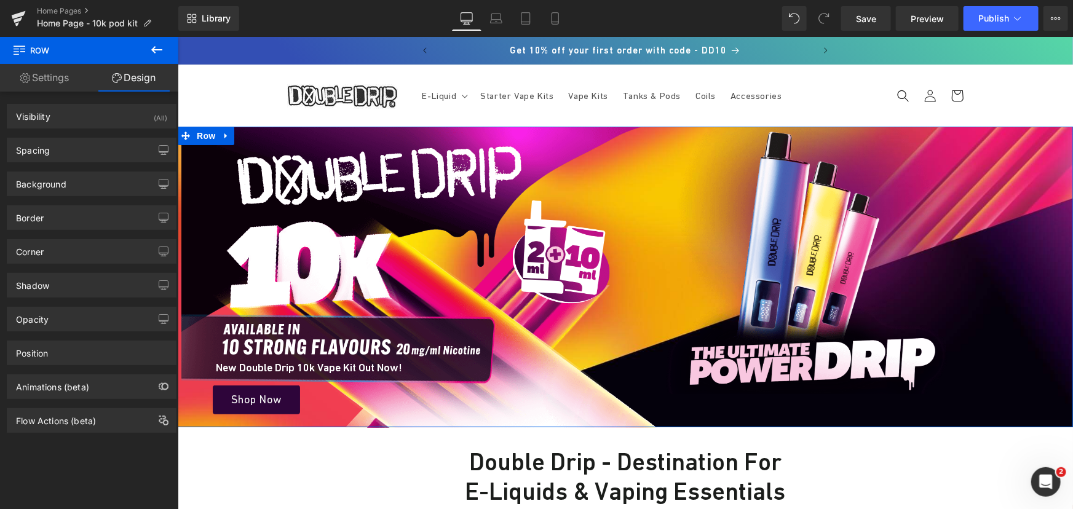
click at [60, 77] on link "Settings" at bounding box center [44, 78] width 89 height 28
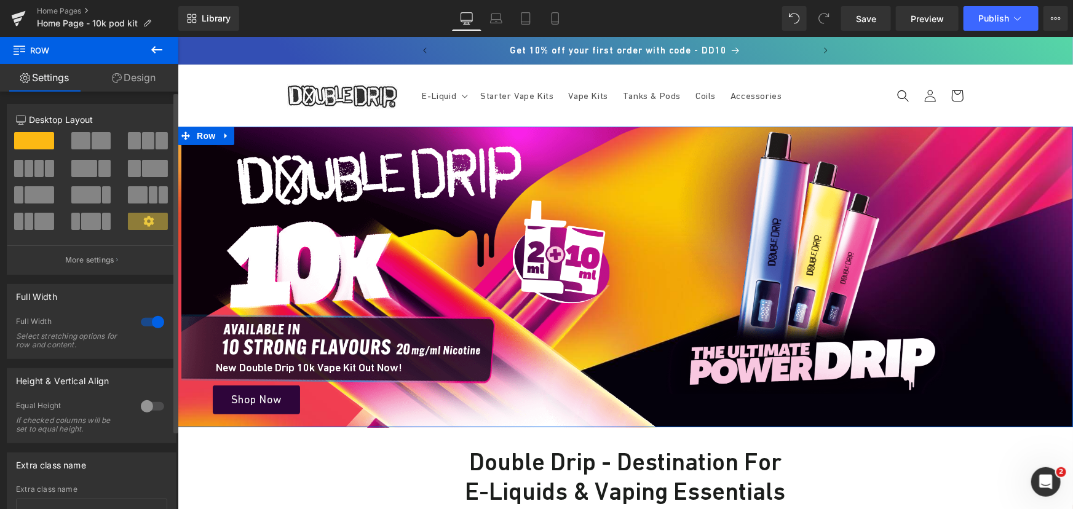
click at [162, 326] on div at bounding box center [153, 322] width 30 height 20
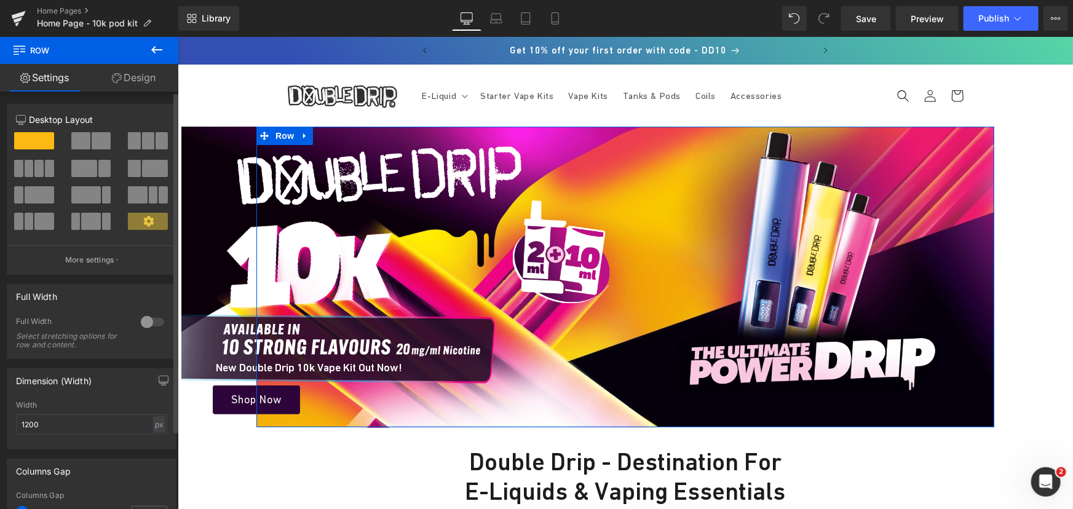
click at [162, 326] on div at bounding box center [153, 322] width 30 height 20
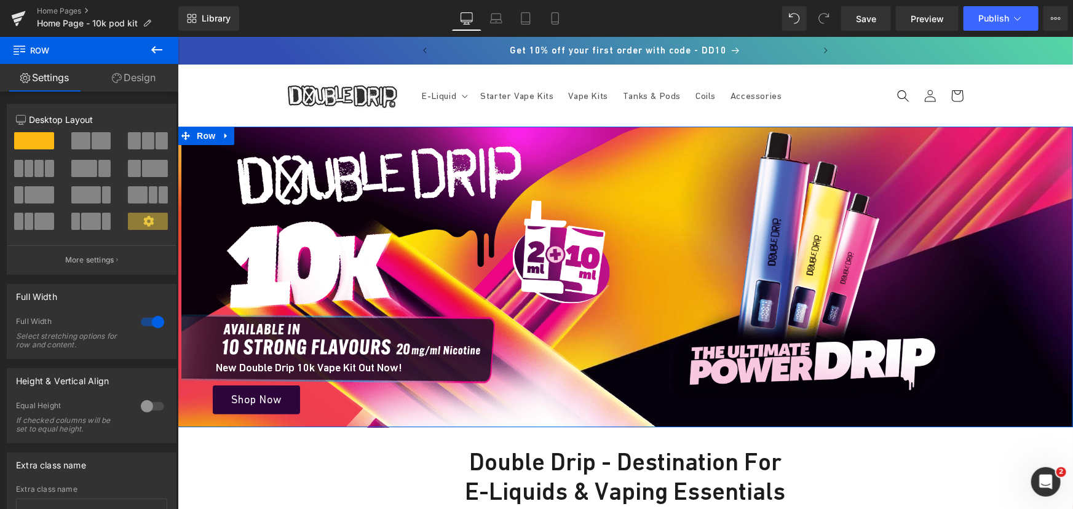
click at [129, 85] on link "Design" at bounding box center [133, 78] width 89 height 28
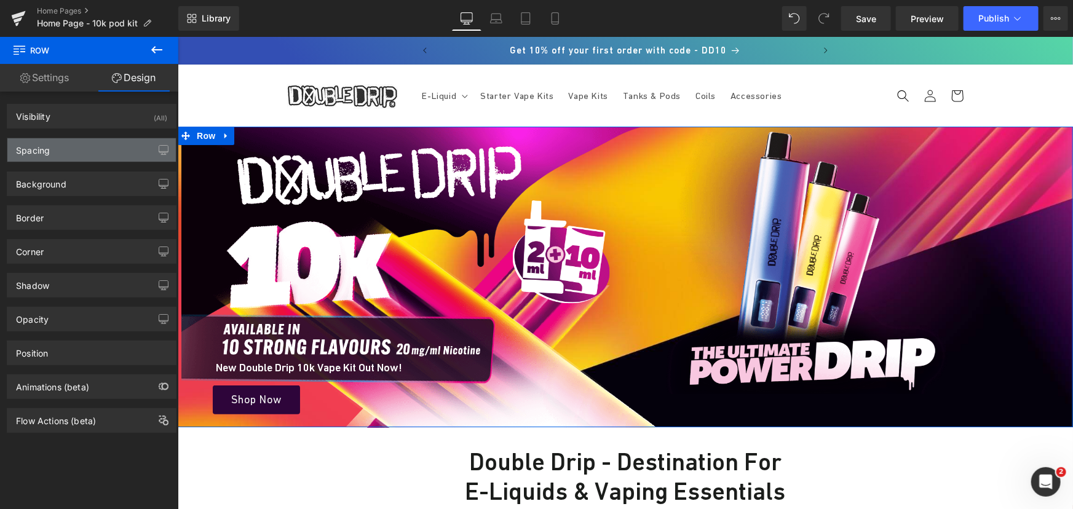
click at [80, 144] on div "Spacing" at bounding box center [91, 149] width 168 height 23
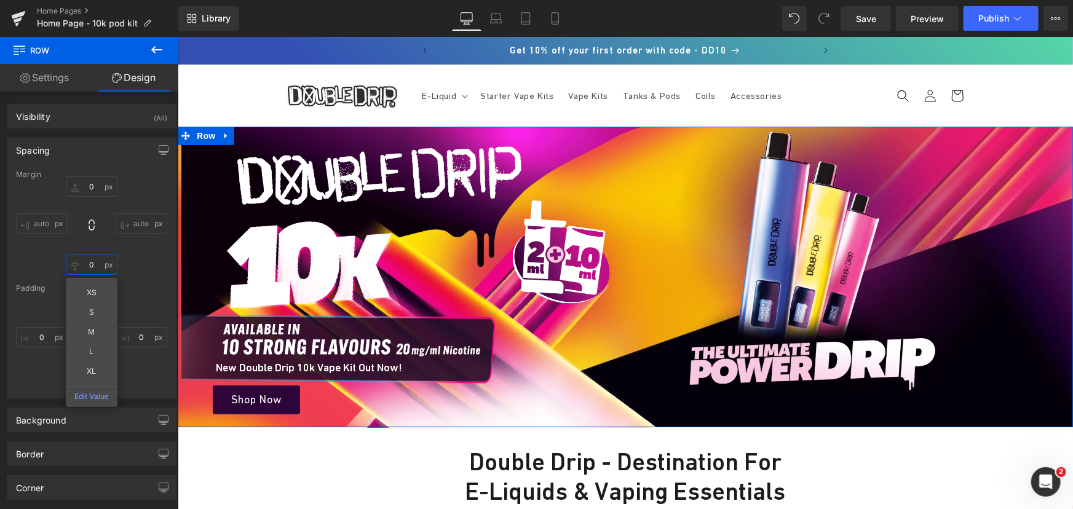
click at [92, 267] on input "text" at bounding box center [92, 264] width 52 height 20
type input "-"
click at [203, 137] on span "Row" at bounding box center [205, 135] width 25 height 18
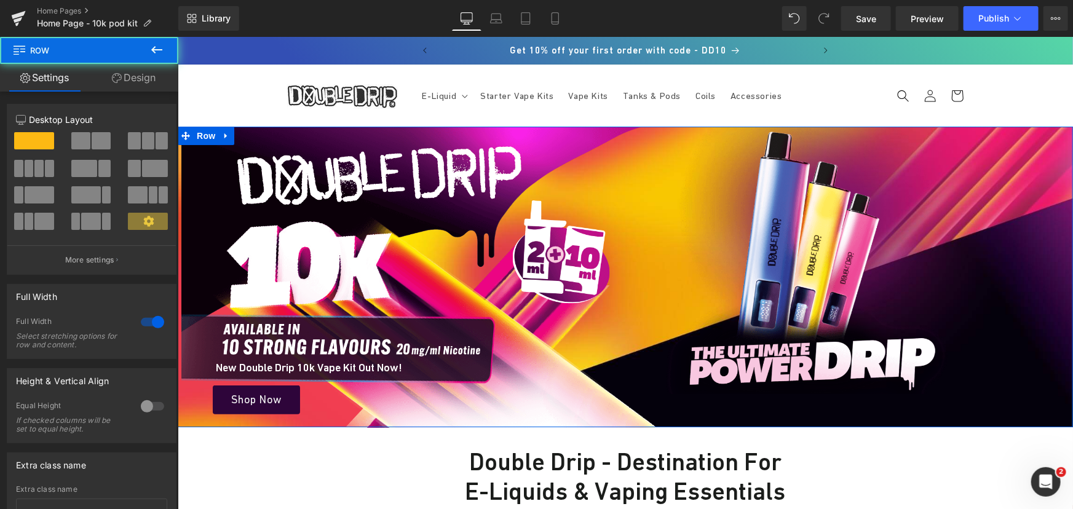
click at [138, 83] on link "Design" at bounding box center [133, 78] width 89 height 28
click at [0, 0] on div "Spacing" at bounding box center [0, 0] width 0 height 0
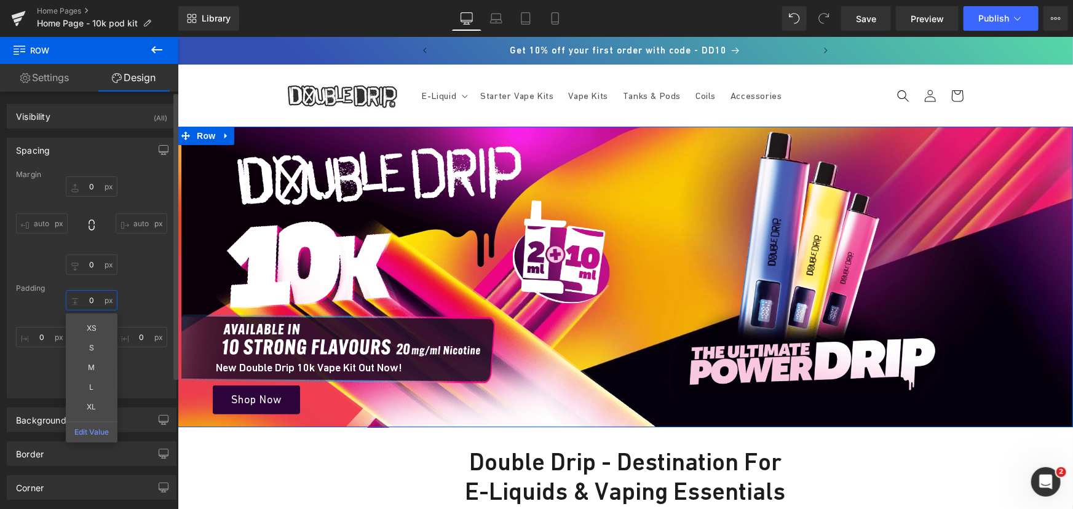
click at [95, 301] on input "text" at bounding box center [92, 300] width 52 height 20
click at [98, 277] on div "Margin auto auto [GEOGRAPHIC_DATA] XS S M L XL Edit Value" at bounding box center [91, 283] width 168 height 227
click at [97, 263] on input "text" at bounding box center [92, 264] width 52 height 20
click at [92, 185] on input "text" at bounding box center [92, 186] width 52 height 20
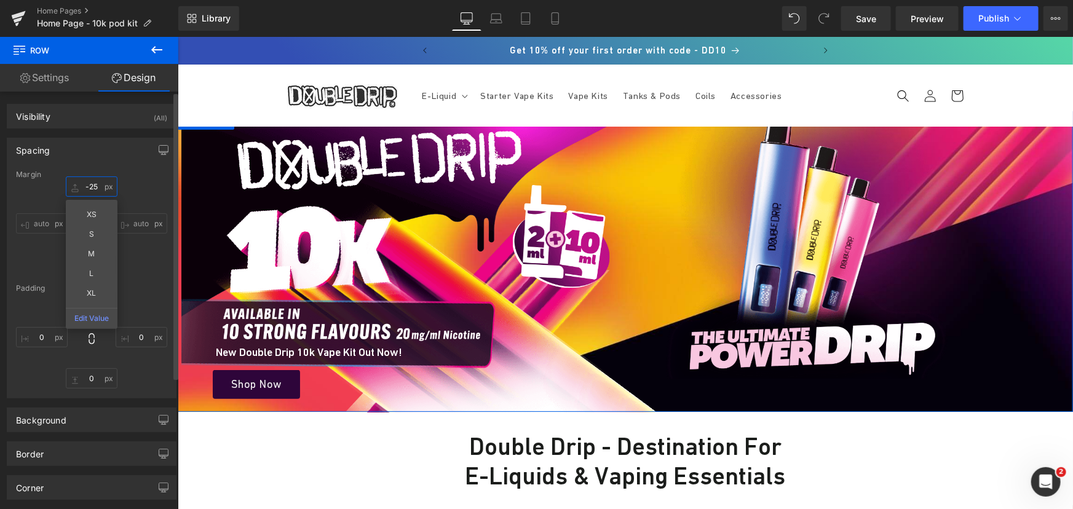
type input "-24"
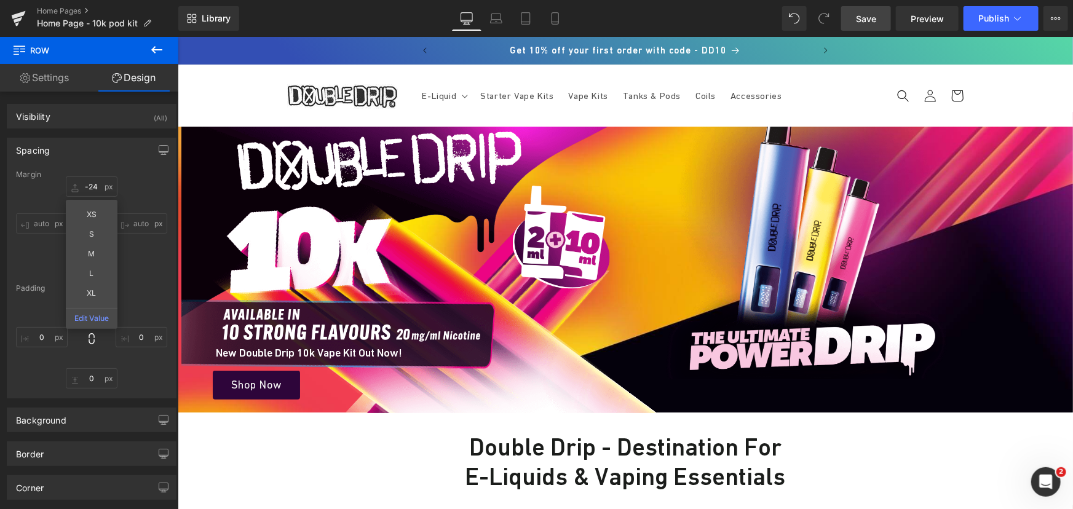
click at [872, 15] on span "Save" at bounding box center [866, 18] width 20 height 13
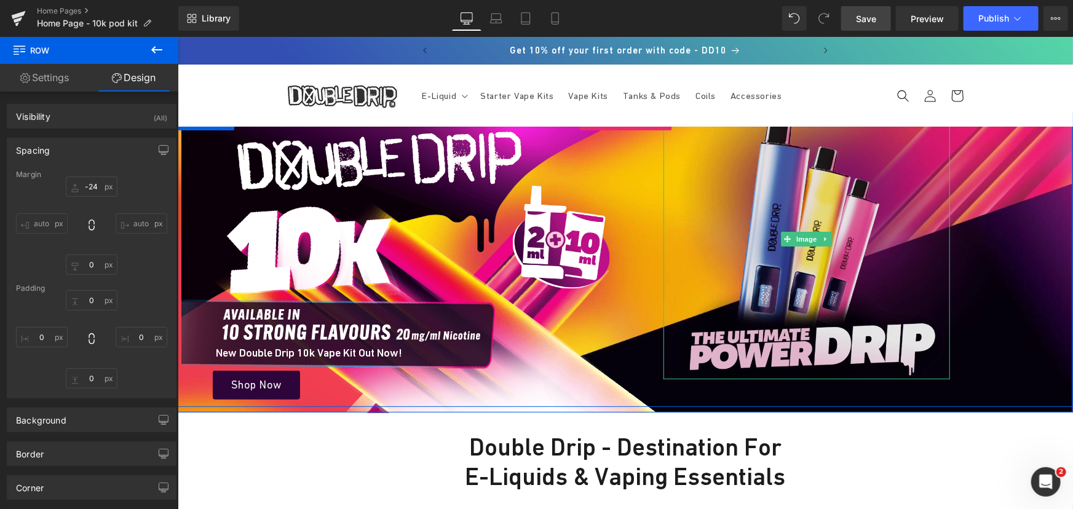
drag, startPoint x: 772, startPoint y: 178, endPoint x: 776, endPoint y: 189, distance: 12.2
click at [772, 178] on img at bounding box center [806, 238] width 286 height 281
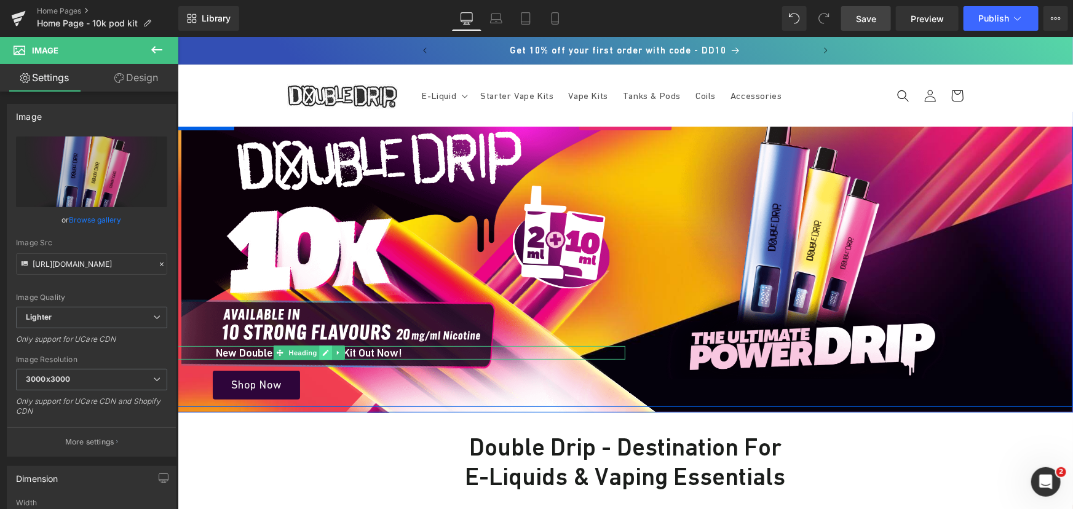
click at [318, 349] on link at bounding box center [324, 352] width 13 height 15
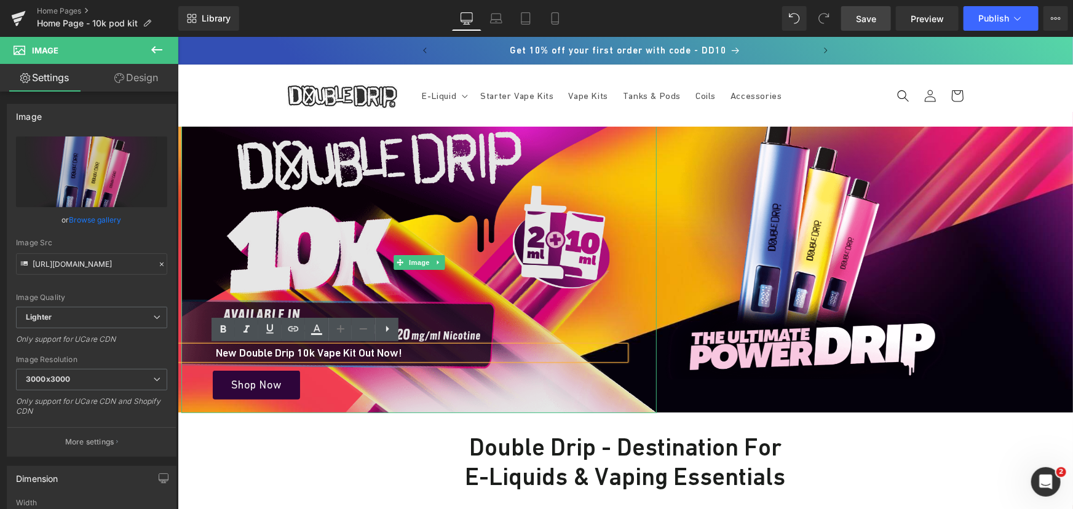
click at [495, 268] on img at bounding box center [418, 261] width 475 height 301
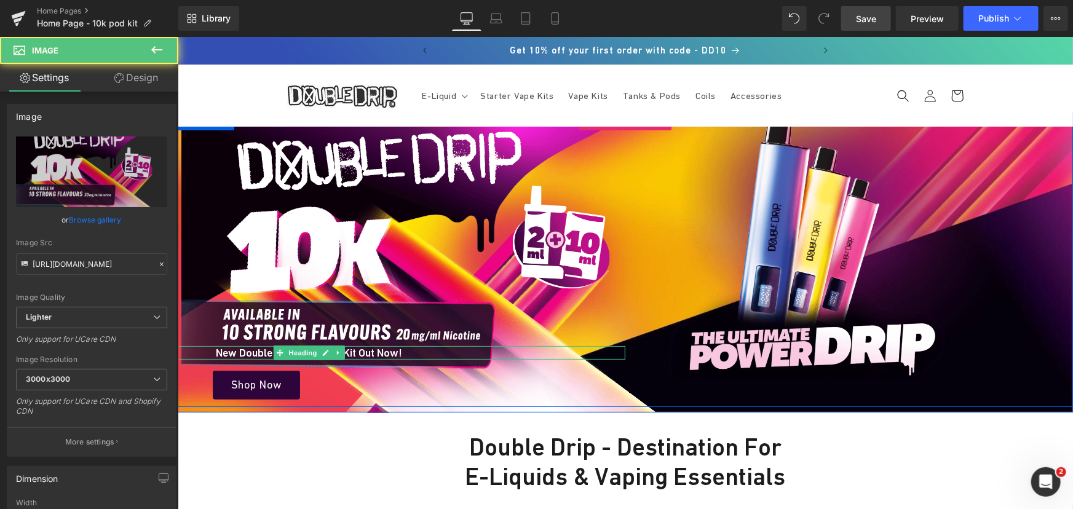
click at [311, 350] on span "Heading" at bounding box center [301, 352] width 33 height 15
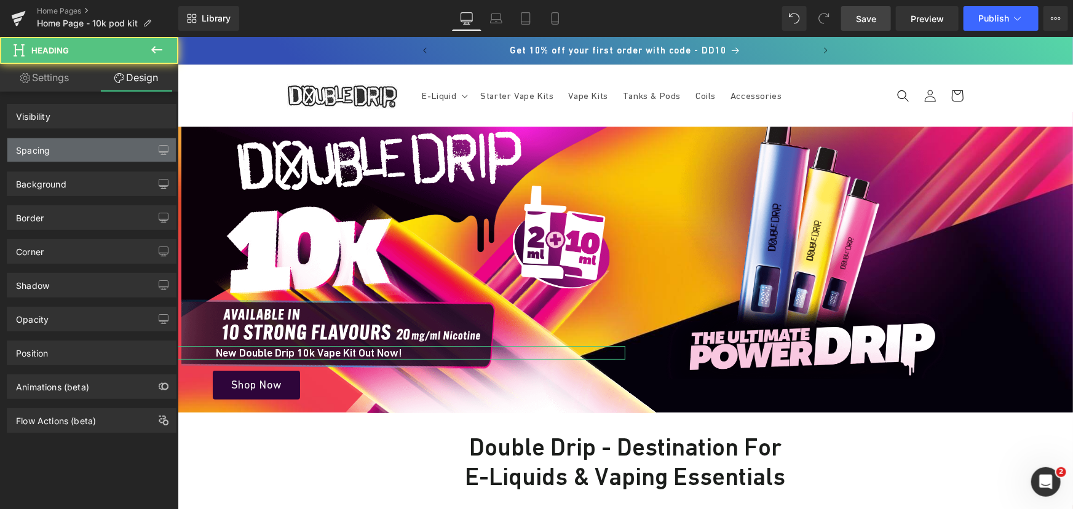
click at [75, 148] on div "Spacing" at bounding box center [91, 149] width 168 height 23
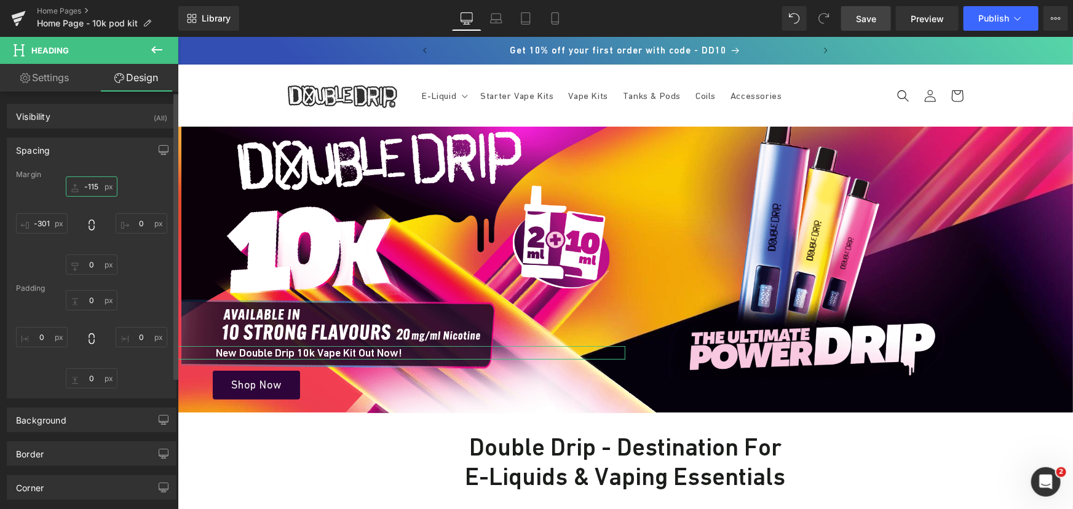
click at [98, 183] on input "-115" at bounding box center [92, 186] width 52 height 20
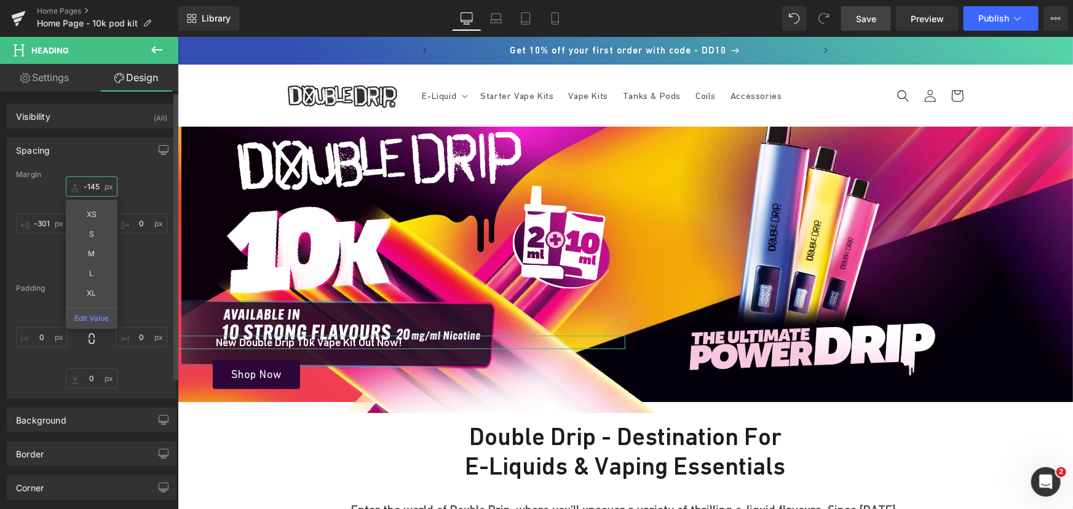
type input "-146"
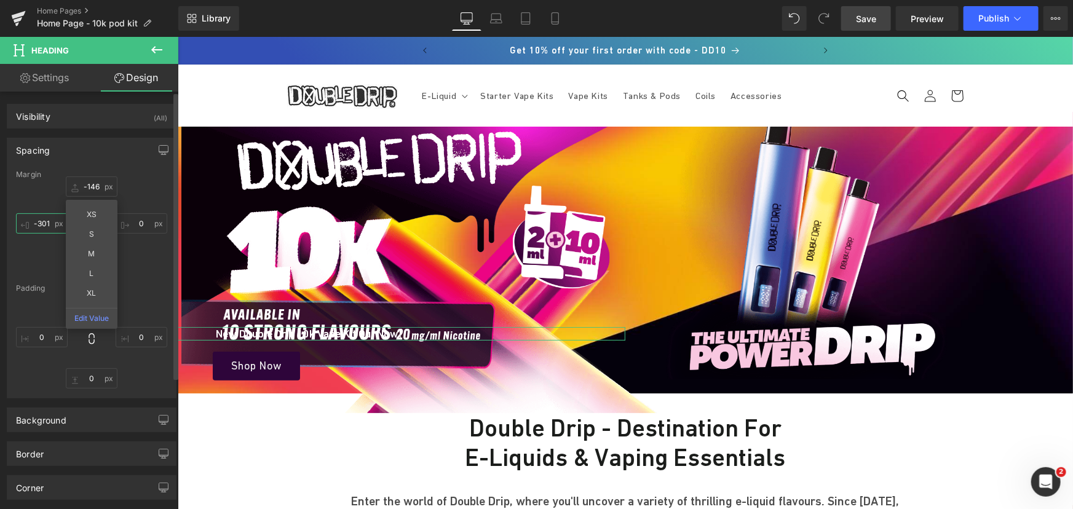
click at [50, 227] on input "-301" at bounding box center [42, 223] width 52 height 20
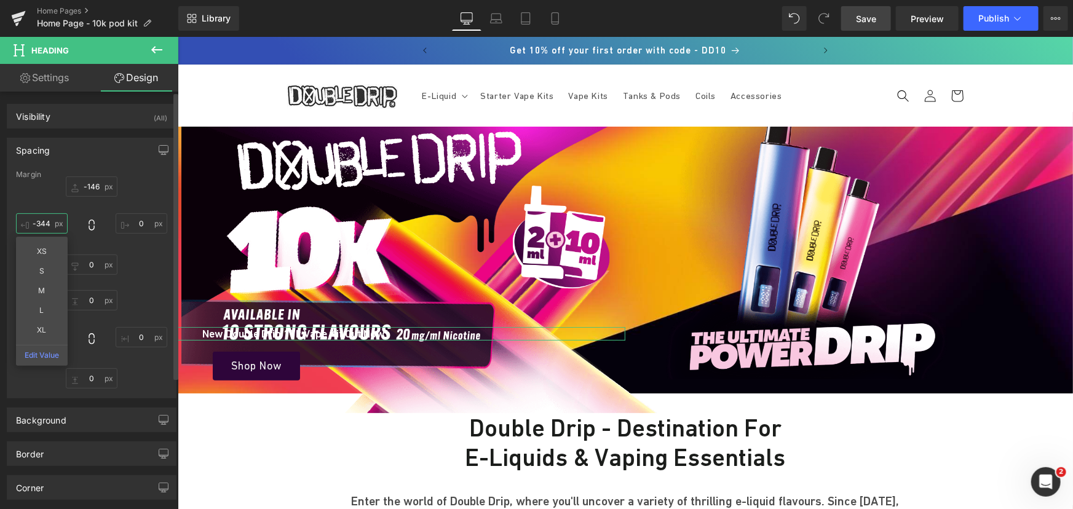
type input "-345"
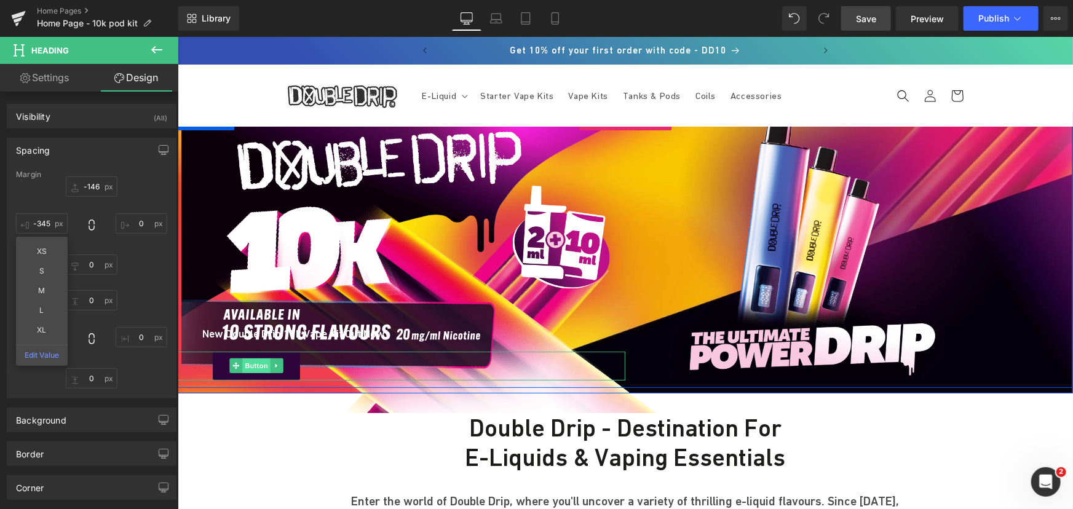
click at [252, 363] on span "Button" at bounding box center [256, 365] width 28 height 15
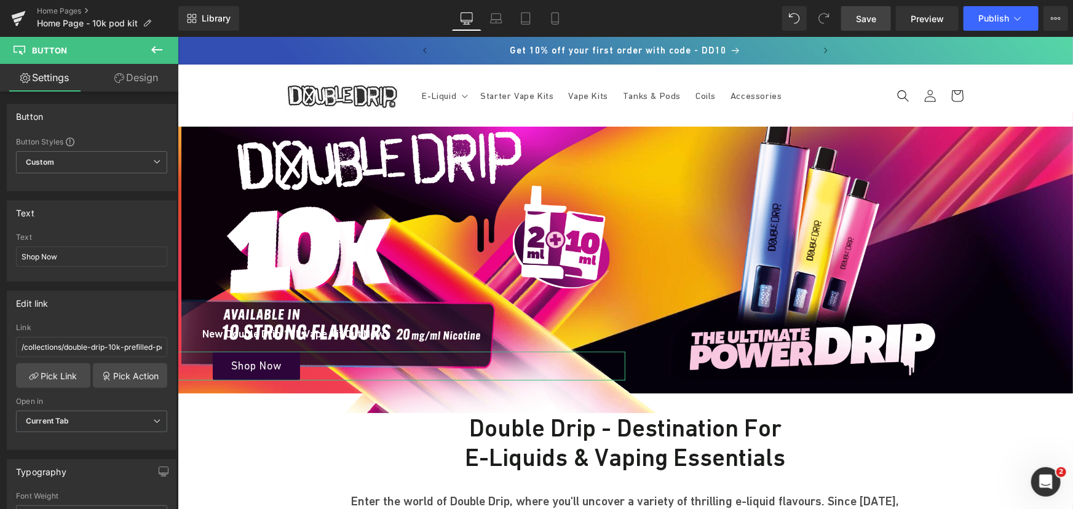
click at [129, 82] on link "Design" at bounding box center [136, 78] width 89 height 28
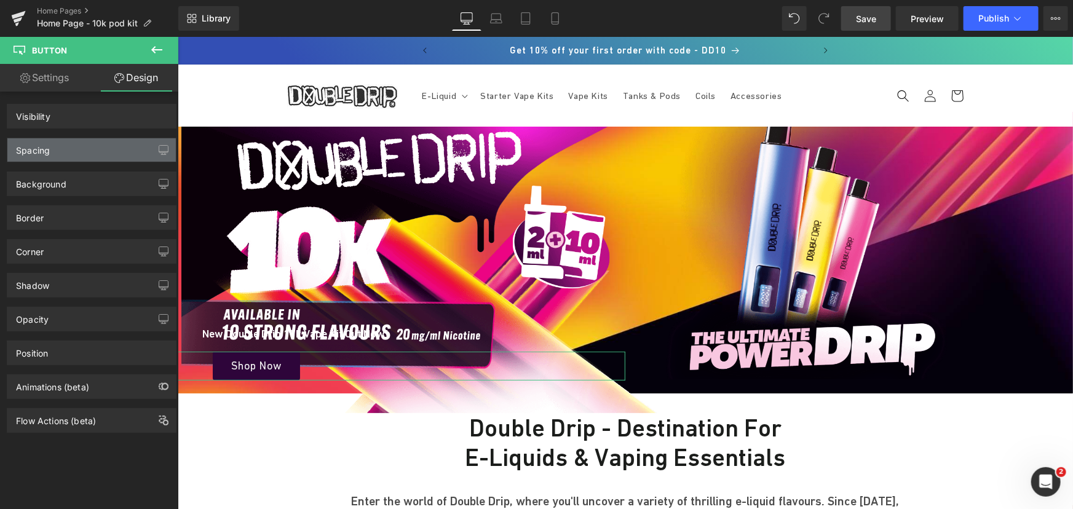
click at [70, 140] on div "Spacing" at bounding box center [91, 149] width 168 height 23
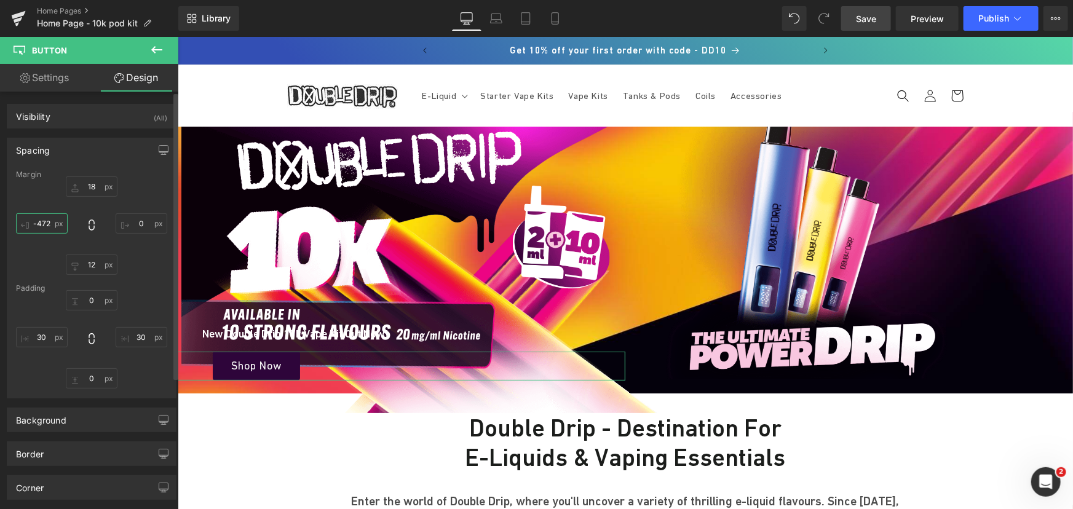
click at [44, 221] on input "text" at bounding box center [42, 223] width 52 height 20
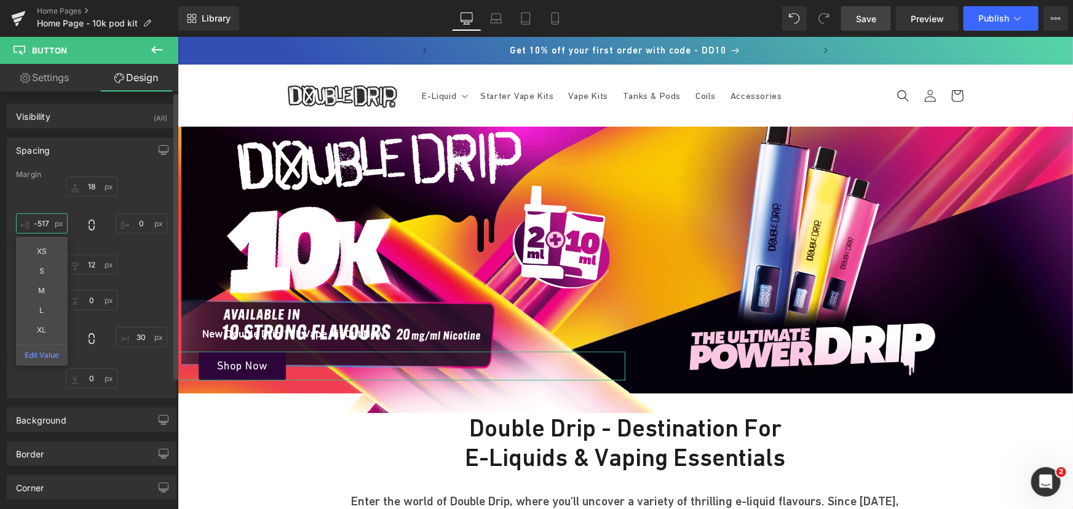
type input "-518"
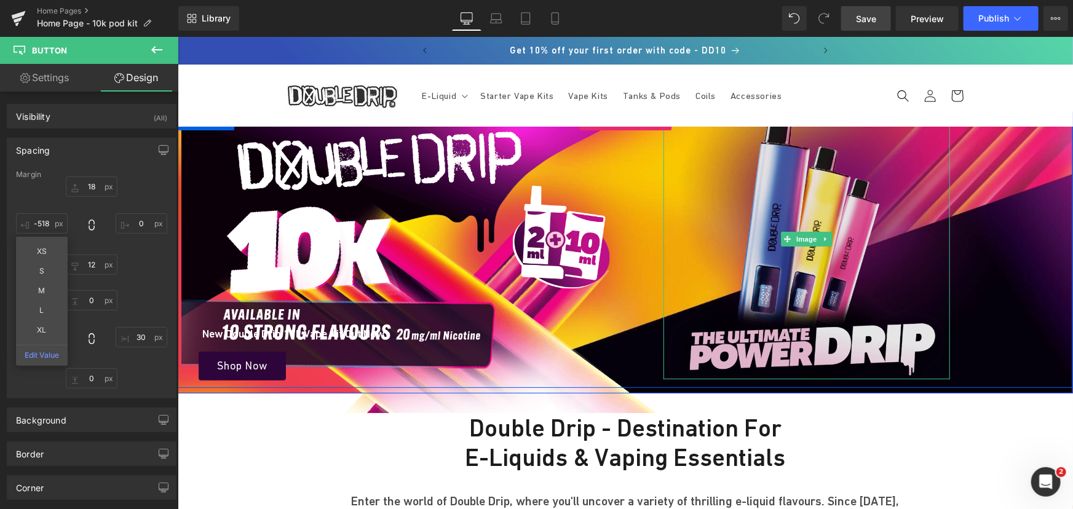
click at [749, 299] on img at bounding box center [806, 238] width 286 height 281
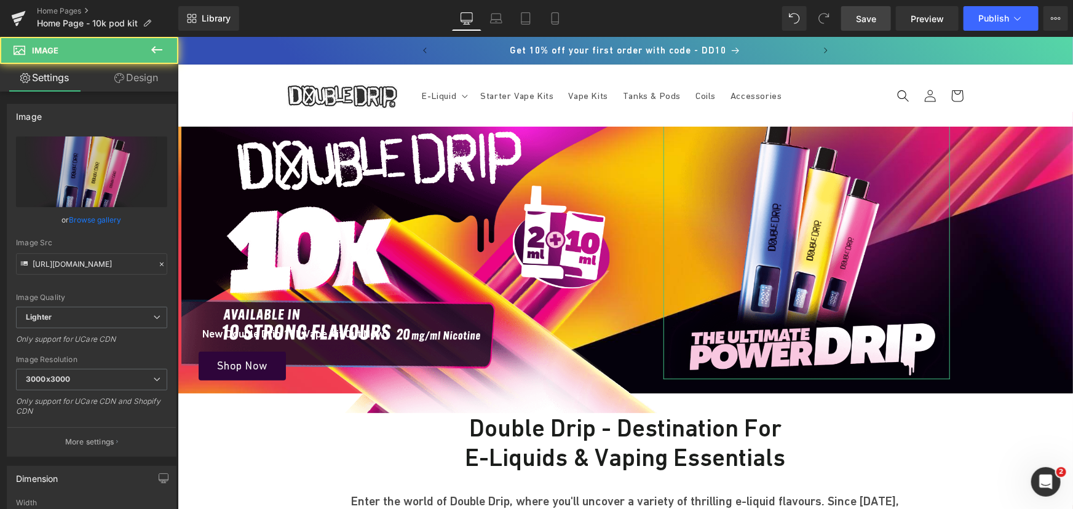
click at [140, 80] on link "Design" at bounding box center [136, 78] width 89 height 28
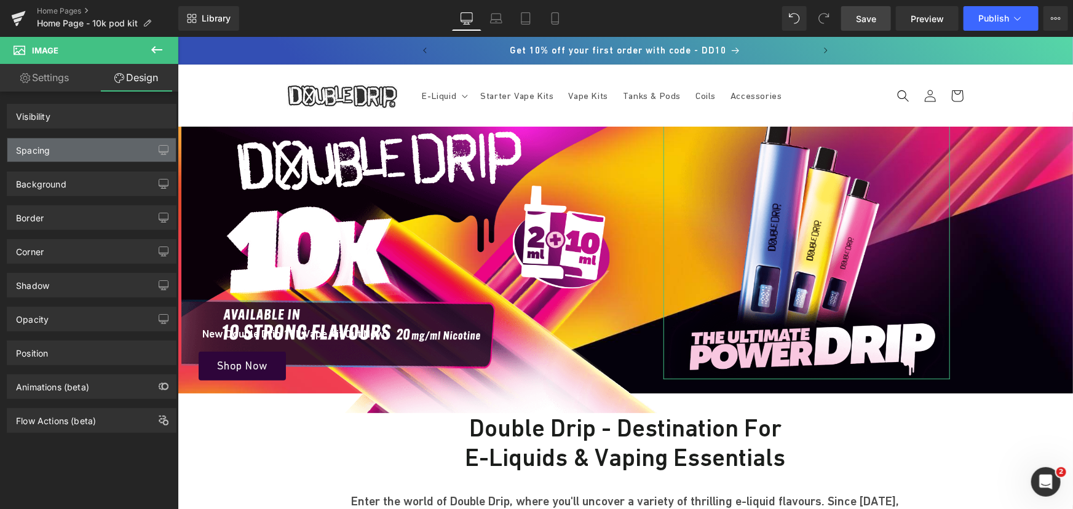
click at [73, 151] on div "Spacing" at bounding box center [91, 149] width 168 height 23
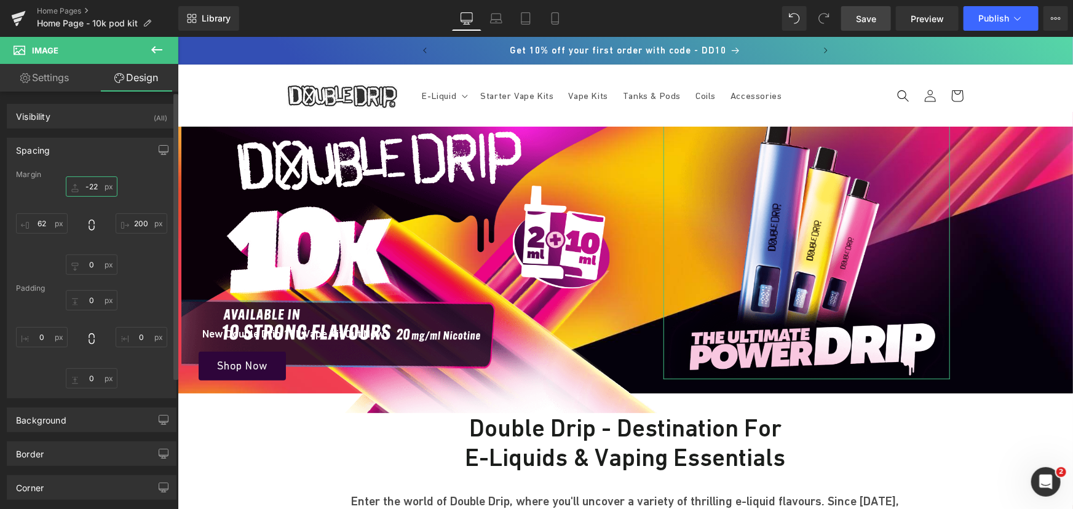
click at [97, 189] on input "-22" at bounding box center [92, 186] width 52 height 20
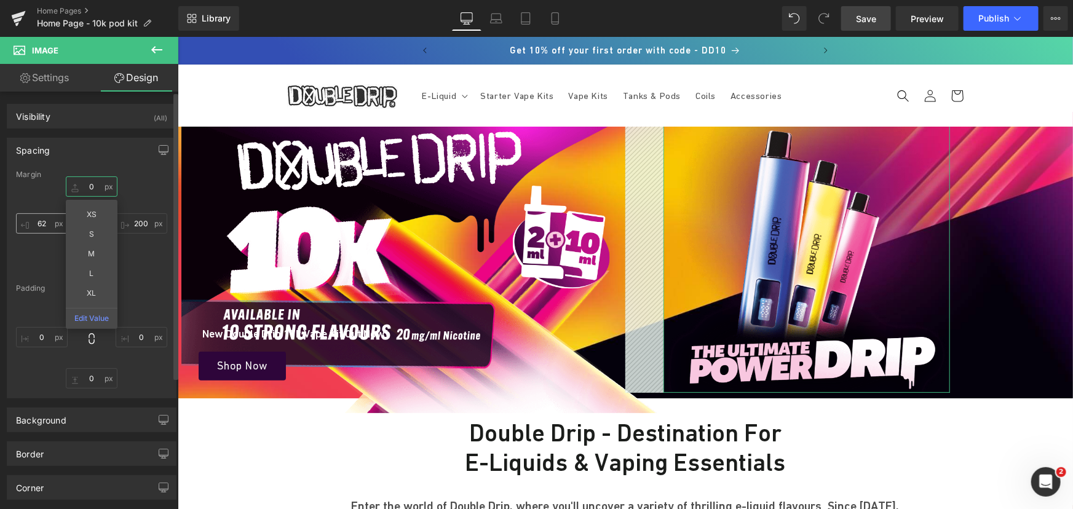
type input "0"
click at [49, 223] on input "62" at bounding box center [42, 223] width 52 height 20
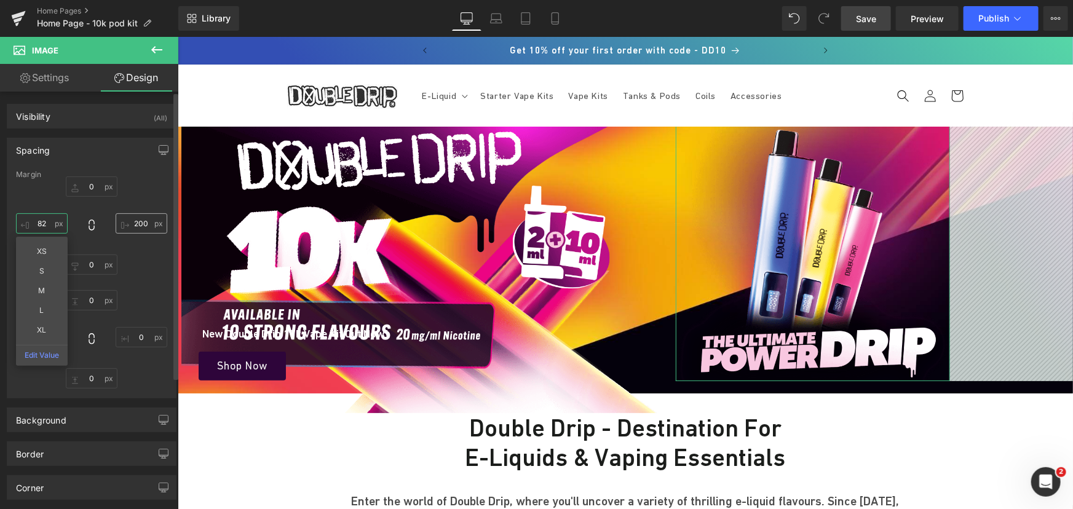
type input "82"
click at [140, 224] on input "200" at bounding box center [142, 223] width 52 height 20
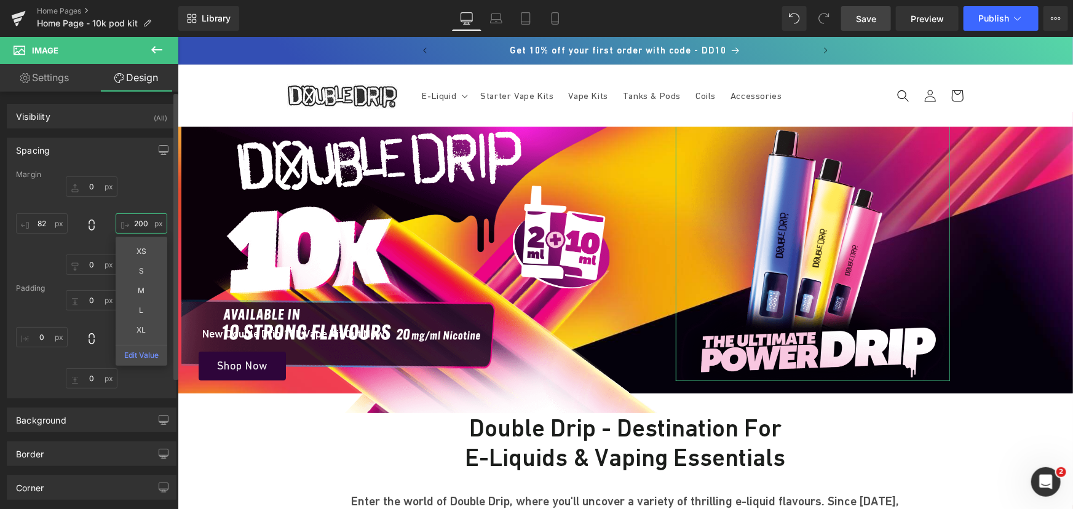
click at [139, 222] on input "200" at bounding box center [142, 223] width 52 height 20
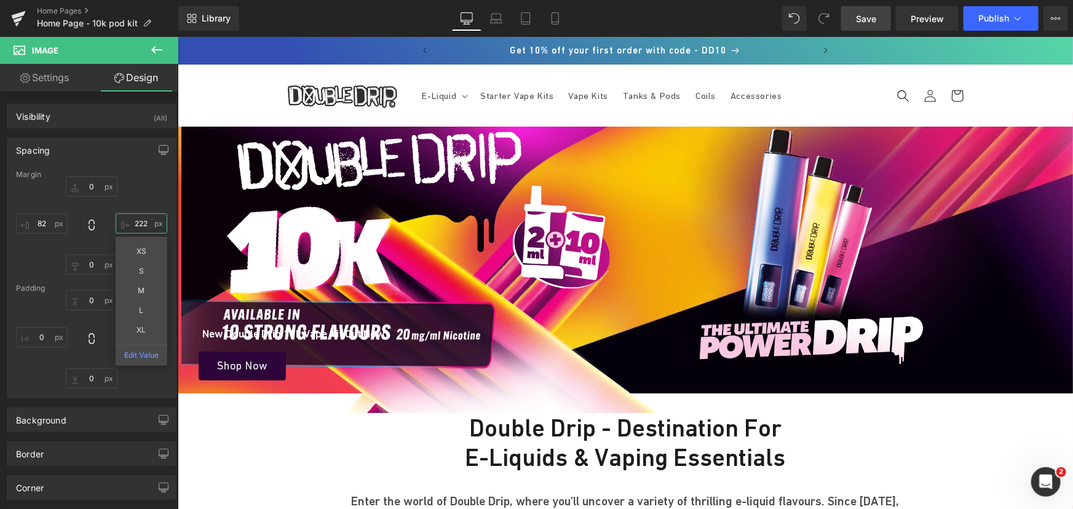
type input "222"
click at [860, 22] on span "Save" at bounding box center [866, 18] width 20 height 13
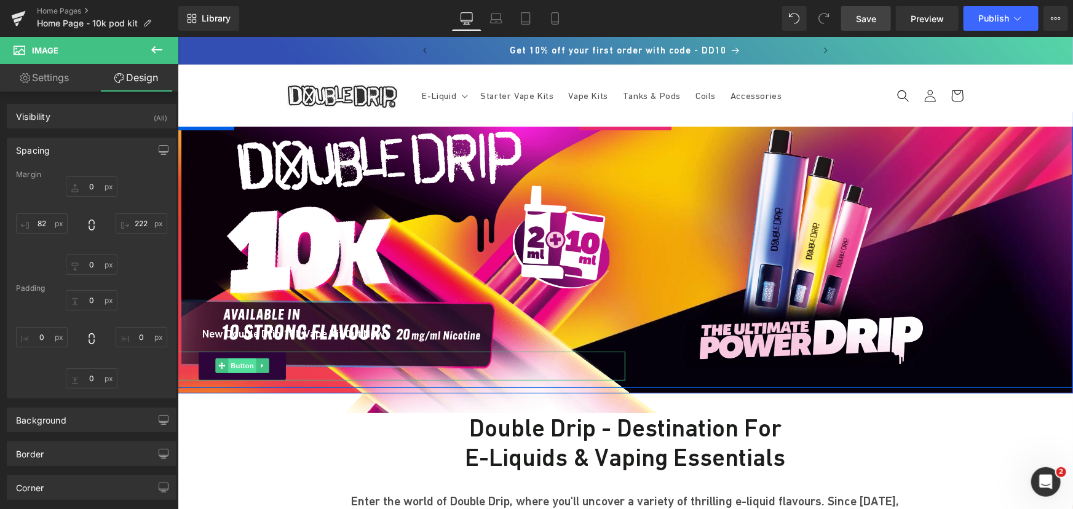
click at [231, 363] on span "Button" at bounding box center [241, 365] width 28 height 15
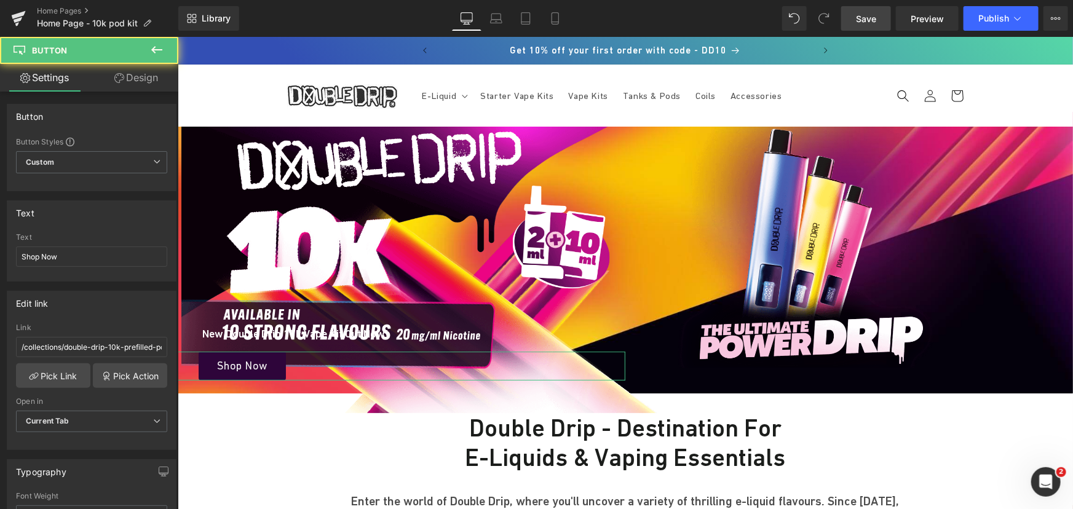
click at [141, 85] on link "Design" at bounding box center [136, 78] width 89 height 28
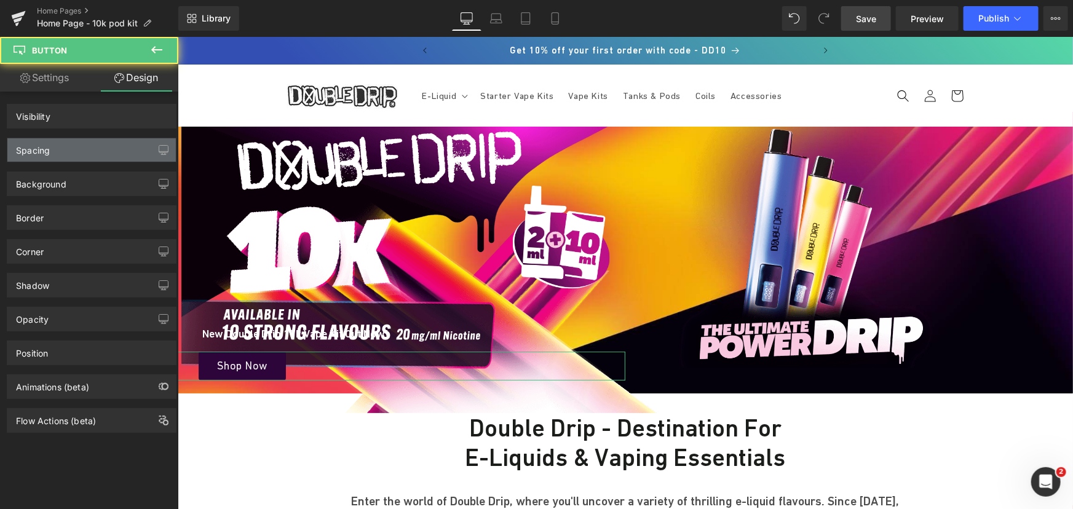
click at [66, 144] on div "Spacing" at bounding box center [91, 149] width 168 height 23
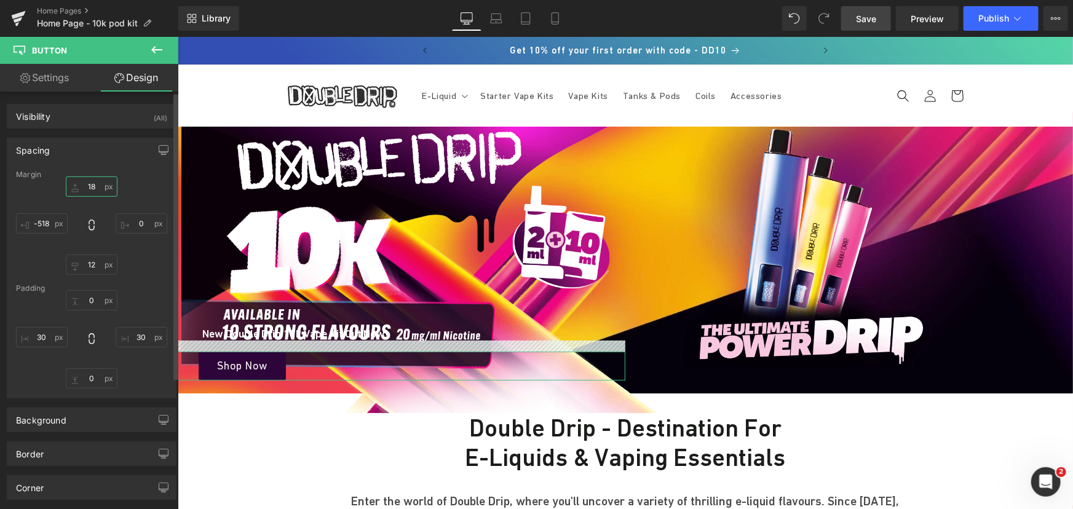
click at [93, 185] on input "18" at bounding box center [92, 186] width 52 height 20
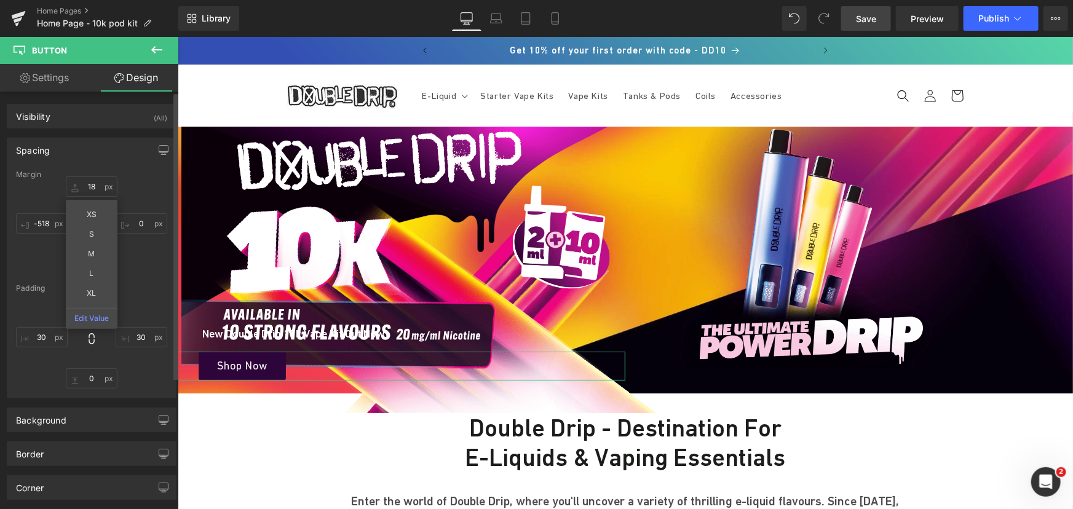
click at [135, 256] on div "18 XS S M L XL Edit Value 0 12 -518" at bounding box center [91, 225] width 151 height 98
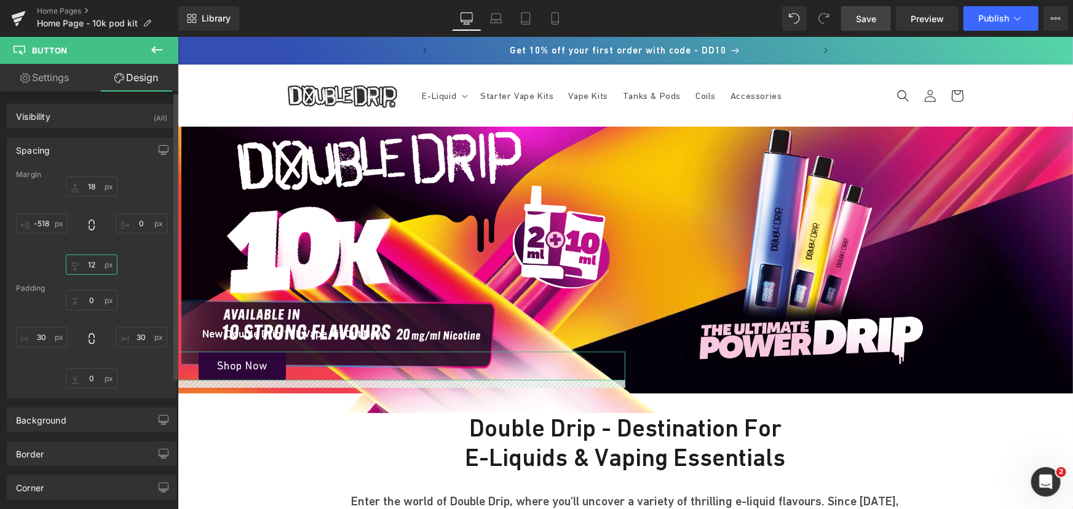
click at [96, 264] on input "12" at bounding box center [92, 264] width 52 height 20
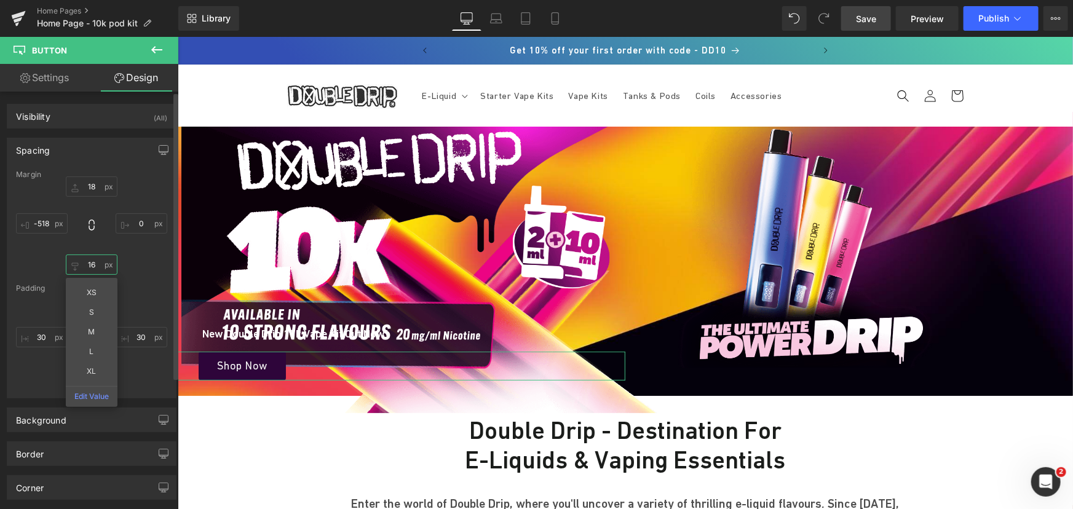
type input "1"
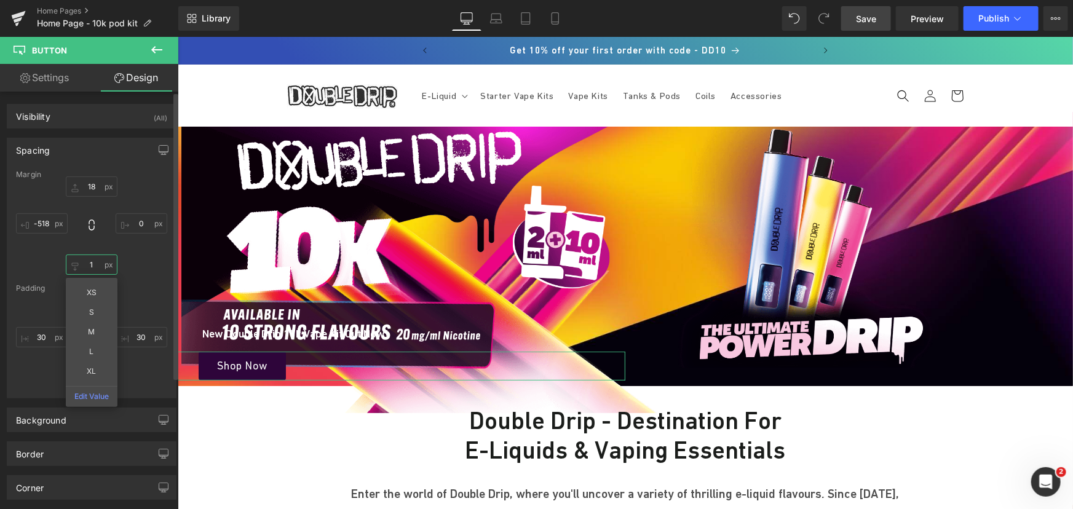
type input "12"
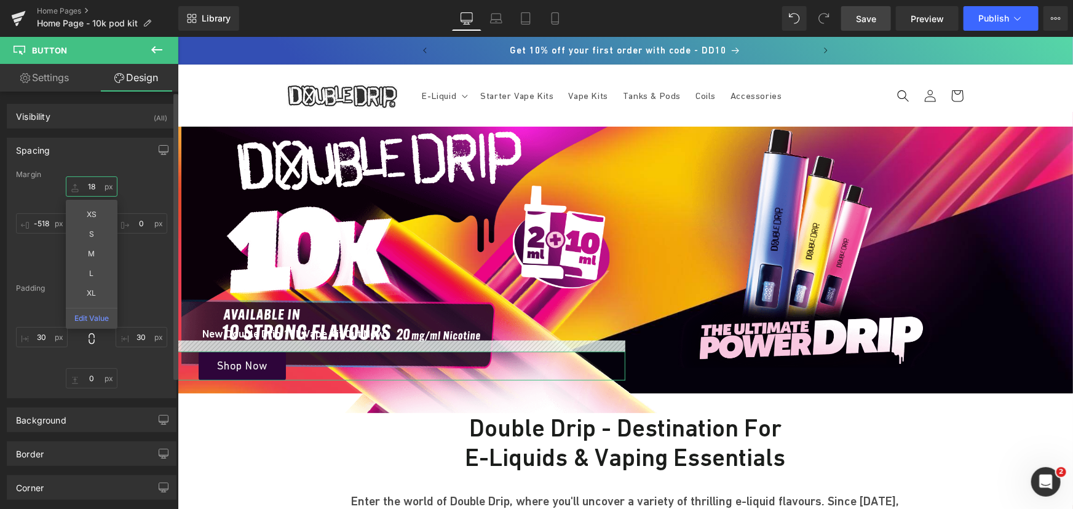
click at [98, 184] on input "18" at bounding box center [92, 186] width 52 height 20
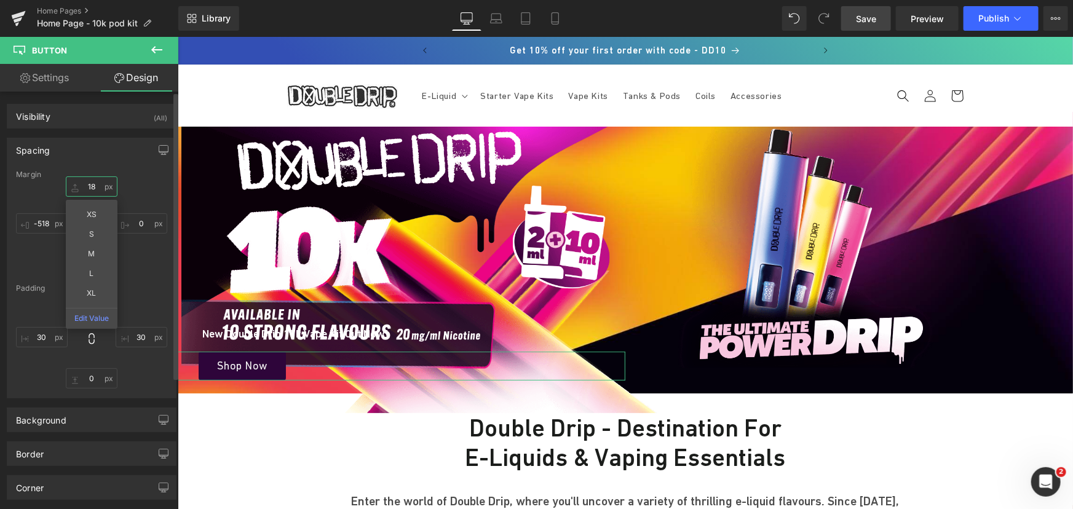
click at [98, 184] on input "18" at bounding box center [92, 186] width 52 height 20
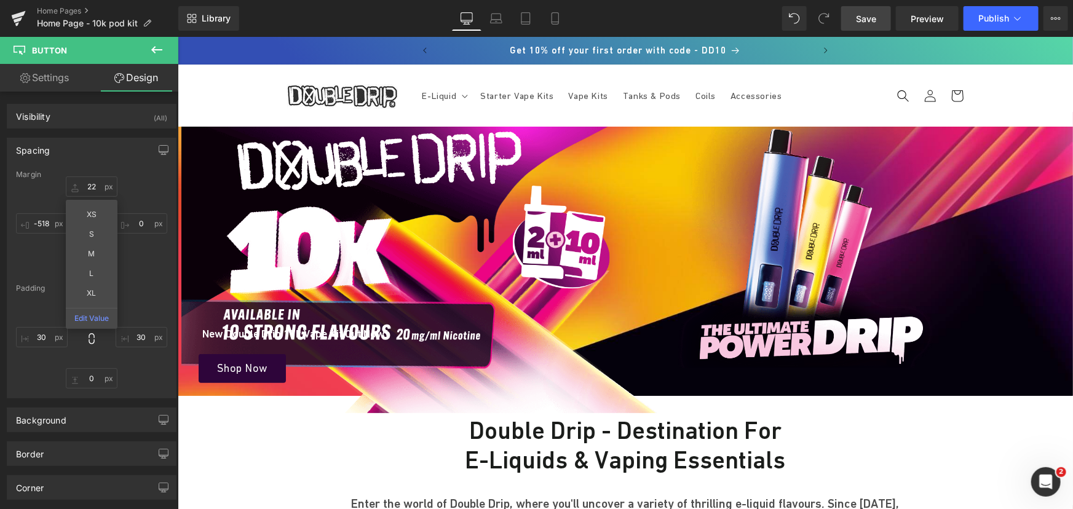
click at [875, 22] on span "Save" at bounding box center [866, 18] width 20 height 13
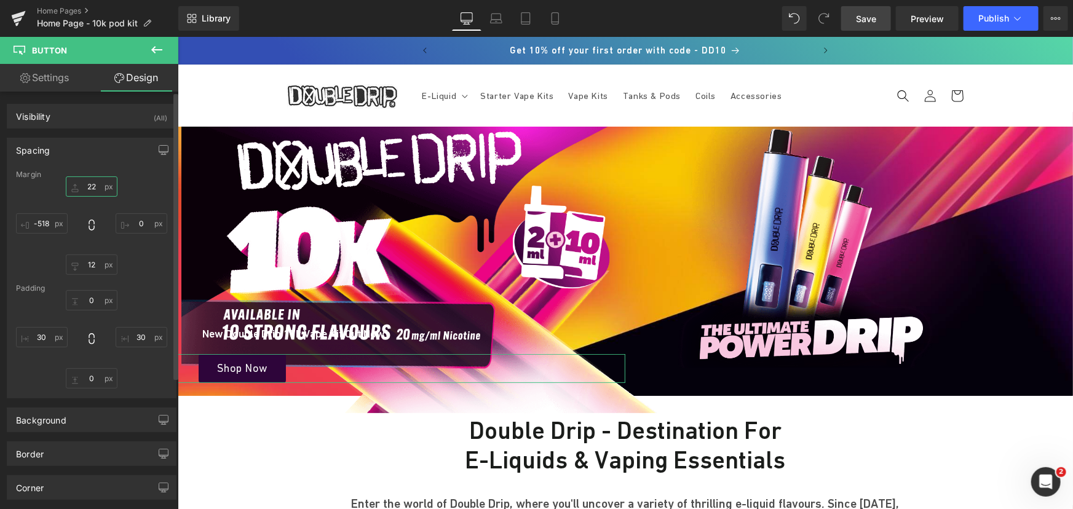
click at [95, 187] on input "22" at bounding box center [92, 186] width 52 height 20
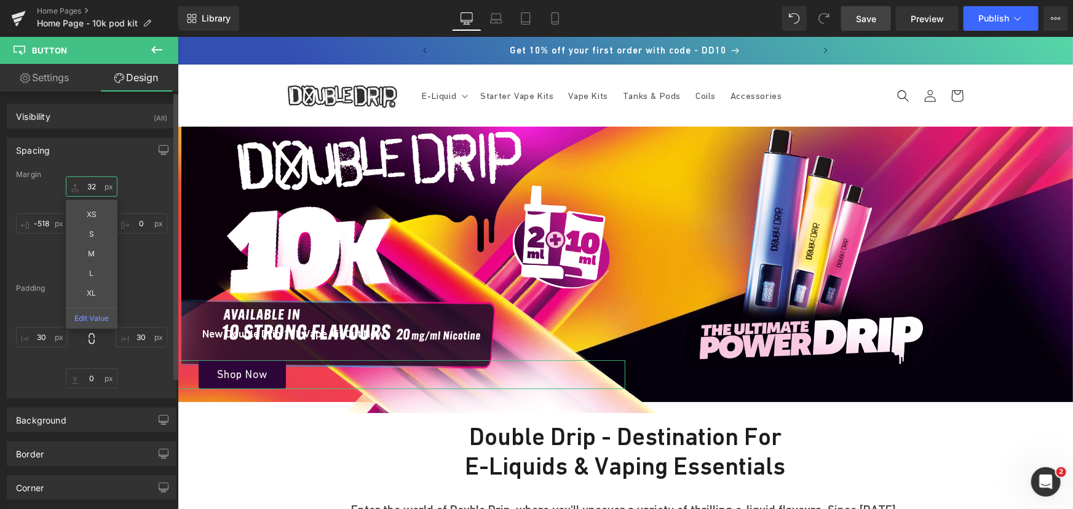
type input "3"
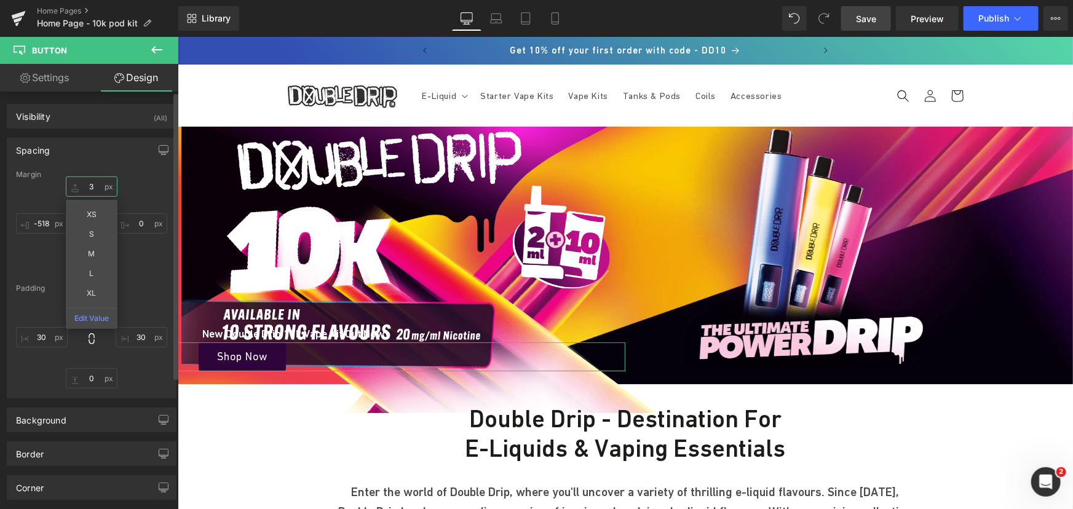
type input "32"
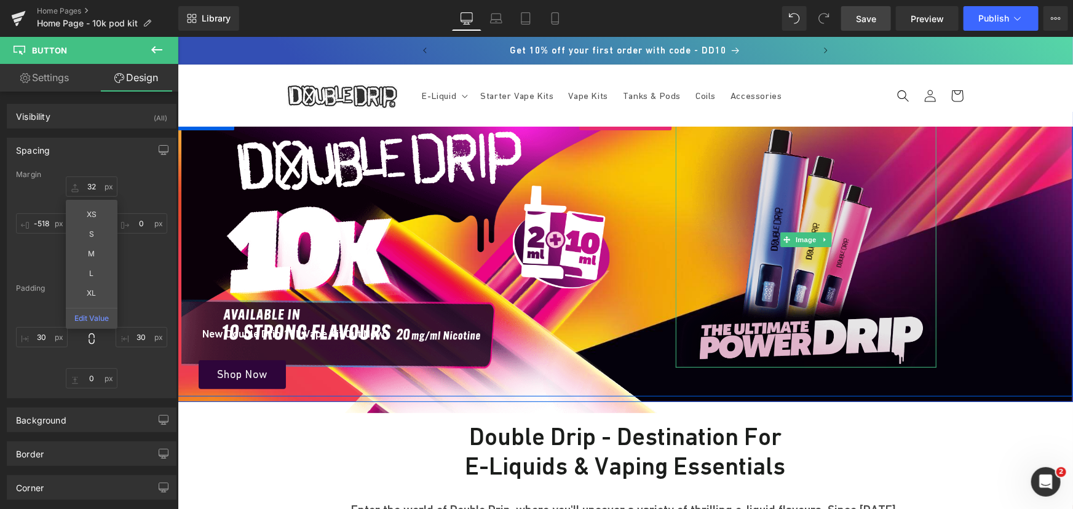
click at [795, 301] on img at bounding box center [805, 239] width 261 height 256
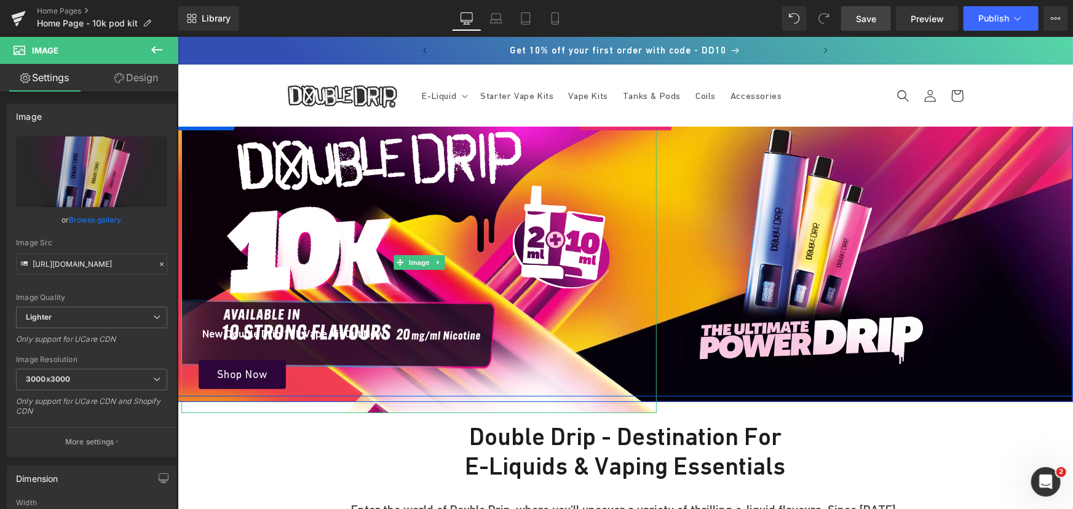
click at [548, 339] on div "New Double Drip 10k Vape Kit Out Now! Heading" at bounding box center [295, 333] width 660 height 14
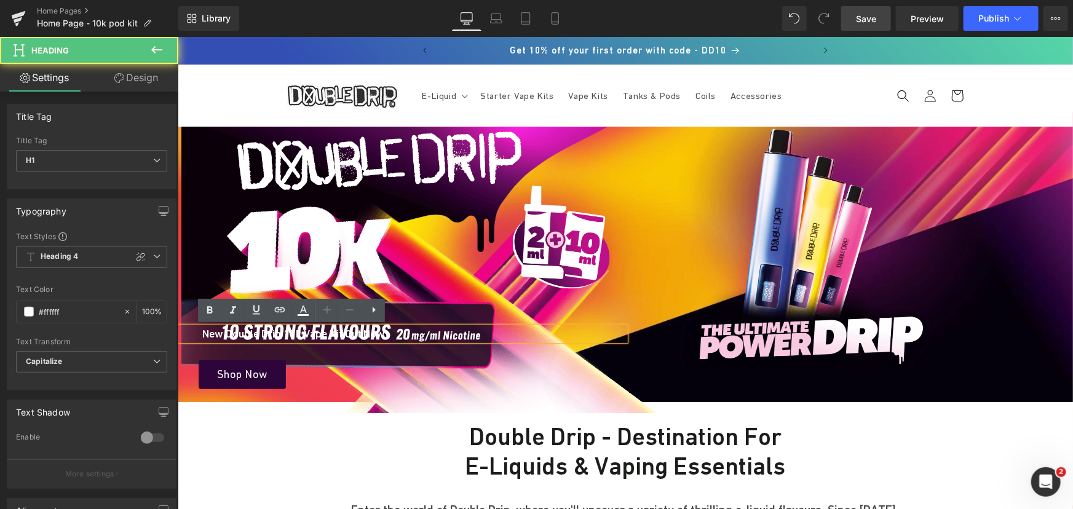
click at [521, 337] on div "New Double Drip 10k Vape Kit Out Now! Heading" at bounding box center [295, 333] width 660 height 14
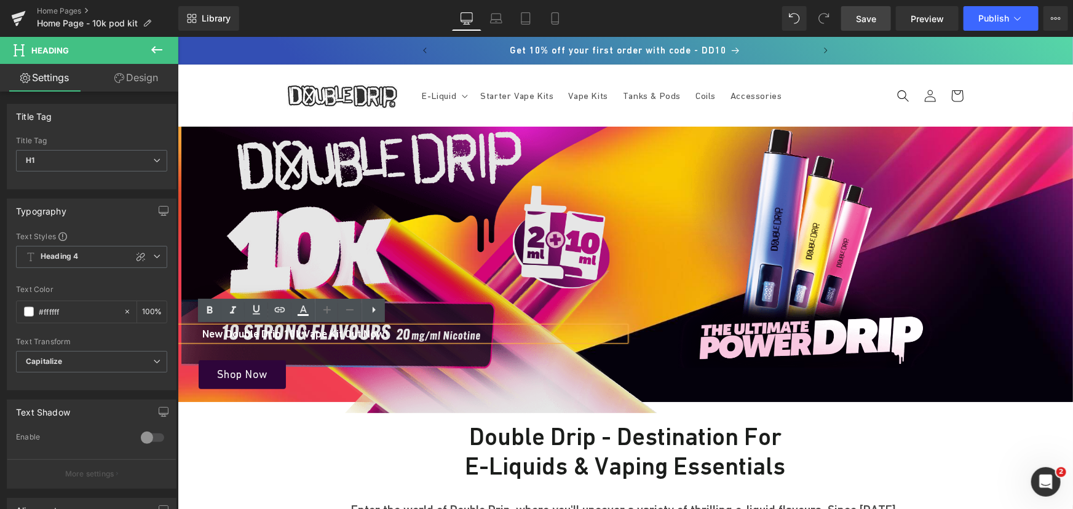
click at [503, 283] on img at bounding box center [418, 261] width 475 height 301
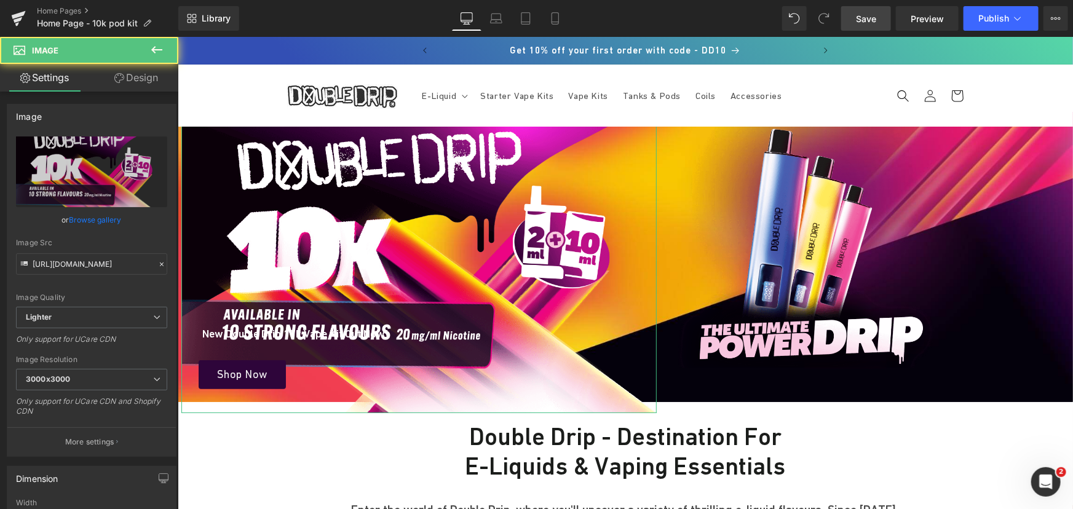
drag, startPoint x: 2, startPoint y: 85, endPoint x: 135, endPoint y: 81, distance: 132.8
click at [135, 81] on link "Design" at bounding box center [136, 78] width 89 height 28
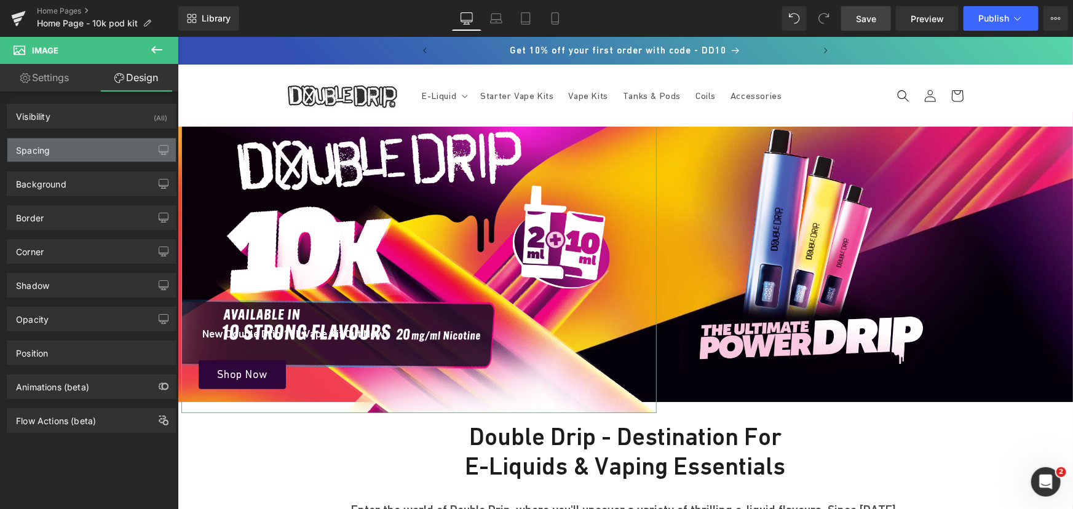
click at [77, 148] on div "Spacing" at bounding box center [91, 149] width 168 height 23
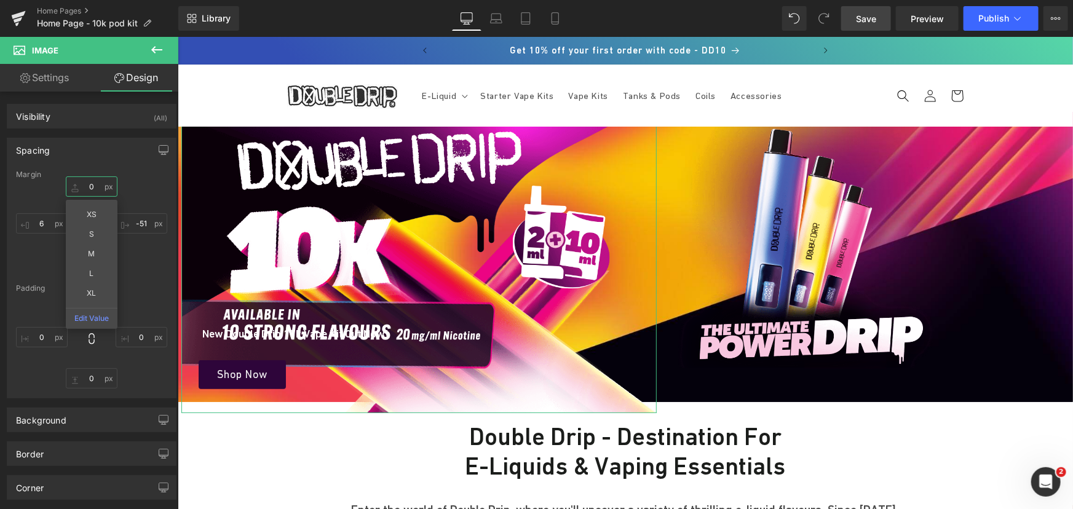
click at [95, 191] on input "0" at bounding box center [92, 186] width 52 height 20
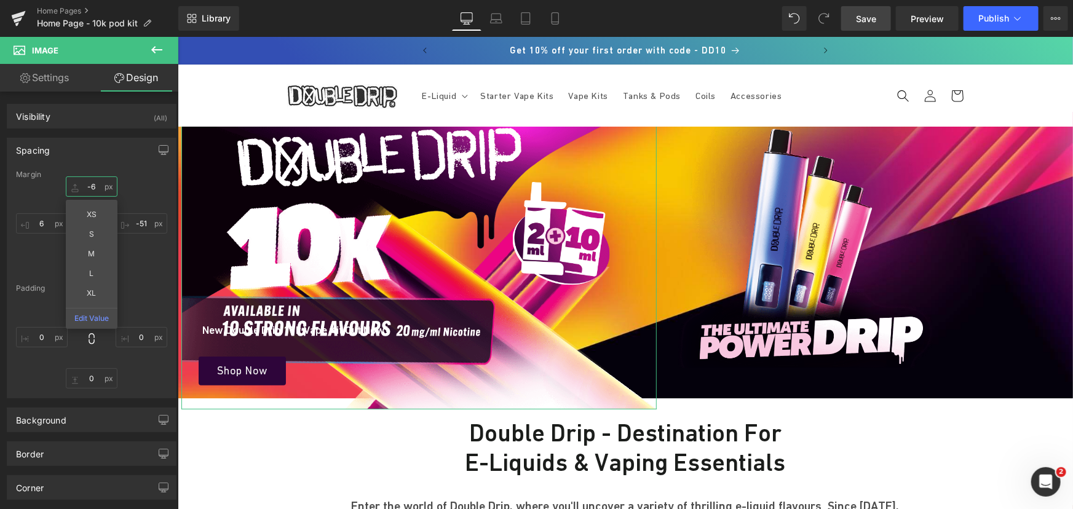
type input "-7"
